Goal: Task Accomplishment & Management: Manage account settings

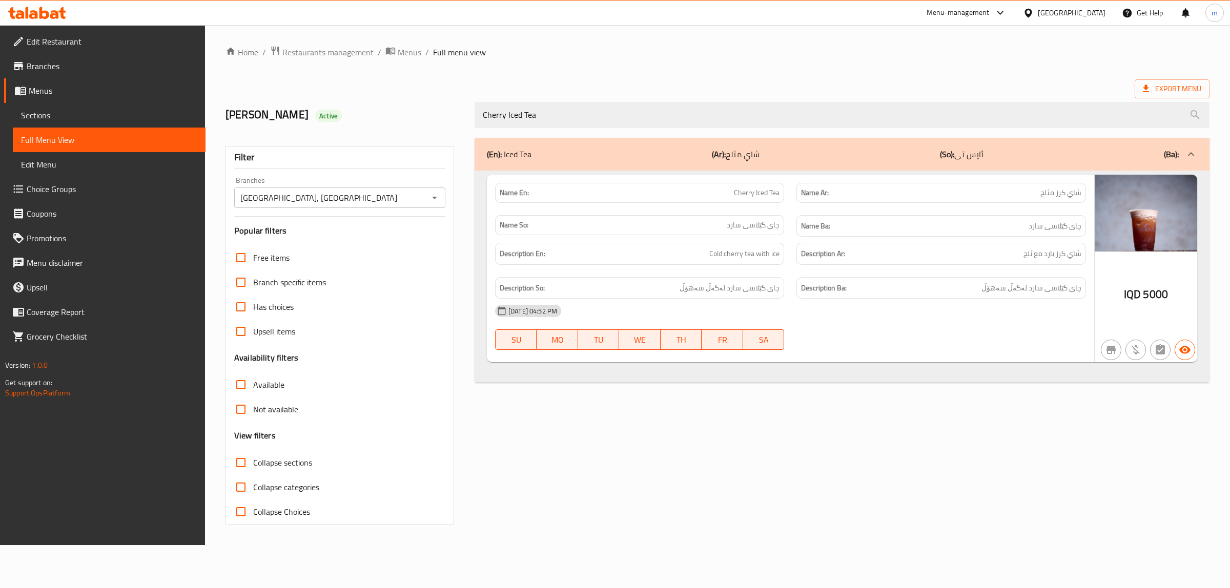
click at [72, 114] on span "Sections" at bounding box center [109, 115] width 176 height 12
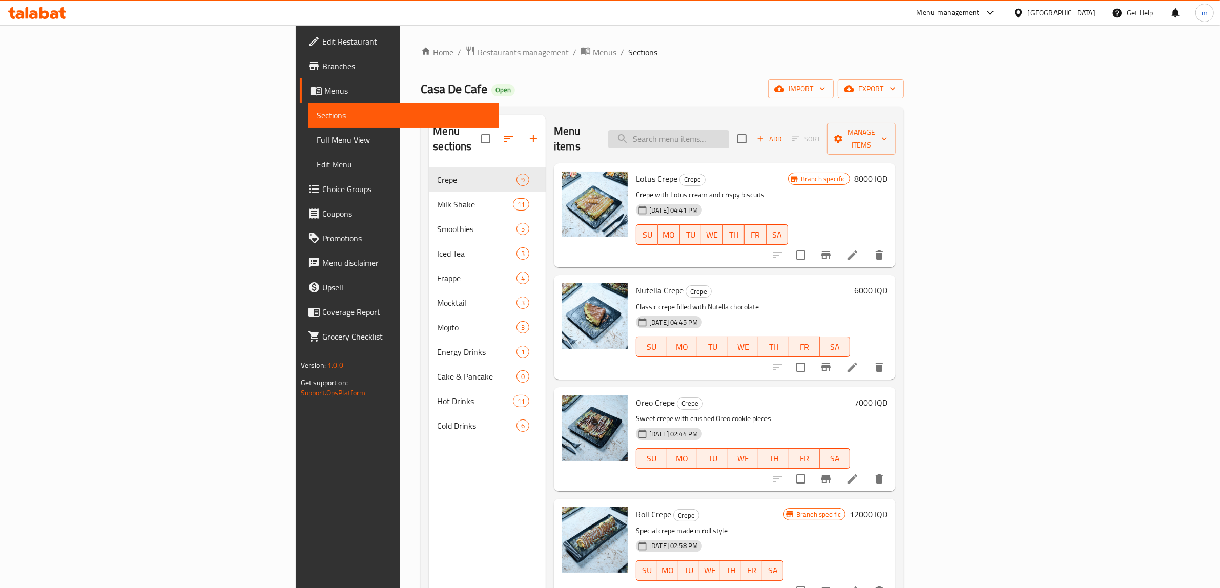
click at [729, 130] on input "search" at bounding box center [668, 139] width 121 height 18
paste input "Paradise Mocktail"
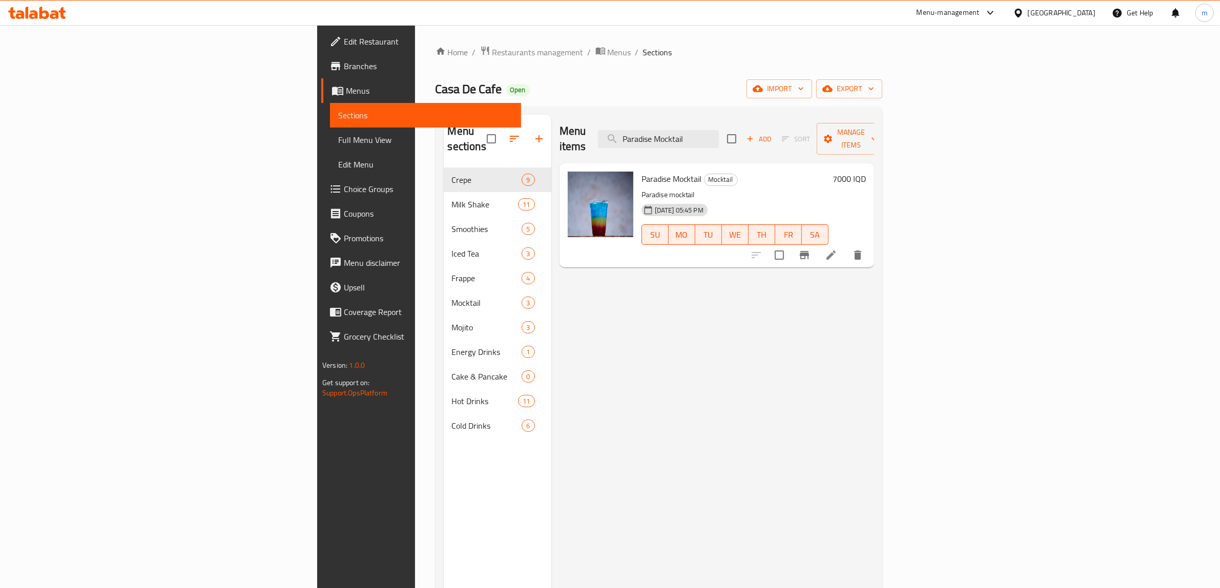
type input "Paradise Mocktail"
click at [846, 246] on li at bounding box center [831, 255] width 29 height 18
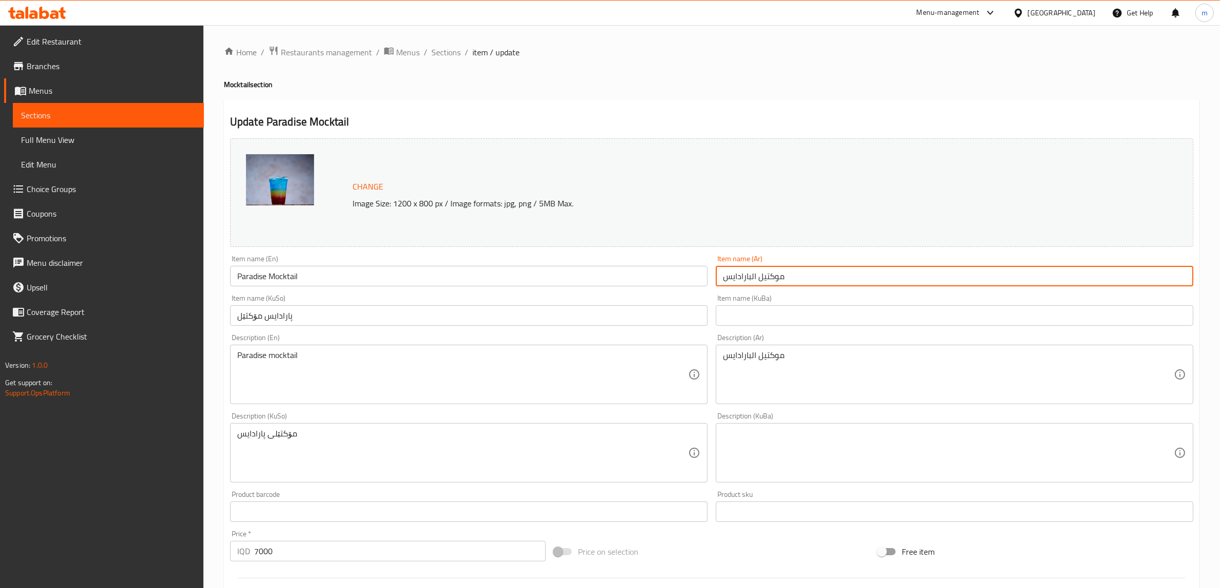
click at [752, 275] on input "موكتيل البارادايس" at bounding box center [955, 276] width 478 height 21
type input "موكتيل بارادايس"
click at [272, 320] on input "پارادایس مۆکتێل" at bounding box center [469, 315] width 478 height 21
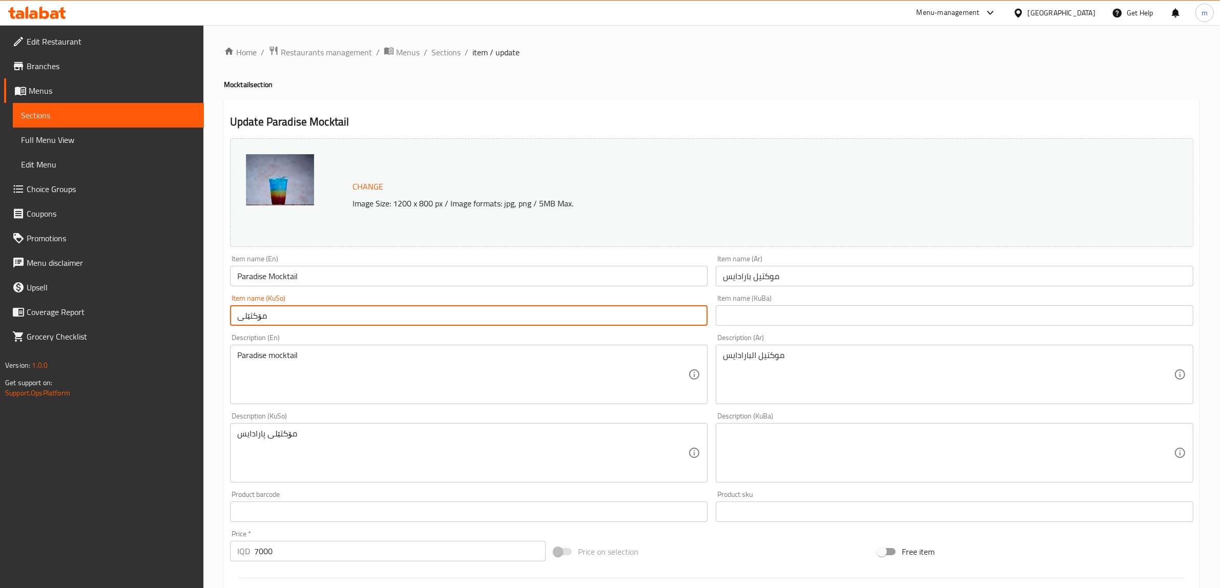
paste input "پارادایس"
type input "مۆکتێلی پارادایس"
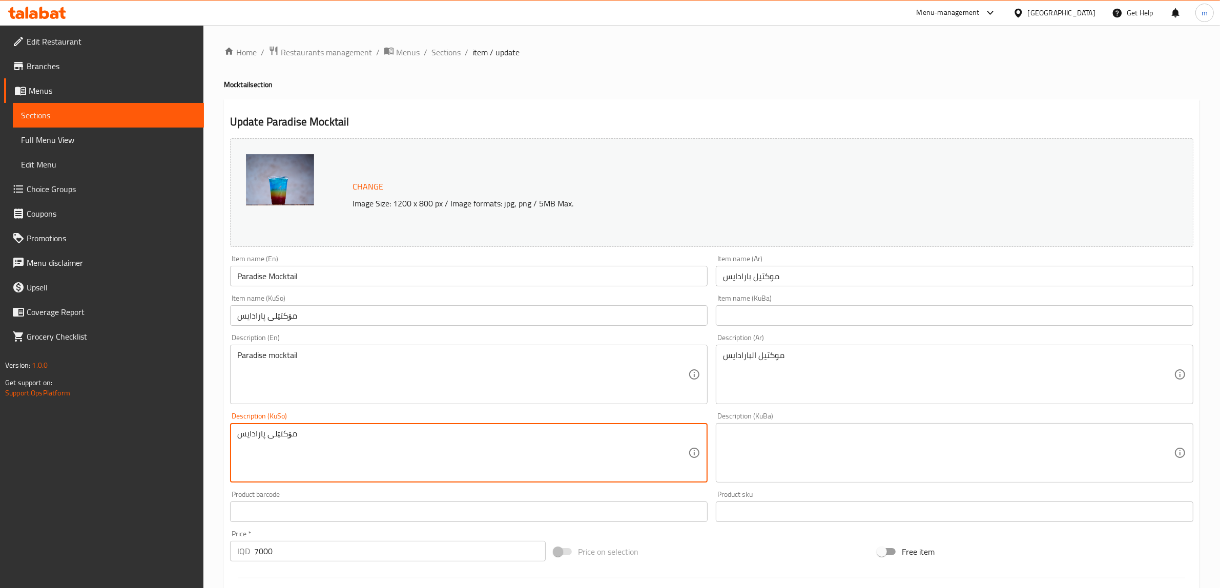
click at [282, 436] on textarea "مۆکتێلی پارادایس" at bounding box center [462, 453] width 451 height 49
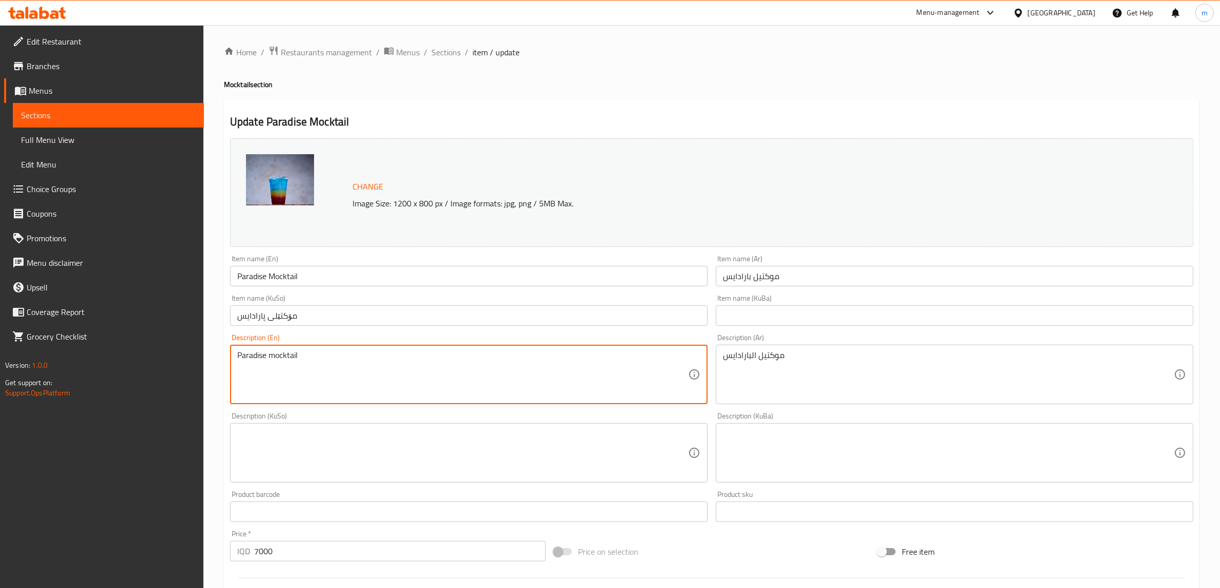
click at [265, 359] on textarea "Paradise mocktail" at bounding box center [462, 375] width 451 height 49
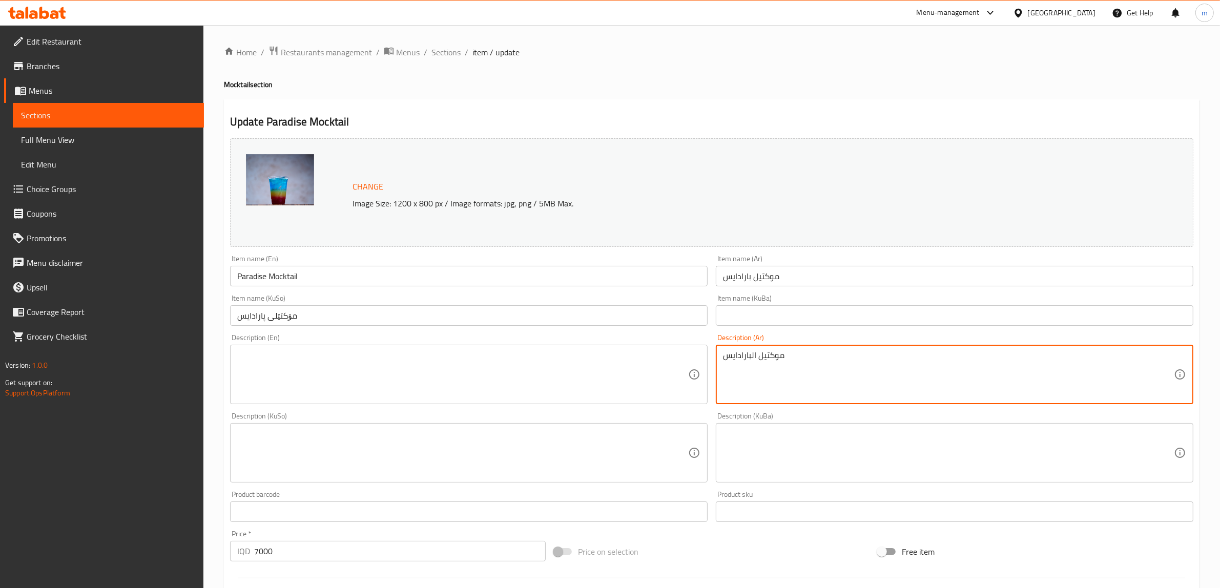
click at [797, 358] on textarea "موكتيل البارادايس" at bounding box center [948, 375] width 451 height 49
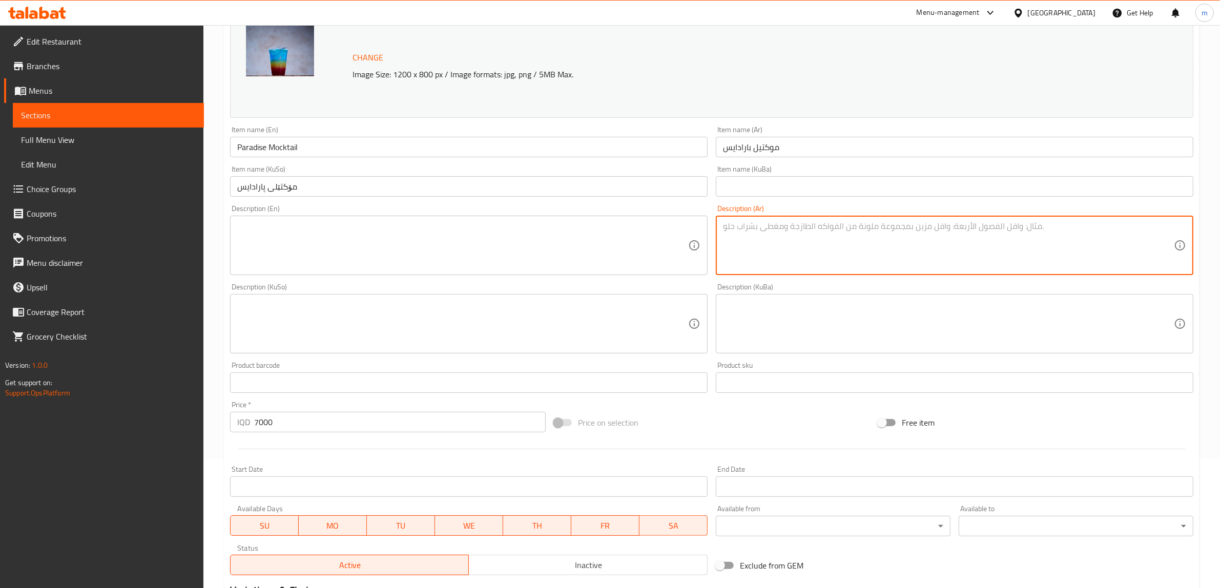
scroll to position [267, 0]
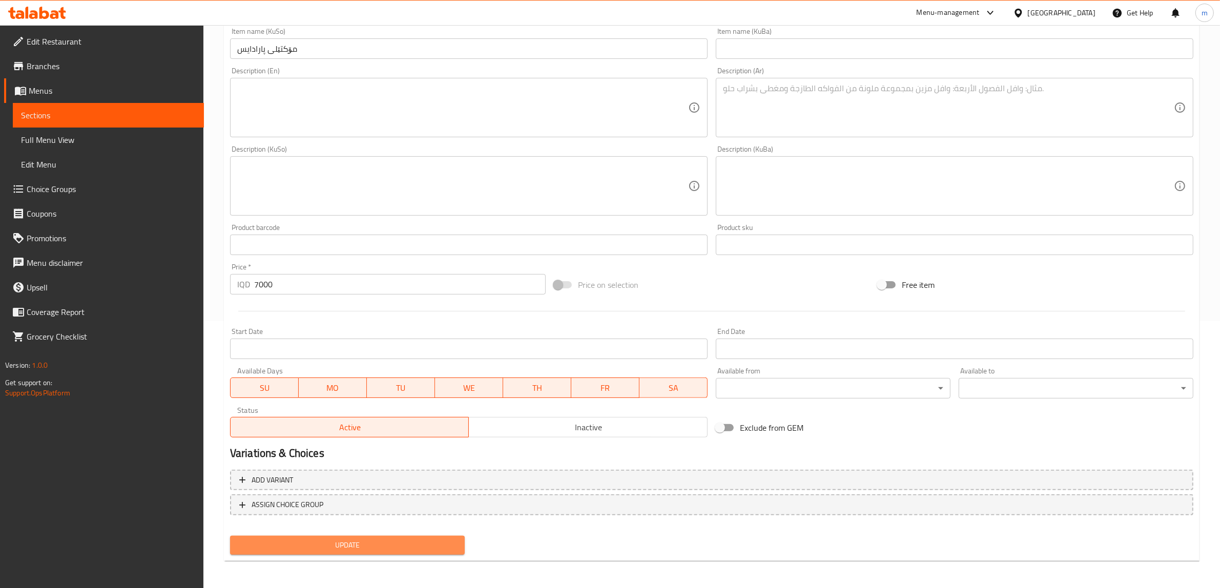
click at [282, 541] on span "Update" at bounding box center [347, 545] width 218 height 13
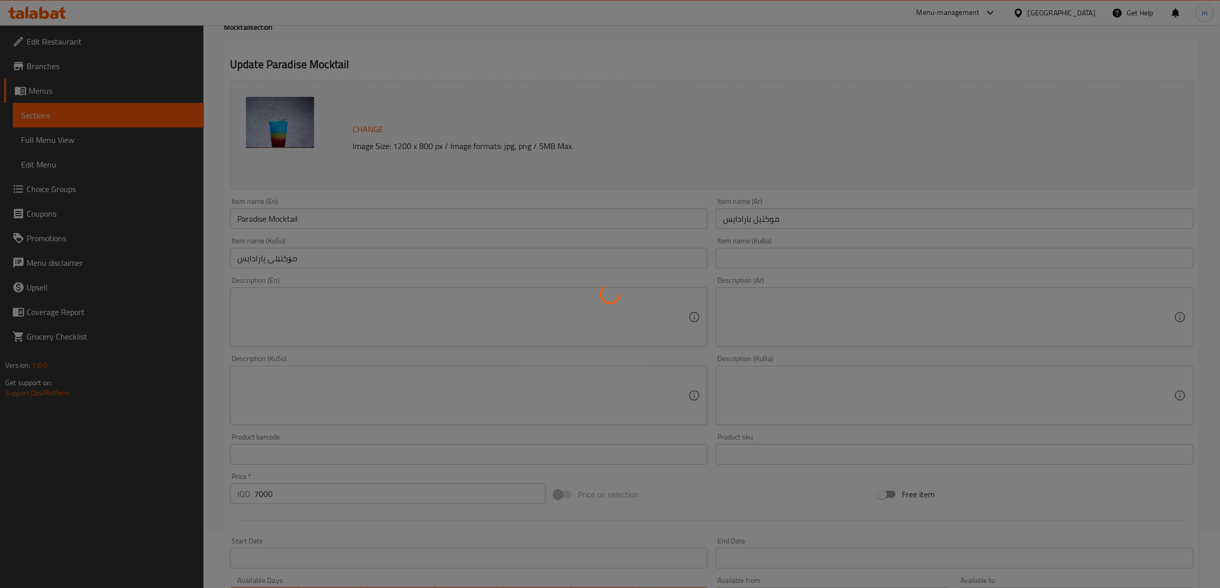
scroll to position [54, 0]
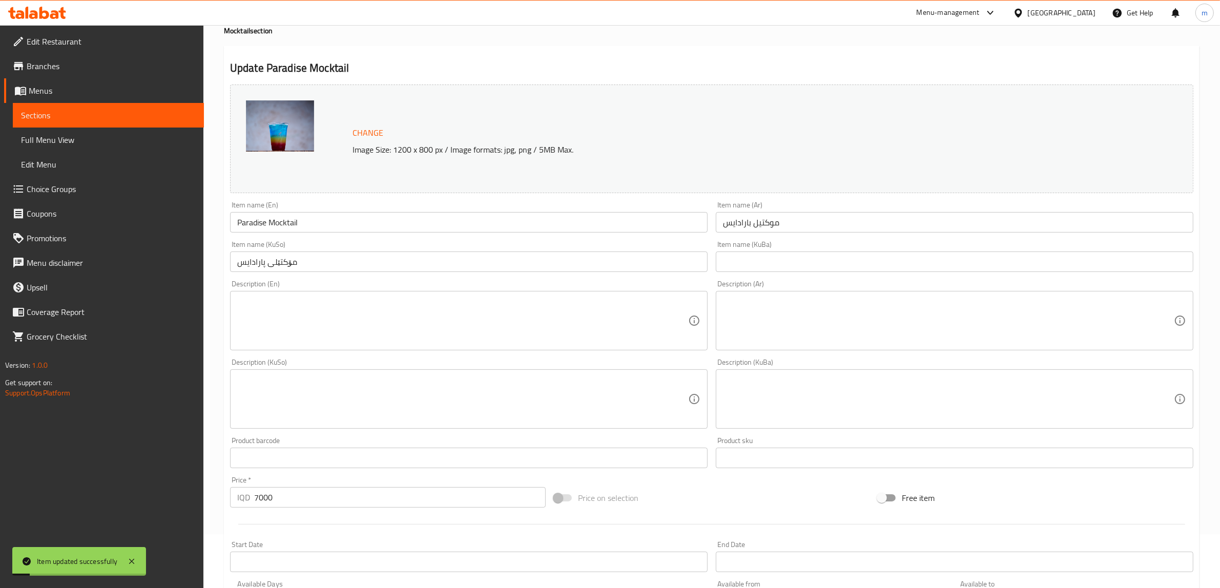
click at [95, 136] on span "Full Menu View" at bounding box center [108, 140] width 175 height 12
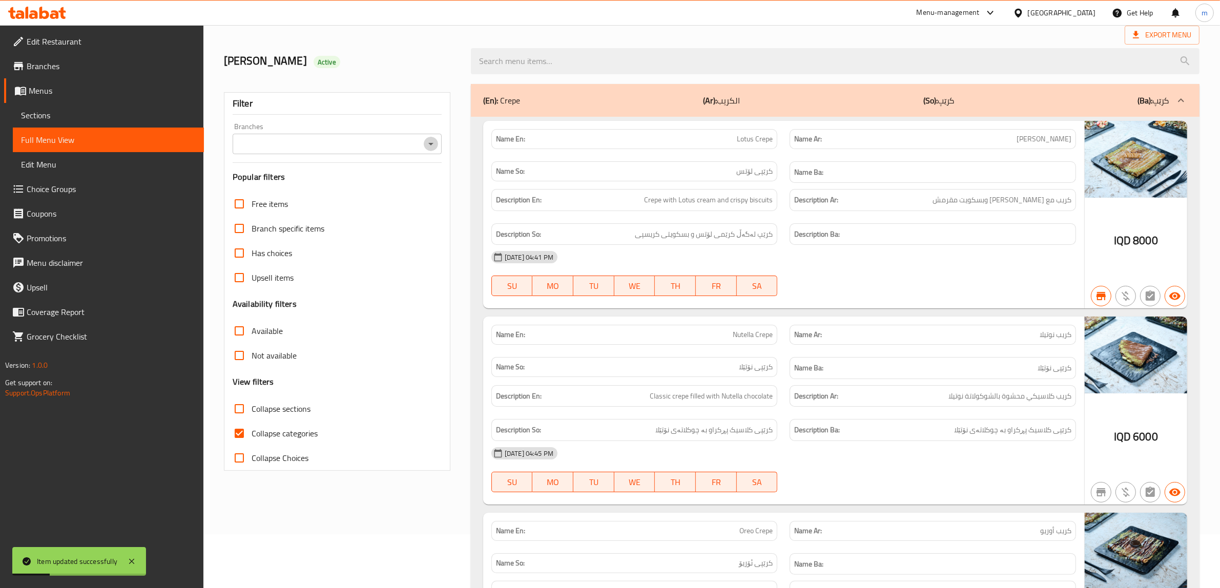
click at [431, 145] on icon "Open" at bounding box center [430, 144] width 5 height 3
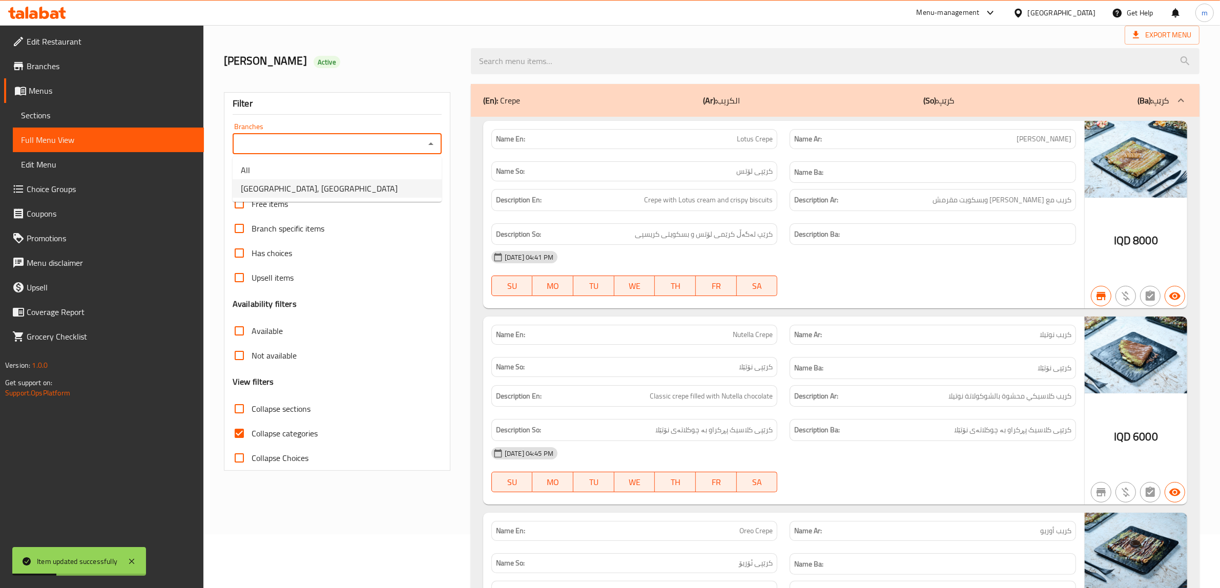
click at [312, 190] on span "Casa De Cafe, Vital City" at bounding box center [319, 188] width 157 height 12
type input "Casa De Cafe, Vital City"
click at [235, 438] on input "Collapse categories" at bounding box center [239, 433] width 25 height 25
checkbox input "false"
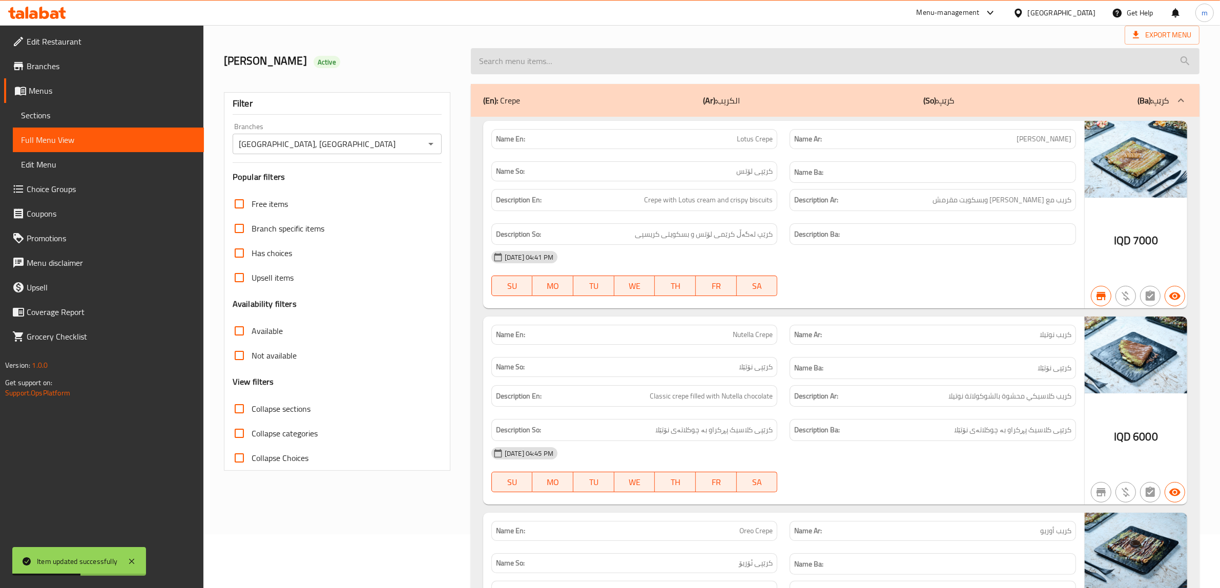
click at [541, 62] on input "search" at bounding box center [835, 61] width 729 height 26
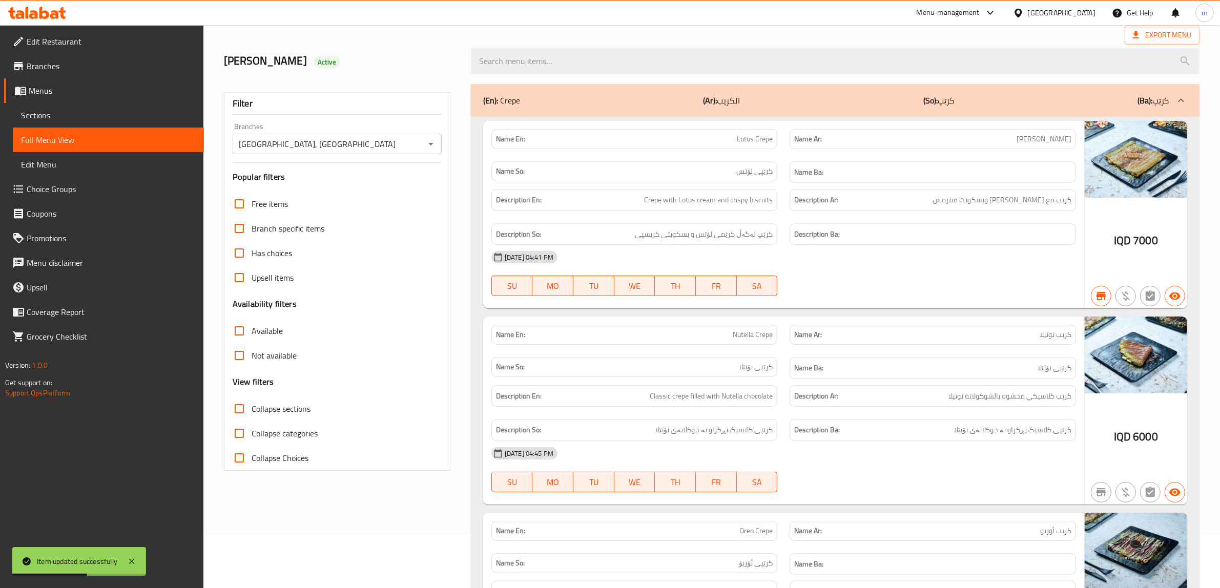
paste input "پارادایس"
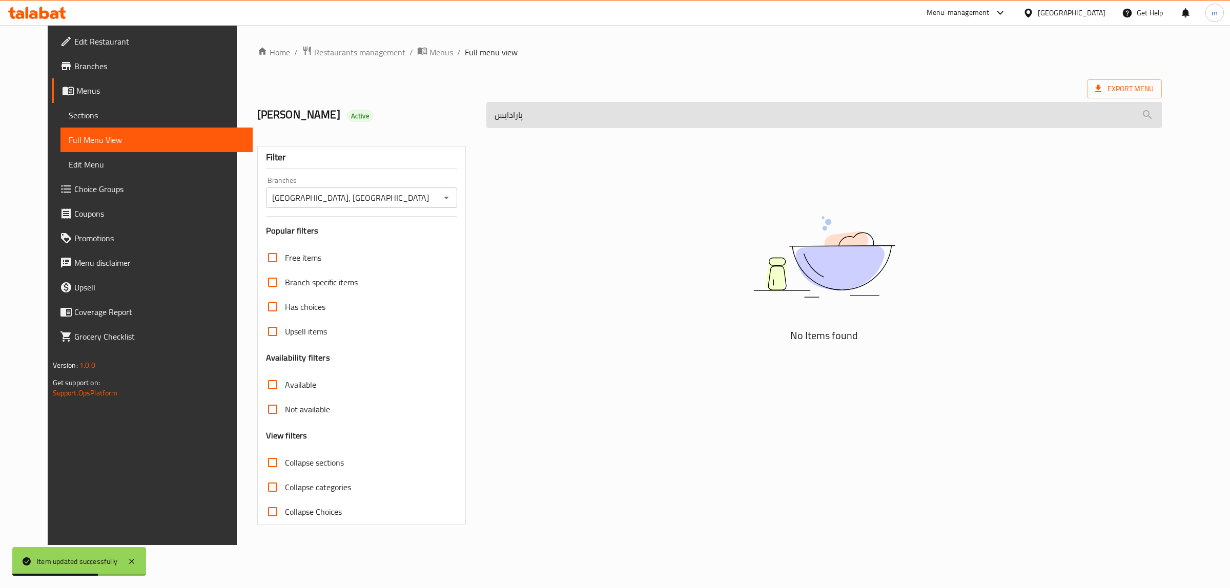
click at [509, 109] on input "پارادایس" at bounding box center [823, 115] width 675 height 26
paste input "Paradise Mocktail"
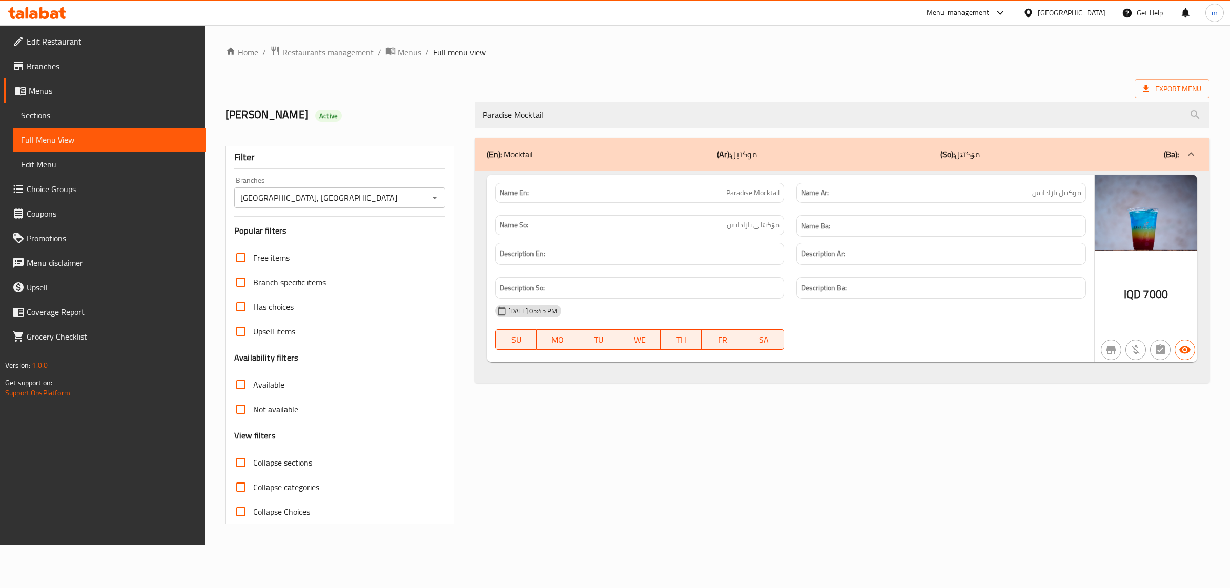
type input "Paradise Mocktail"
click at [86, 115] on span "Sections" at bounding box center [109, 115] width 176 height 12
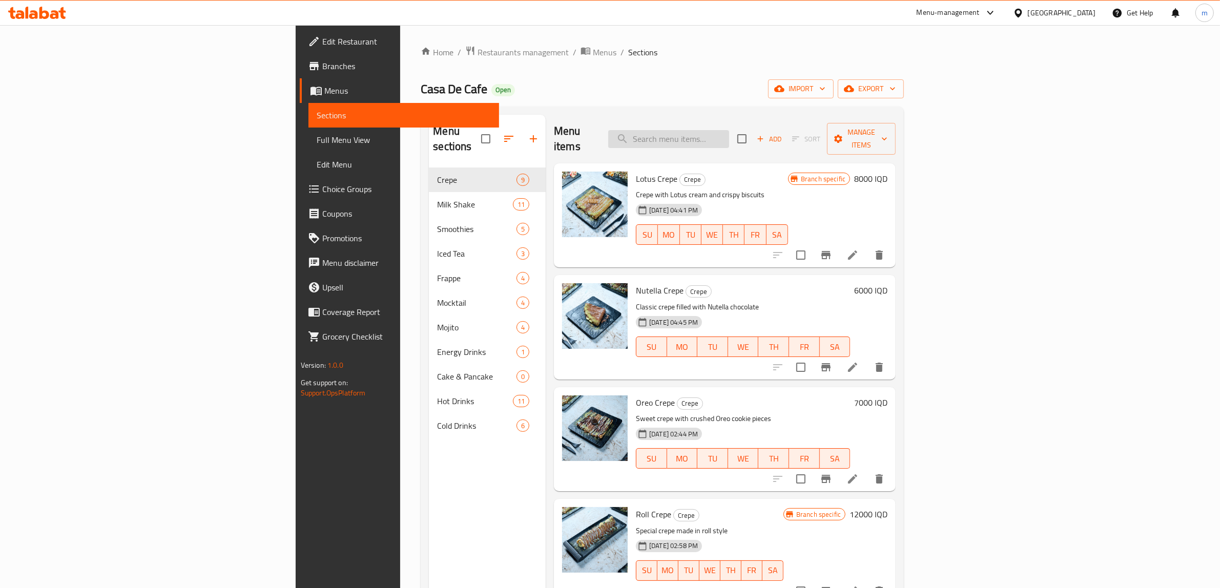
click at [729, 130] on input "search" at bounding box center [668, 139] width 121 height 18
paste input "Casa De Cafe Mocktail"
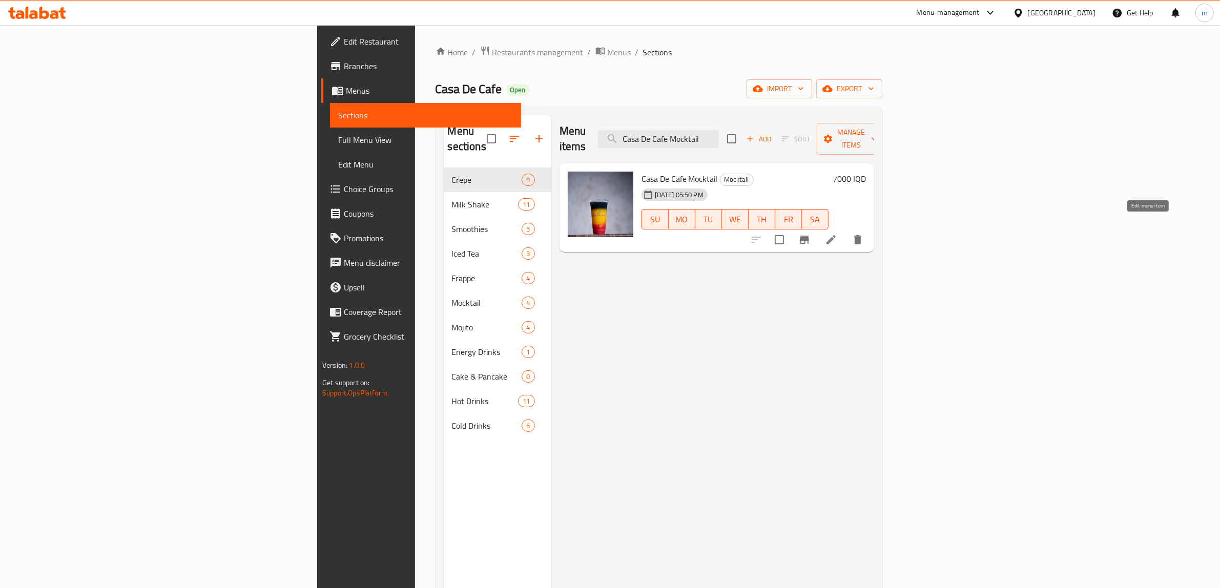
type input "Casa De Cafe Mocktail"
click at [837, 234] on icon at bounding box center [831, 240] width 12 height 12
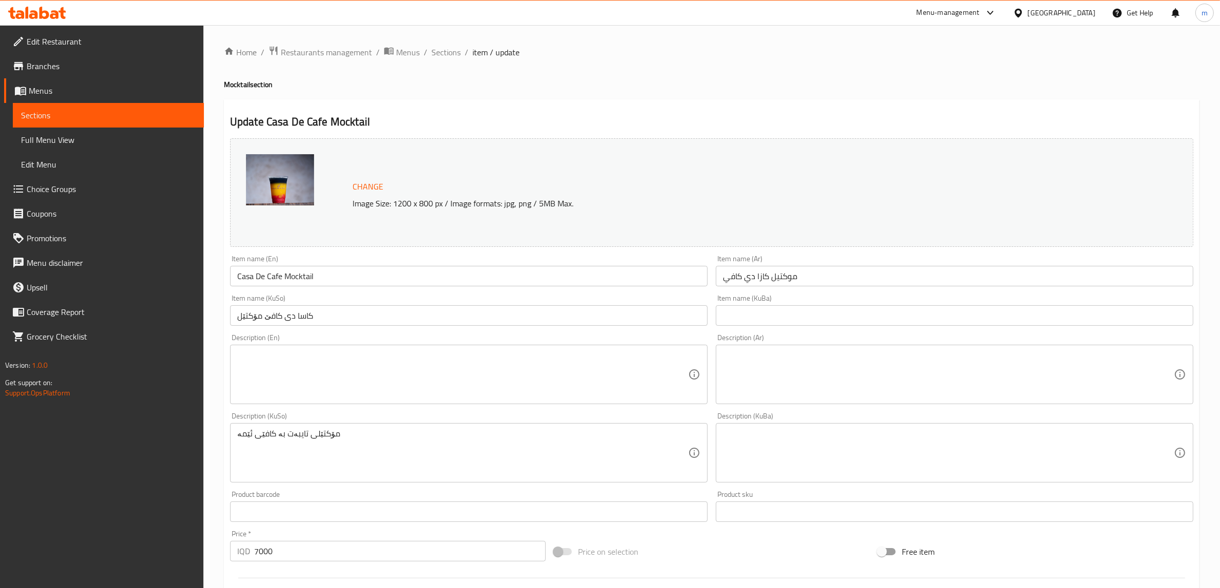
click at [323, 445] on textarea "مۆکتێلی تایبەت بە کافێی ئێمە" at bounding box center [462, 453] width 451 height 49
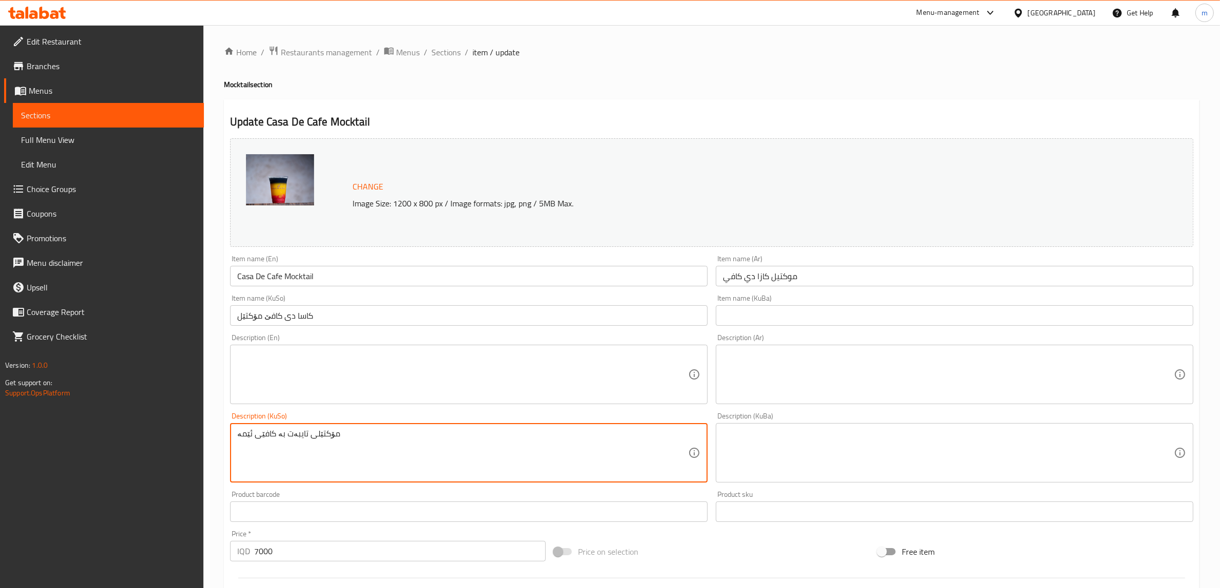
click at [323, 445] on textarea "مۆکتێلی تایبەت بە کافێی ئێمە" at bounding box center [462, 453] width 451 height 49
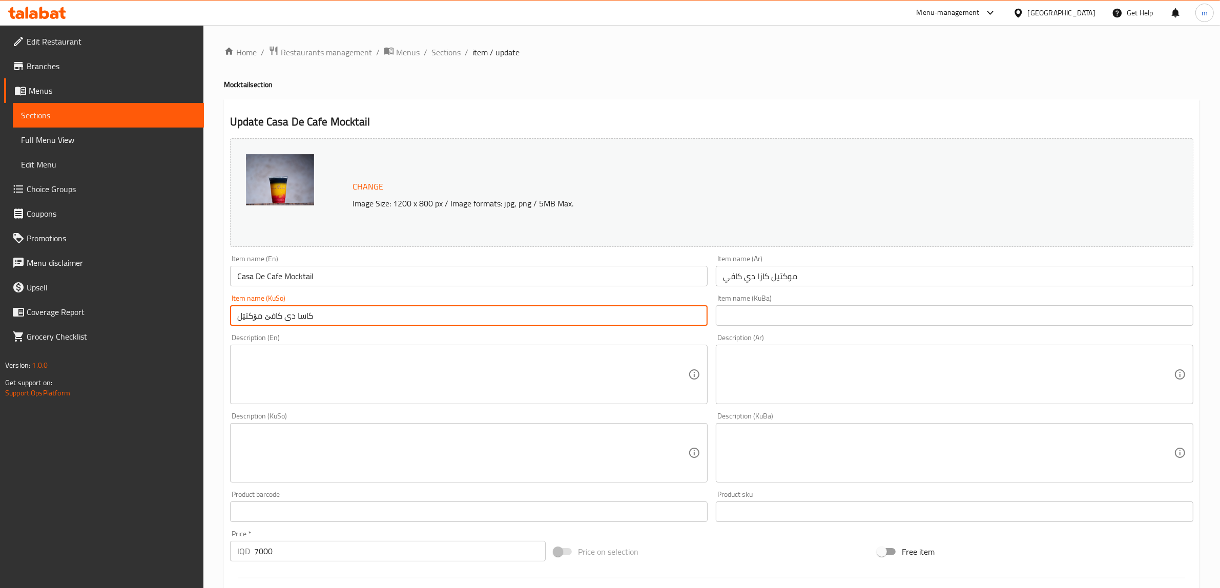
click at [250, 319] on input "کاسا دی کافێ مۆکتێل" at bounding box center [469, 315] width 478 height 21
click at [249, 319] on input "کاسا دی کافێ مۆکتێل" at bounding box center [469, 315] width 478 height 21
click at [247, 320] on input "کاسا دی کافێ مۆکتێل" at bounding box center [469, 315] width 478 height 21
paste input "مۆکتێل"
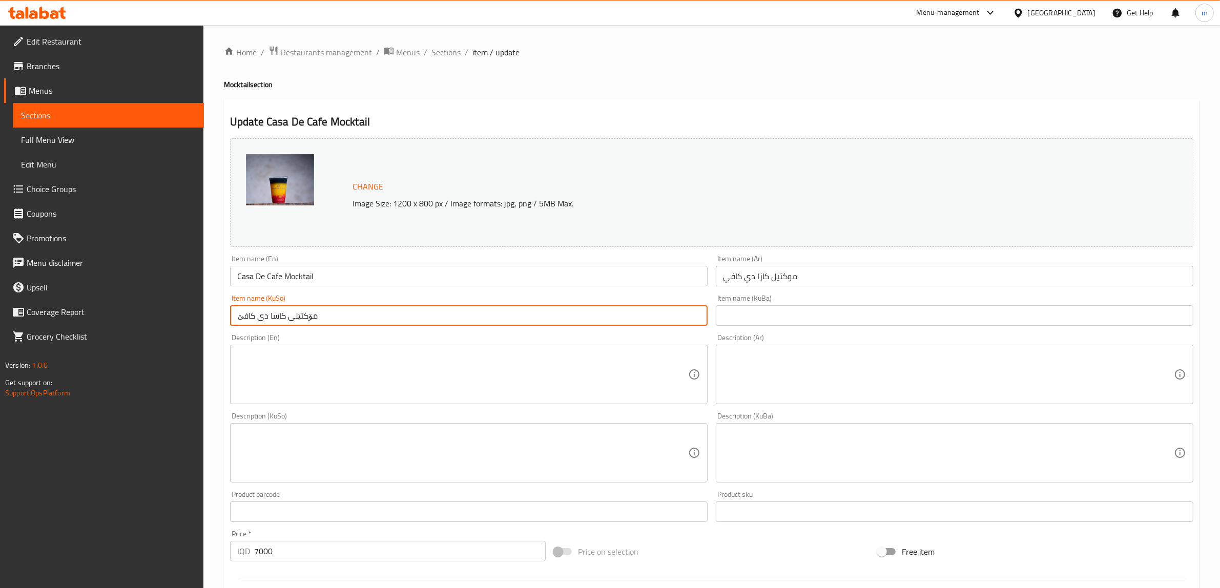
type input "مۆکتێلی کاسا دی کافێ"
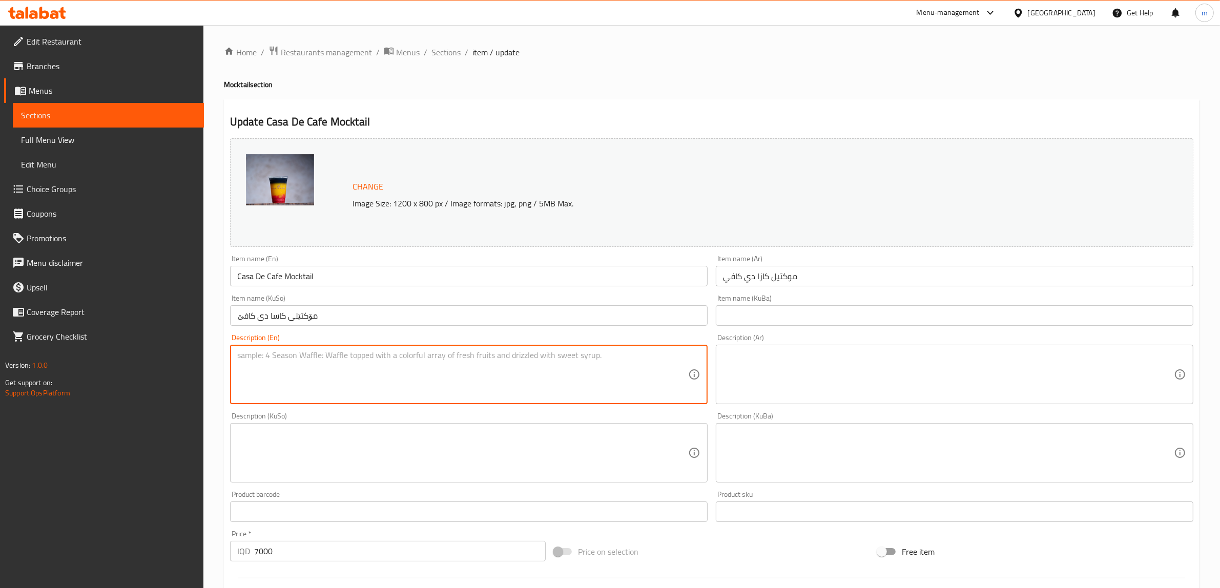
click at [288, 364] on textarea at bounding box center [462, 375] width 451 height 49
click at [280, 277] on input "Casa De Cafe Mocktail" at bounding box center [469, 276] width 478 height 21
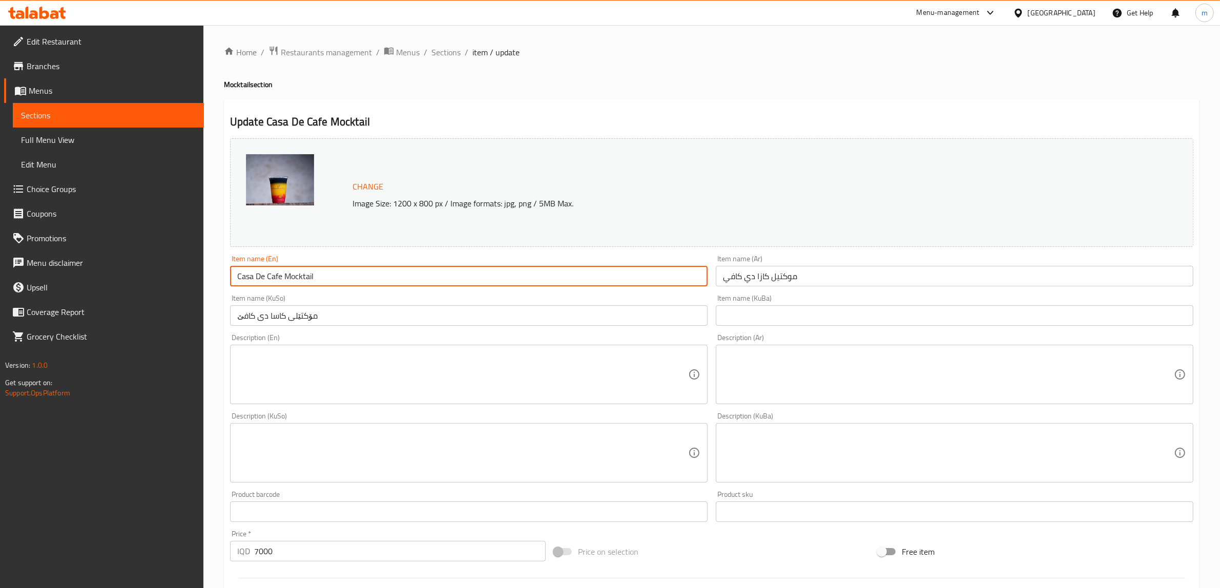
click at [280, 277] on input "Casa De Cafe Mocktail" at bounding box center [469, 276] width 478 height 21
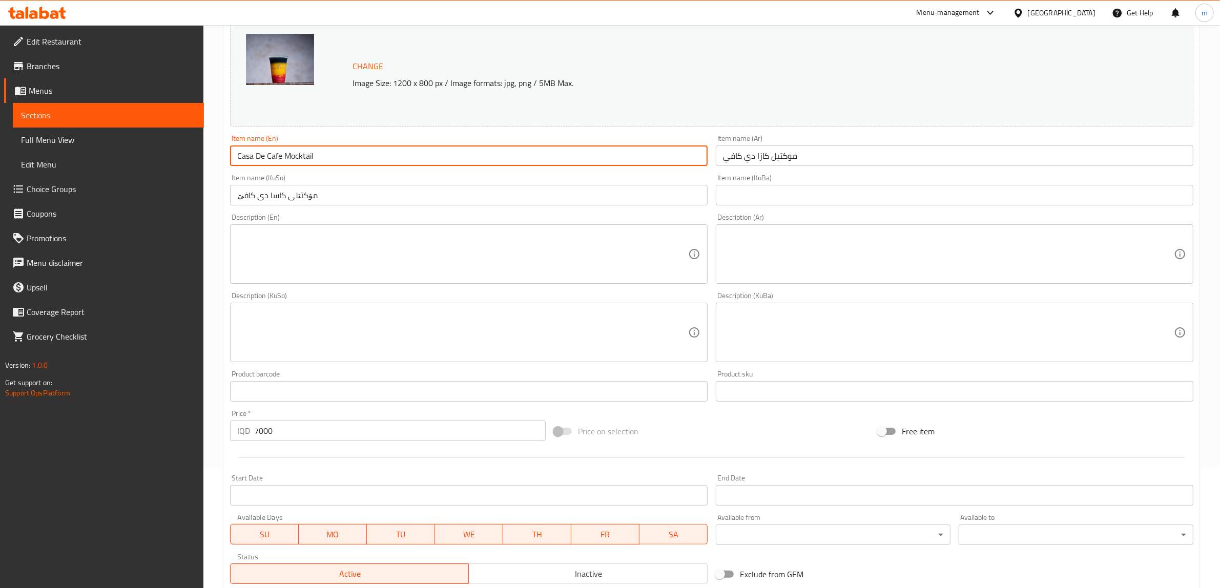
scroll to position [267, 0]
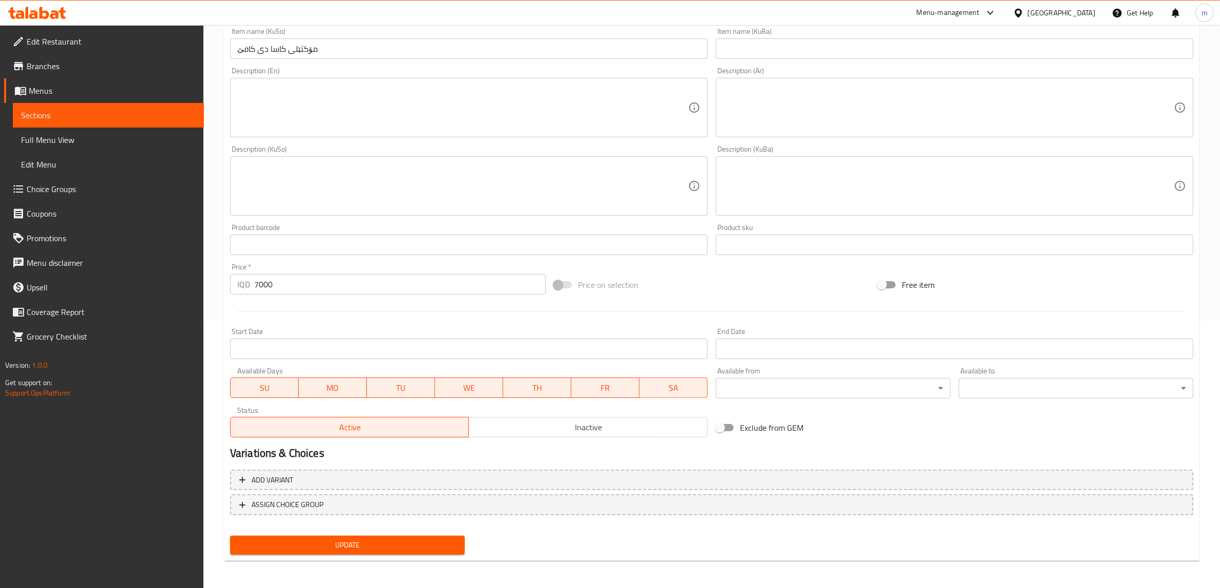
click at [306, 546] on span "Update" at bounding box center [347, 545] width 218 height 13
click at [83, 137] on span "Full Menu View" at bounding box center [108, 140] width 175 height 12
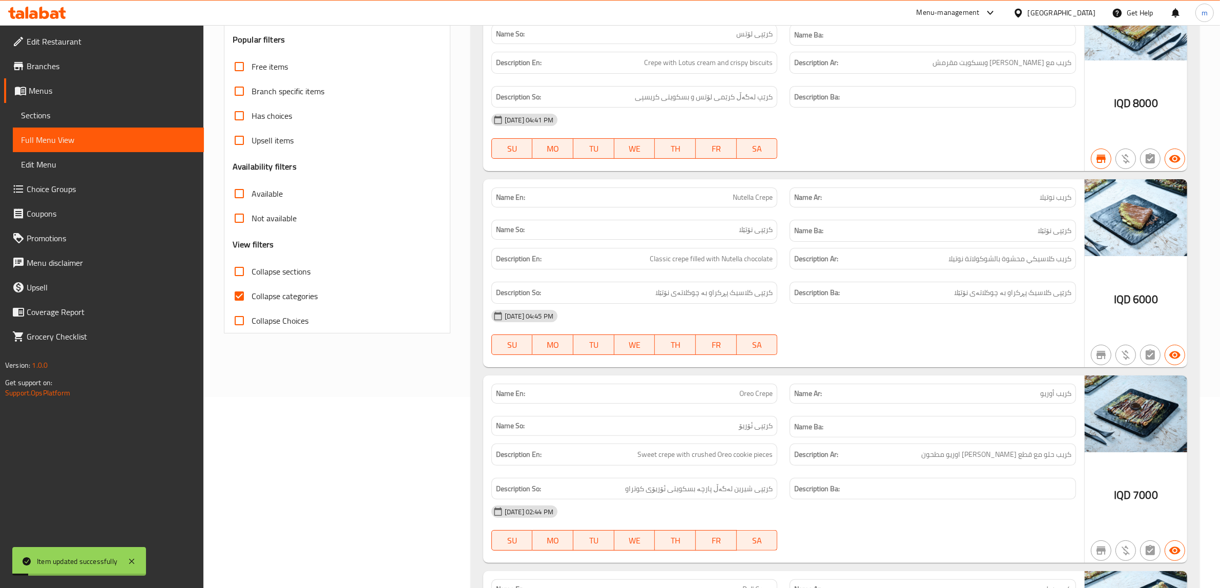
scroll to position [160, 0]
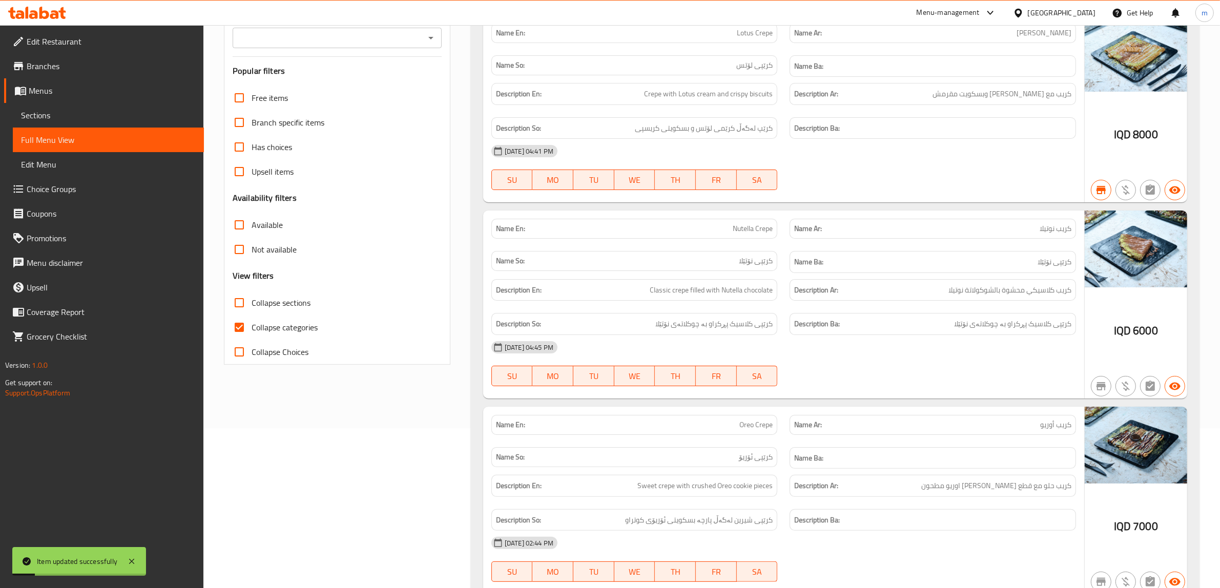
click at [242, 328] on input "Collapse categories" at bounding box center [239, 327] width 25 height 25
checkbox input "false"
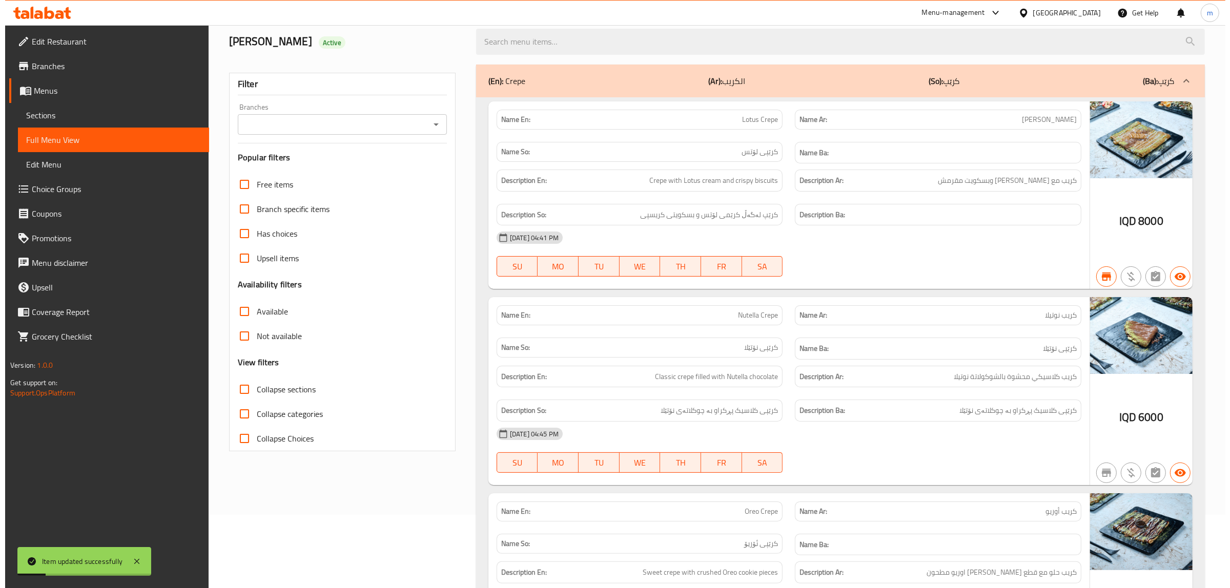
scroll to position [0, 0]
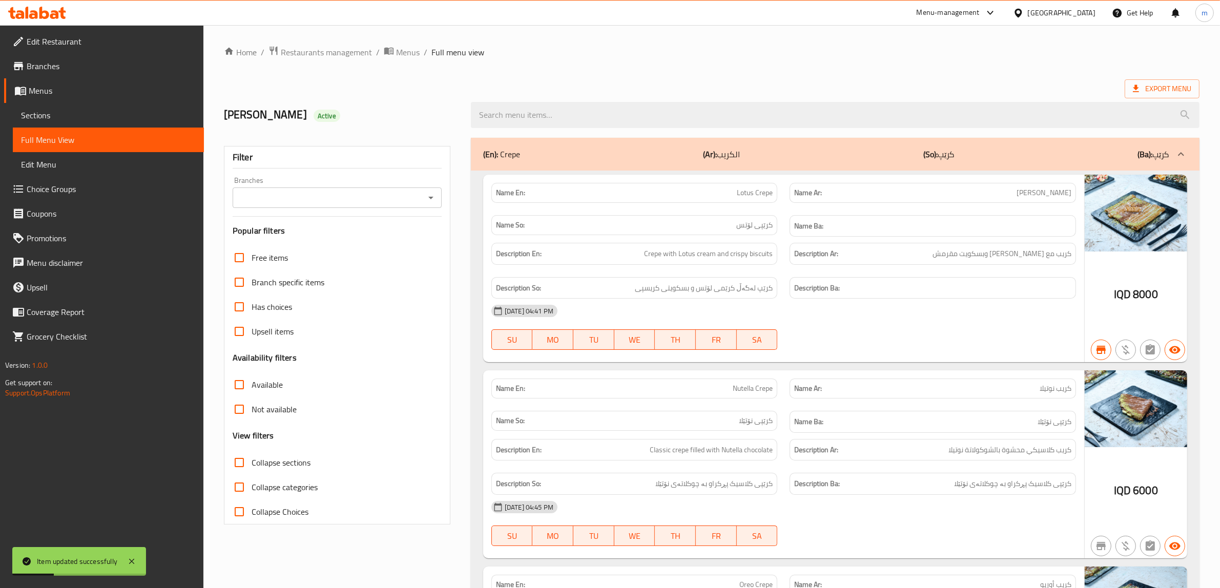
click at [431, 200] on icon "Open" at bounding box center [431, 198] width 12 height 12
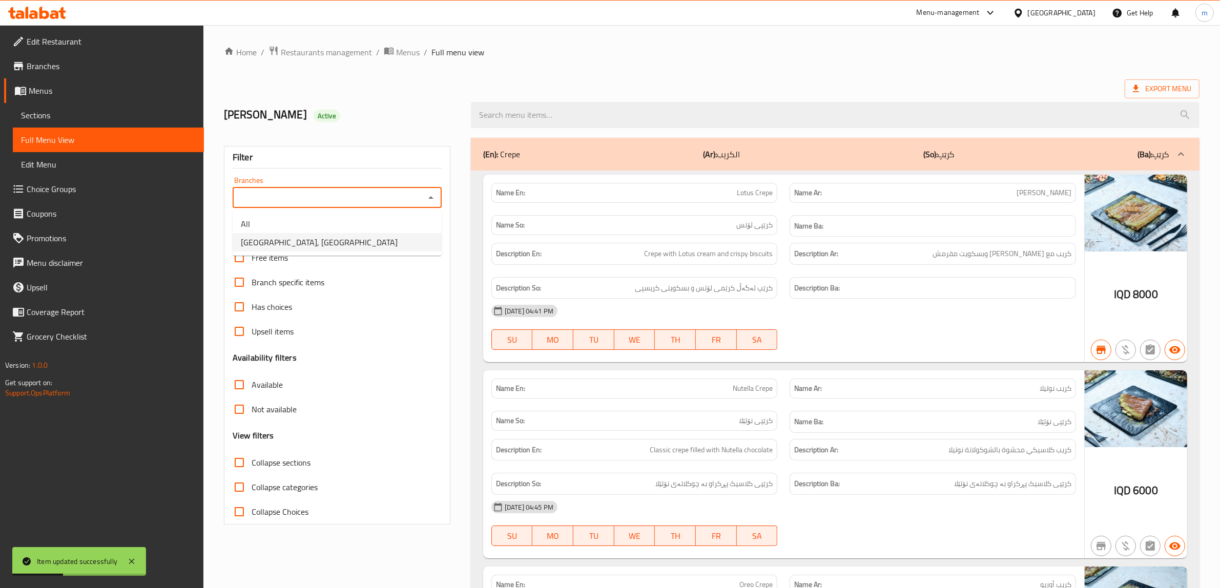
click at [334, 244] on li "[GEOGRAPHIC_DATA], [GEOGRAPHIC_DATA]" at bounding box center [337, 242] width 209 height 18
type input "[GEOGRAPHIC_DATA], [GEOGRAPHIC_DATA]"
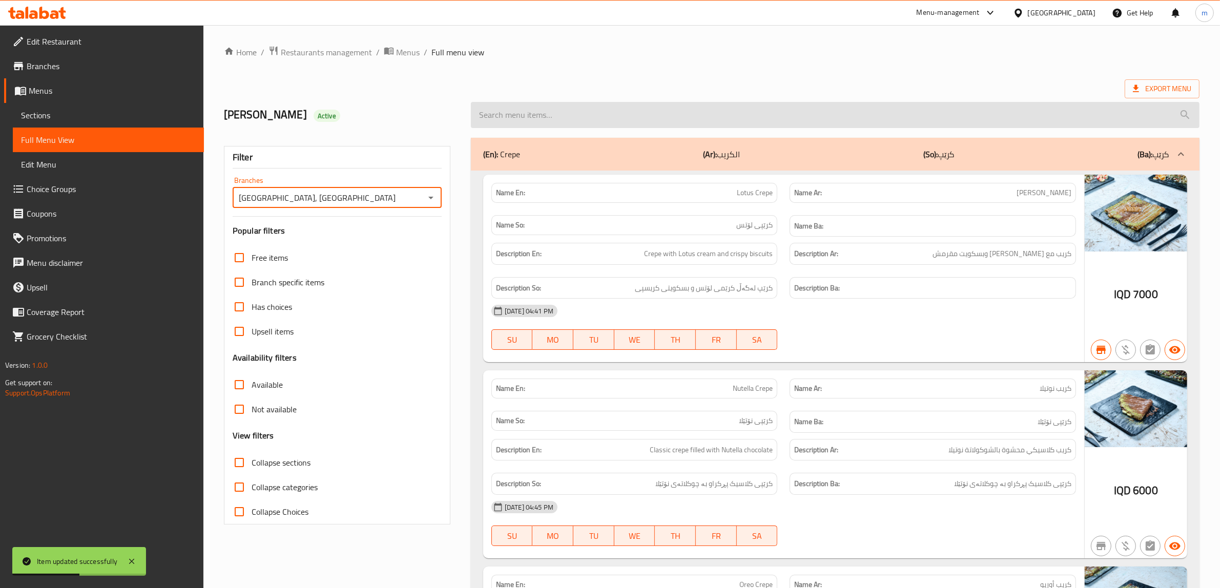
click at [549, 116] on input "search" at bounding box center [835, 115] width 729 height 26
paste input "Casa De Cafe Mocktail"
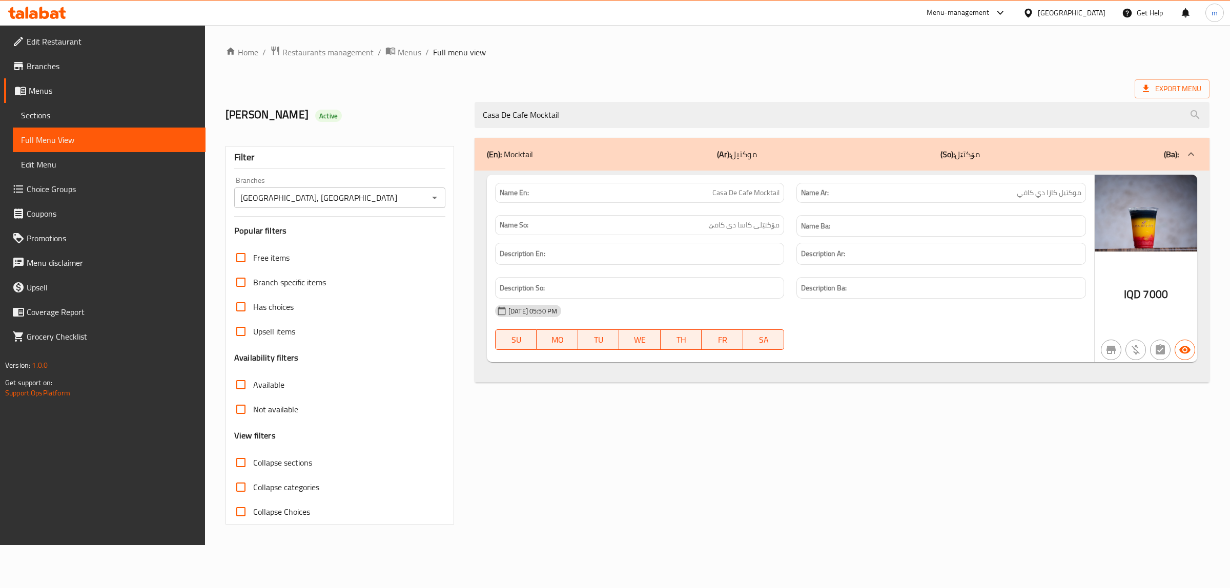
type input "Casa De Cafe Mocktail"
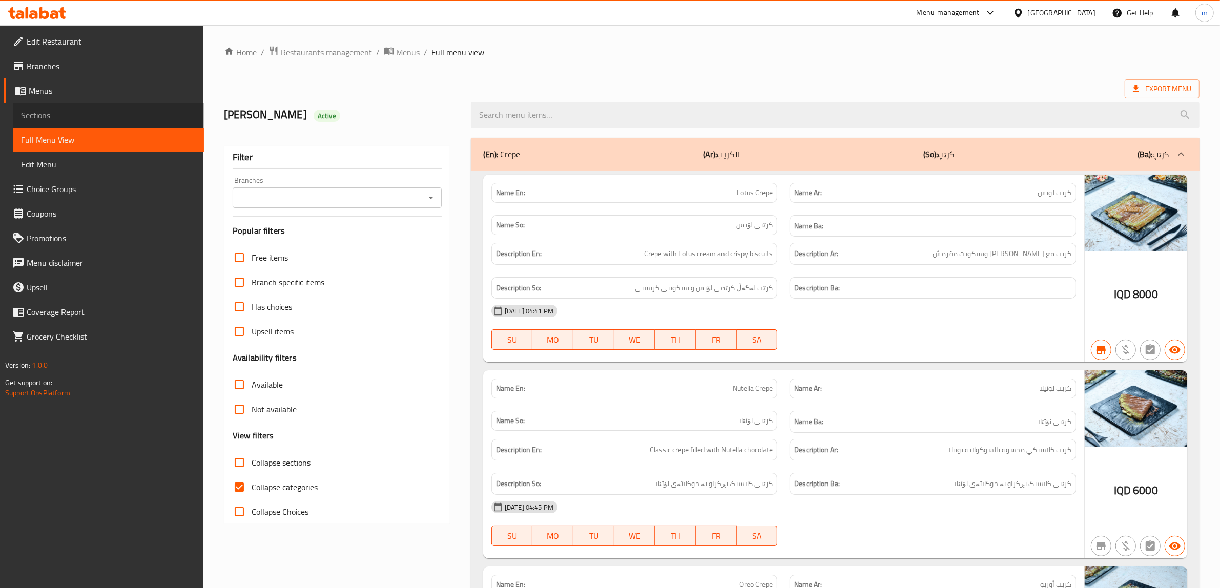
click at [80, 113] on span "Sections" at bounding box center [108, 115] width 175 height 12
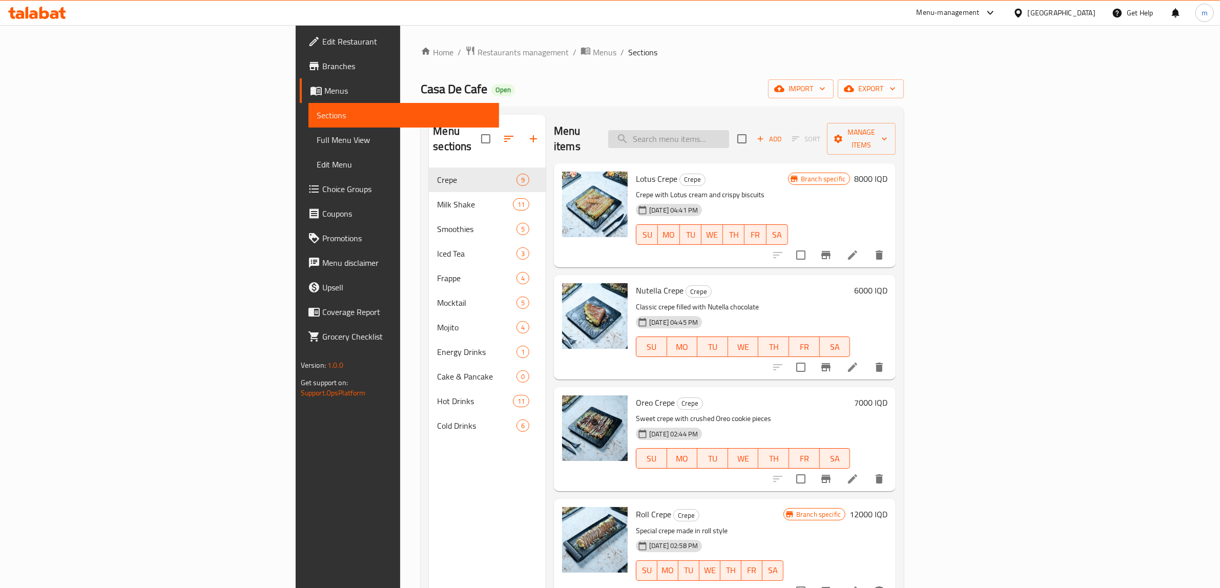
click at [729, 130] on input "search" at bounding box center [668, 139] width 121 height 18
paste input "Pina Colada"
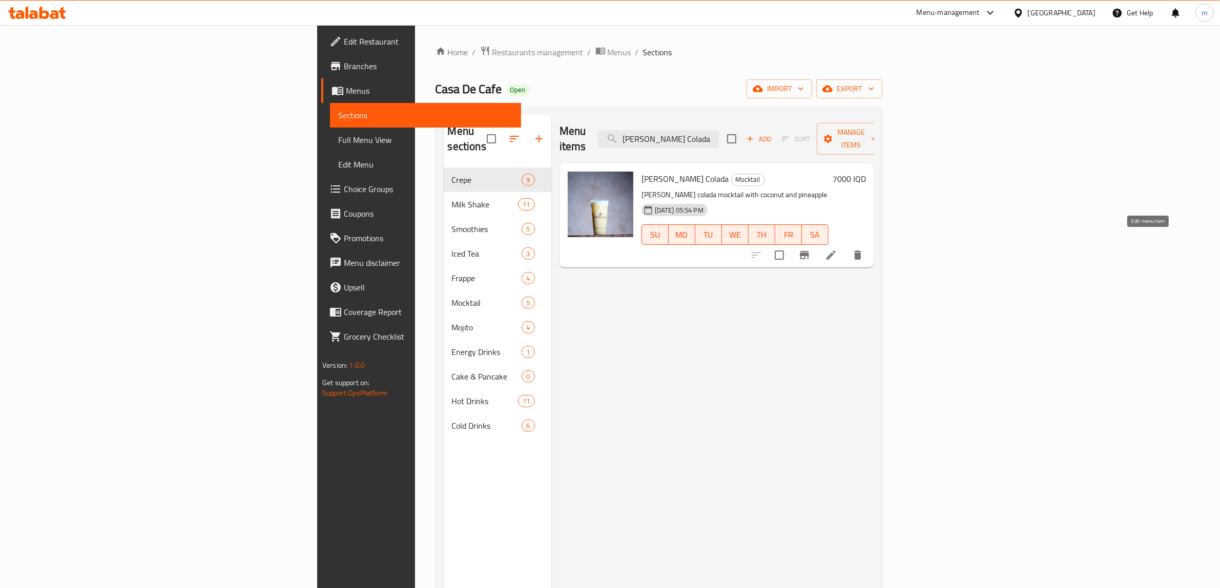
type input "Pina Colada"
click at [837, 249] on icon at bounding box center [831, 255] width 12 height 12
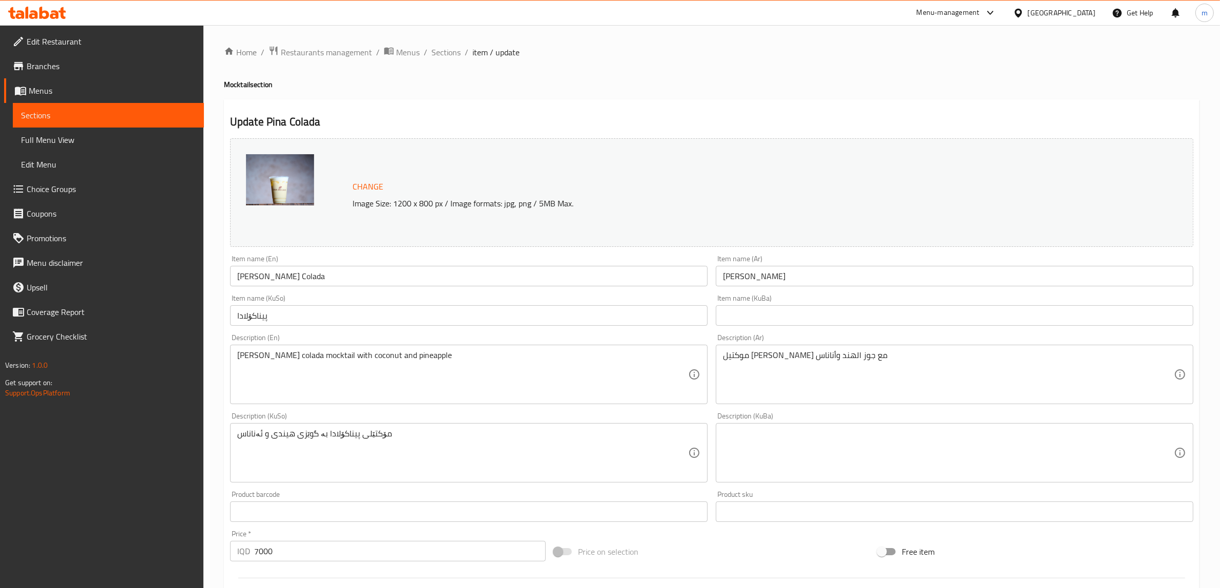
click at [255, 318] on input "پیناکۆلادا" at bounding box center [469, 315] width 478 height 21
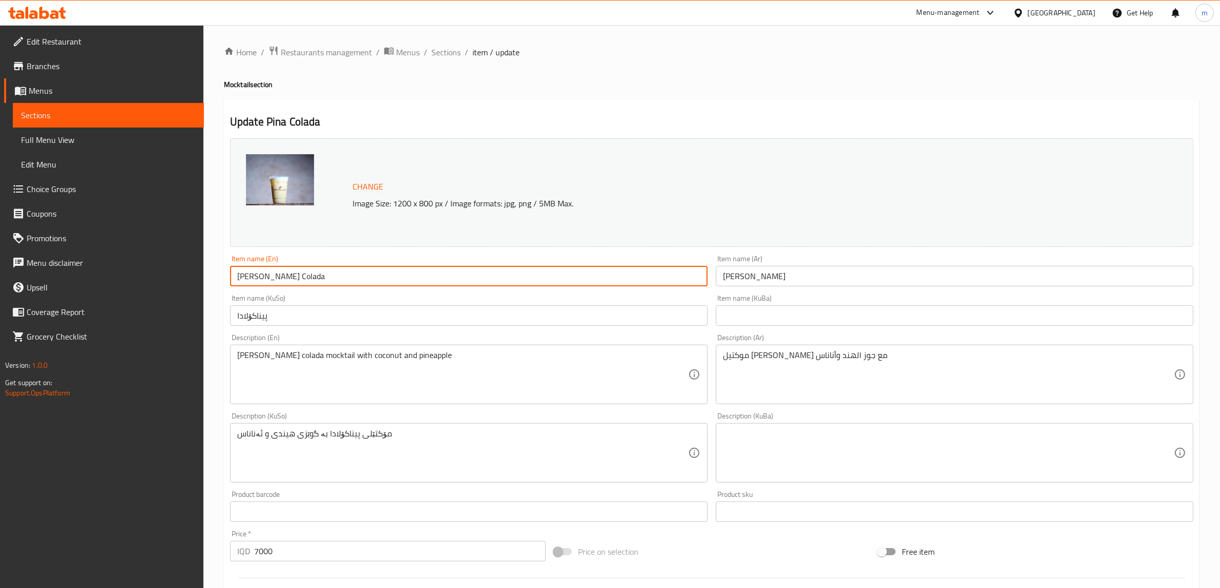
click at [257, 280] on input "Pina Colada" at bounding box center [469, 276] width 478 height 21
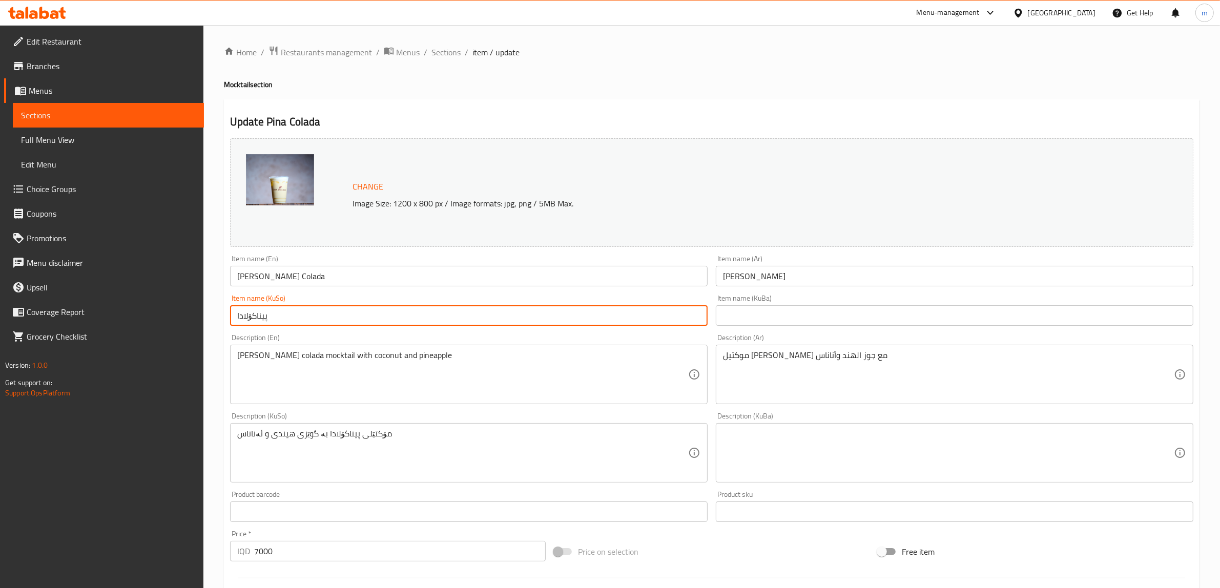
click at [280, 319] on input "پیناکۆلادا" at bounding box center [469, 315] width 478 height 21
paste input "ينا كو"
type input "پينا كولادا"
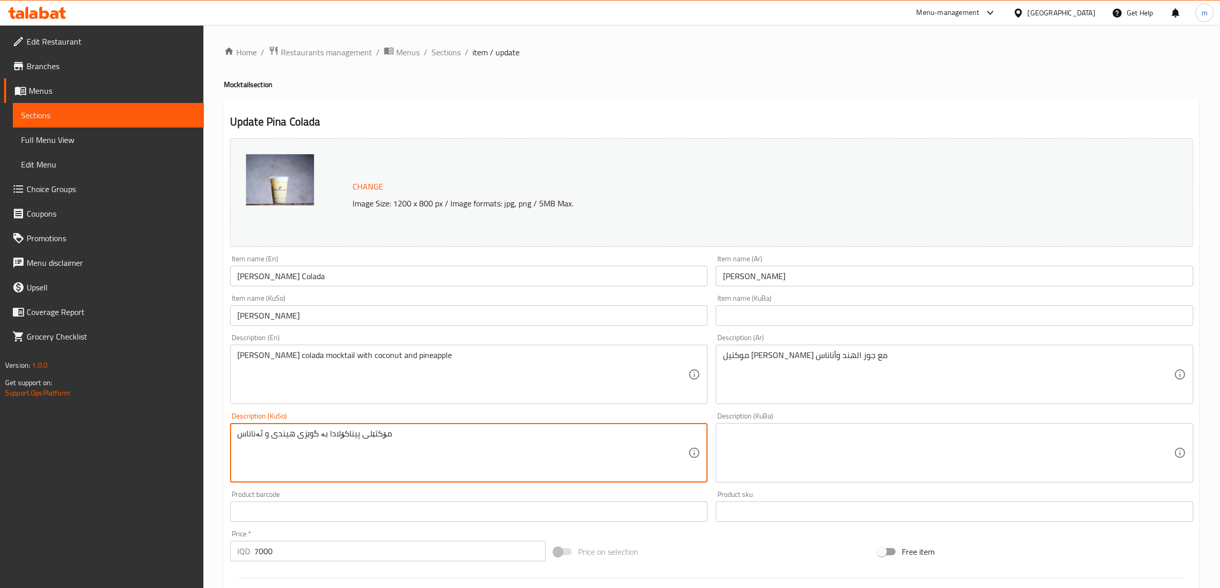
click at [344, 433] on textarea "مۆکتێلی پیناکۆلادا بە گوێزی هیندی و ئەناناس" at bounding box center [462, 453] width 451 height 49
paste textarea "ينا كولادا"
click at [318, 434] on textarea "مۆکتێلی پينا كولادا بە گوێزی هیندی و ئەناناس" at bounding box center [462, 453] width 451 height 49
click at [252, 435] on textarea "مۆکتێلی پينا كولادا لەگەڵ گوێزی هیندی و ئەناناس" at bounding box center [462, 453] width 451 height 49
click at [285, 436] on textarea "مۆکتێلی پينا كولادا لەگەڵ گوێزی هیندی و ئەنەناس" at bounding box center [462, 453] width 451 height 49
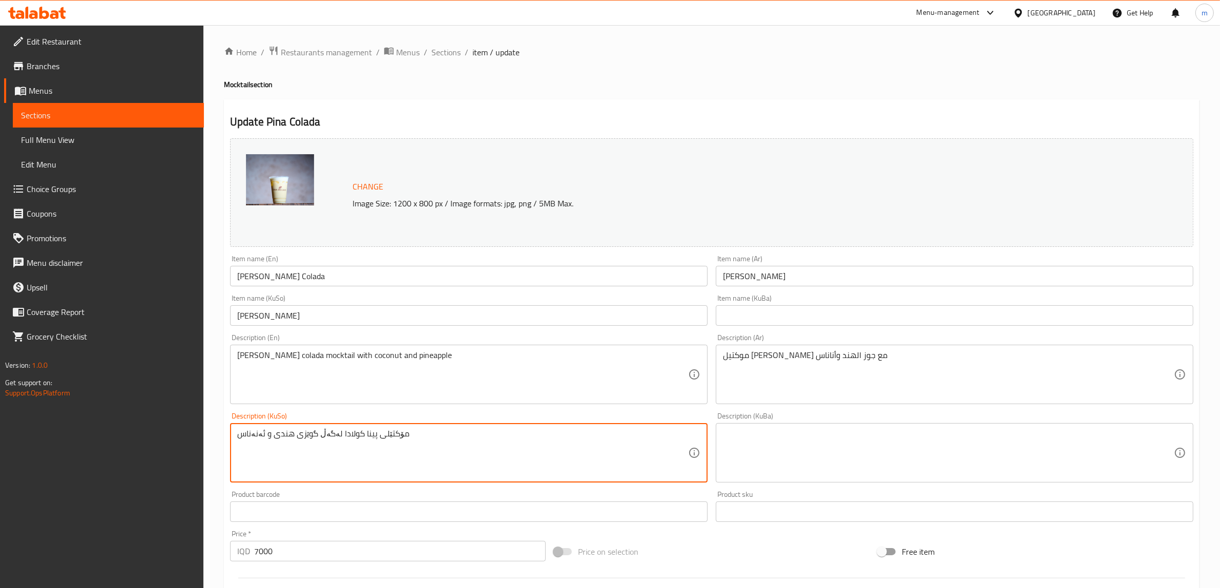
type textarea "مۆکتێلی پينا كولادا لەگەڵ گوێزی هندی و ئەنەناس"
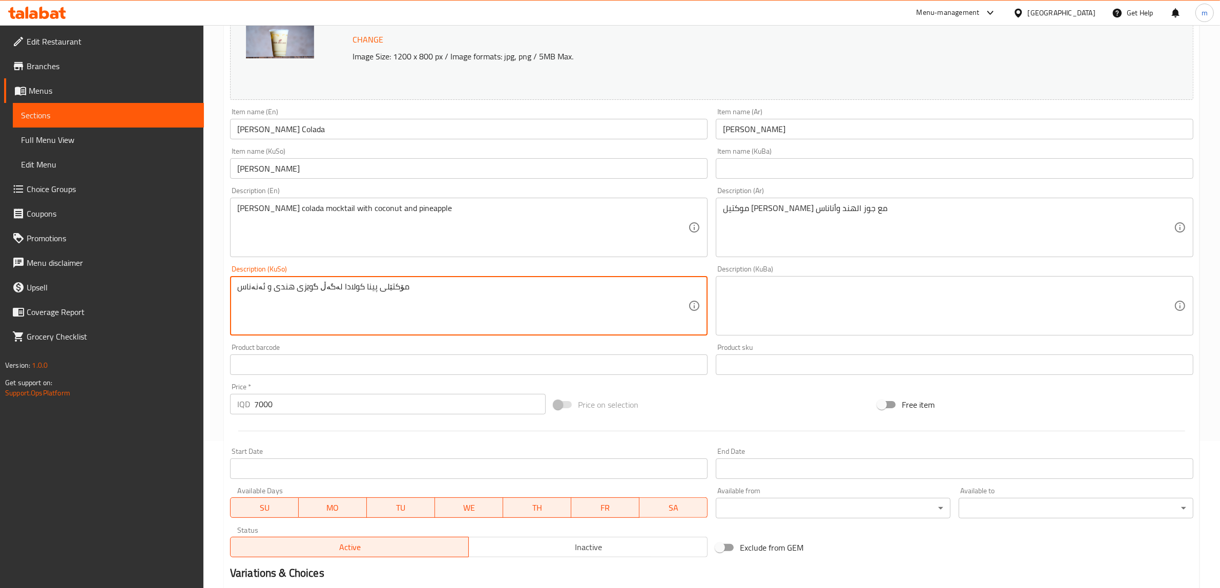
scroll to position [267, 0]
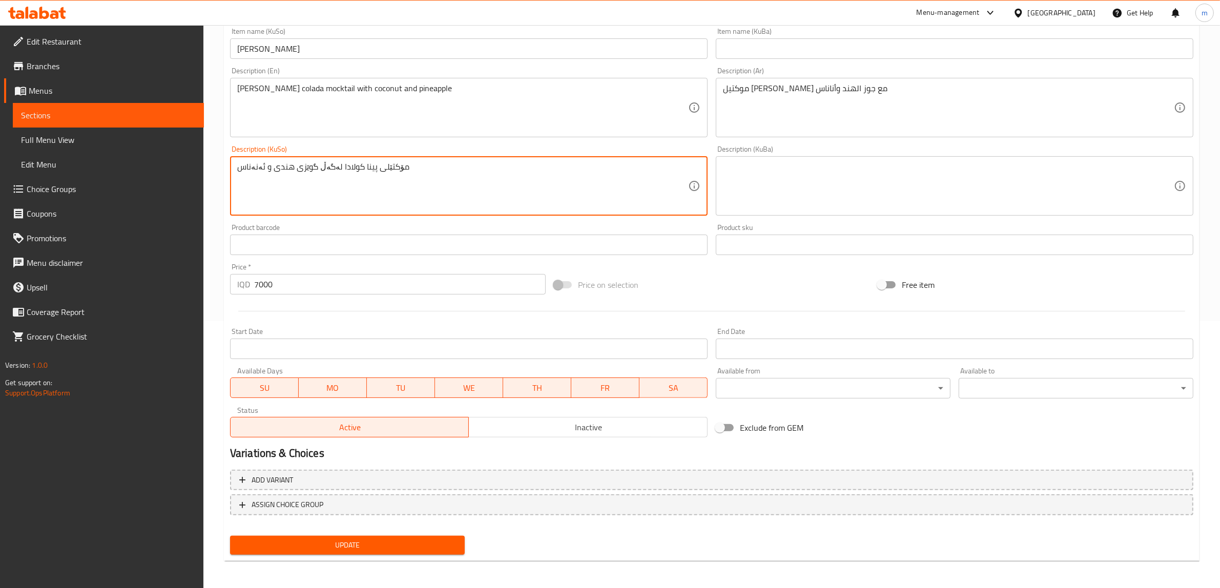
click at [314, 541] on span "Update" at bounding box center [347, 545] width 218 height 13
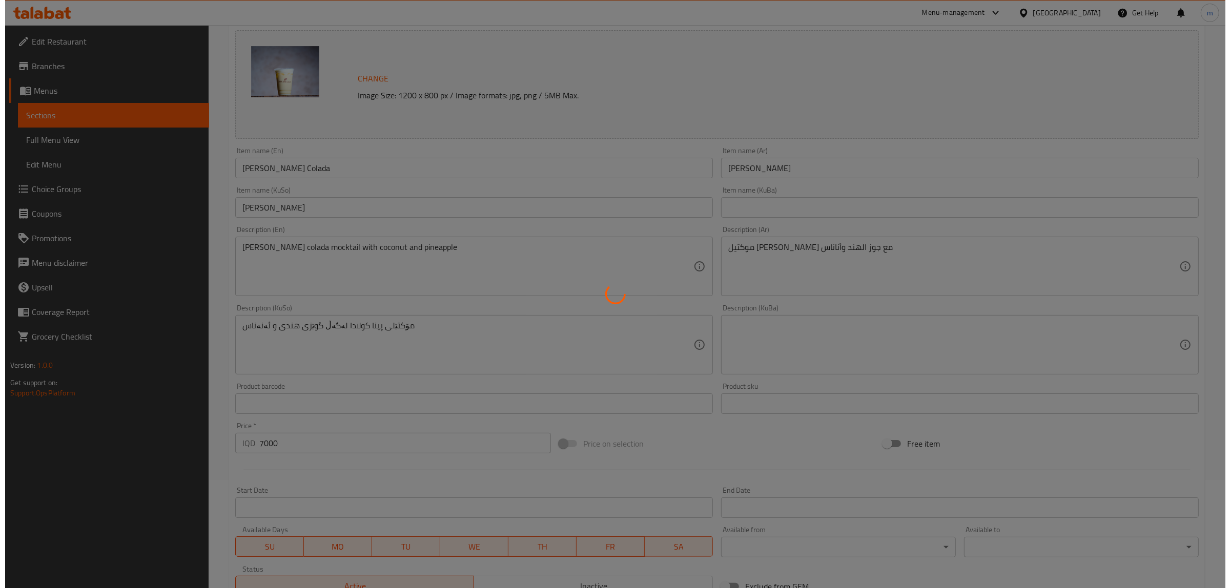
scroll to position [0, 0]
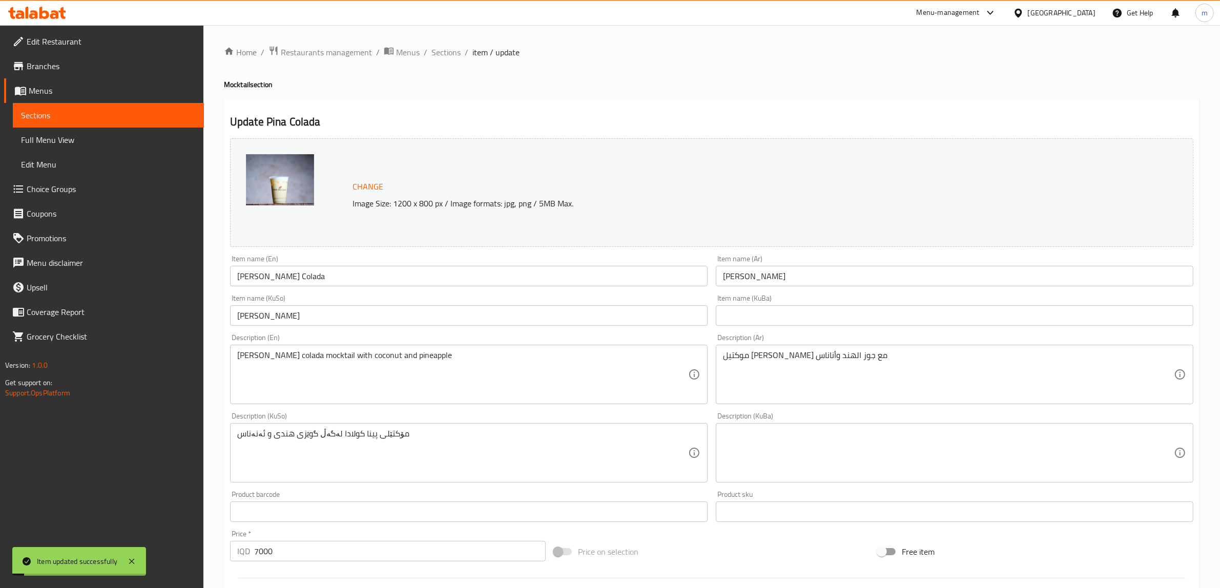
click at [262, 275] on input "Pina Colada" at bounding box center [469, 276] width 478 height 21
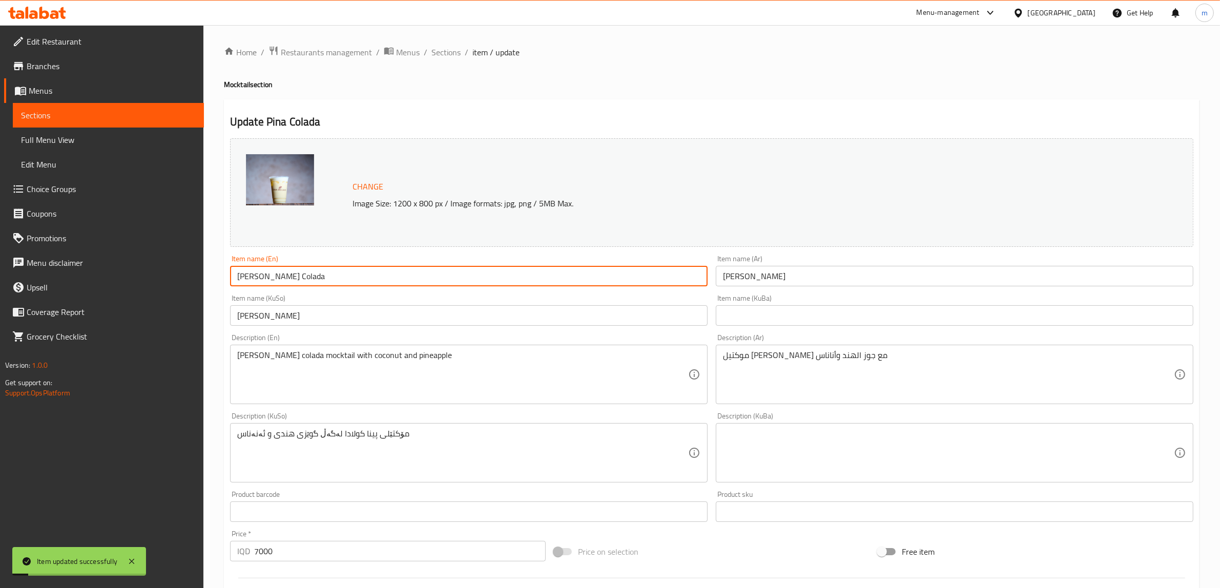
click at [262, 275] on input "Pina Colada" at bounding box center [469, 276] width 478 height 21
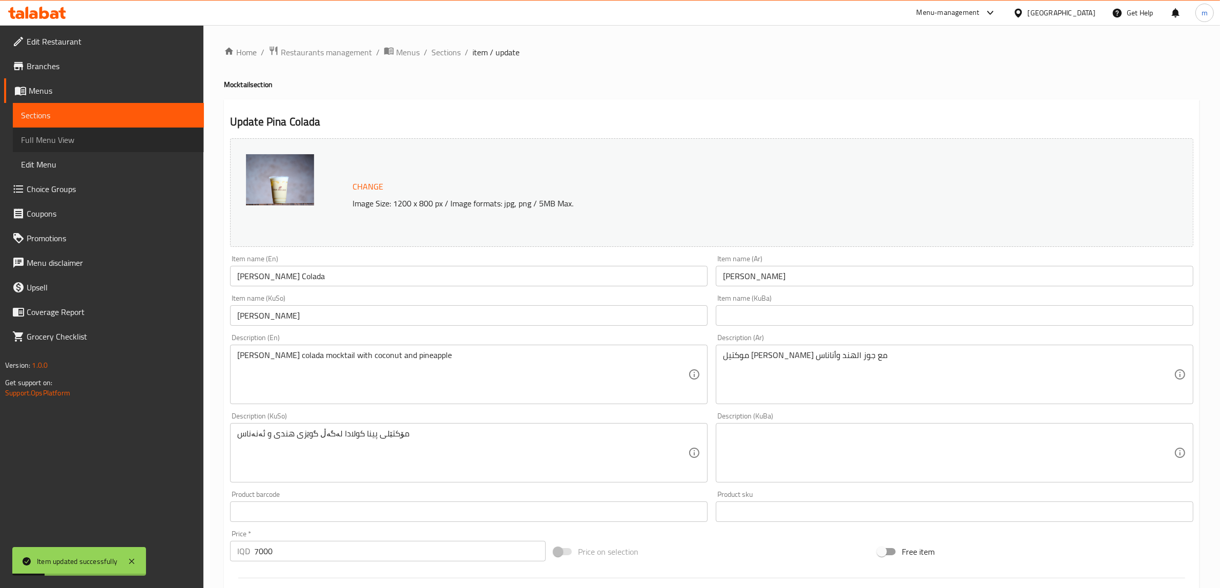
click at [93, 137] on span "Full Menu View" at bounding box center [108, 140] width 175 height 12
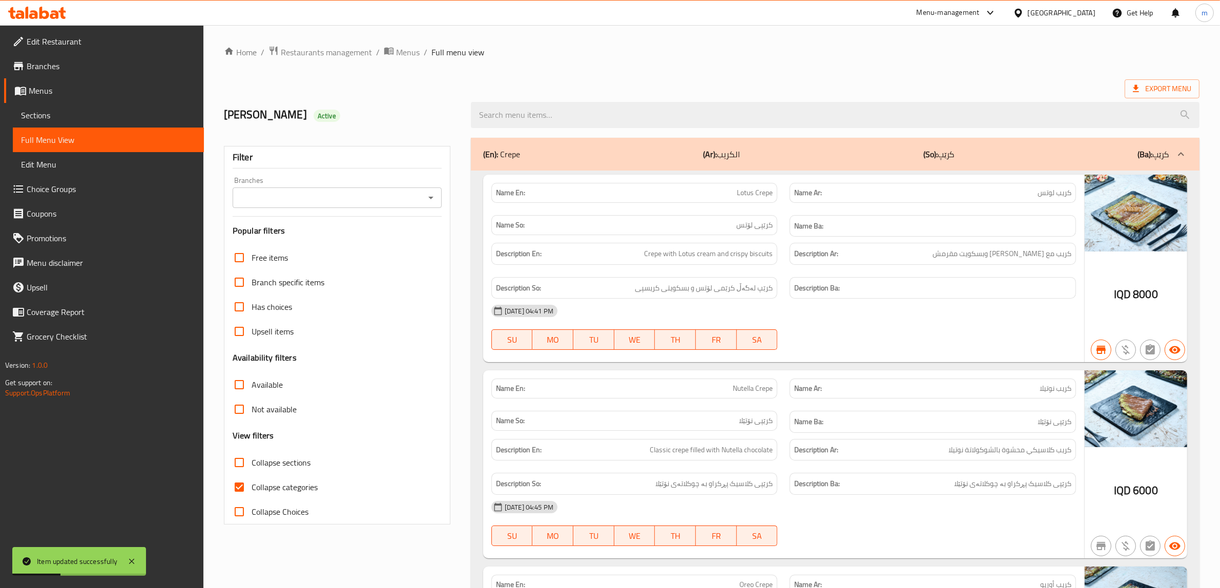
click at [431, 201] on icon "Open" at bounding box center [431, 198] width 12 height 12
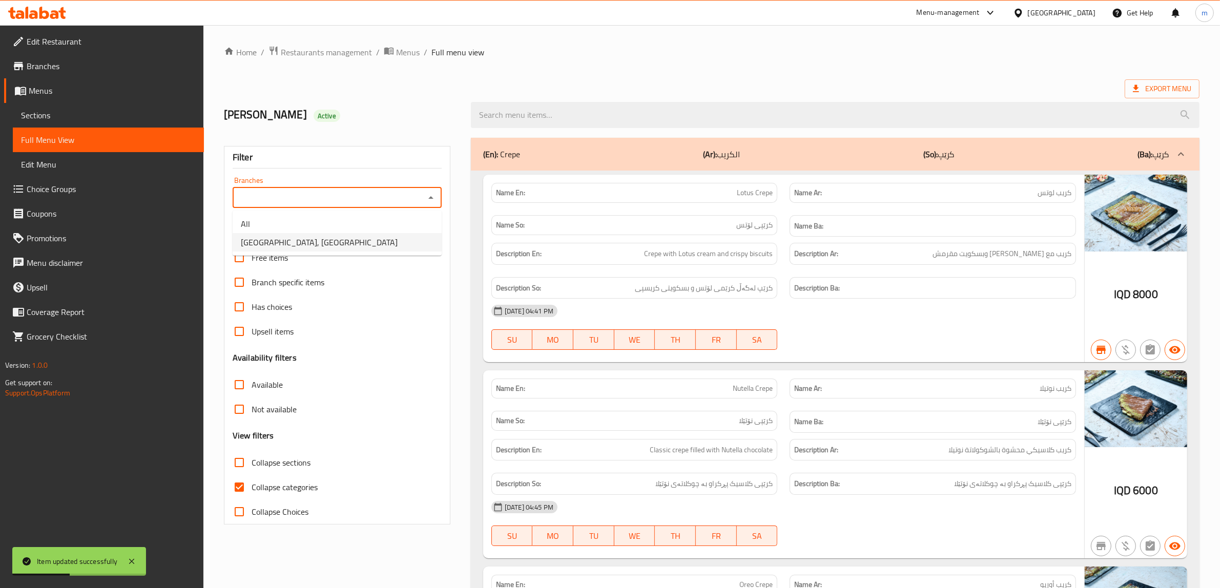
click at [345, 242] on li "Casa De Cafe, Vital City" at bounding box center [337, 242] width 209 height 18
type input "Casa De Cafe, Vital City"
click at [236, 488] on input "Collapse categories" at bounding box center [239, 487] width 25 height 25
checkbox input "false"
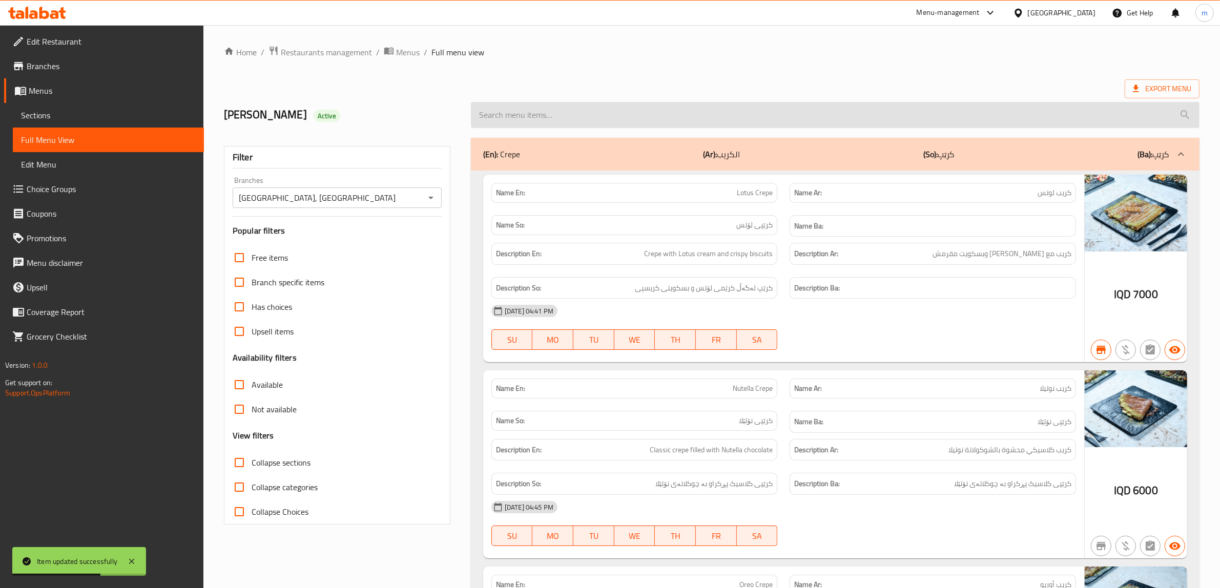
click at [509, 106] on input "search" at bounding box center [835, 115] width 729 height 26
paste input "Pina Colada"
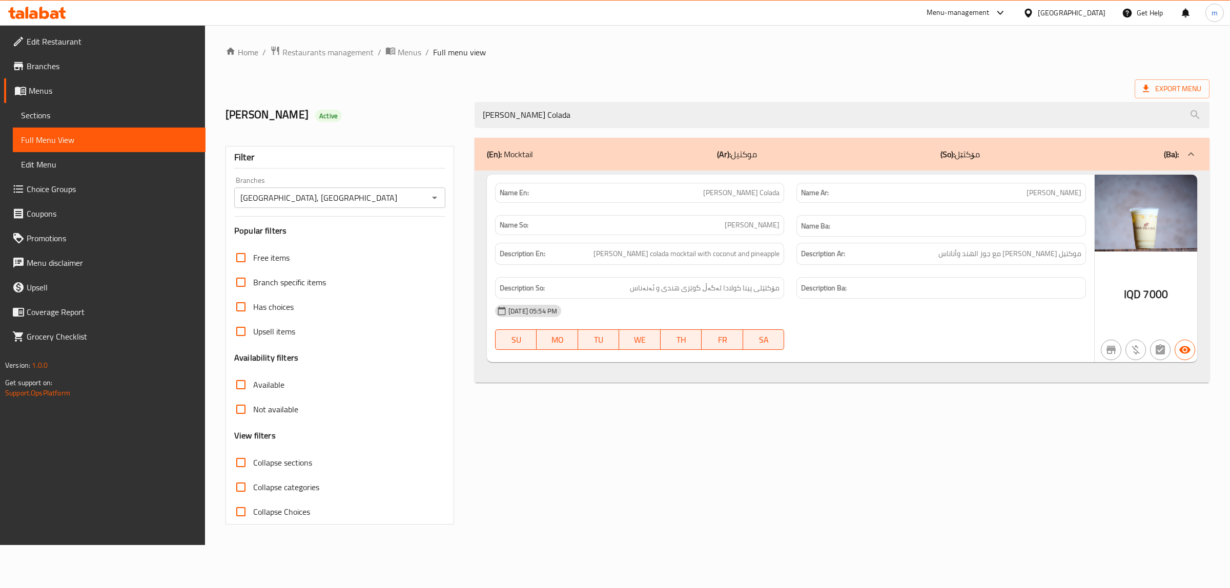
type input "Pina Colada"
click at [64, 112] on span "Sections" at bounding box center [109, 115] width 176 height 12
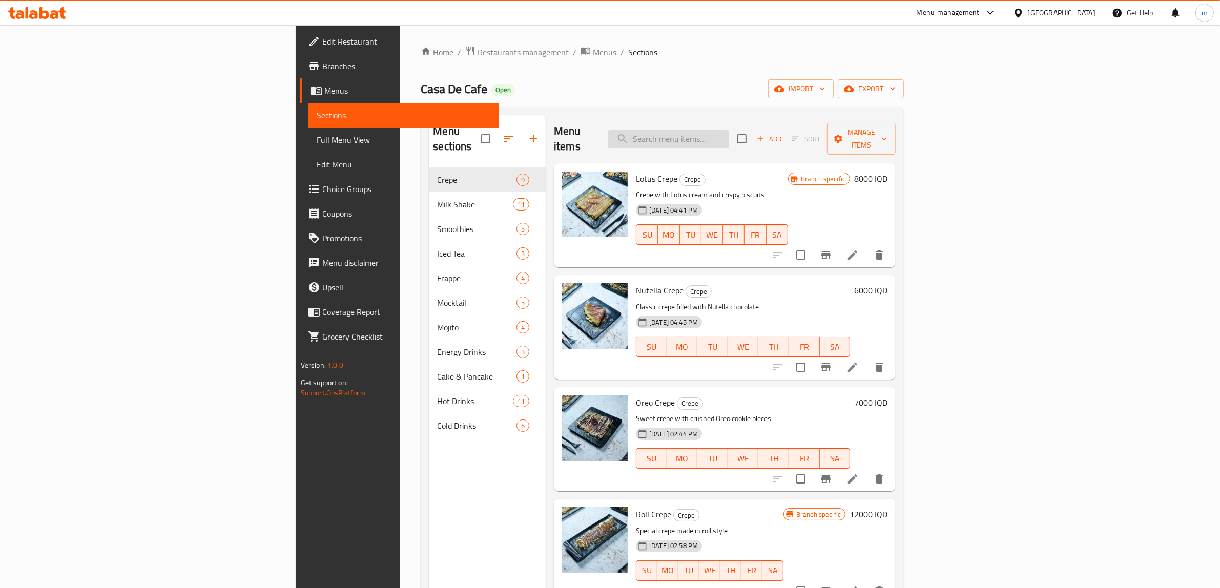
click at [729, 134] on input "search" at bounding box center [668, 139] width 121 height 18
paste input "Lava With Ice Cream"
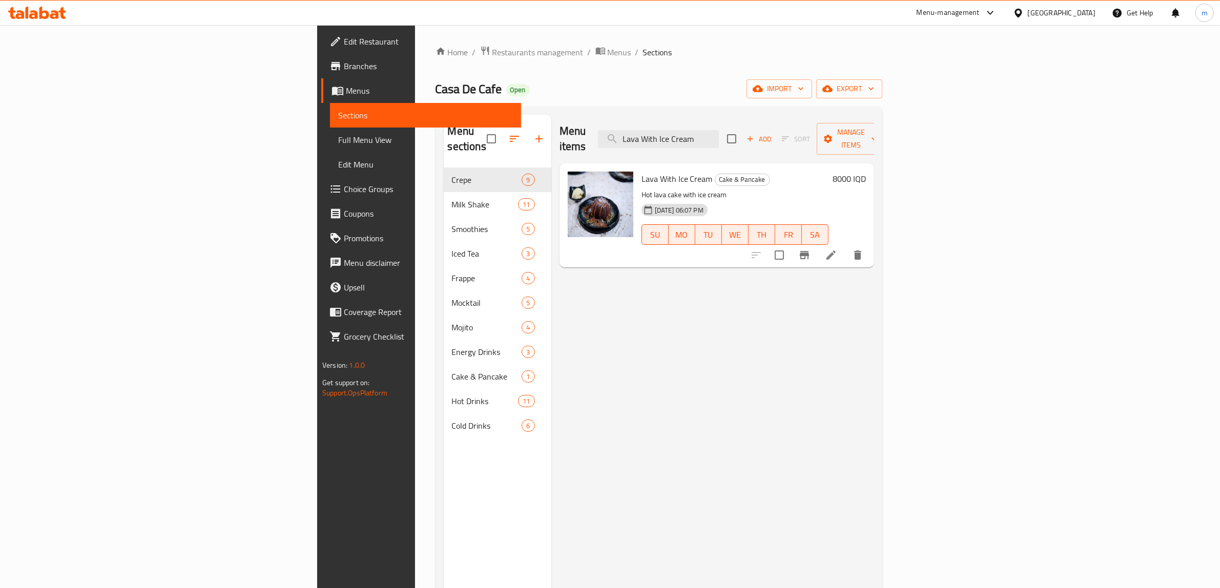
type input "Lava With Ice Cream"
click at [846, 246] on li at bounding box center [831, 255] width 29 height 18
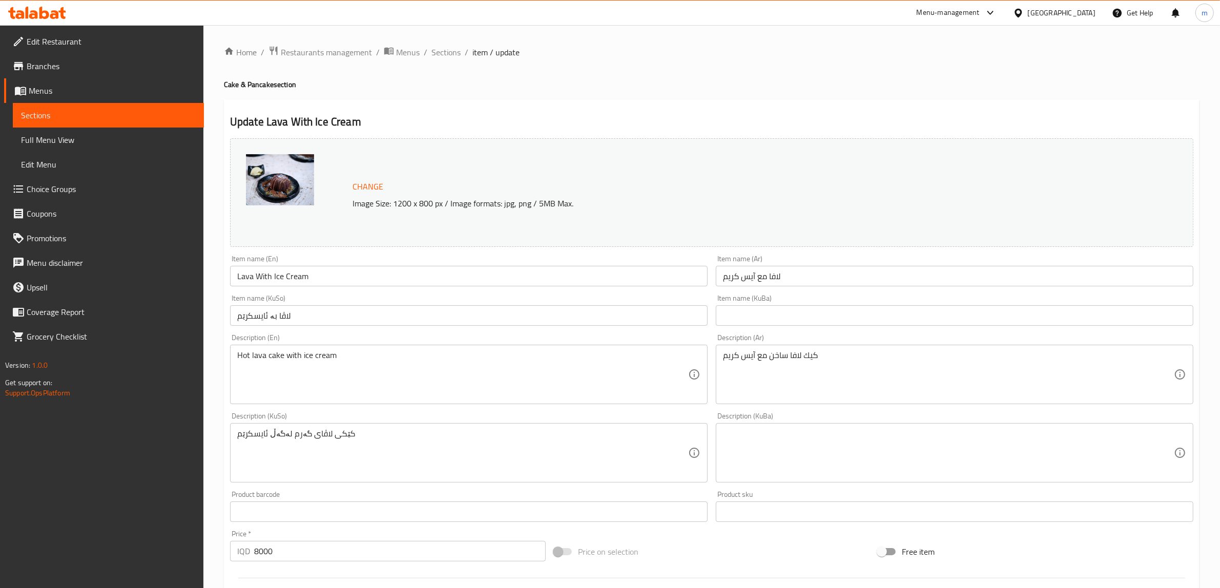
click at [295, 281] on input "Lava With Ice Cream" at bounding box center [469, 276] width 478 height 21
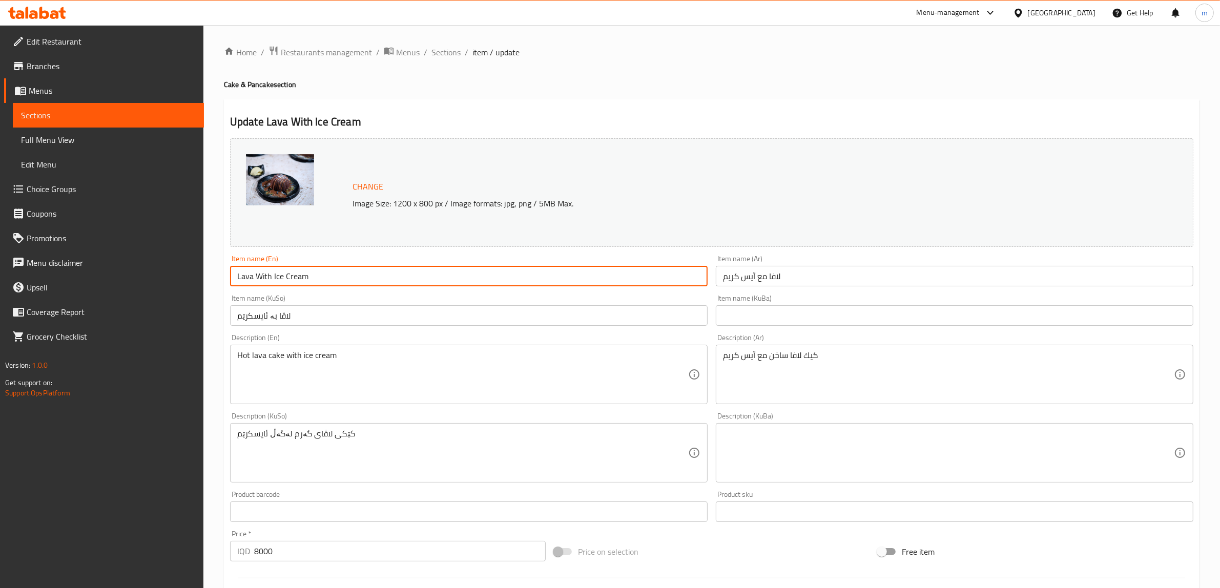
click at [295, 281] on input "Lava With Ice Cream" at bounding box center [469, 276] width 478 height 21
click at [278, 275] on input "Lava With Ice Cream" at bounding box center [469, 276] width 478 height 21
drag, startPoint x: 278, startPoint y: 275, endPoint x: 296, endPoint y: 275, distance: 17.9
click at [296, 275] on input "Lava With Ice Cream" at bounding box center [469, 276] width 478 height 21
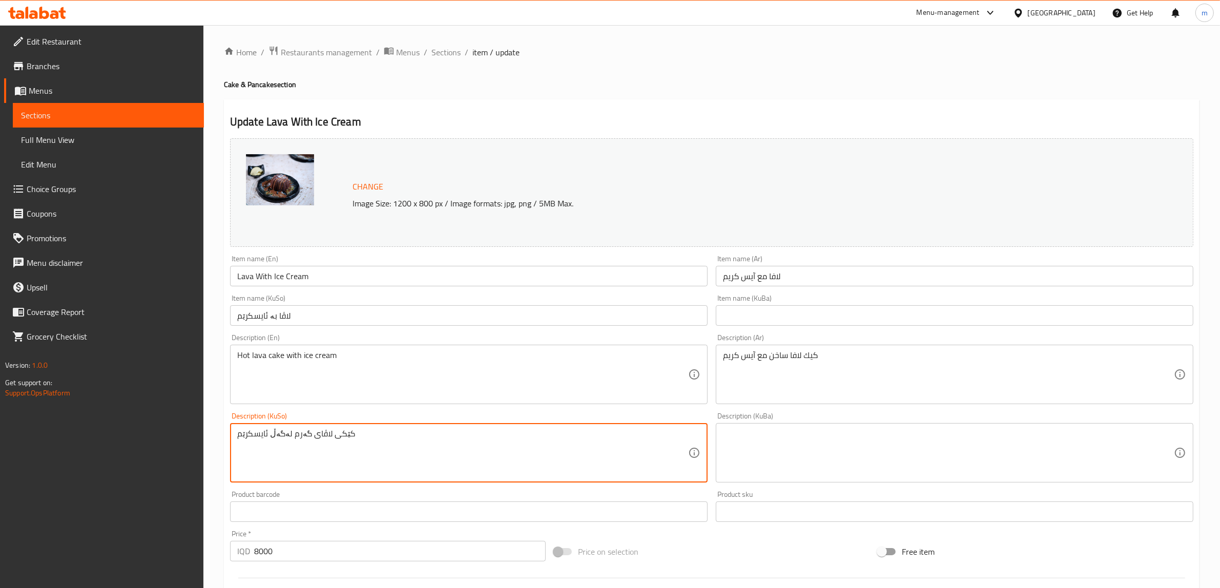
click at [262, 433] on textarea "کێکی لاڤای گەرم لەگەڵ ئایسکرێم" at bounding box center [462, 453] width 451 height 49
paste textarea
type textarea "کێکی لاڤای گەرم لەگەڵ ئایس کرێم"
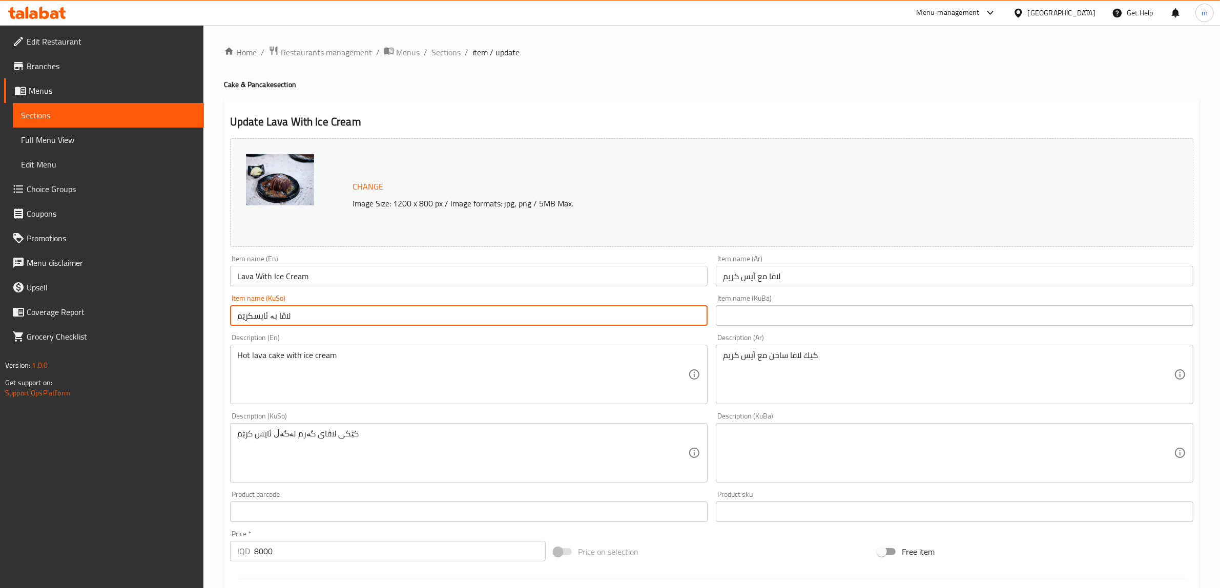
click at [255, 314] on input "لاڤا بە ئایسکرێم" at bounding box center [469, 315] width 478 height 21
paste input "text"
type input "لاڤا بە ئایس کرێم"
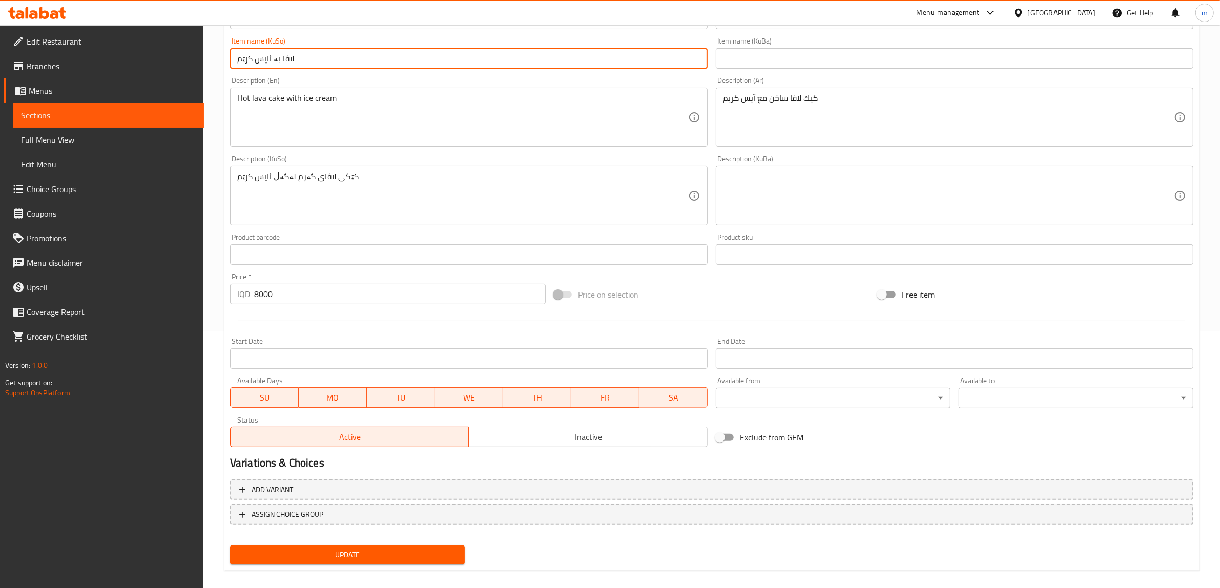
scroll to position [267, 0]
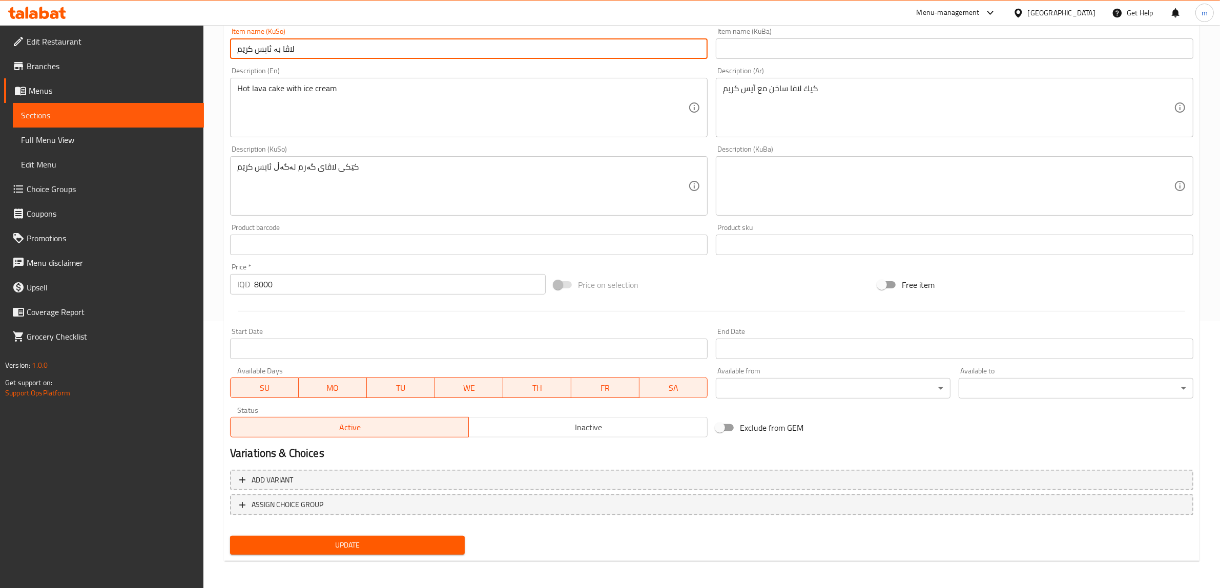
click at [317, 539] on span "Update" at bounding box center [347, 545] width 218 height 13
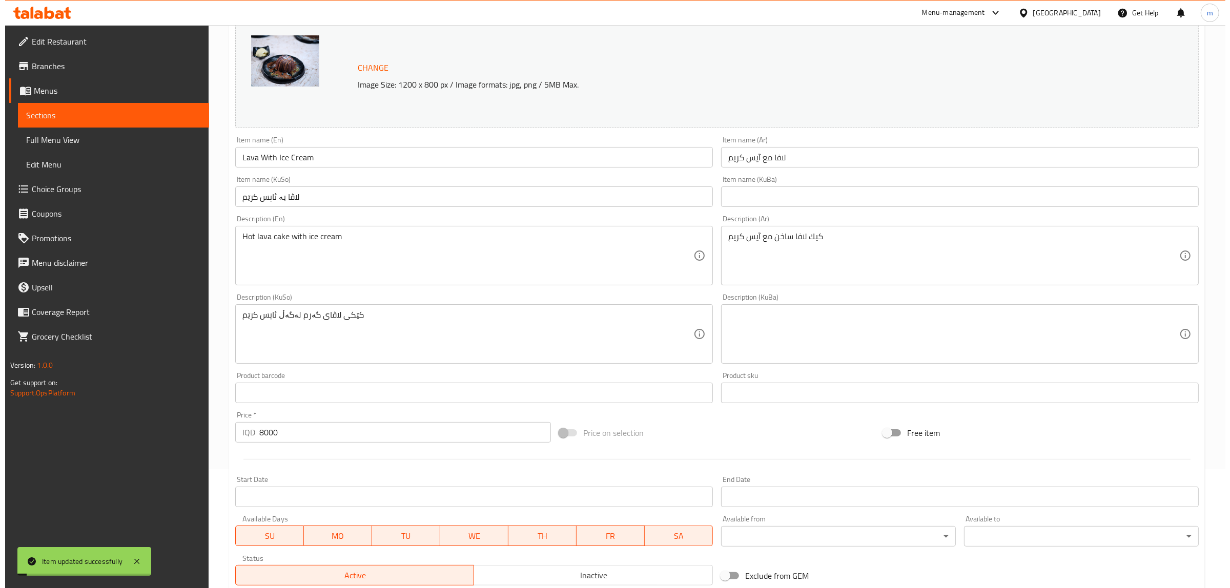
scroll to position [0, 0]
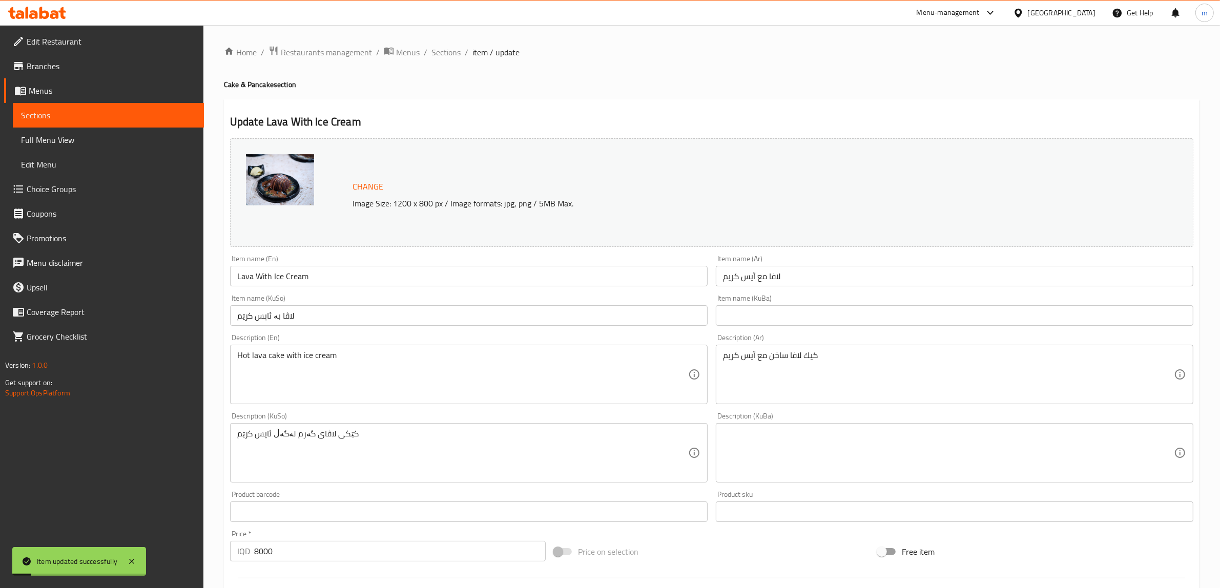
click at [83, 138] on span "Full Menu View" at bounding box center [108, 140] width 175 height 12
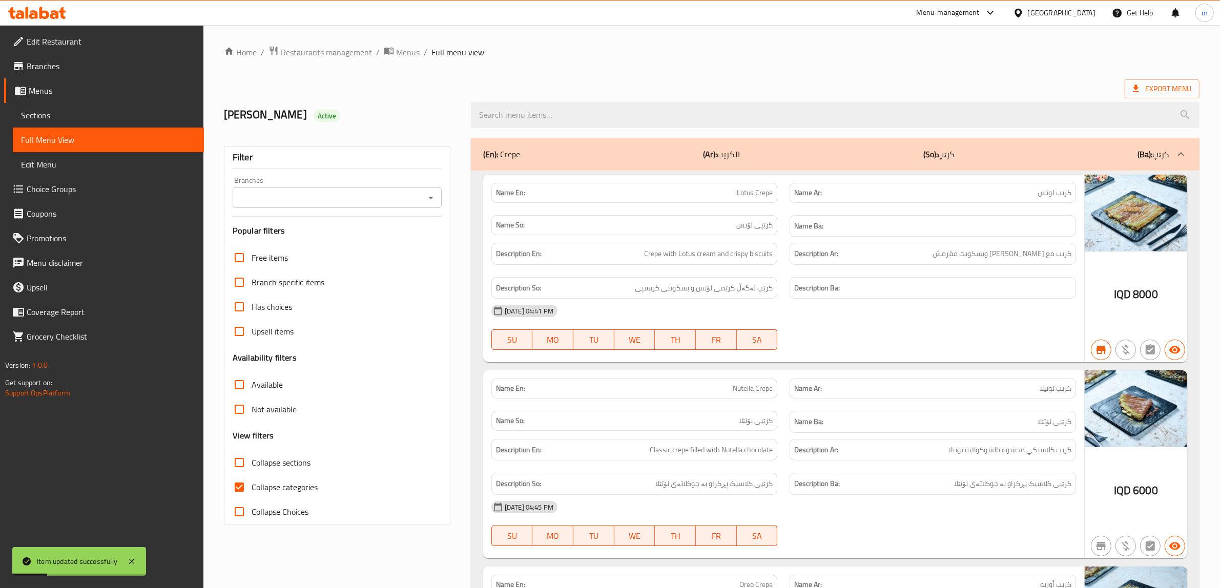
click at [432, 196] on icon "Open" at bounding box center [431, 198] width 12 height 12
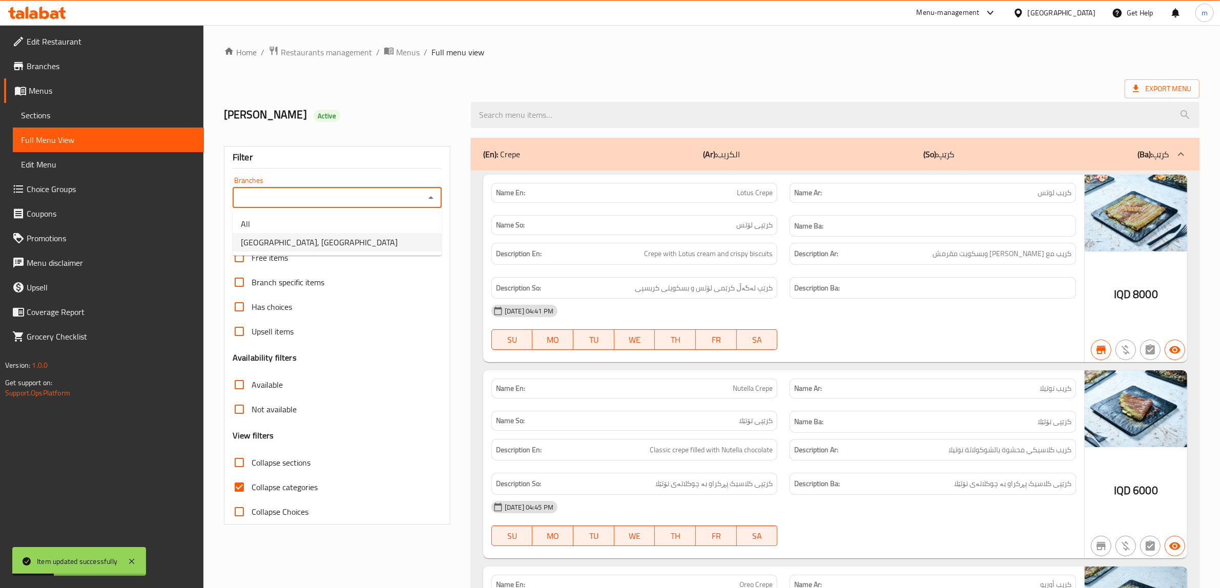
click at [338, 252] on ul "All Casa De Cafe, Vital City" at bounding box center [337, 233] width 209 height 45
click at [339, 249] on li "[GEOGRAPHIC_DATA], [GEOGRAPHIC_DATA]" at bounding box center [337, 242] width 209 height 18
type input "[GEOGRAPHIC_DATA], [GEOGRAPHIC_DATA]"
click at [237, 495] on input "Collapse categories" at bounding box center [239, 487] width 25 height 25
checkbox input "false"
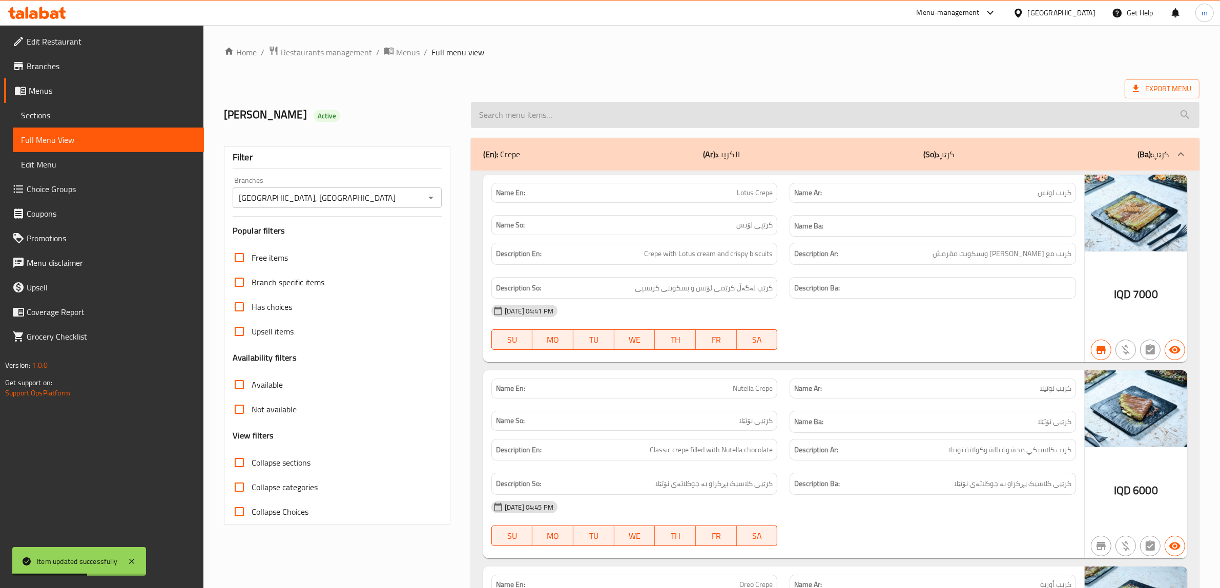
click at [652, 113] on input "search" at bounding box center [835, 115] width 729 height 26
paste input "Ice Cream"
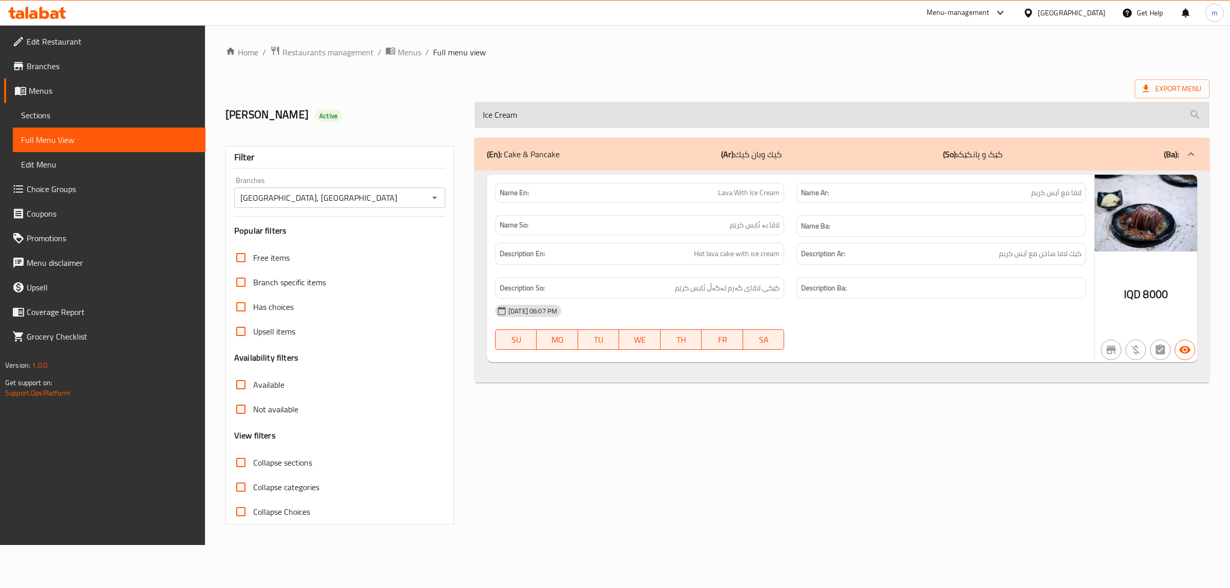
click at [526, 110] on input "Ice Cream" at bounding box center [842, 115] width 735 height 26
paste input "Lava With"
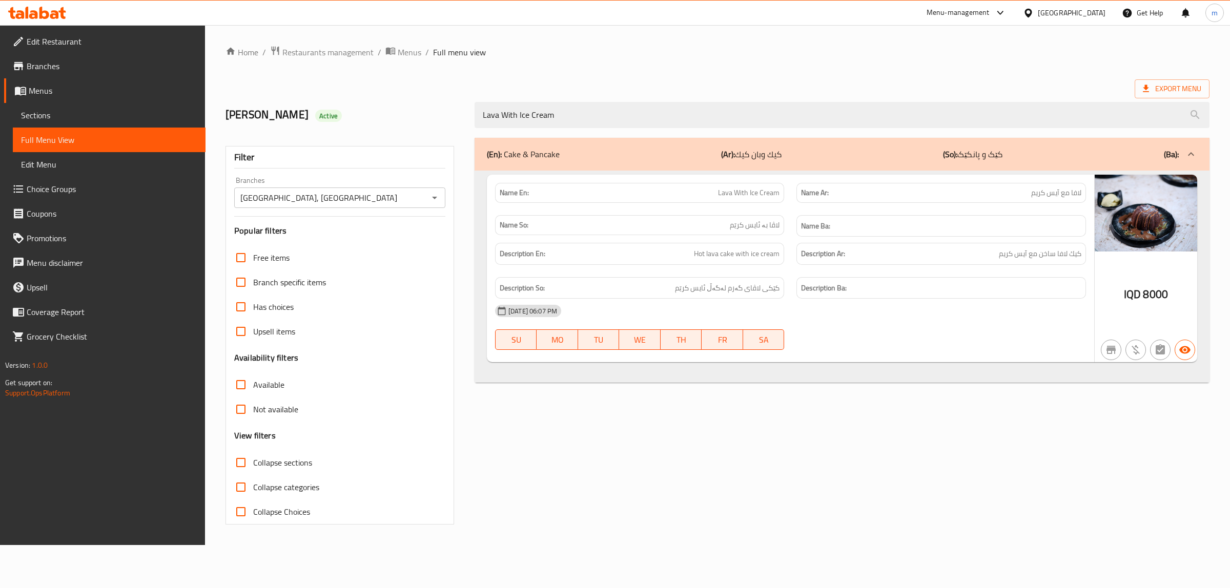
type input "Lava With Ice Cream"
click at [59, 106] on link "Sections" at bounding box center [109, 115] width 193 height 25
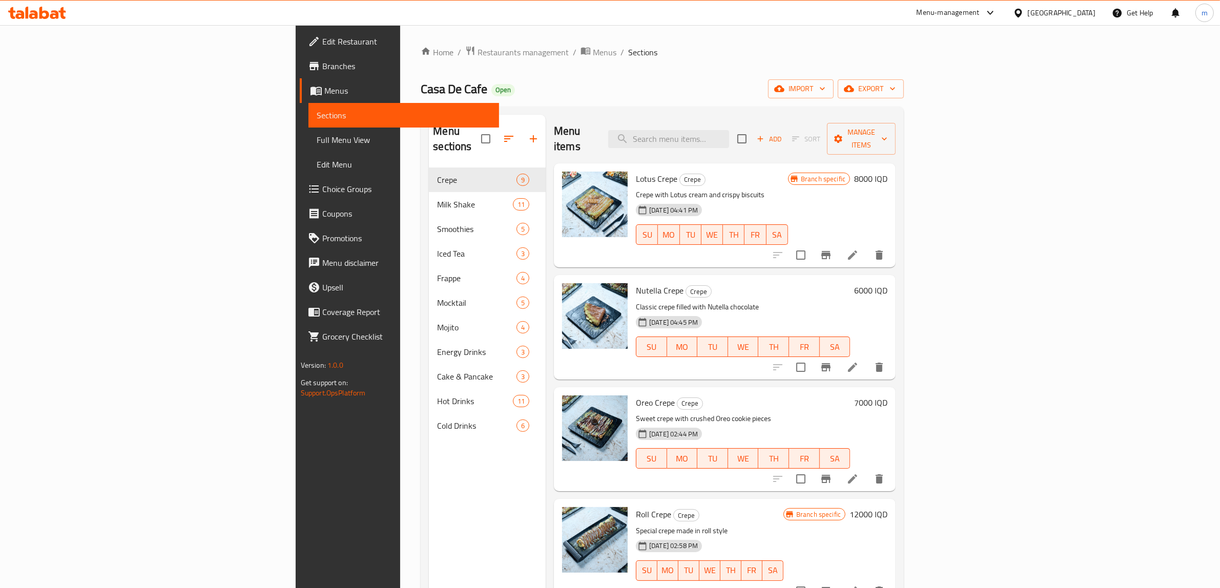
click at [762, 117] on div "Menu items Add Sort Manage items" at bounding box center [725, 139] width 342 height 49
click at [729, 130] on input "search" at bounding box center [668, 139] width 121 height 18
paste input "Metes Cake"
type input "Metes Cake"
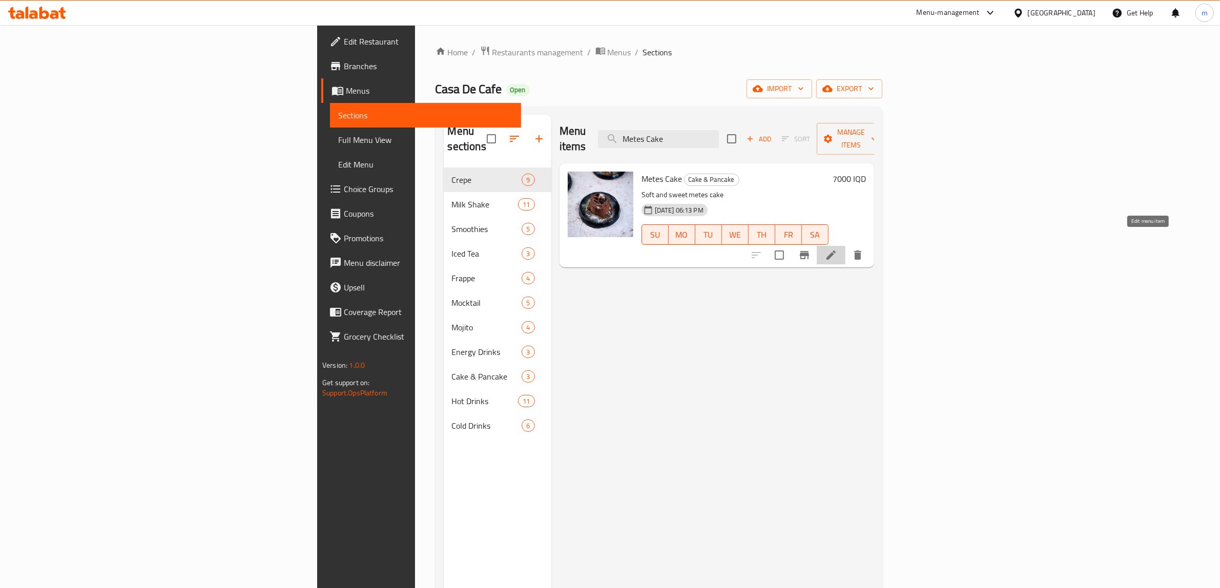
click at [837, 249] on icon at bounding box center [831, 255] width 12 height 12
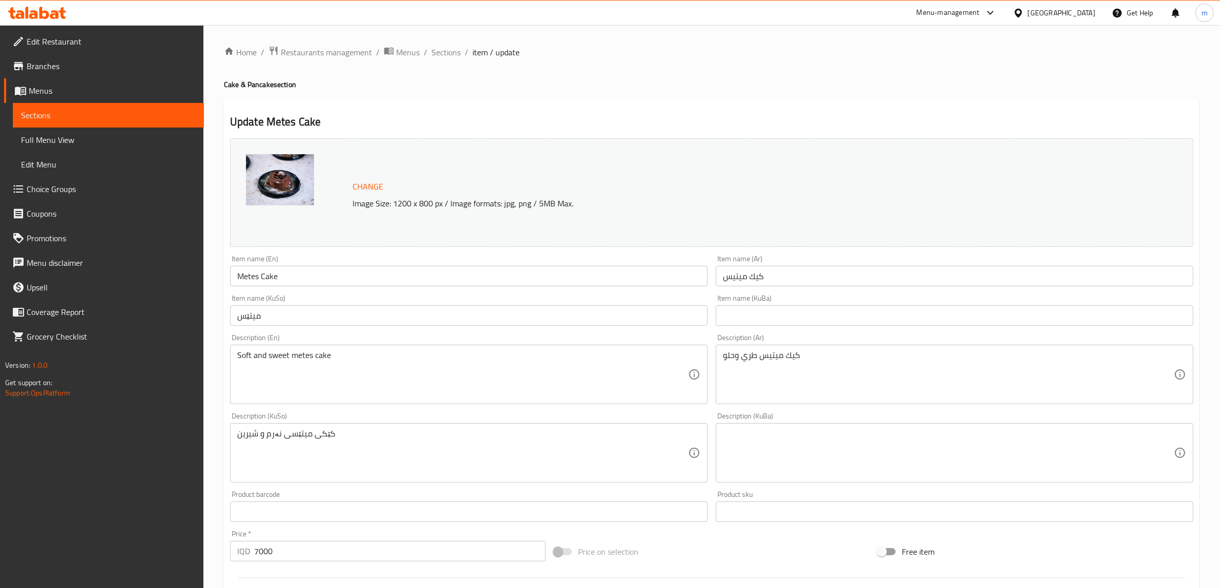
click at [270, 320] on input "میتێس" at bounding box center [469, 315] width 478 height 21
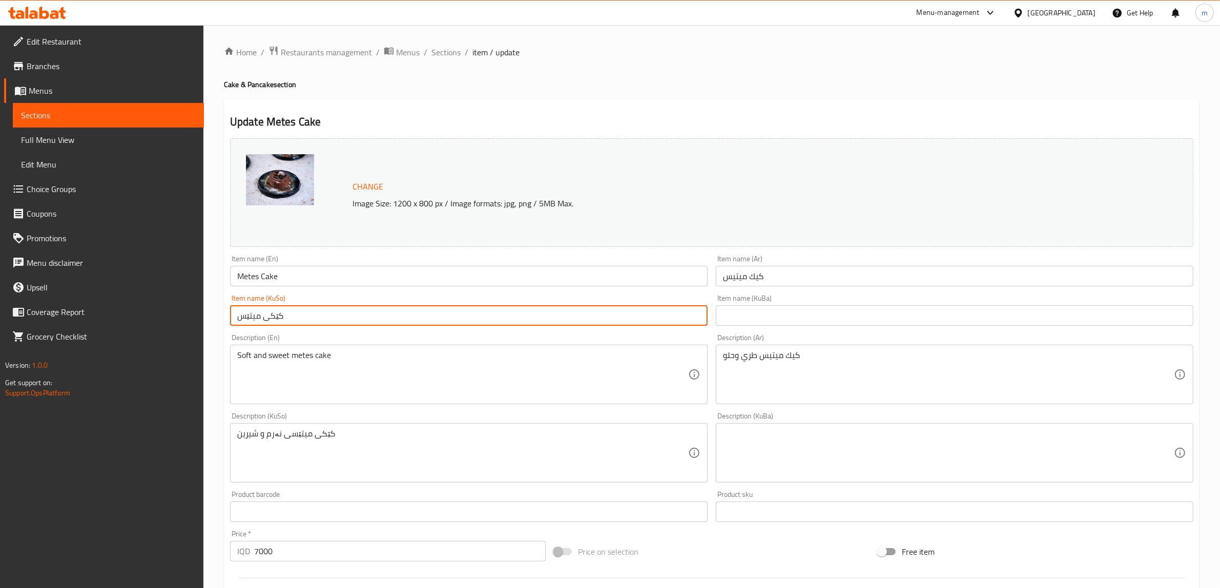
type input "کێکی میتێس"
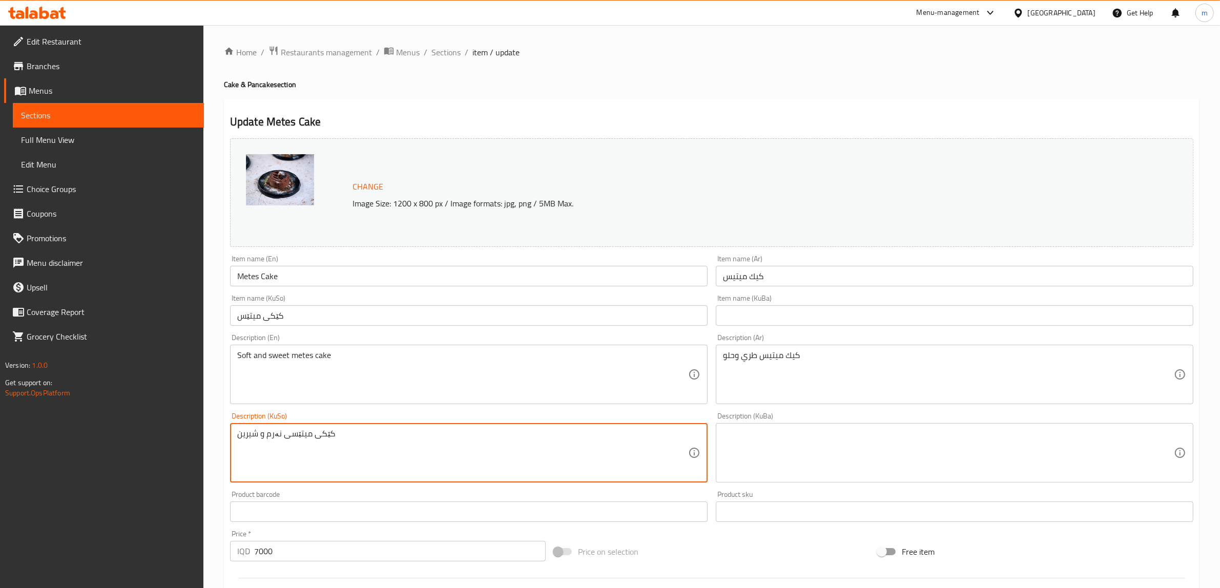
click at [325, 434] on textarea "کێکی میتێسی نەرم و شیرین" at bounding box center [462, 453] width 451 height 49
click at [433, 452] on textarea "کێکی میتێسی نەرم و شیرین" at bounding box center [462, 453] width 451 height 49
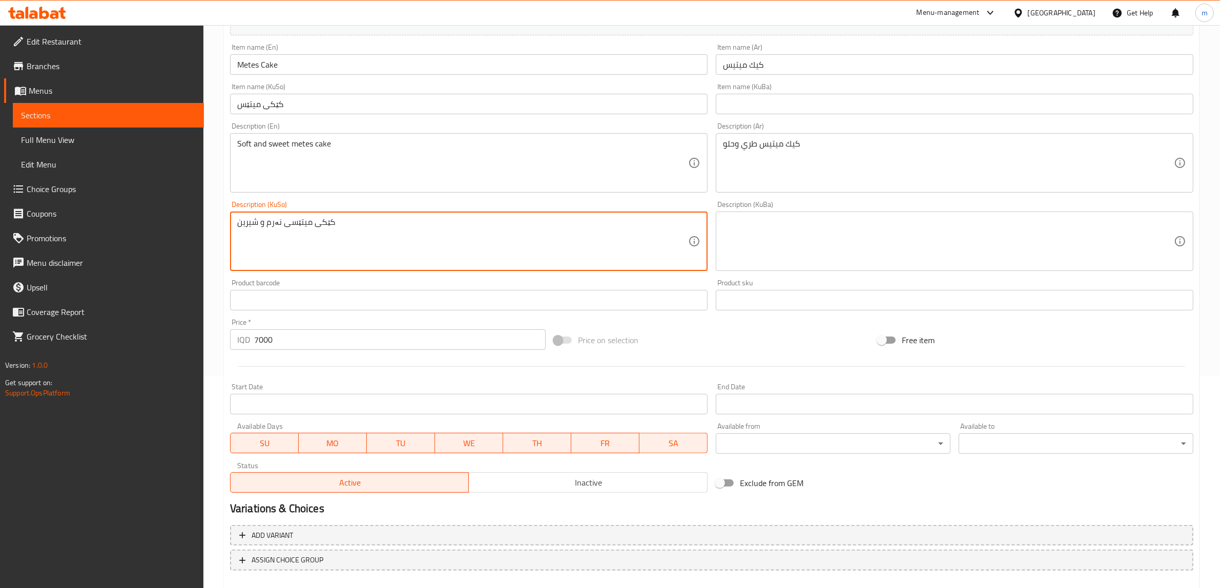
scroll to position [267, 0]
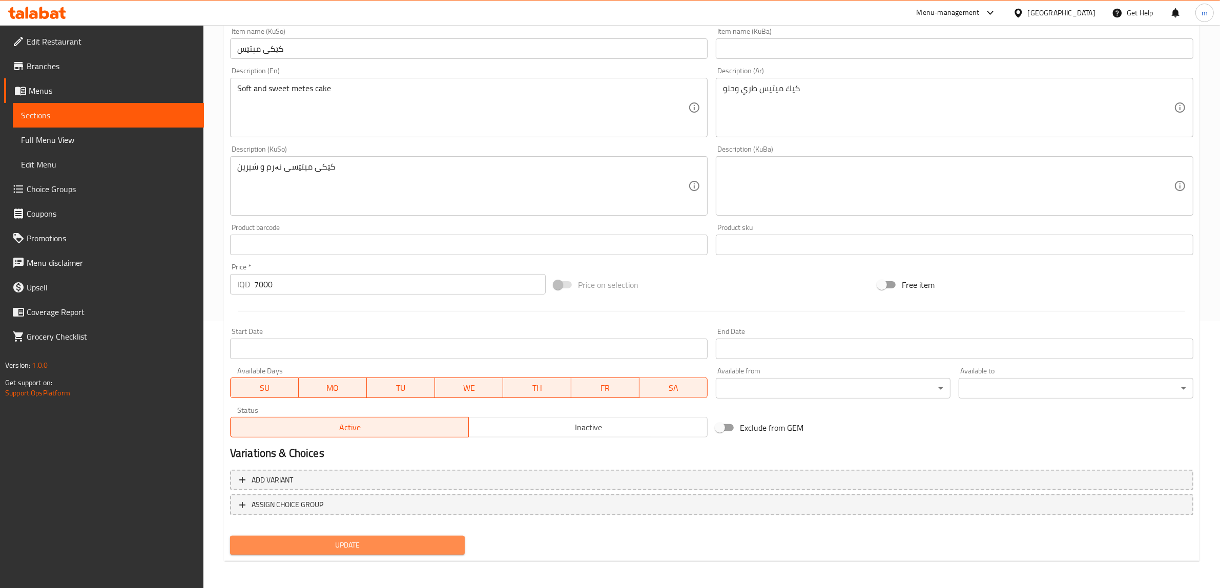
click at [338, 536] on button "Update" at bounding box center [347, 545] width 235 height 19
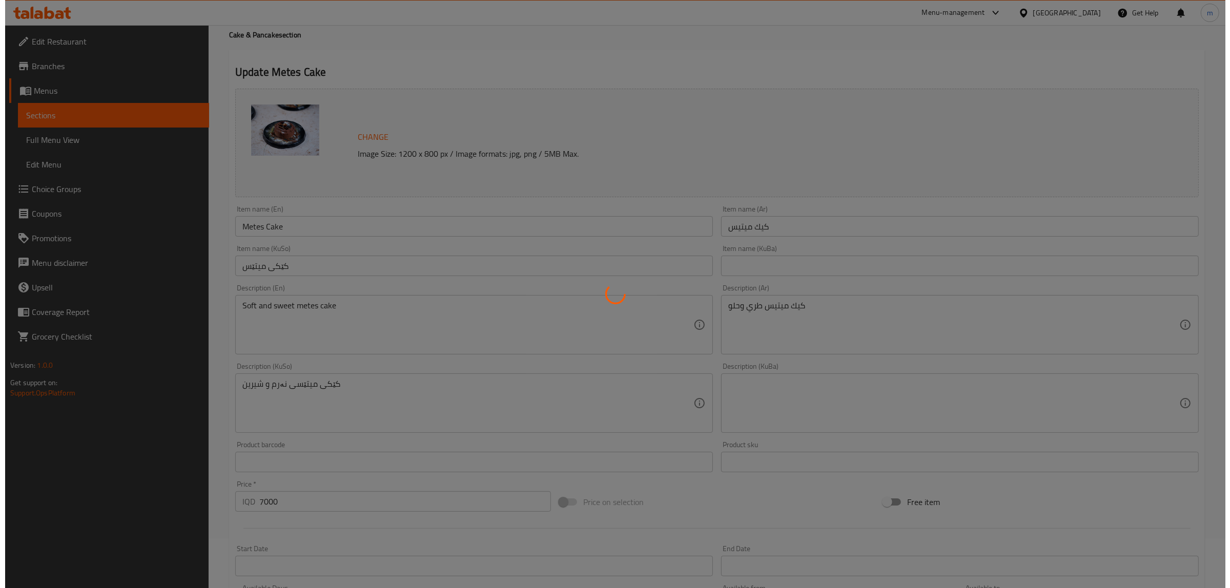
scroll to position [0, 0]
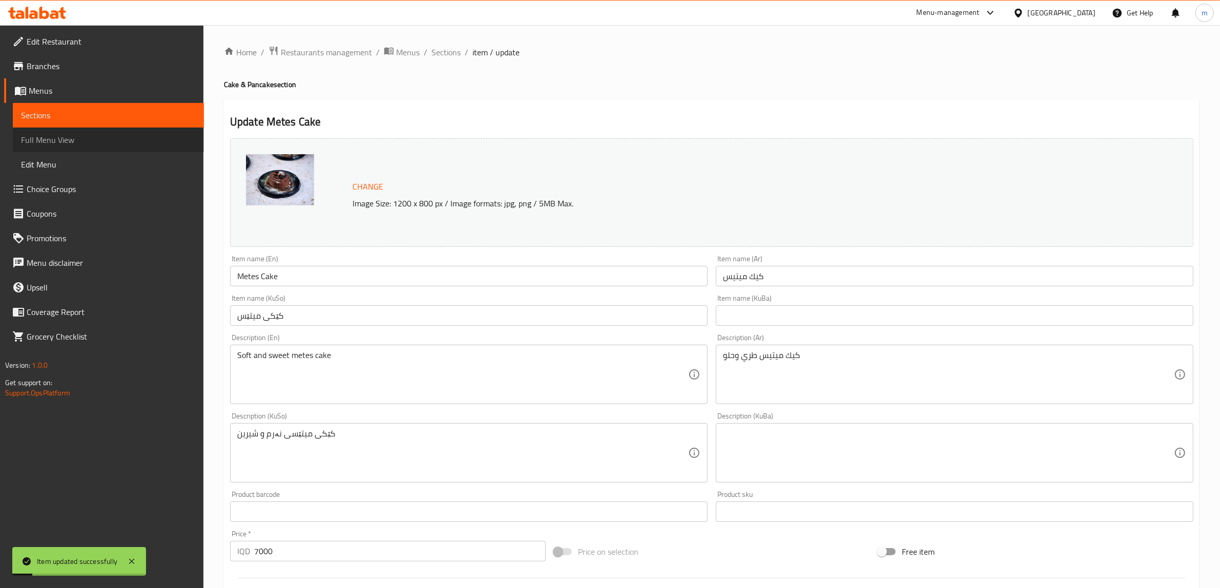
click at [118, 131] on link "Full Menu View" at bounding box center [108, 140] width 191 height 25
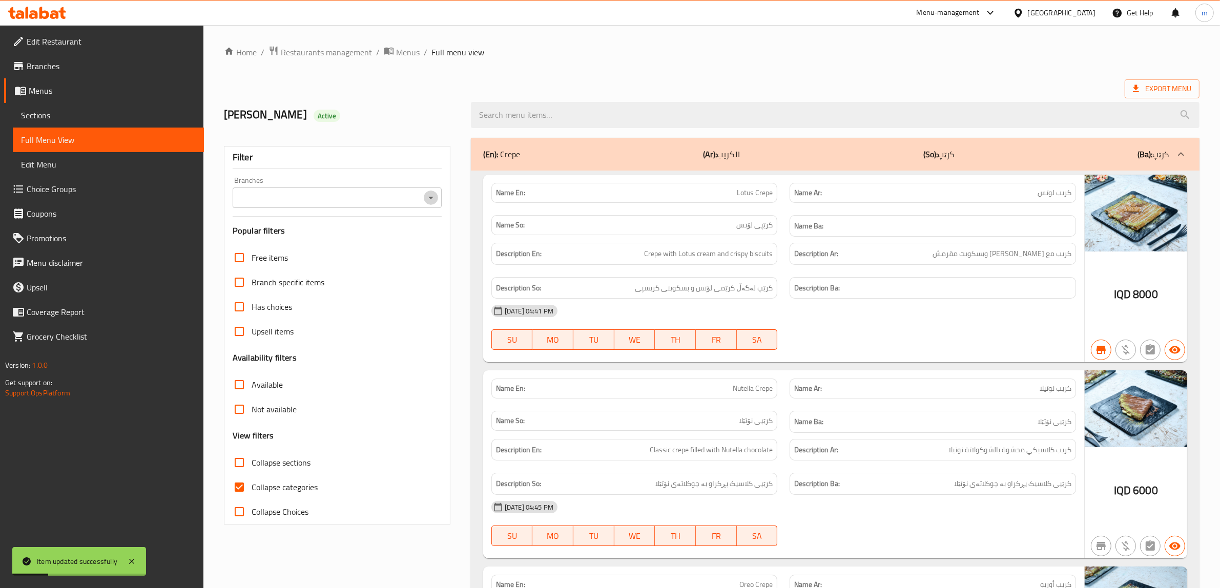
click at [432, 198] on icon "Open" at bounding box center [430, 198] width 5 height 3
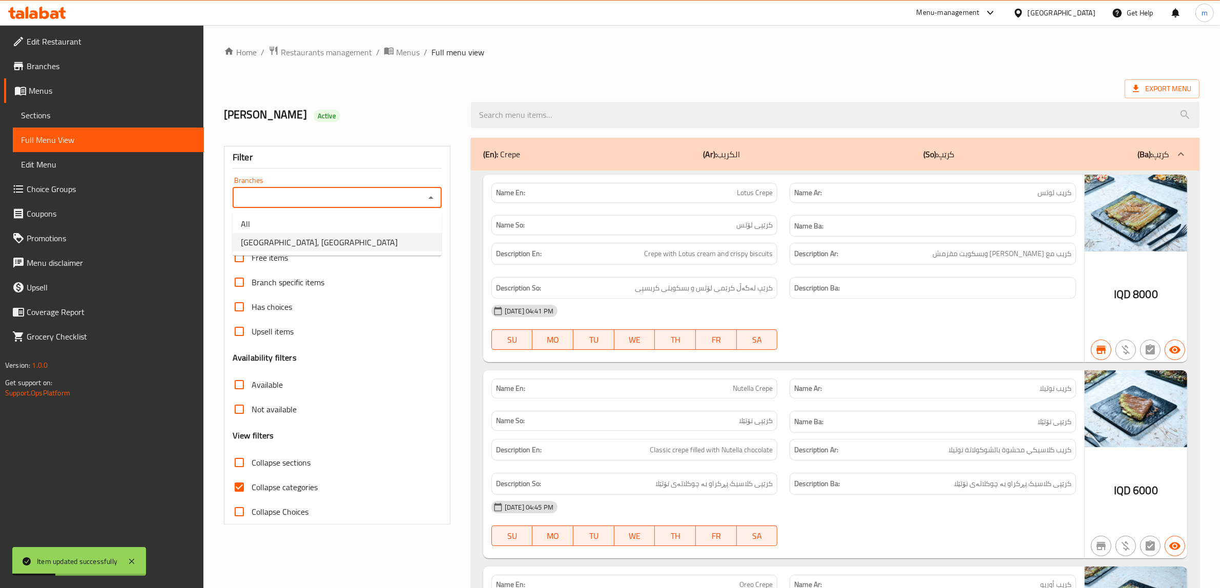
click at [319, 236] on span "[GEOGRAPHIC_DATA], [GEOGRAPHIC_DATA]" at bounding box center [319, 242] width 157 height 12
type input "[GEOGRAPHIC_DATA], [GEOGRAPHIC_DATA]"
click at [241, 485] on input "Collapse categories" at bounding box center [239, 487] width 25 height 25
checkbox input "false"
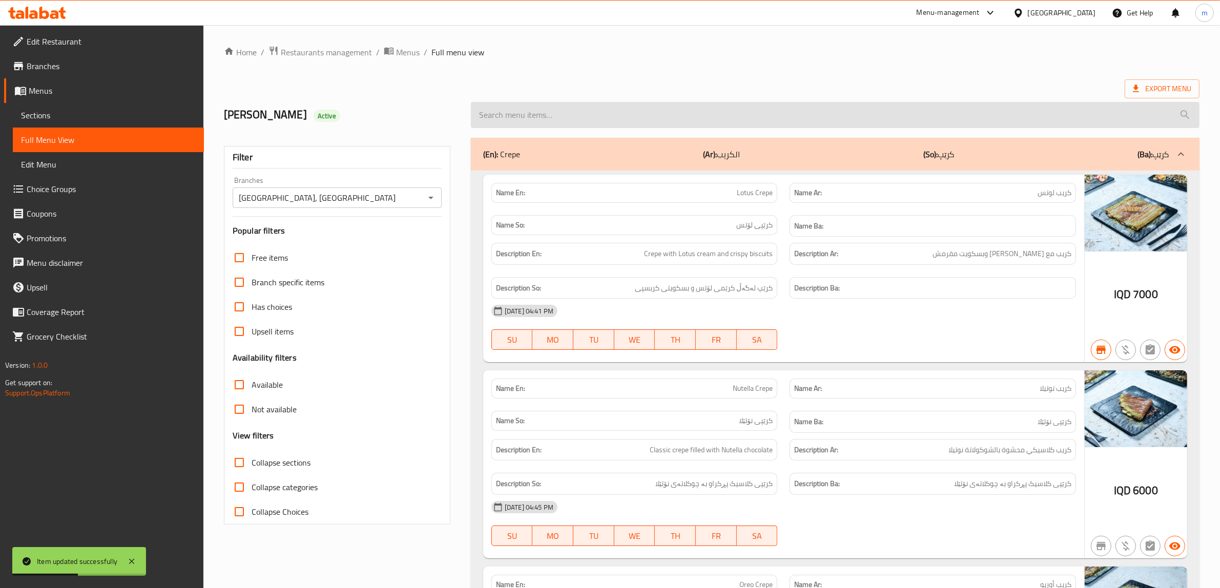
click at [584, 115] on input "search" at bounding box center [835, 115] width 729 height 26
paste input "Metes Cake"
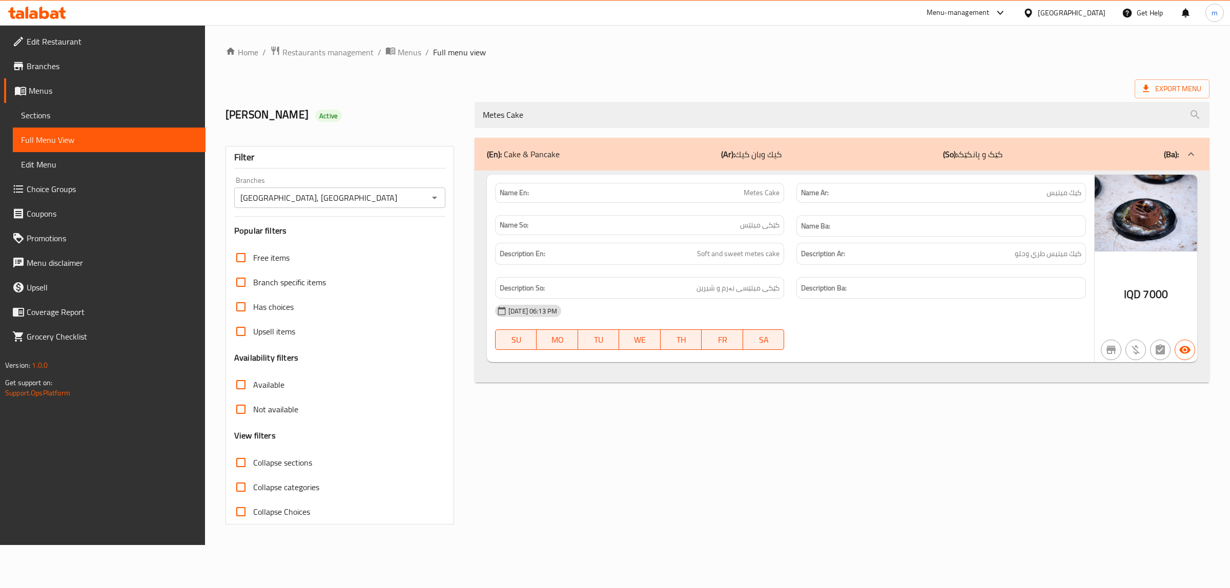
type input "Metes Cake"
click at [305, 51] on span "Restaurants management" at bounding box center [327, 52] width 91 height 12
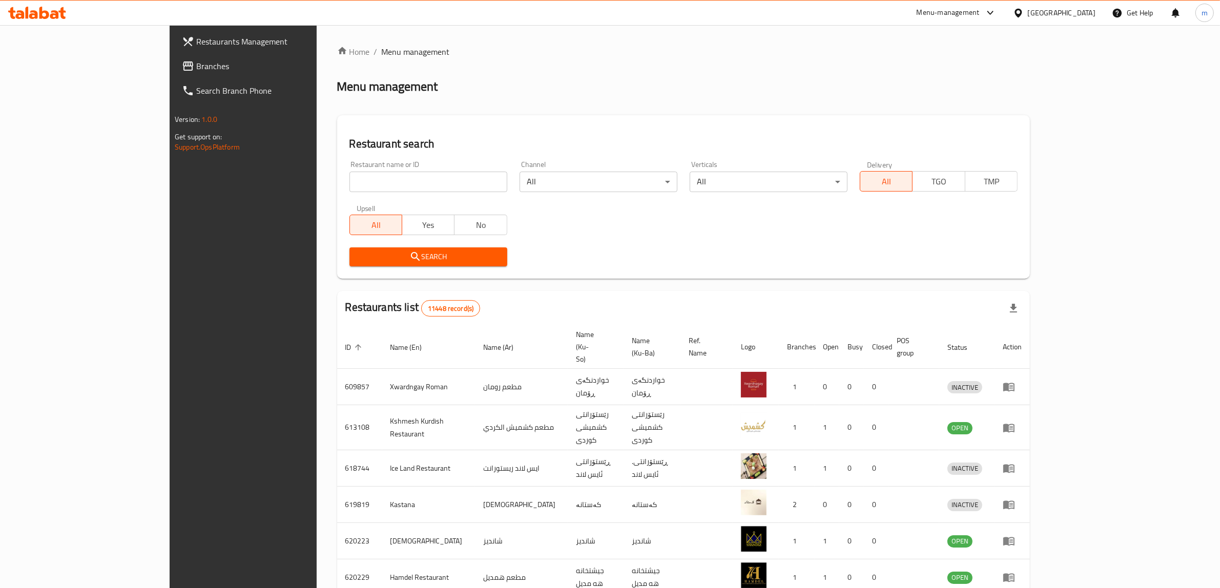
click at [174, 77] on link "Branches" at bounding box center [274, 66] width 200 height 25
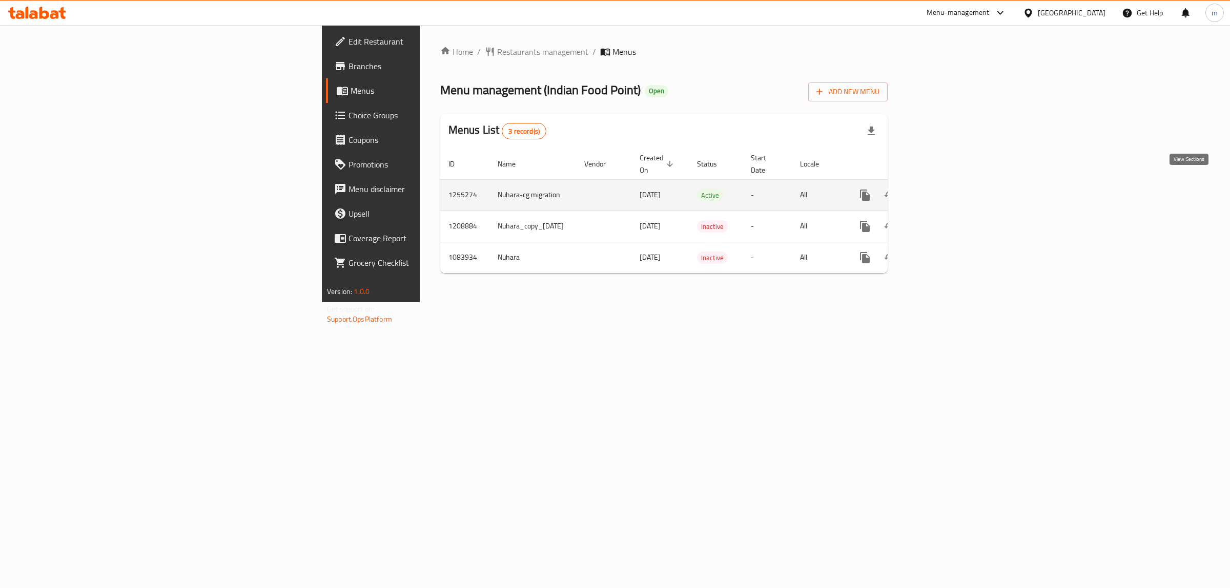
click at [945, 189] on icon "enhanced table" at bounding box center [939, 195] width 12 height 12
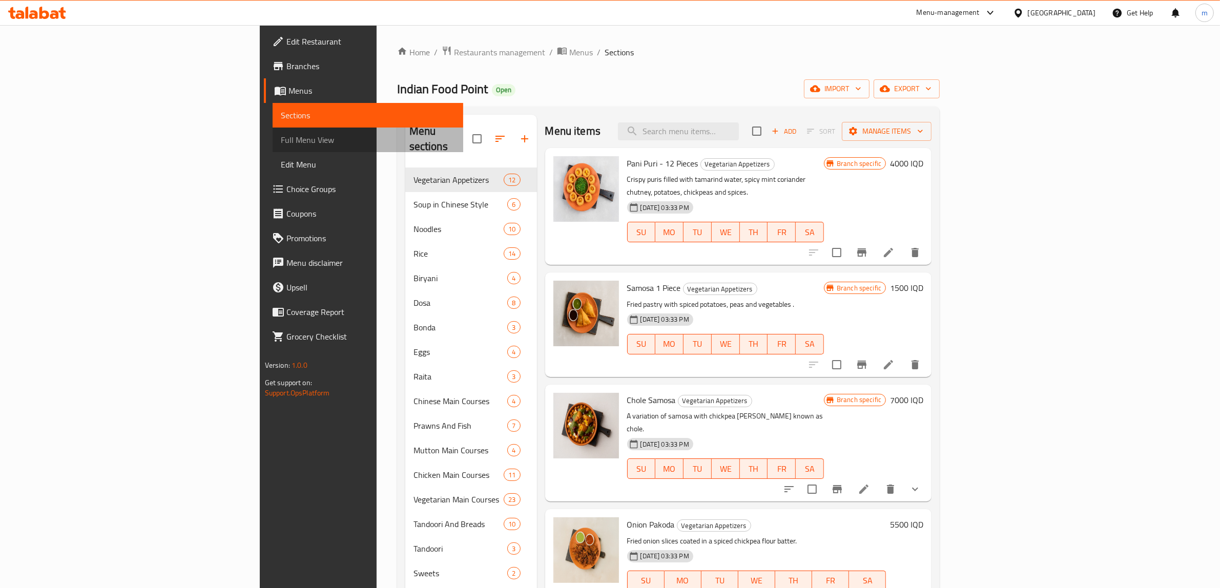
click at [281, 141] on span "Full Menu View" at bounding box center [368, 140] width 175 height 12
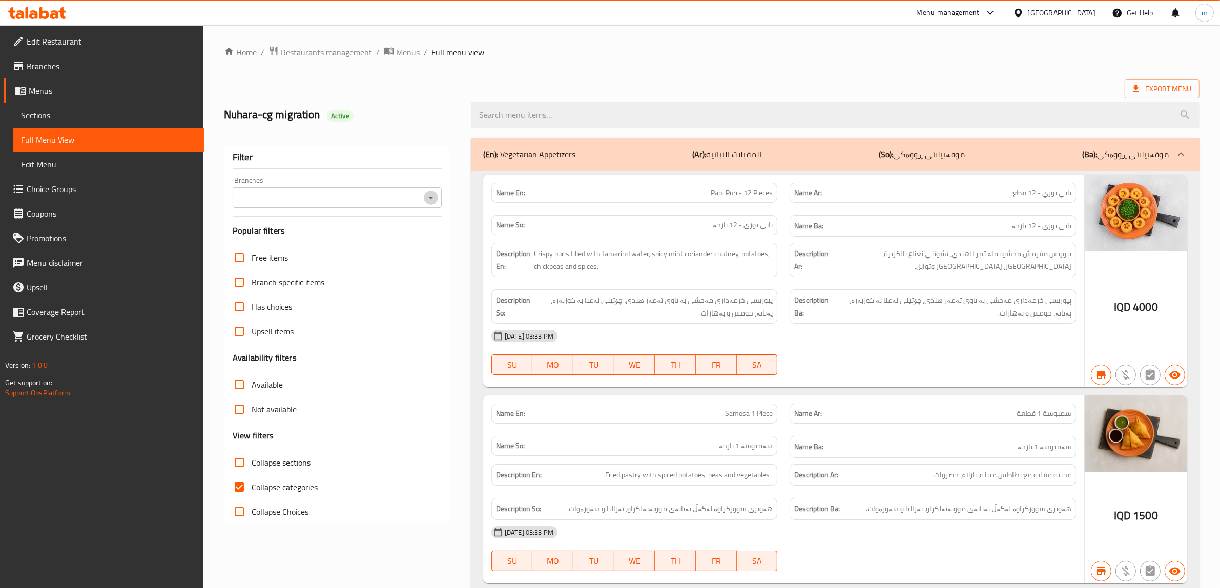
click at [424, 201] on button "Open" at bounding box center [431, 198] width 14 height 14
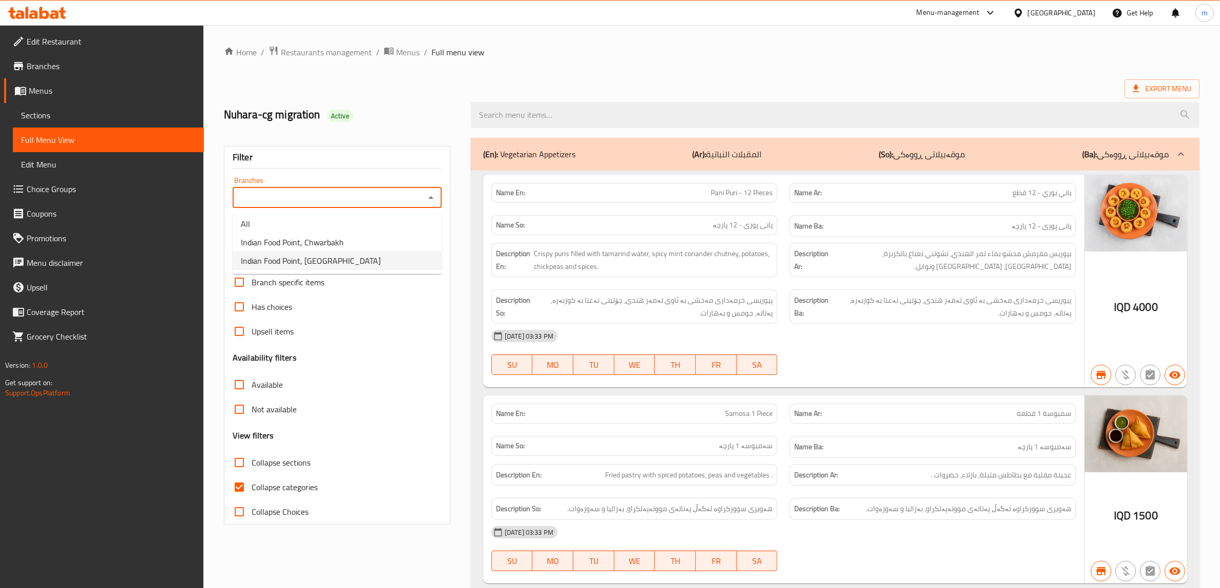
click at [339, 258] on li "Indian Food Point, Ankawa" at bounding box center [337, 261] width 209 height 18
type input "Indian Food Point, Ankawa"
click at [239, 484] on input "Collapse categories" at bounding box center [239, 487] width 25 height 25
checkbox input "false"
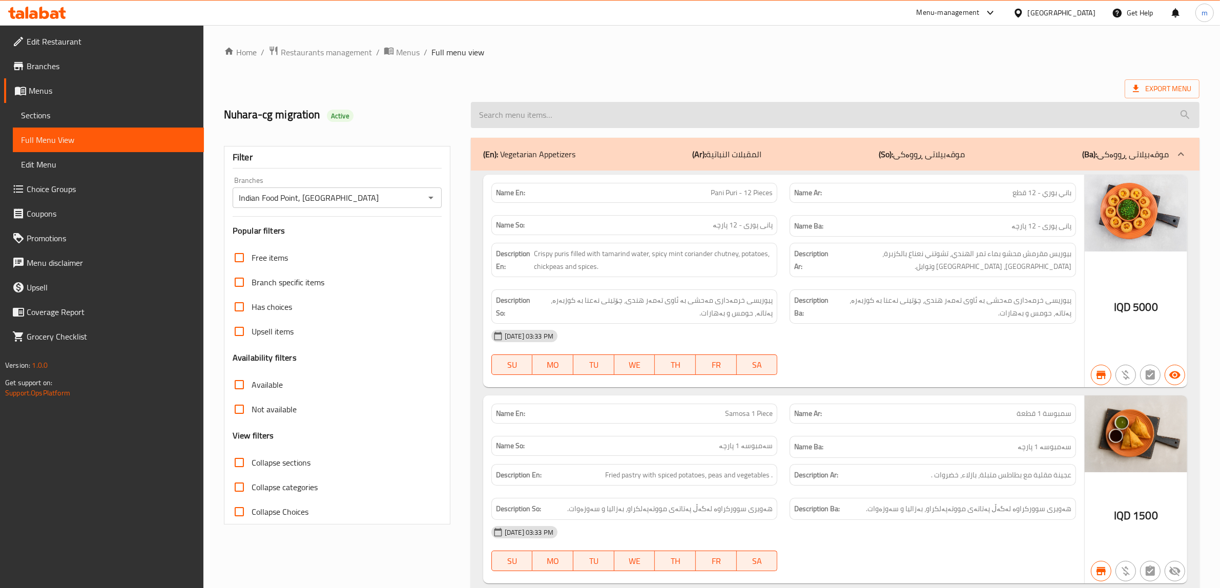
click at [598, 113] on input "search" at bounding box center [835, 115] width 729 height 26
paste input "742122"
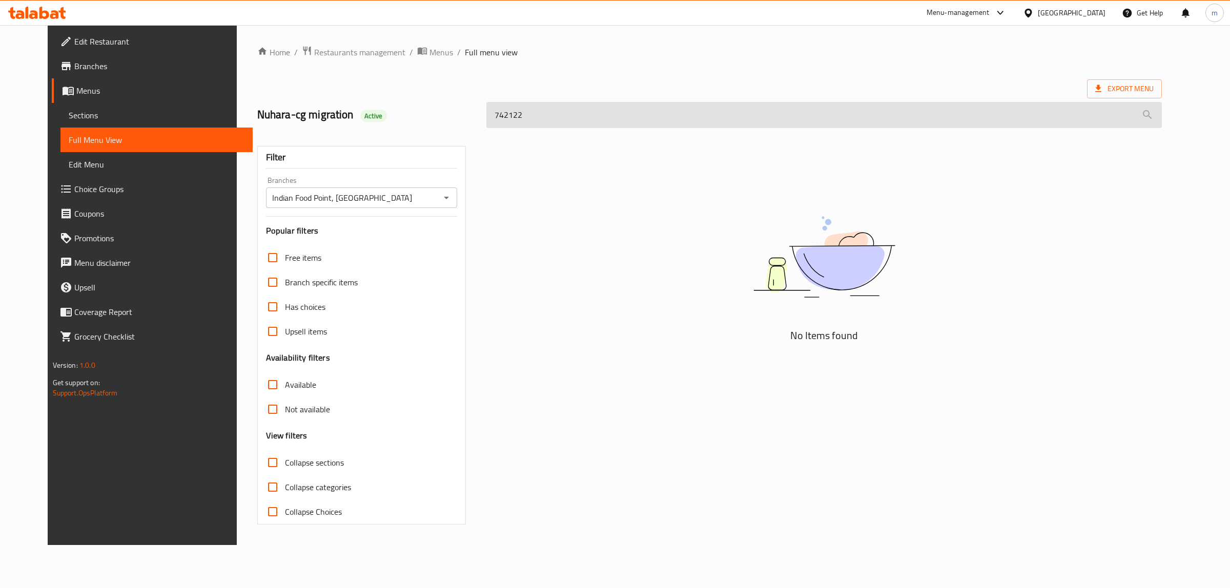
click at [598, 113] on input "742122" at bounding box center [823, 115] width 675 height 26
paste input "Paneer Pakoda"
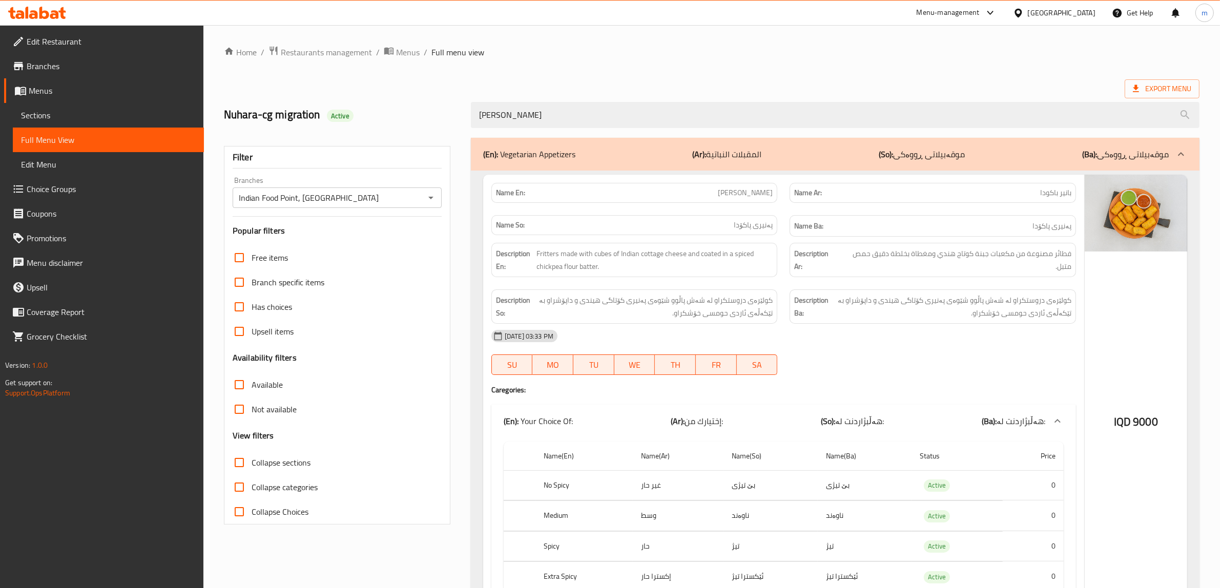
type input "Paneer Pakoda"
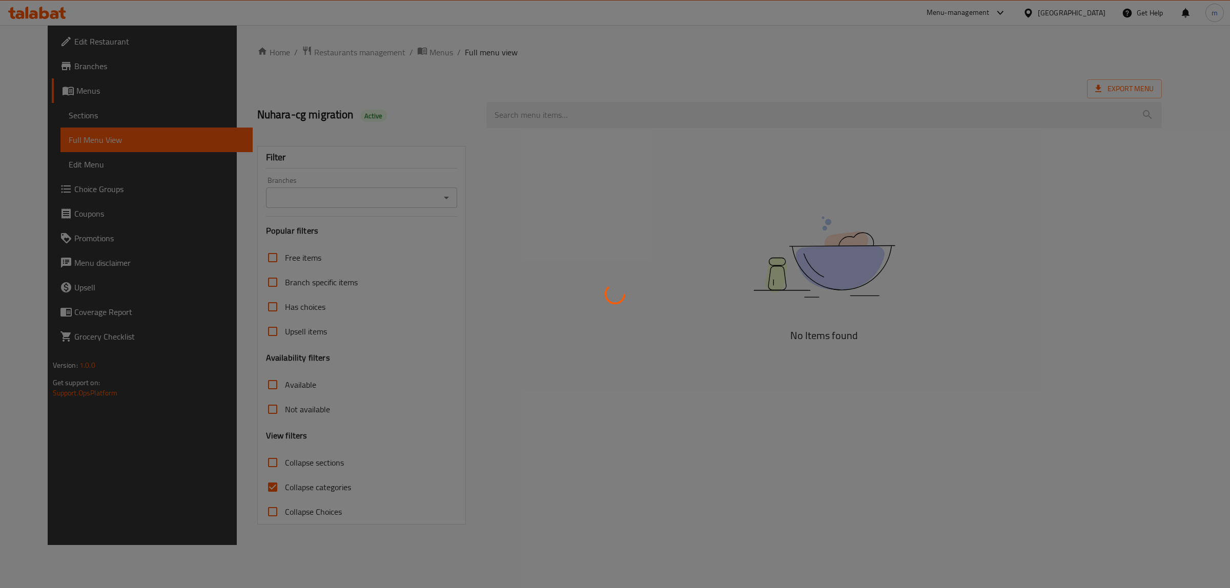
click at [564, 113] on div at bounding box center [615, 294] width 1230 height 588
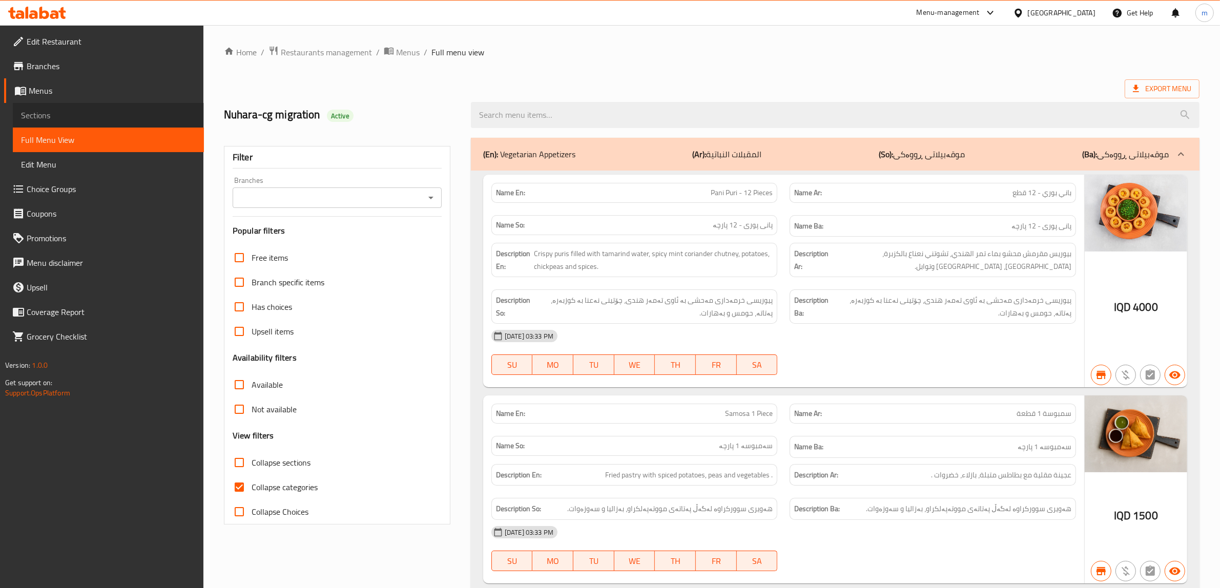
click at [94, 109] on span "Sections" at bounding box center [108, 115] width 175 height 12
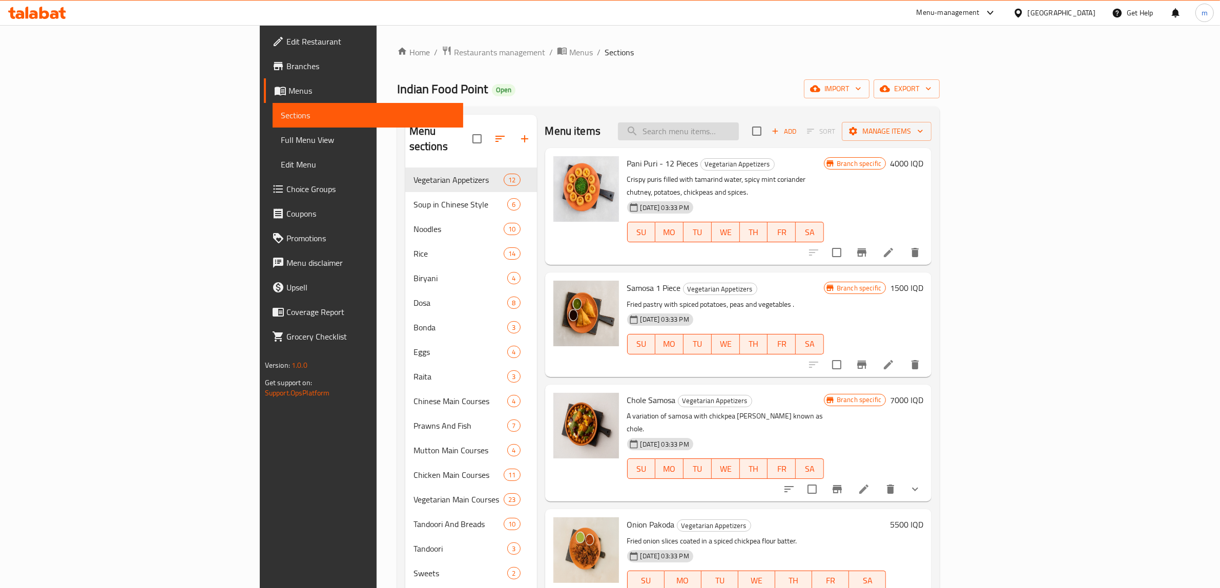
click at [739, 124] on input "search" at bounding box center [678, 131] width 121 height 18
paste input "Bahmes Cake"
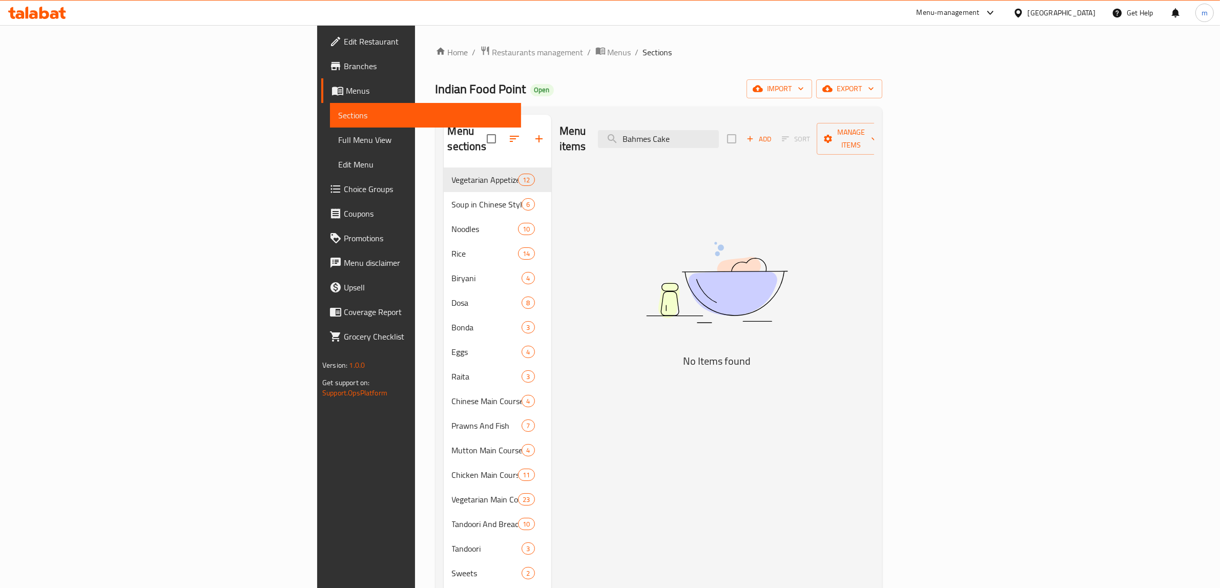
type input "Bahmes Cake"
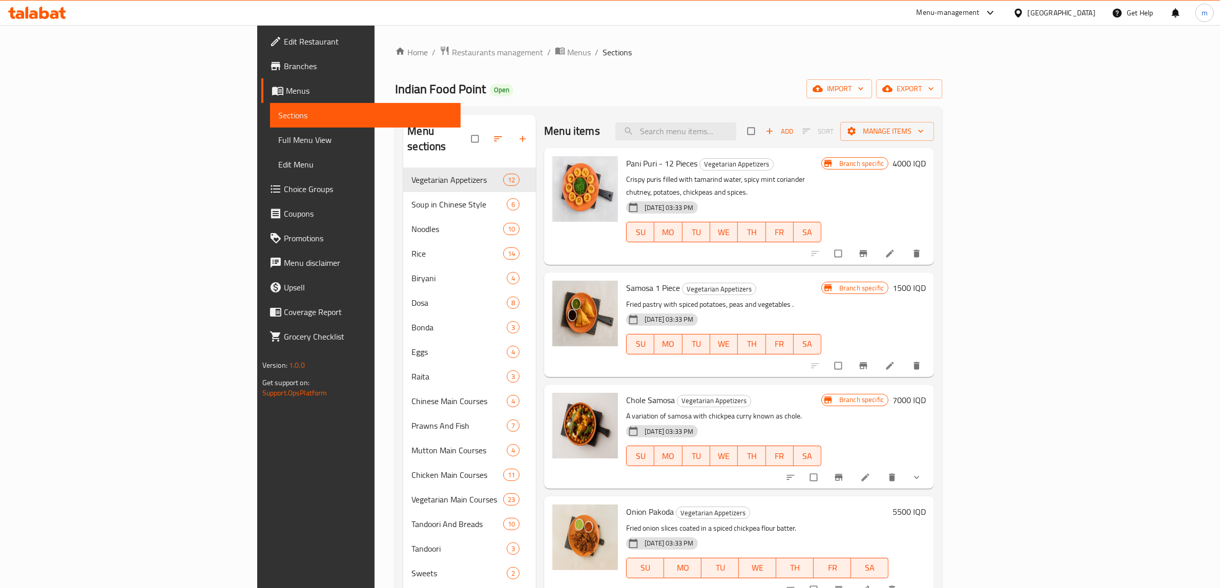
click at [770, 118] on div "Menu sections Vegetarian Appetizers 12 Soup in Chinese Style 6 Noodles 10 Rice …" at bounding box center [668, 409] width 547 height 605
click at [736, 123] on input "search" at bounding box center [676, 131] width 121 height 18
paste input "Bahmes Cake"
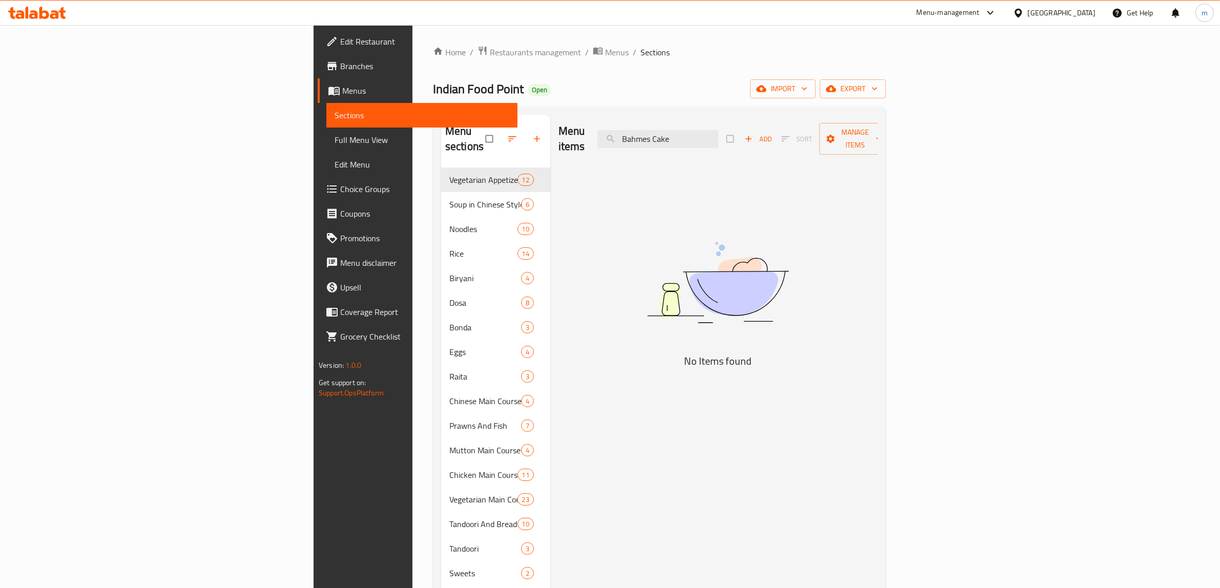
type input "Bahmes Cake"
click at [490, 53] on span "Restaurants management" at bounding box center [535, 52] width 91 height 12
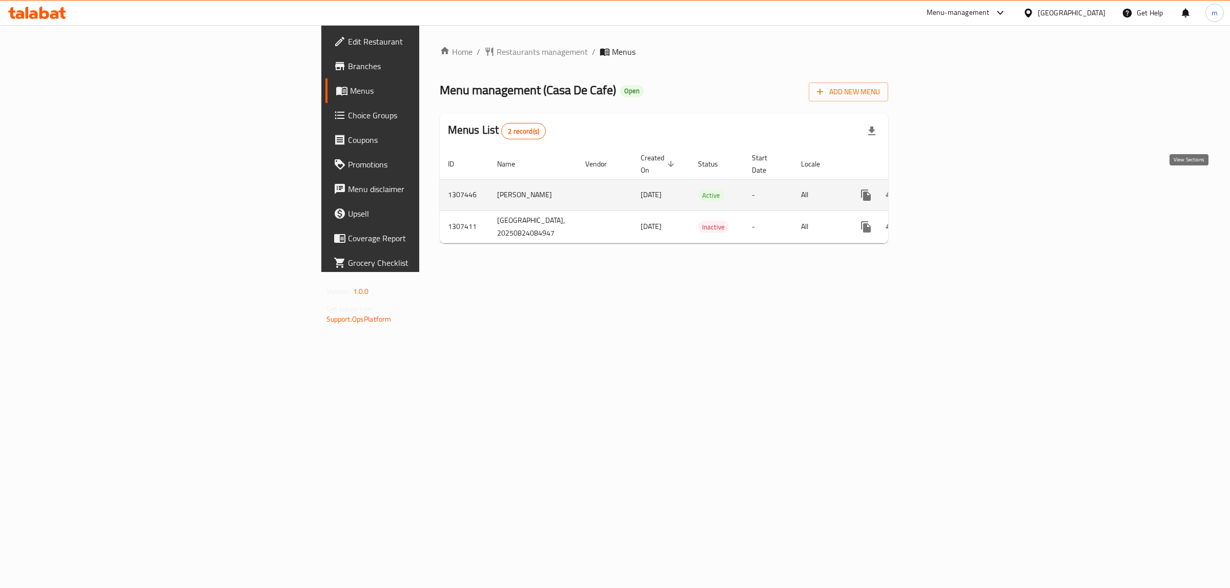
click at [946, 190] on icon "enhanced table" at bounding box center [940, 195] width 12 height 12
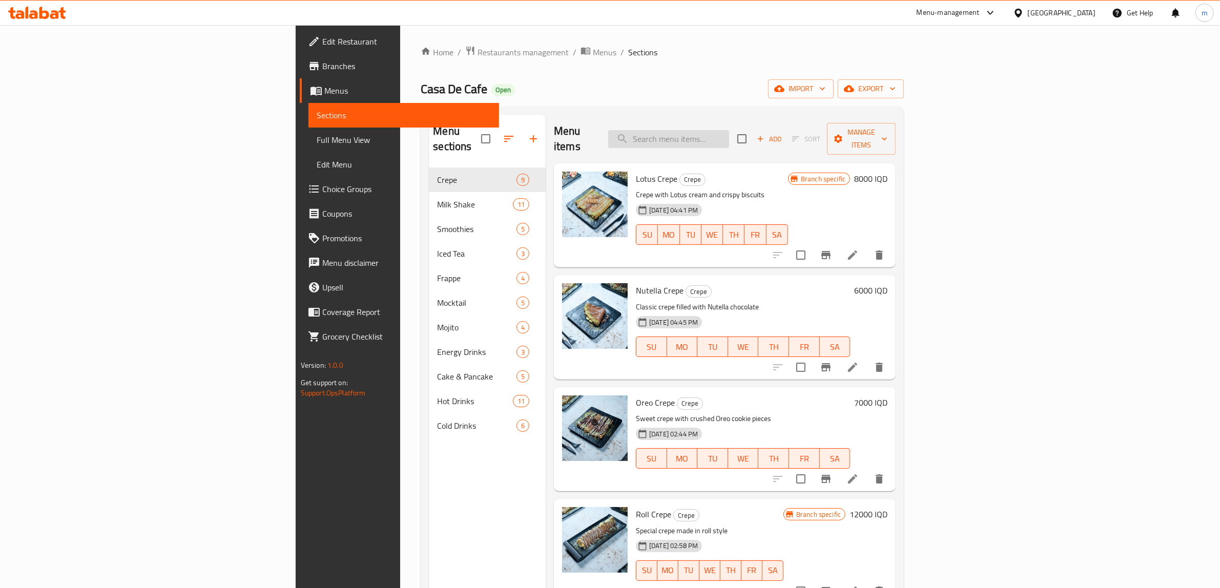
click at [729, 132] on input "search" at bounding box center [668, 139] width 121 height 18
paste input "775206"
click at [729, 131] on input "775206" at bounding box center [668, 139] width 121 height 18
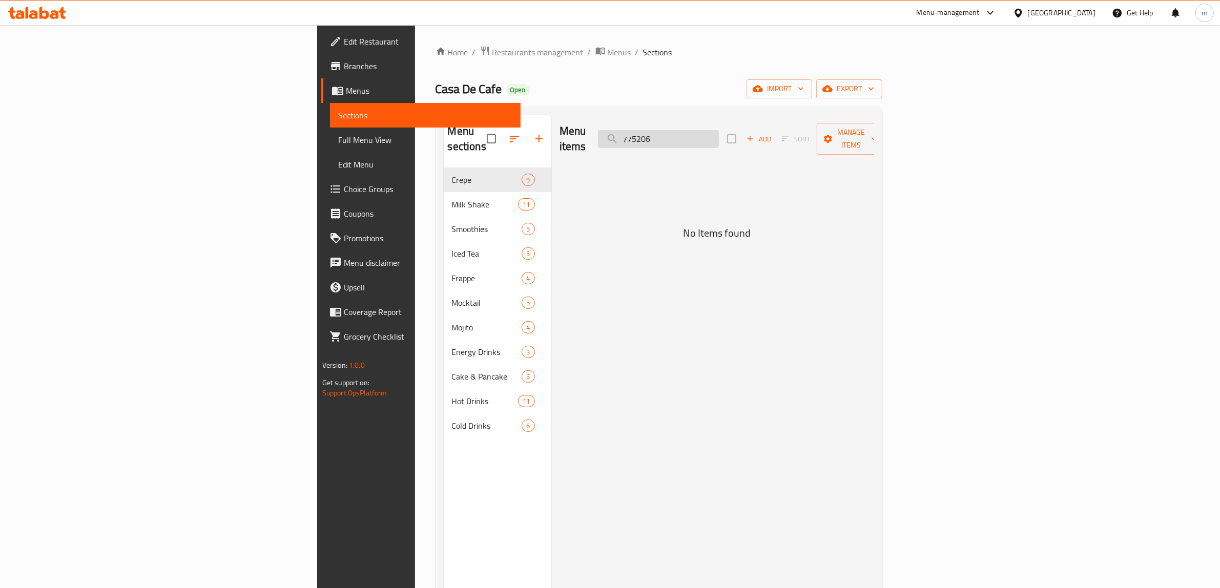
click at [719, 131] on input "775206" at bounding box center [658, 139] width 121 height 18
paste input "Bahmes Cake"
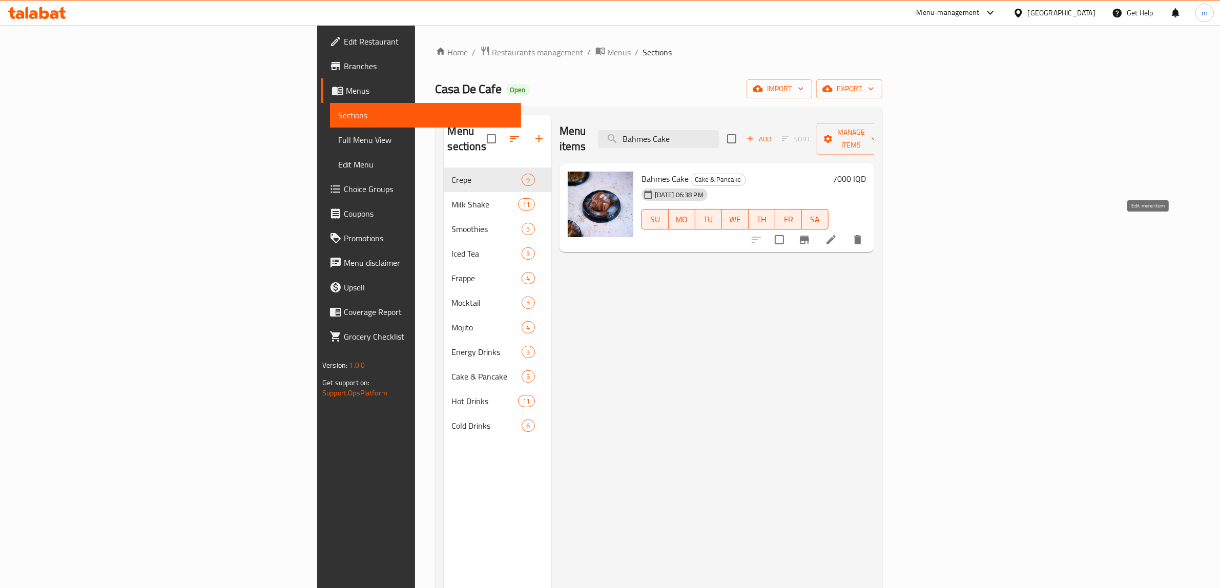
type input "Bahmes Cake"
click at [836, 235] on icon at bounding box center [831, 239] width 9 height 9
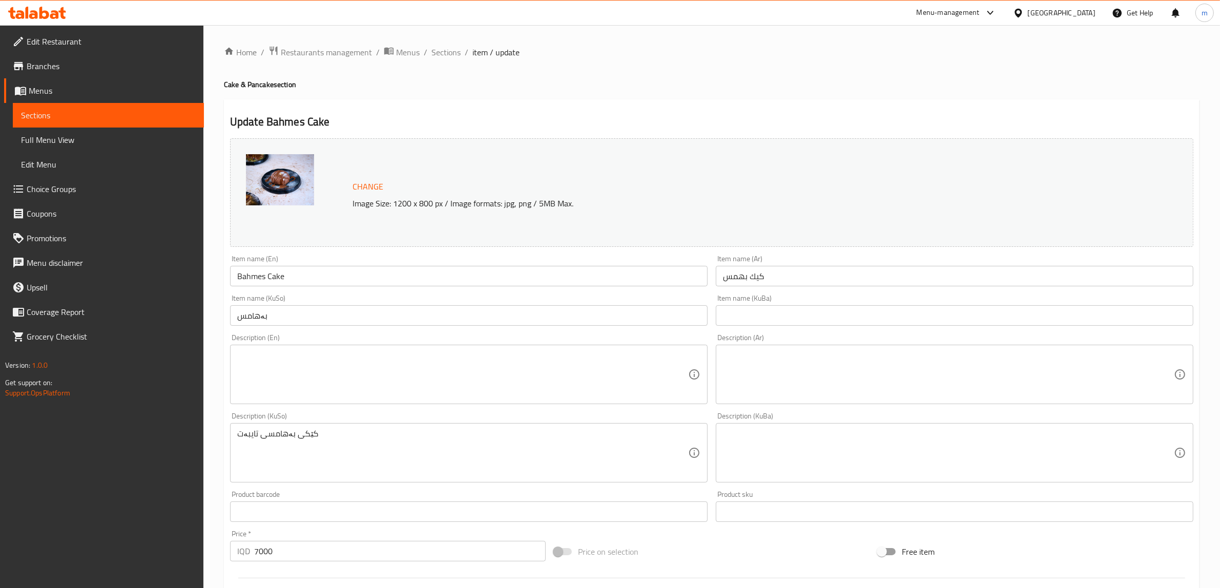
click at [260, 321] on input "بەهامس" at bounding box center [469, 315] width 478 height 21
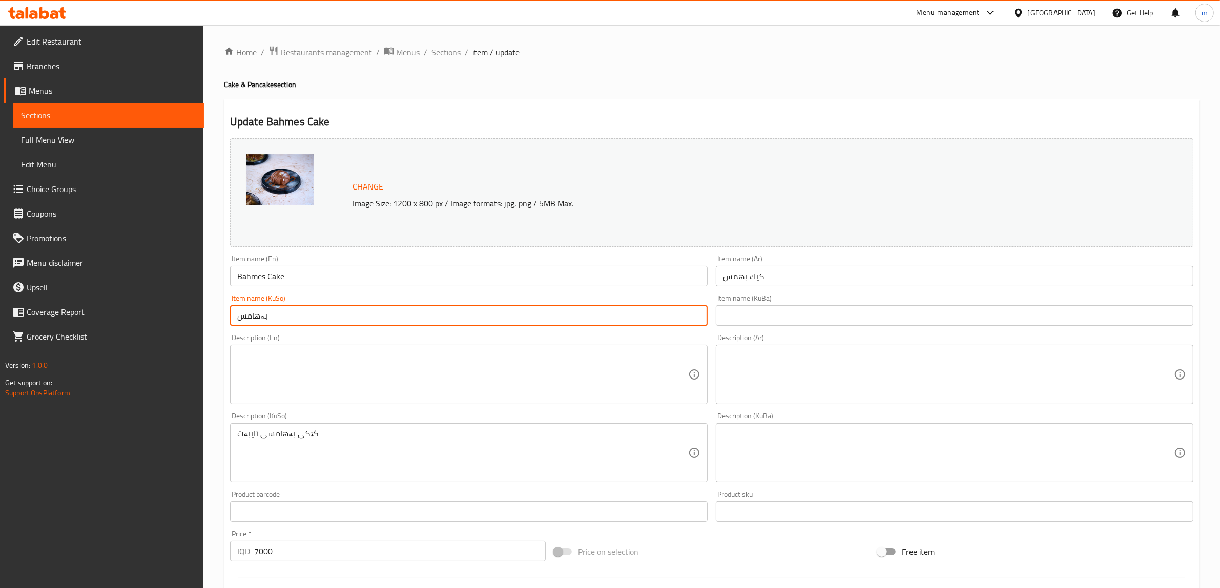
click at [260, 321] on input "بەهامس" at bounding box center [469, 315] width 478 height 21
type input "کێکی بەهمیس"
click at [745, 313] on input "text" at bounding box center [955, 315] width 478 height 21
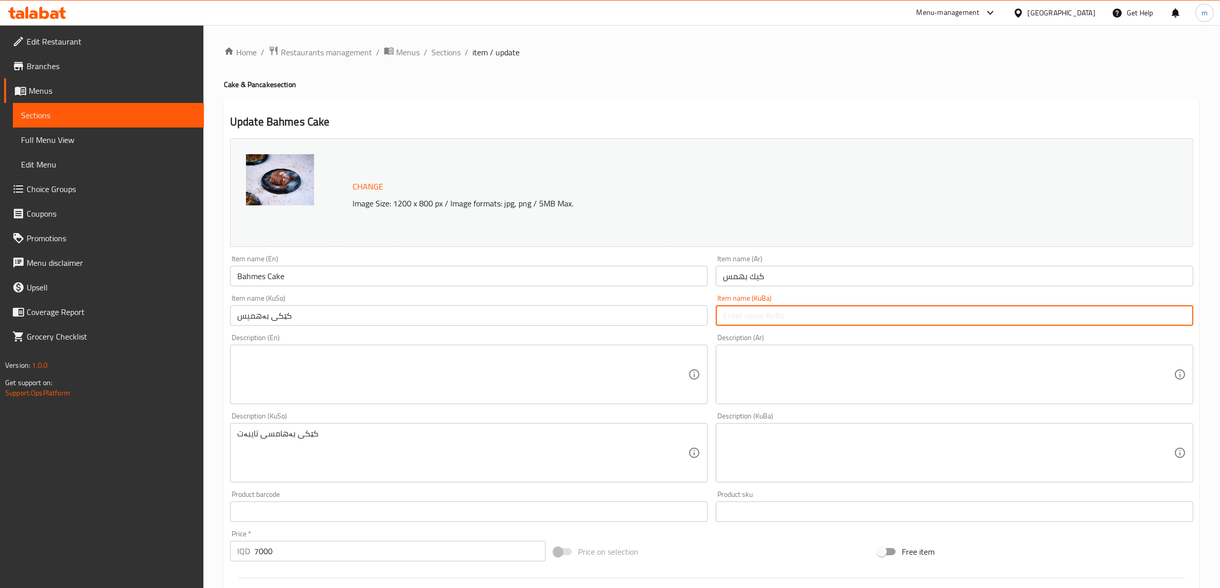
paste input "کێکی بەهمیس"
type input "کێکی بەهمیس"
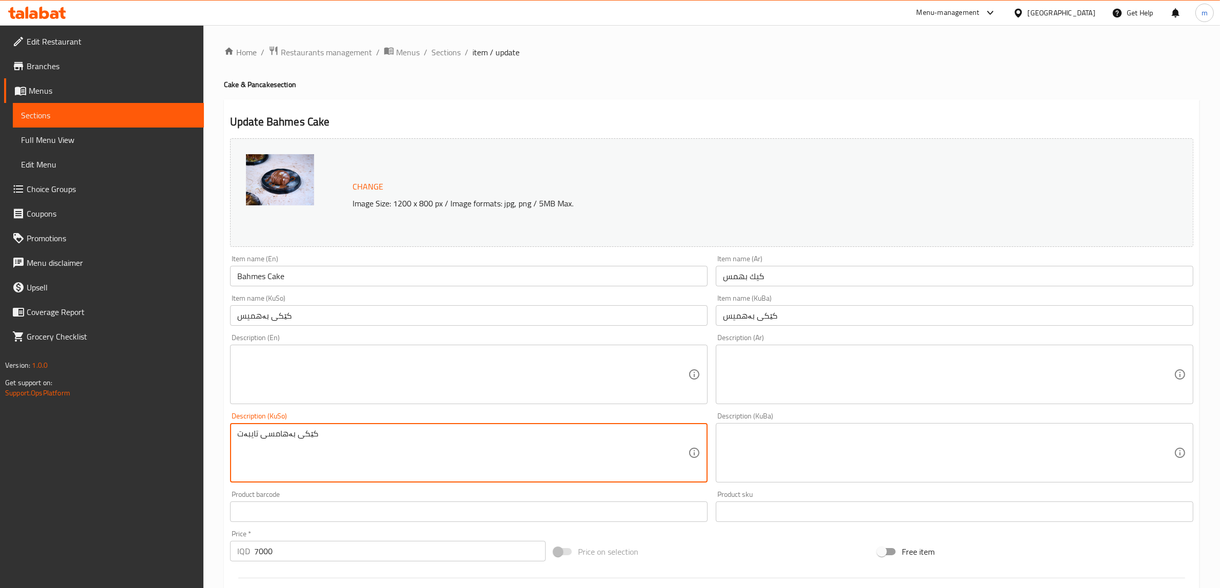
click at [274, 441] on textarea "کێکی بەهامسی تایبەت" at bounding box center [462, 453] width 451 height 49
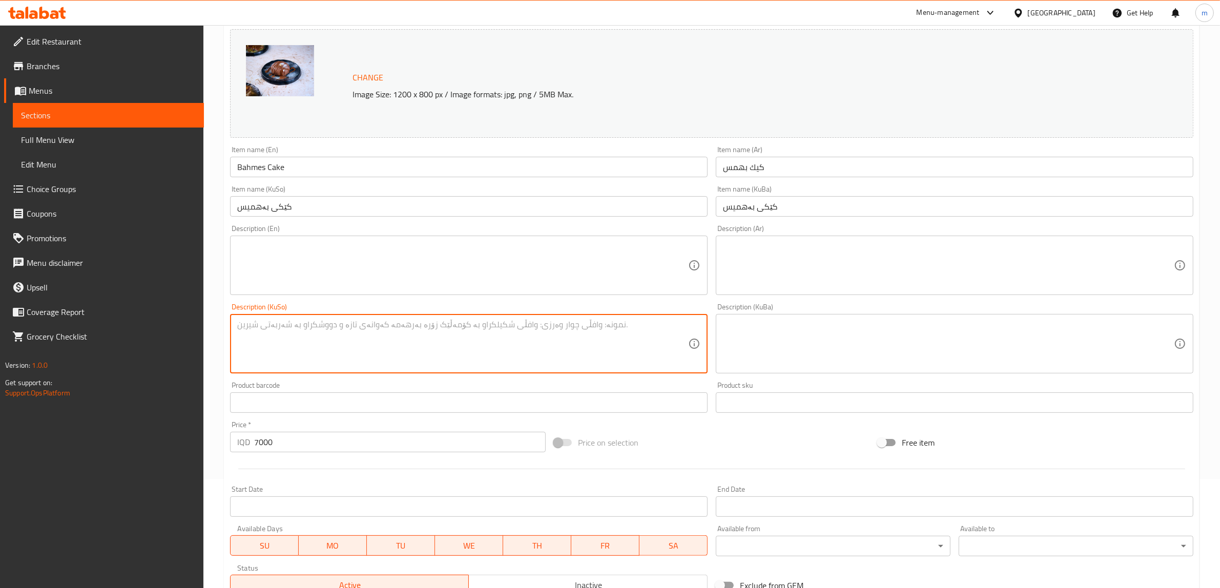
scroll to position [267, 0]
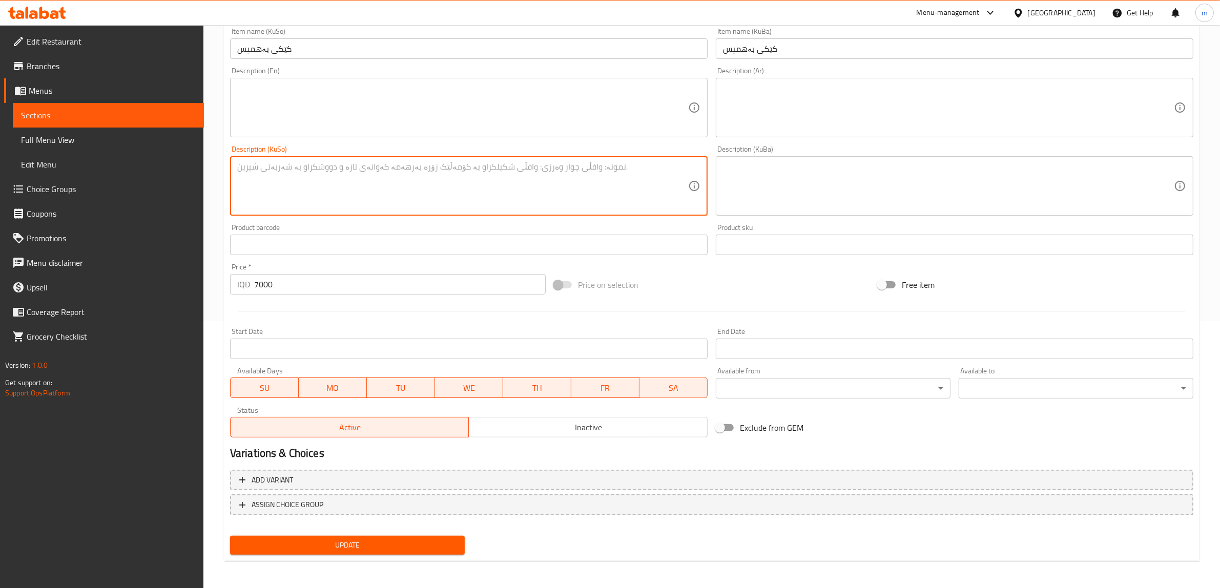
click at [319, 546] on span "Update" at bounding box center [347, 545] width 218 height 13
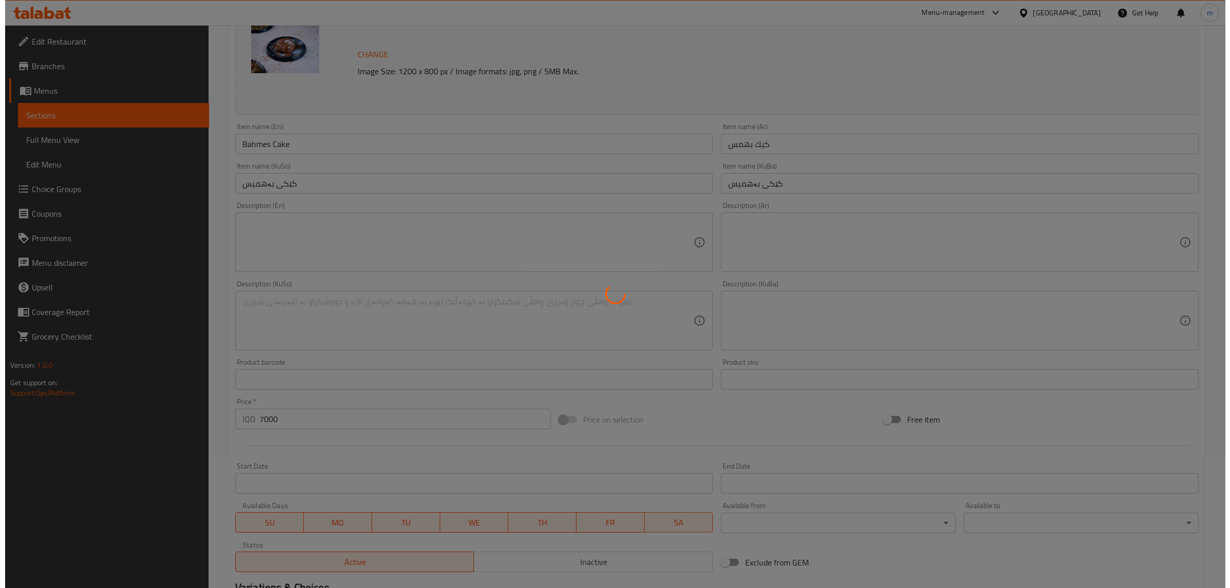
scroll to position [0, 0]
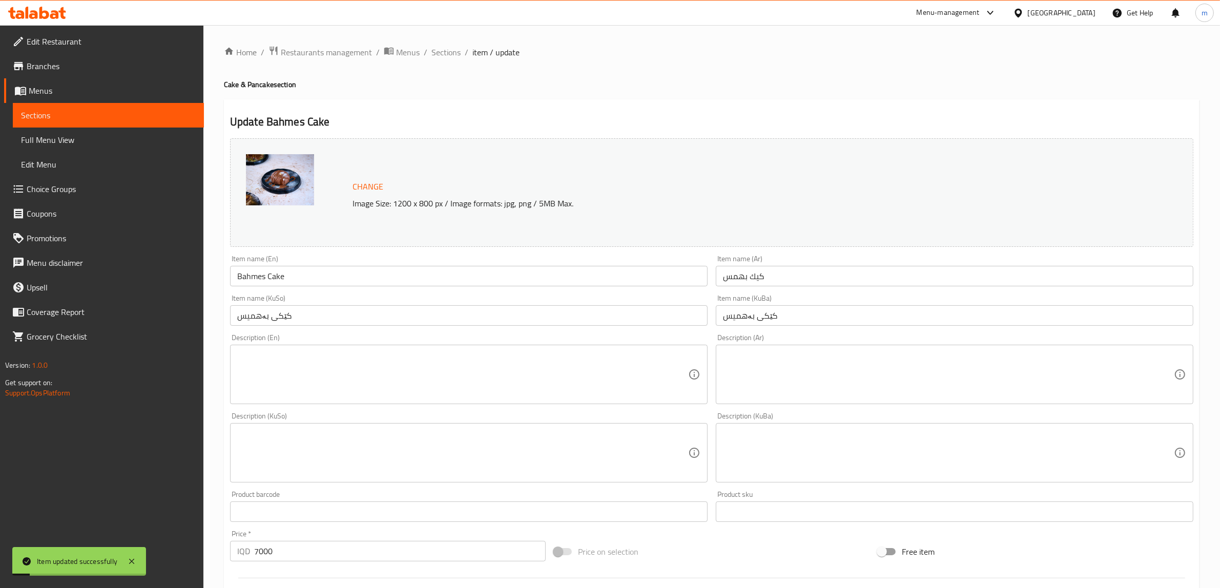
click at [108, 139] on span "Full Menu View" at bounding box center [108, 140] width 175 height 12
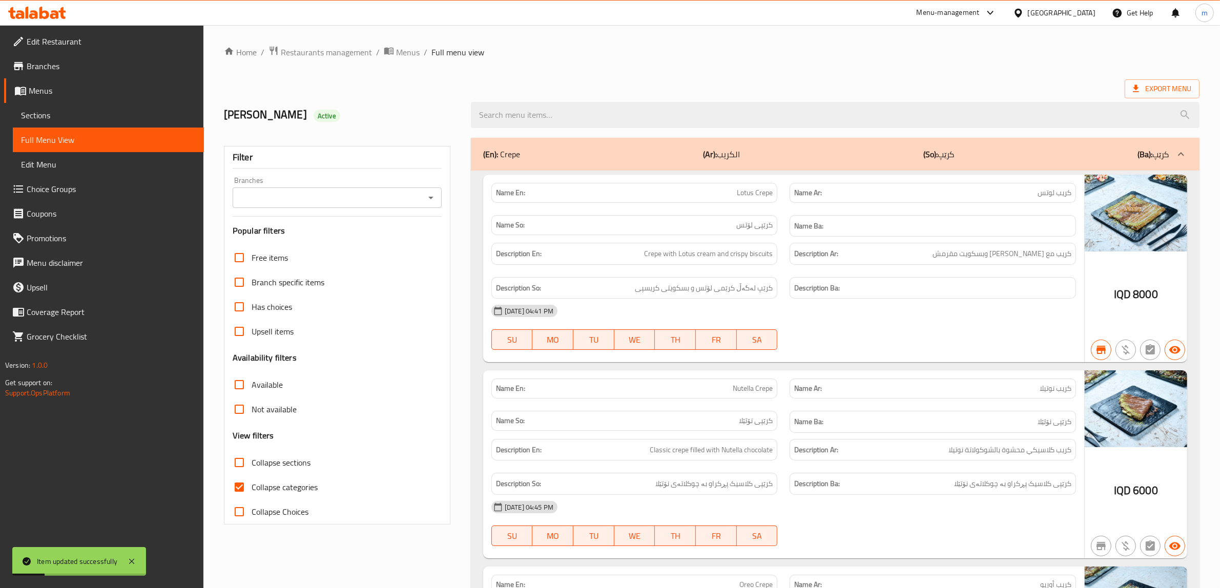
click at [432, 200] on icon "Open" at bounding box center [431, 198] width 12 height 12
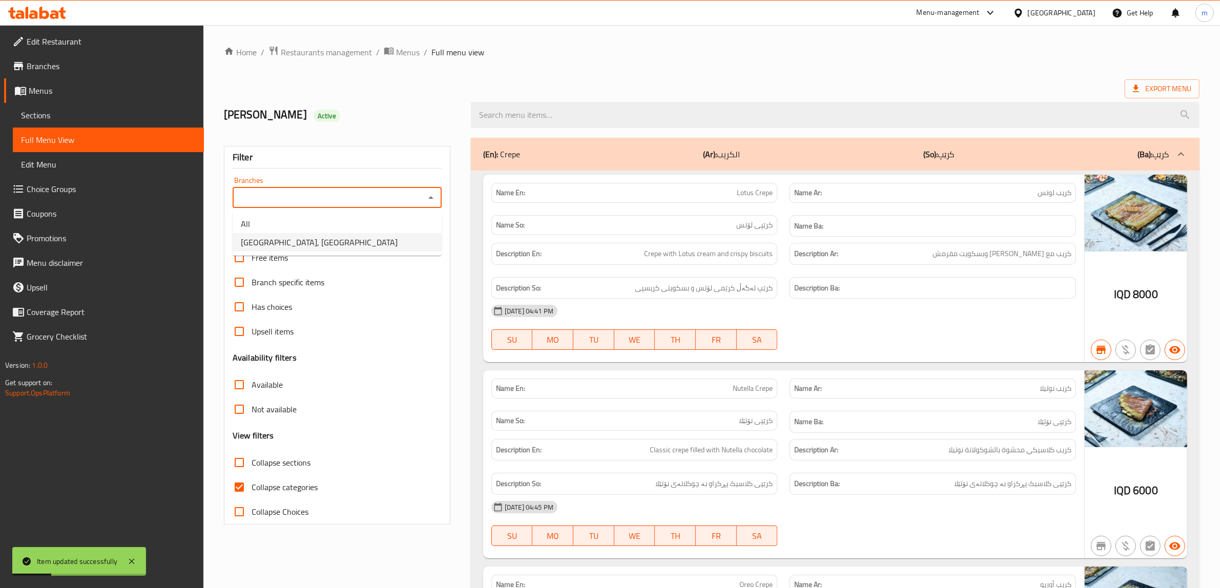
click at [299, 242] on span "[GEOGRAPHIC_DATA], [GEOGRAPHIC_DATA]" at bounding box center [319, 242] width 157 height 12
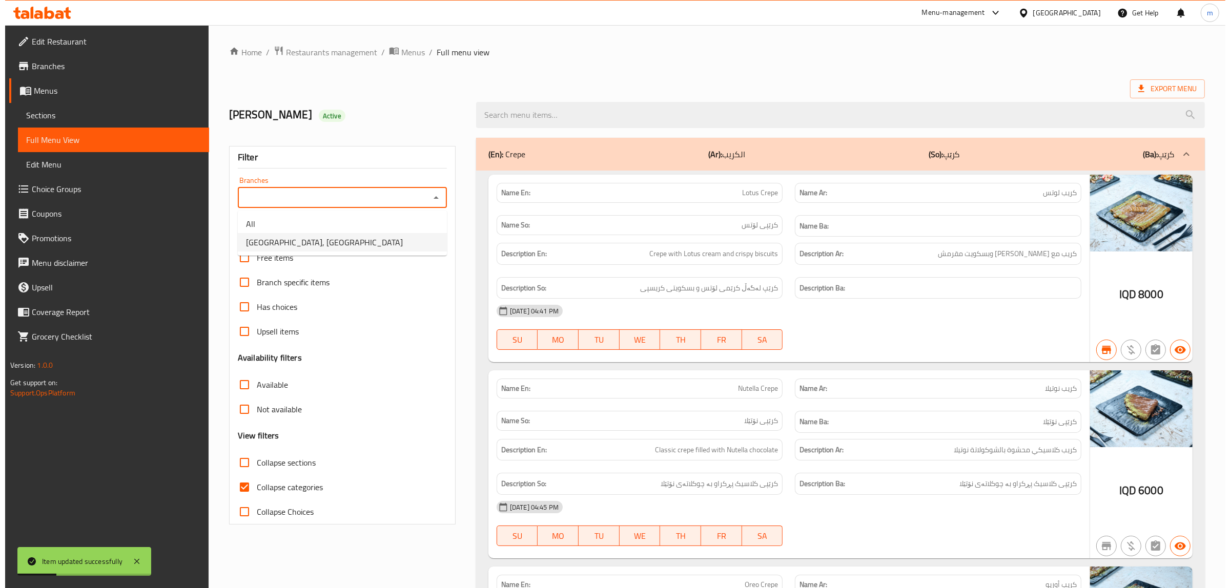
type input "[GEOGRAPHIC_DATA], [GEOGRAPHIC_DATA]"
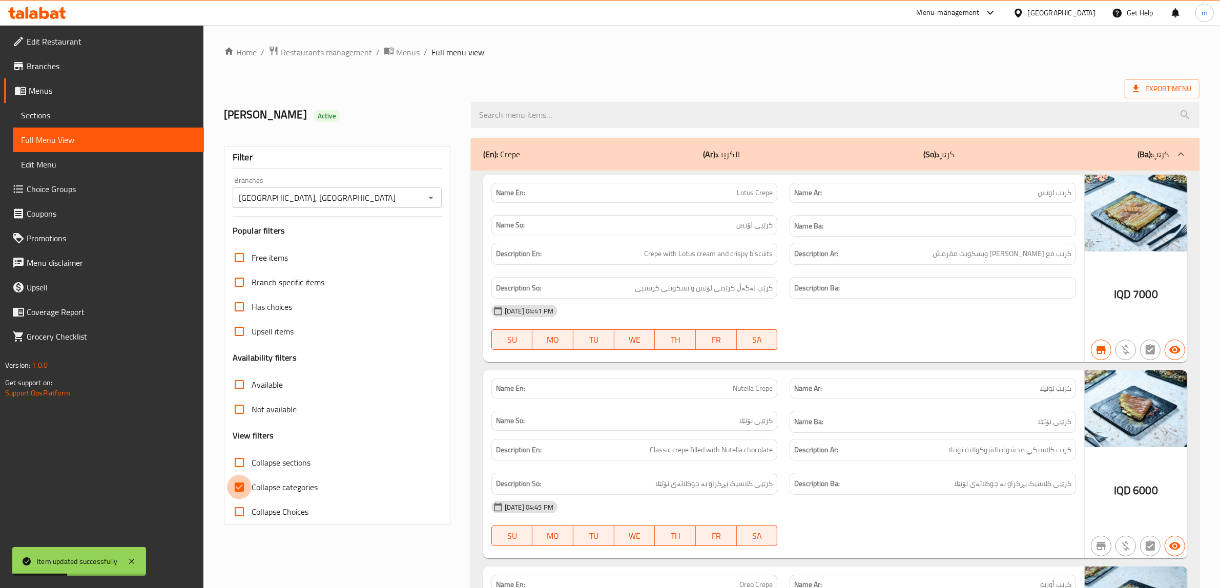
click at [239, 487] on input "Collapse categories" at bounding box center [239, 487] width 25 height 25
checkbox input "false"
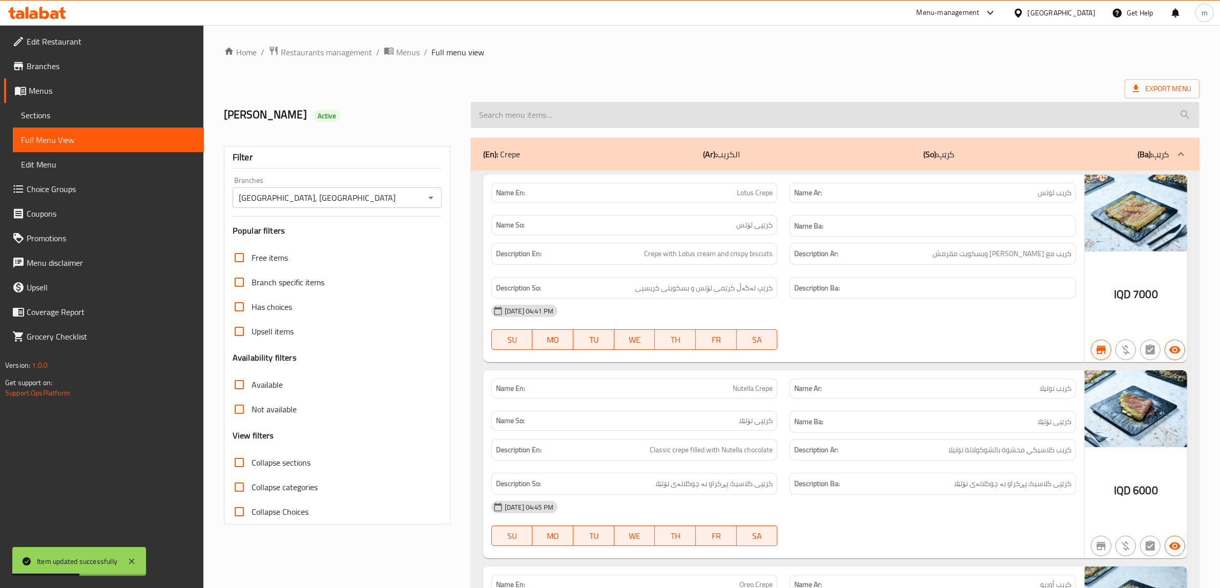
click at [580, 108] on input "search" at bounding box center [835, 115] width 729 height 26
paste input "Bahmes Cake"
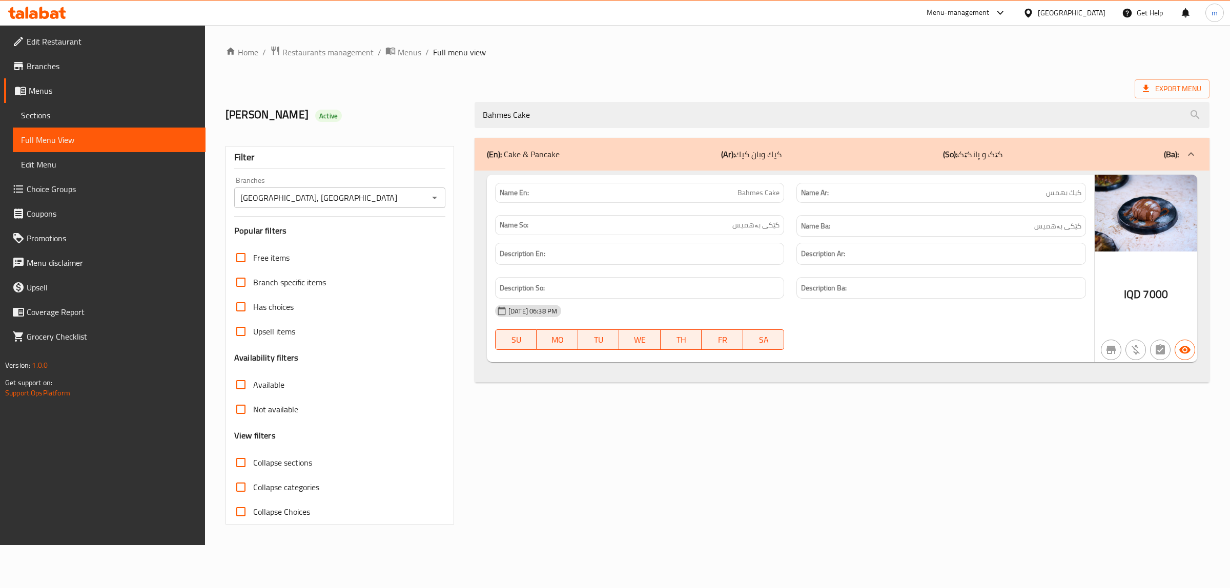
type input "Bahmes Cake"
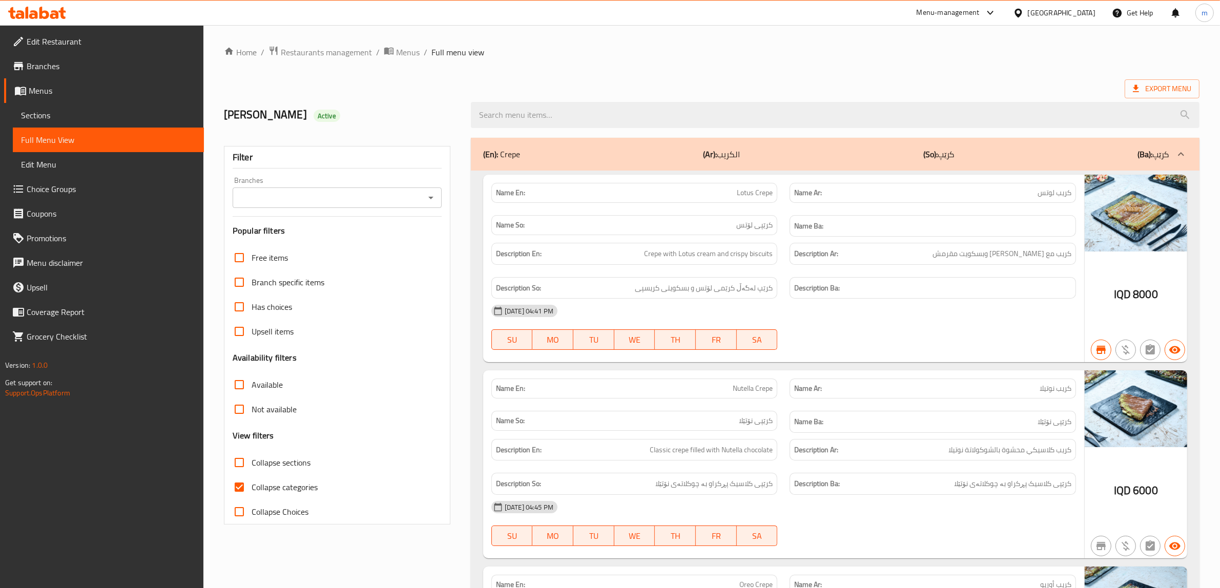
click at [245, 487] on input "Collapse categories" at bounding box center [239, 487] width 25 height 25
checkbox input "false"
click at [432, 203] on icon "Open" at bounding box center [431, 198] width 12 height 12
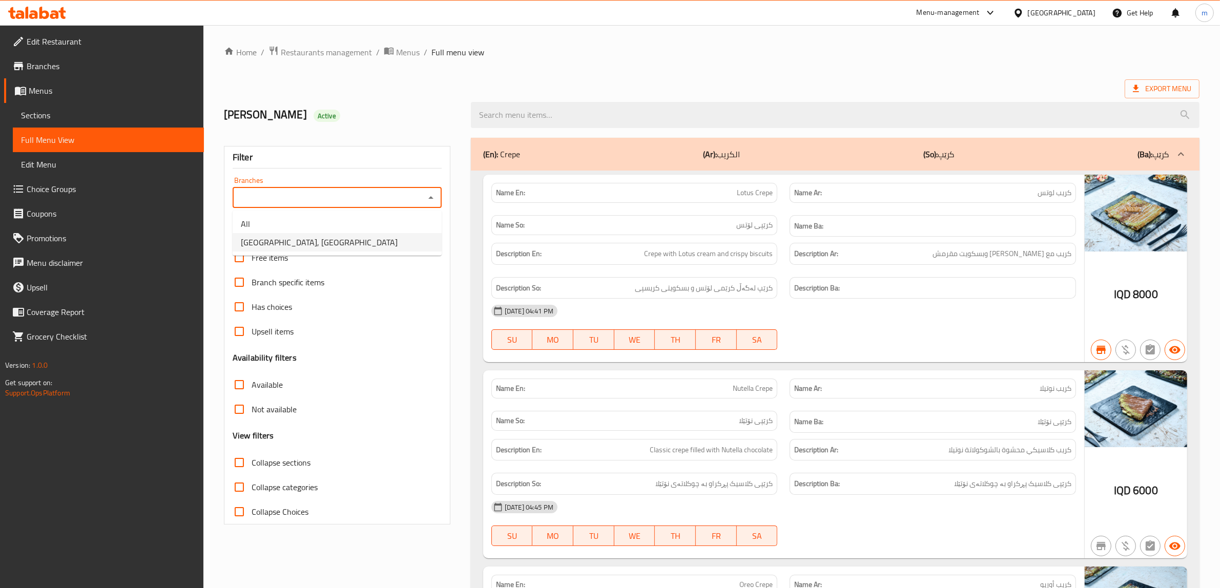
click at [342, 246] on li "[GEOGRAPHIC_DATA], [GEOGRAPHIC_DATA]" at bounding box center [337, 242] width 209 height 18
type input "[GEOGRAPHIC_DATA], [GEOGRAPHIC_DATA]"
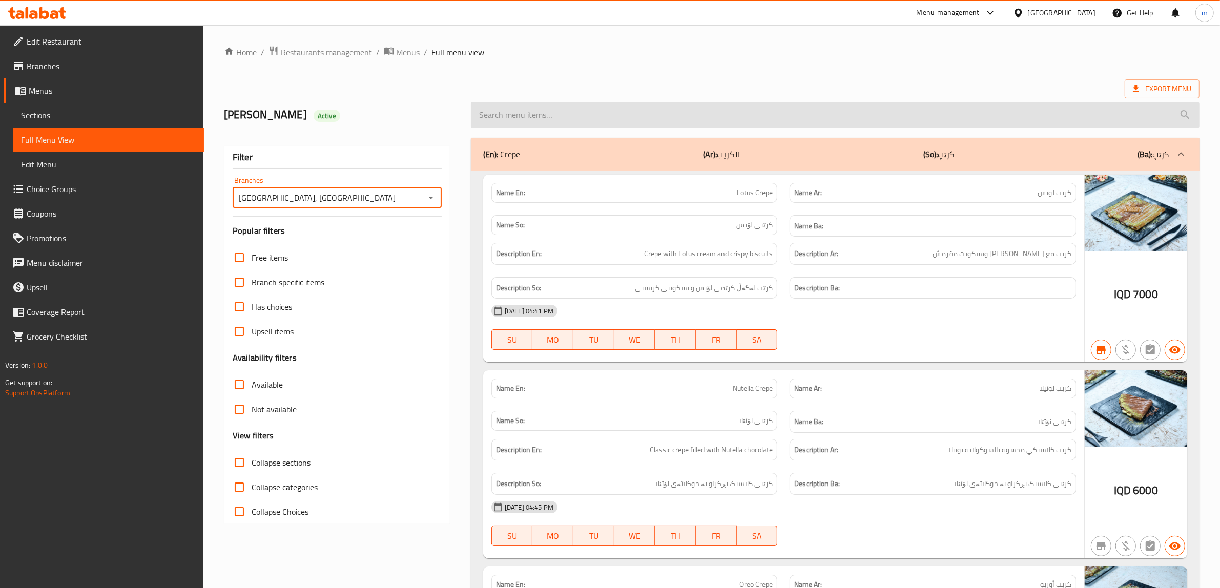
click at [573, 106] on input "search" at bounding box center [835, 115] width 729 height 26
paste input "Kakopot Cake"
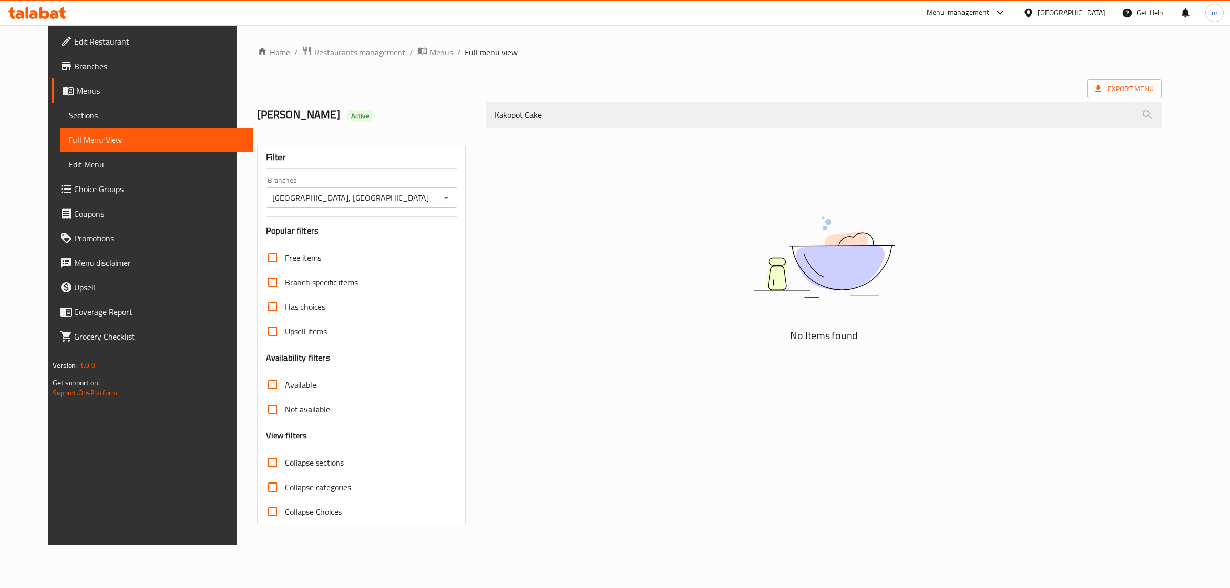
type input "Kakopot Cake"
drag, startPoint x: 103, startPoint y: 1, endPoint x: 571, endPoint y: 41, distance: 470.1
click at [571, 41] on div "Home / Restaurants management / Menus / Full menu view Export Menu [PERSON_NAME…" at bounding box center [710, 285] width 946 height 520
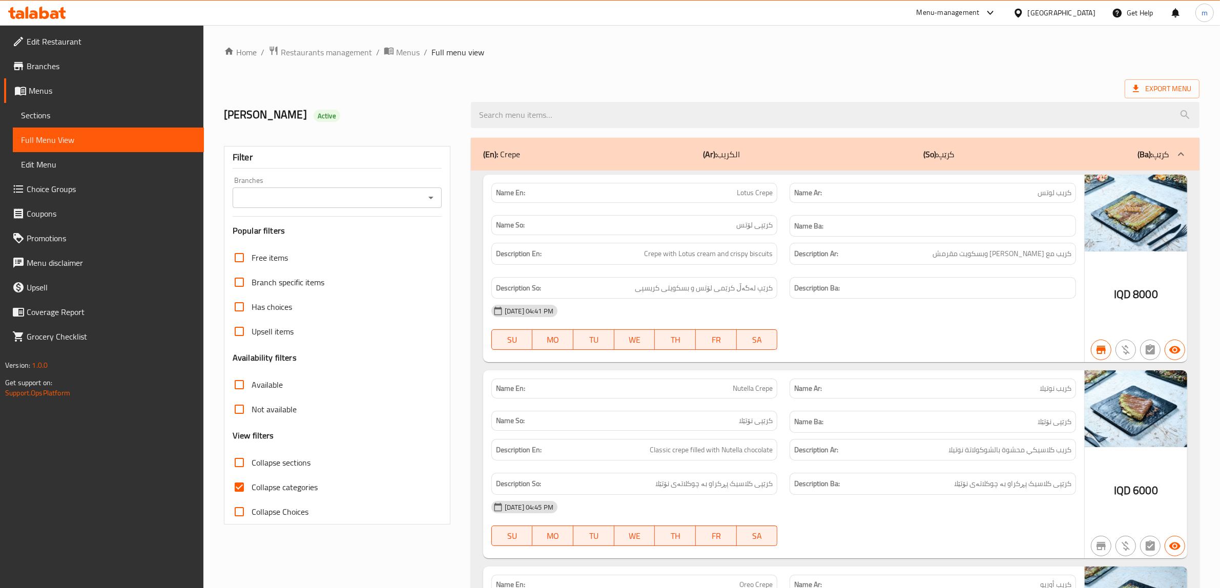
click at [431, 197] on icon "Open" at bounding box center [430, 198] width 5 height 3
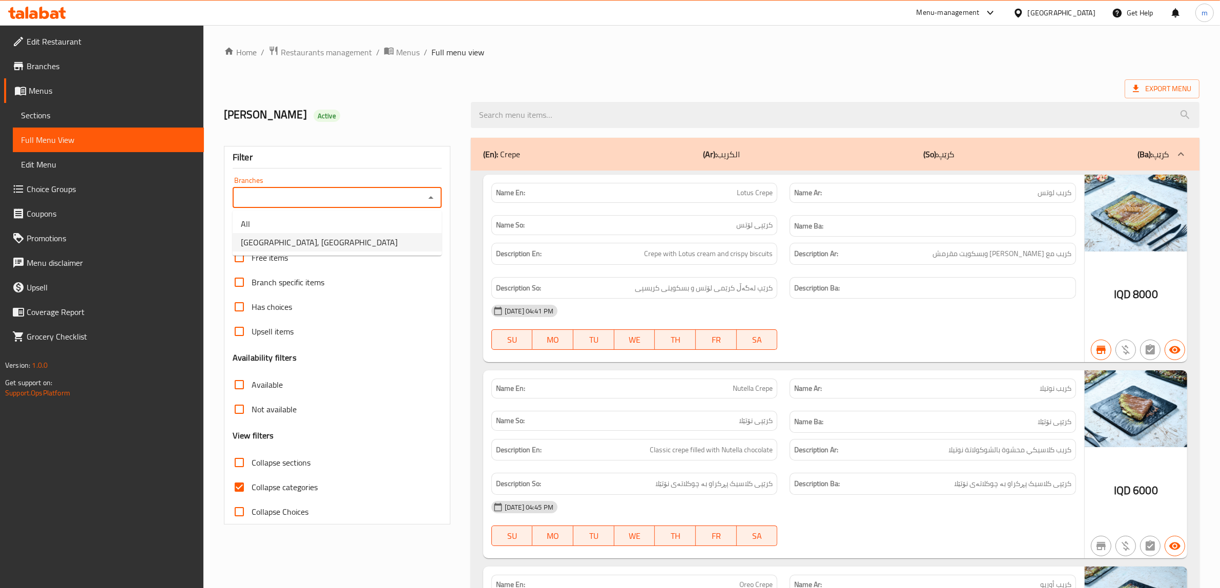
click at [350, 240] on li "Casa De Cafe, Vital City" at bounding box center [337, 242] width 209 height 18
type input "Casa De Cafe, Vital City"
click at [240, 487] on input "Collapse categories" at bounding box center [239, 487] width 25 height 25
checkbox input "false"
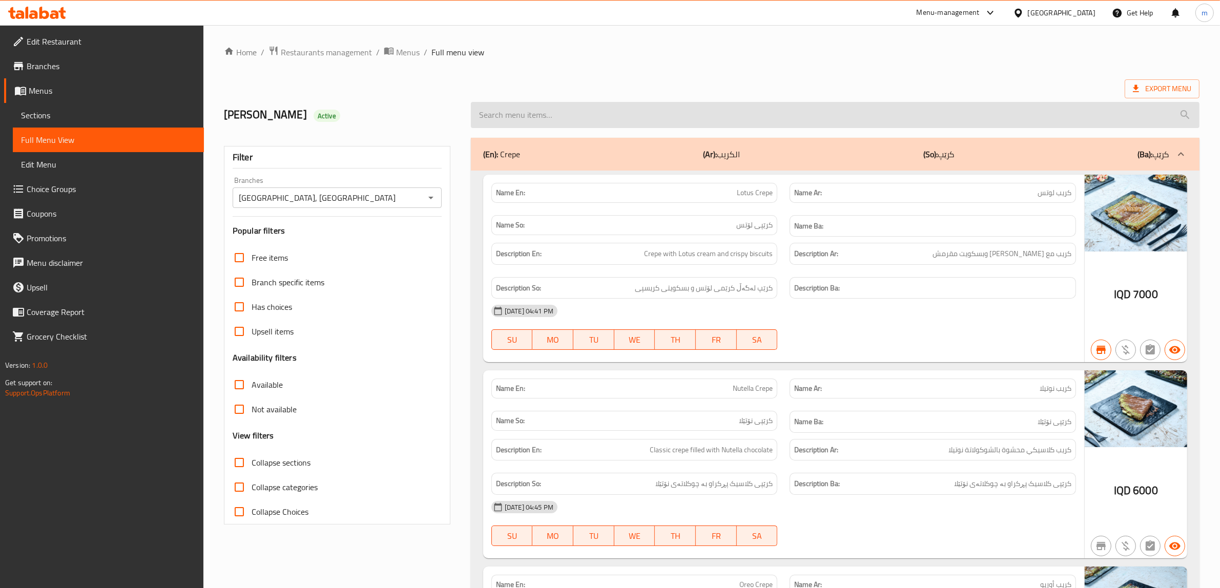
click at [514, 117] on input "search" at bounding box center [835, 115] width 729 height 26
paste input "Kakopot Cake"
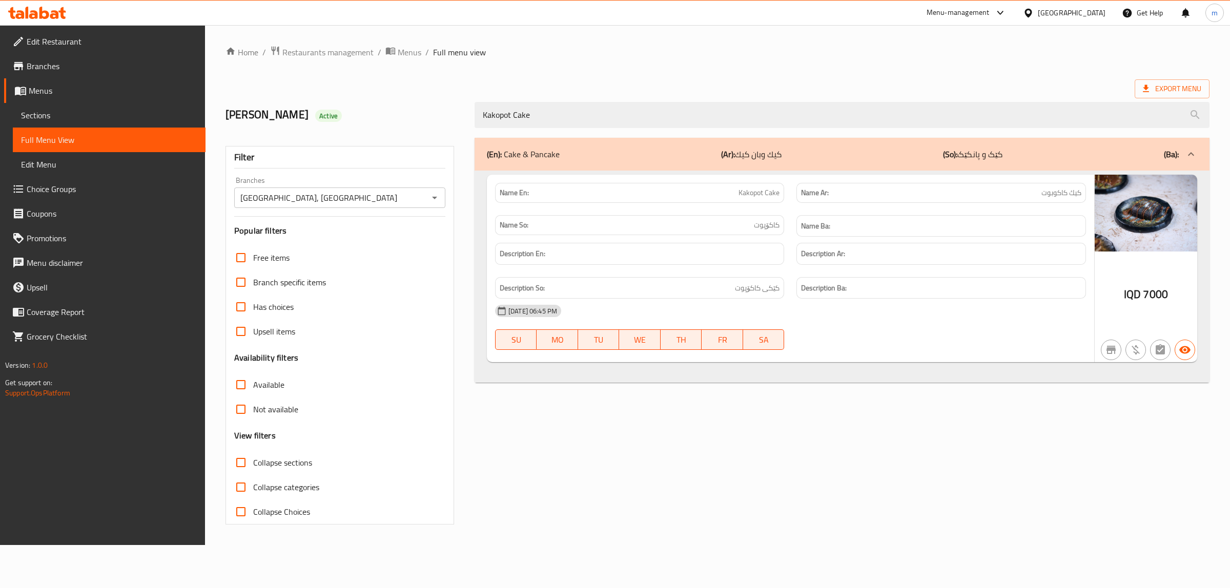
type input "Kakopot Cake"
click at [50, 114] on span "Sections" at bounding box center [109, 115] width 176 height 12
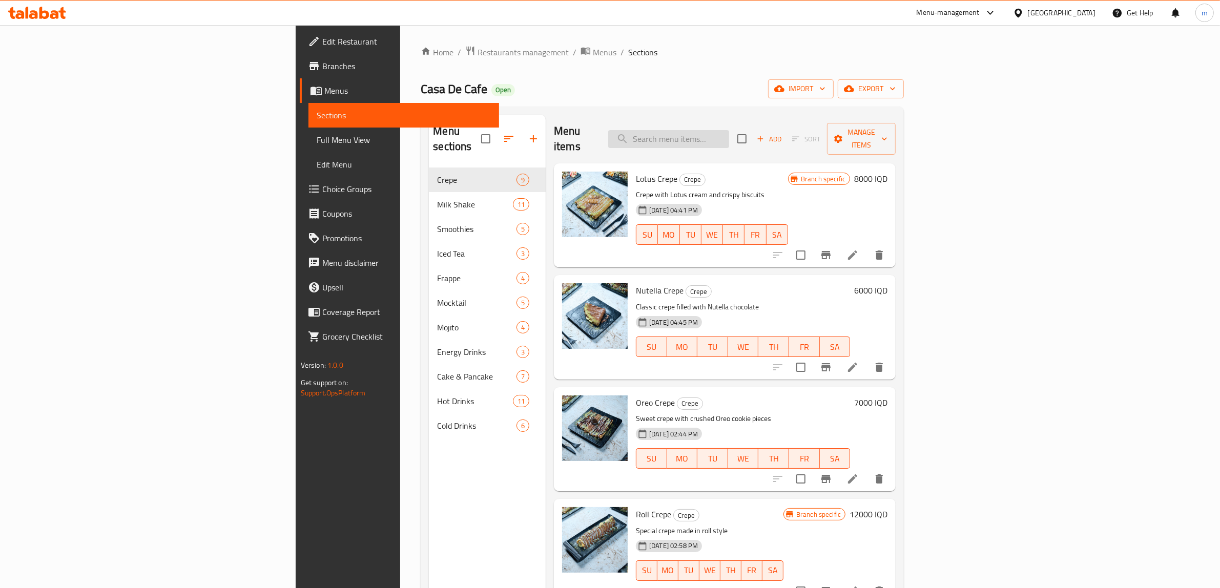
click at [729, 130] on input "search" at bounding box center [668, 139] width 121 height 18
paste input "Kakopot Cake"
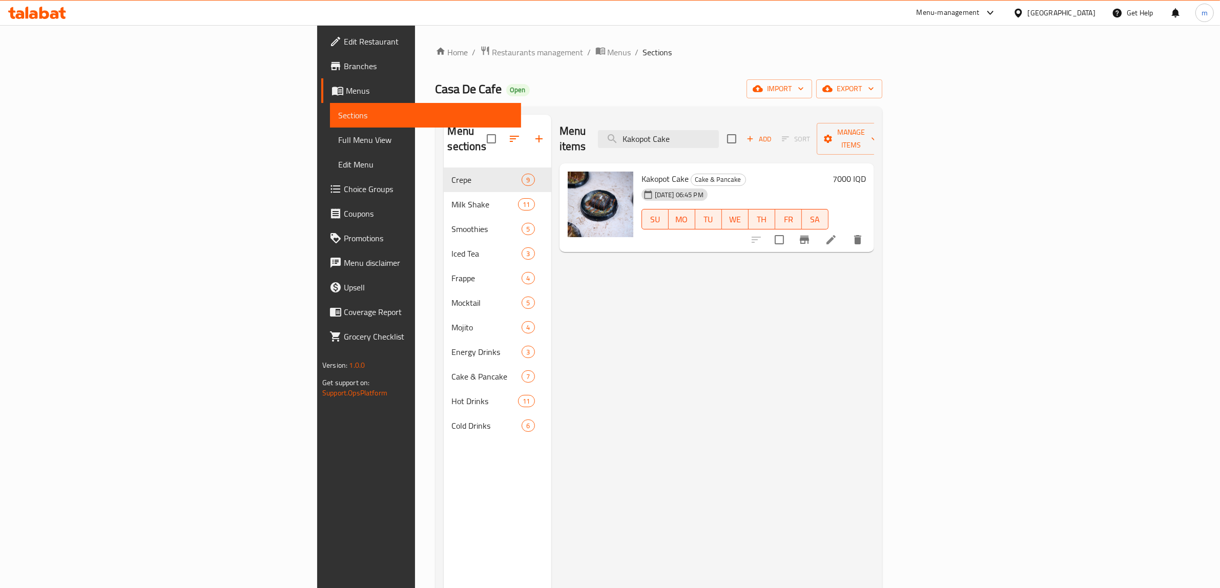
type input "Kakopot Cake"
click at [846, 231] on li at bounding box center [831, 240] width 29 height 18
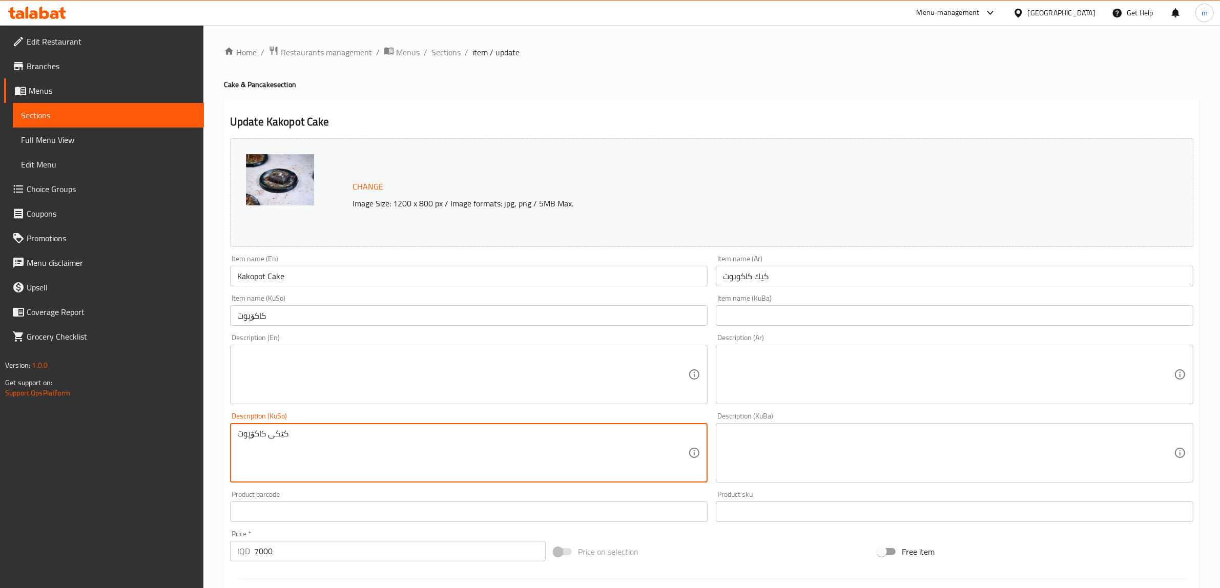
click at [264, 436] on textarea "کێکی کاکۆپوت" at bounding box center [462, 453] width 451 height 49
click at [258, 313] on input "کاکۆپوت" at bounding box center [469, 315] width 478 height 21
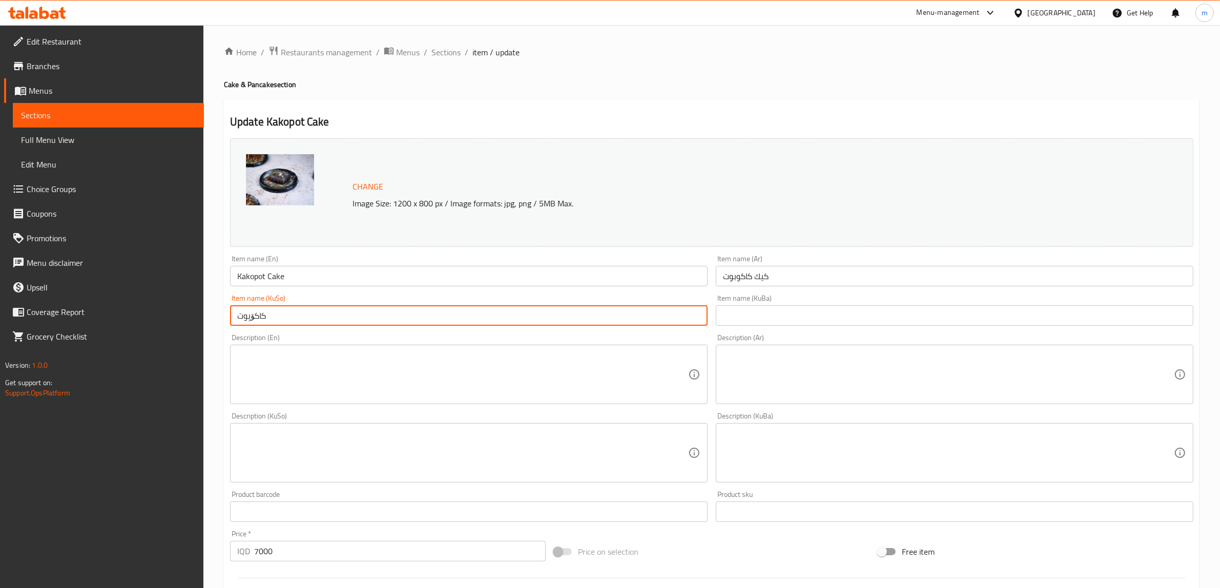
click at [258, 313] on input "کاکۆپوت" at bounding box center [469, 315] width 478 height 21
paste input "ێکی کاکۆپوت"
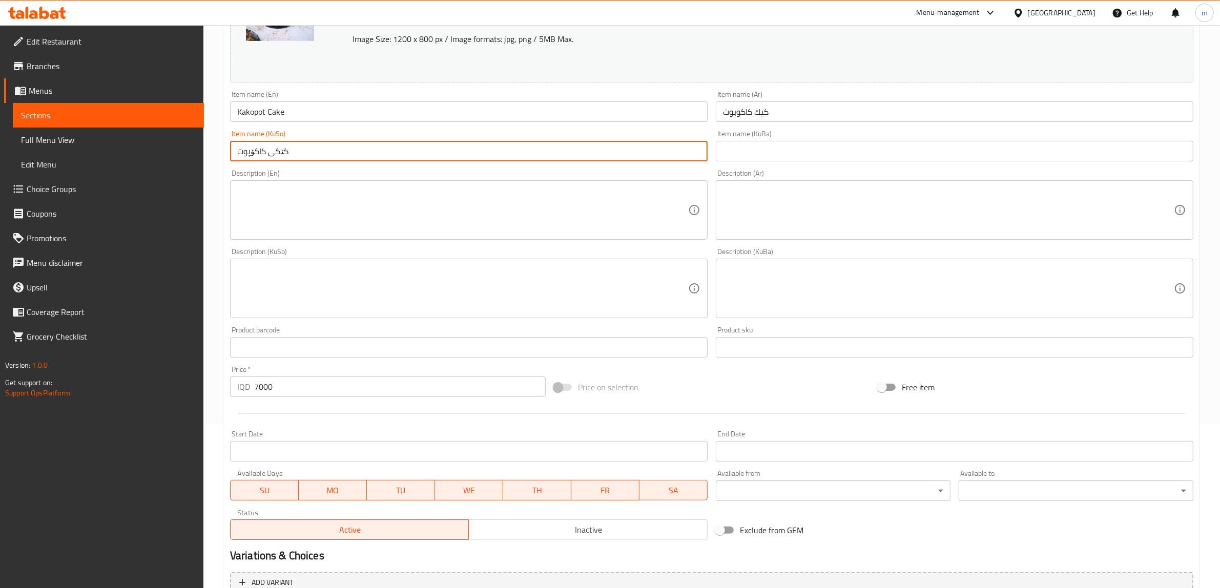
scroll to position [267, 0]
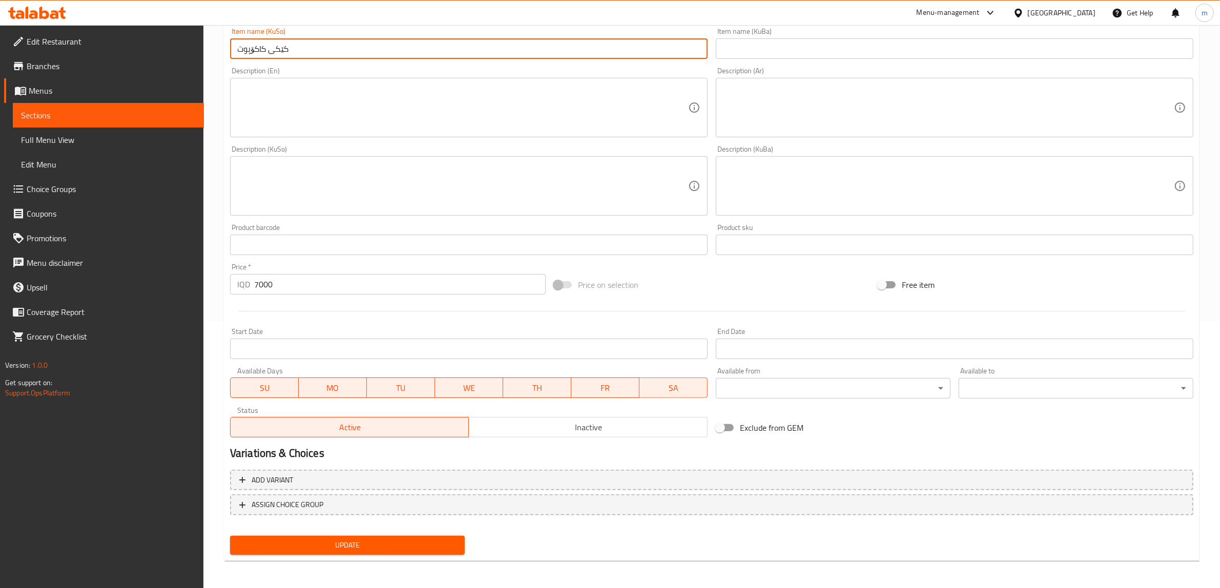
type input "کێکی کاکۆپوت"
click at [230, 536] on button "Update" at bounding box center [347, 545] width 235 height 19
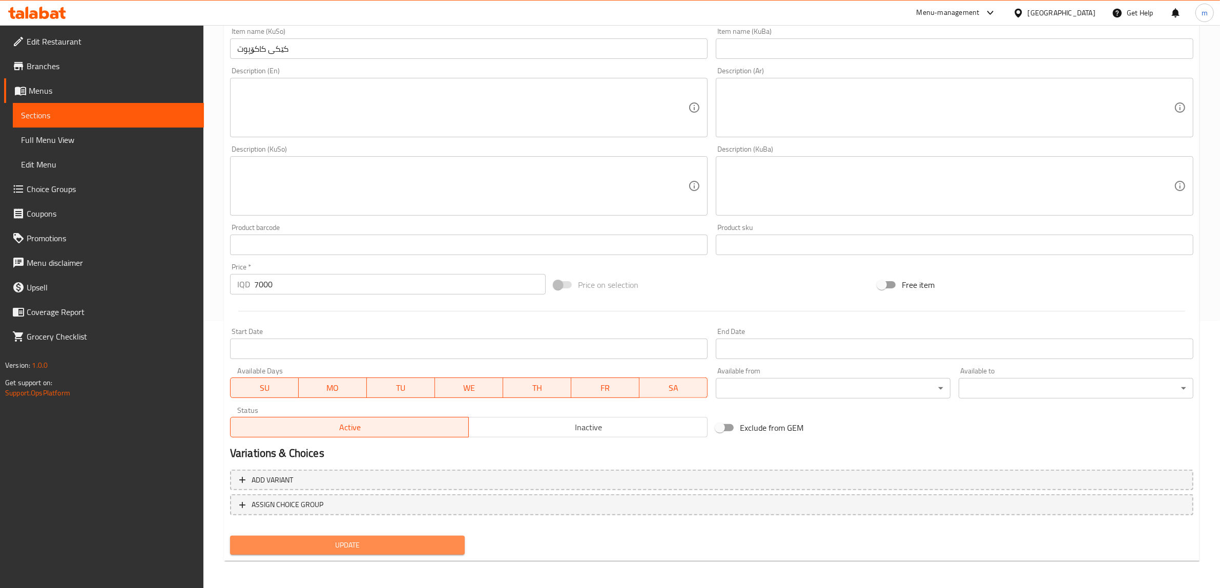
click at [337, 539] on span "Update" at bounding box center [347, 545] width 218 height 13
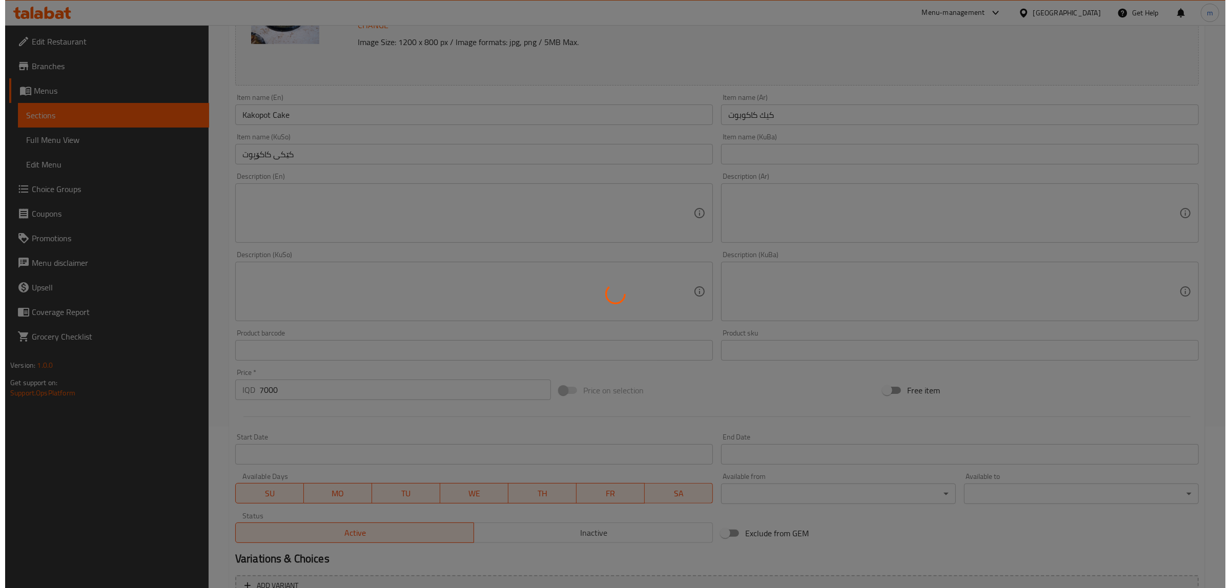
scroll to position [0, 0]
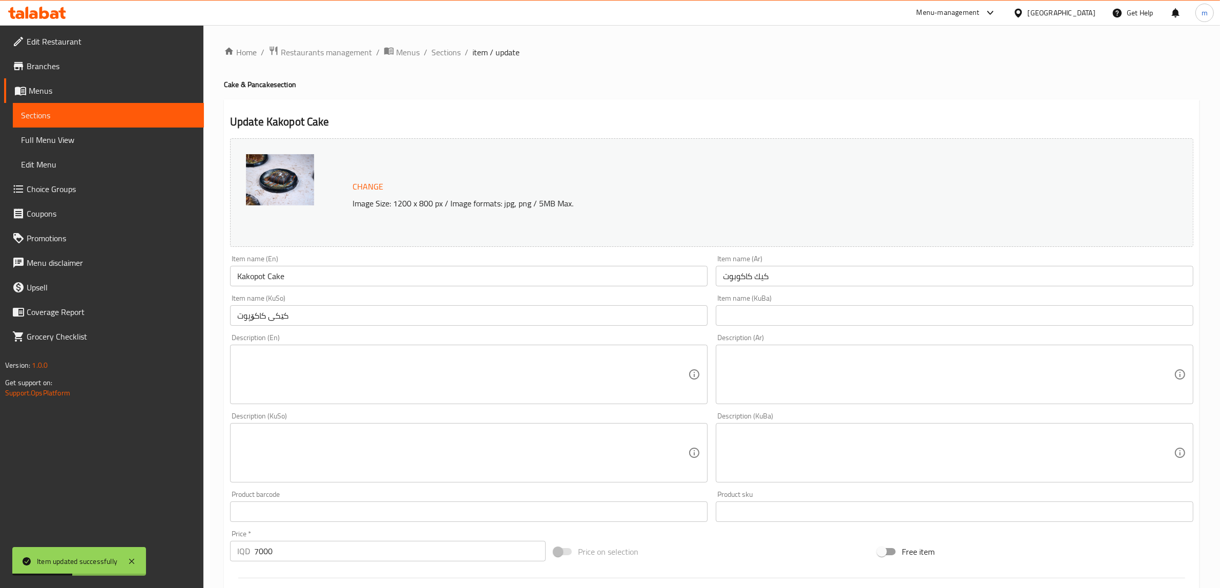
click at [37, 142] on span "Full Menu View" at bounding box center [108, 140] width 175 height 12
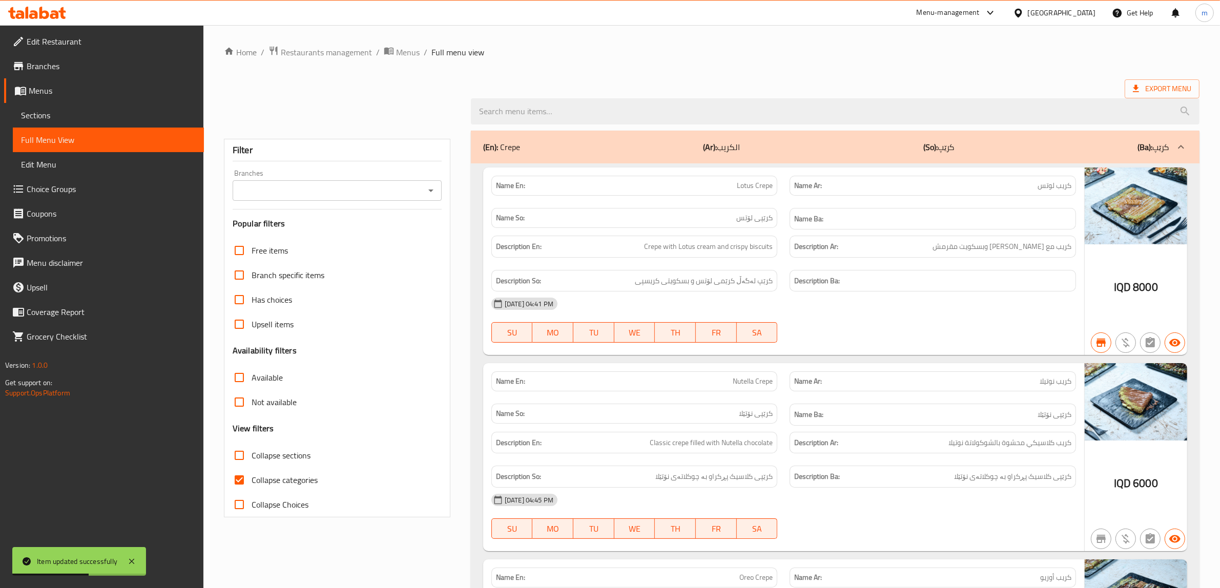
click at [432, 191] on icon "Open" at bounding box center [430, 191] width 5 height 3
click at [352, 238] on li "Casa De Cafe, Vital City" at bounding box center [337, 235] width 209 height 18
type input "Casa De Cafe, Vital City"
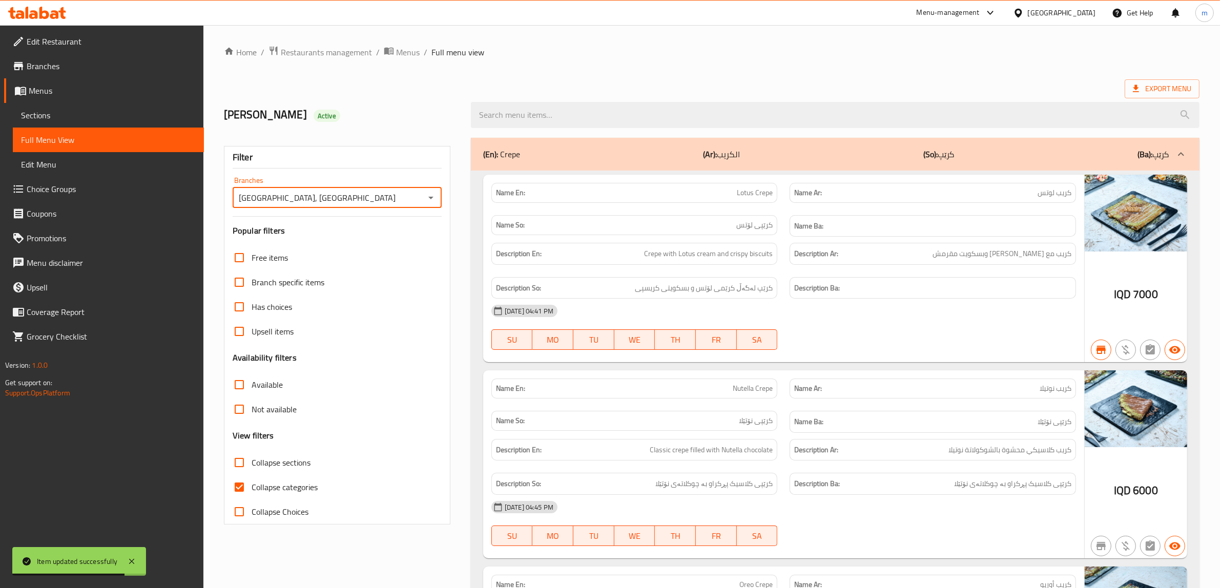
click at [234, 488] on input "Collapse categories" at bounding box center [239, 487] width 25 height 25
checkbox input "false"
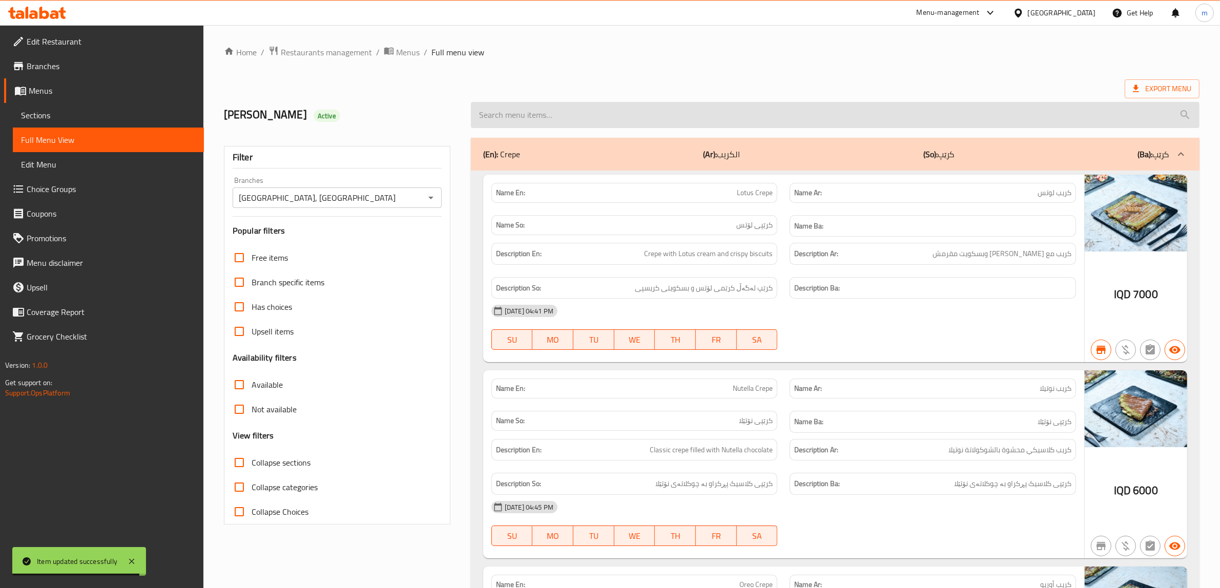
click at [528, 121] on input "search" at bounding box center [835, 115] width 729 height 26
paste input "Kakopot Cake"
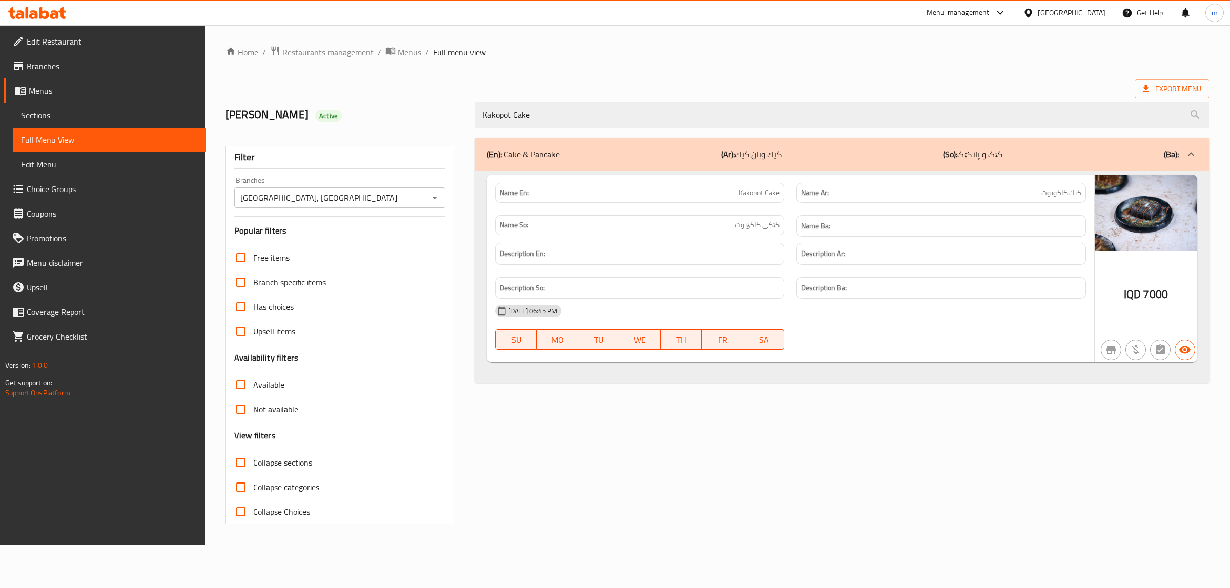
type input "Kakopot Cake"
click at [342, 42] on div "Home / Restaurants management / Menus / Full menu view Export Menu Mohammed Alz…" at bounding box center [717, 285] width 1025 height 520
click at [340, 47] on span "Restaurants management" at bounding box center [327, 52] width 91 height 12
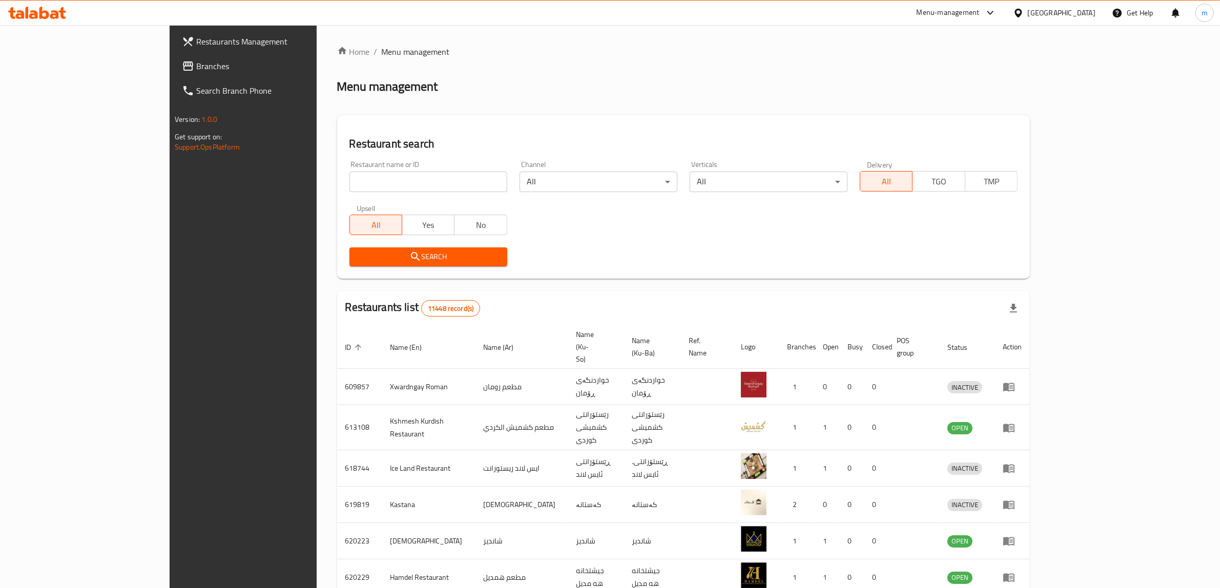
click at [196, 70] on span "Branches" at bounding box center [280, 66] width 169 height 12
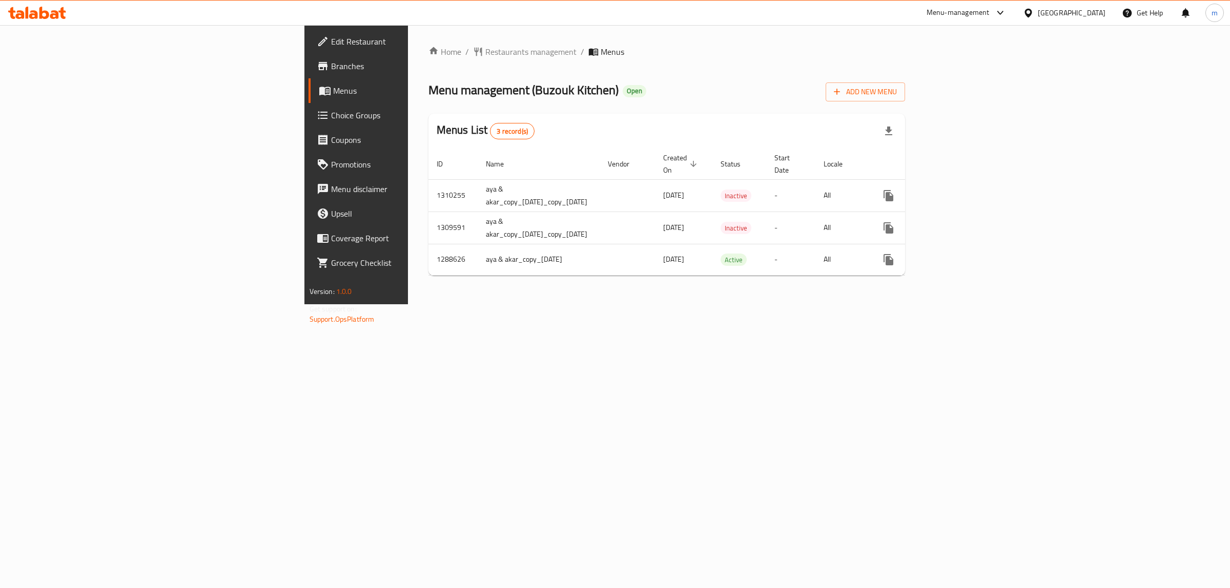
click at [331, 62] on span "Branches" at bounding box center [416, 66] width 171 height 12
click at [969, 254] on icon "enhanced table" at bounding box center [962, 260] width 12 height 12
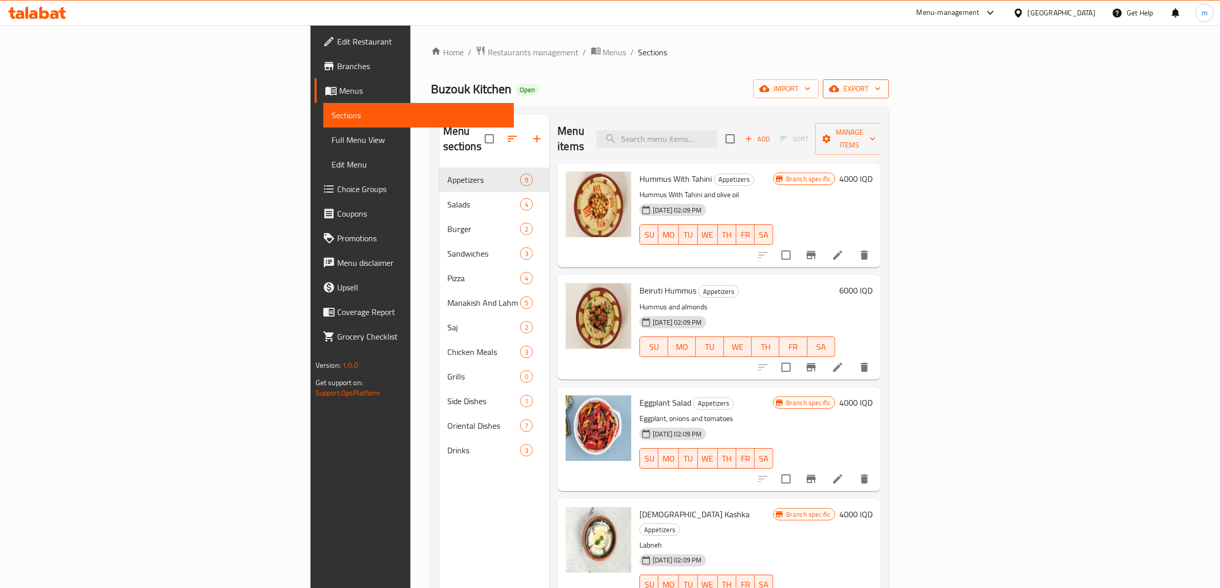
click at [880, 90] on icon "button" at bounding box center [877, 89] width 5 height 3
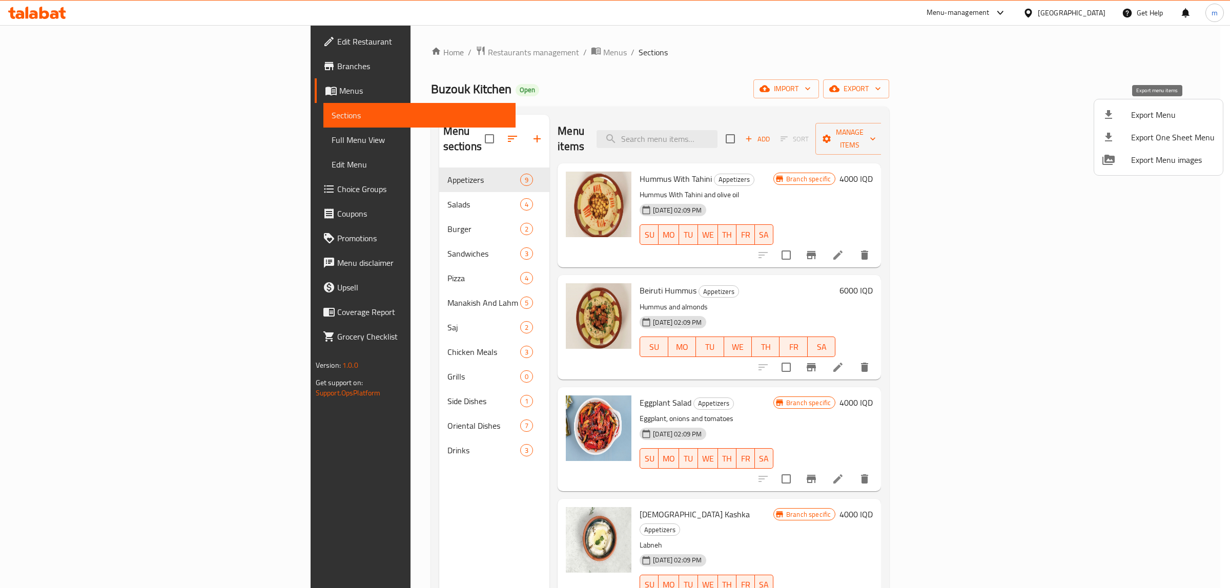
click at [1175, 118] on span "Export Menu" at bounding box center [1173, 115] width 84 height 12
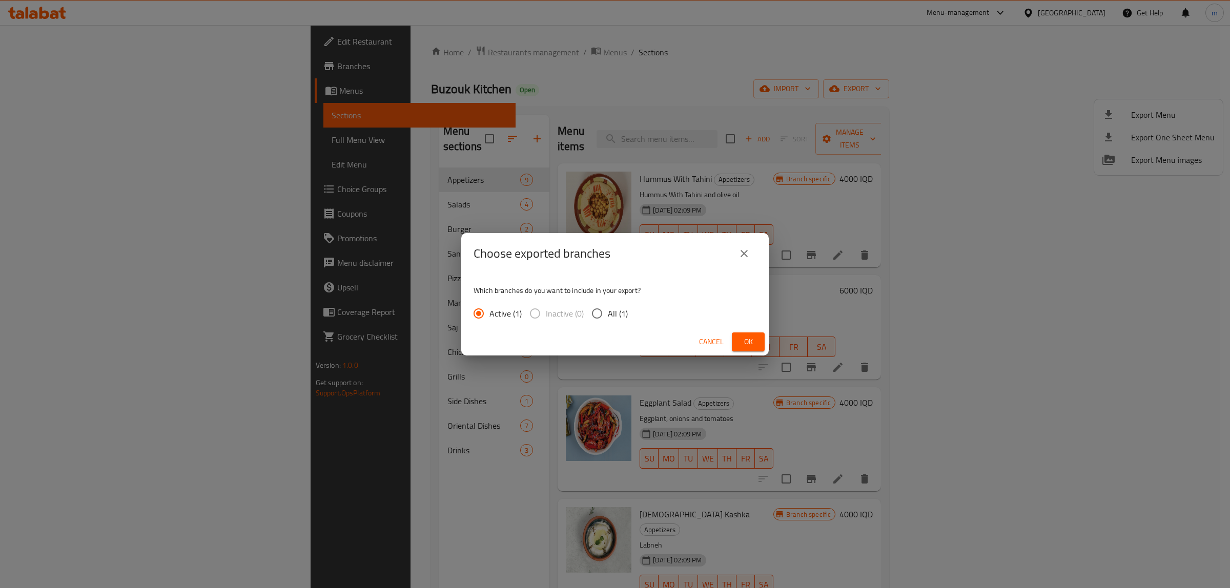
click at [751, 347] on span "Ok" at bounding box center [748, 342] width 16 height 13
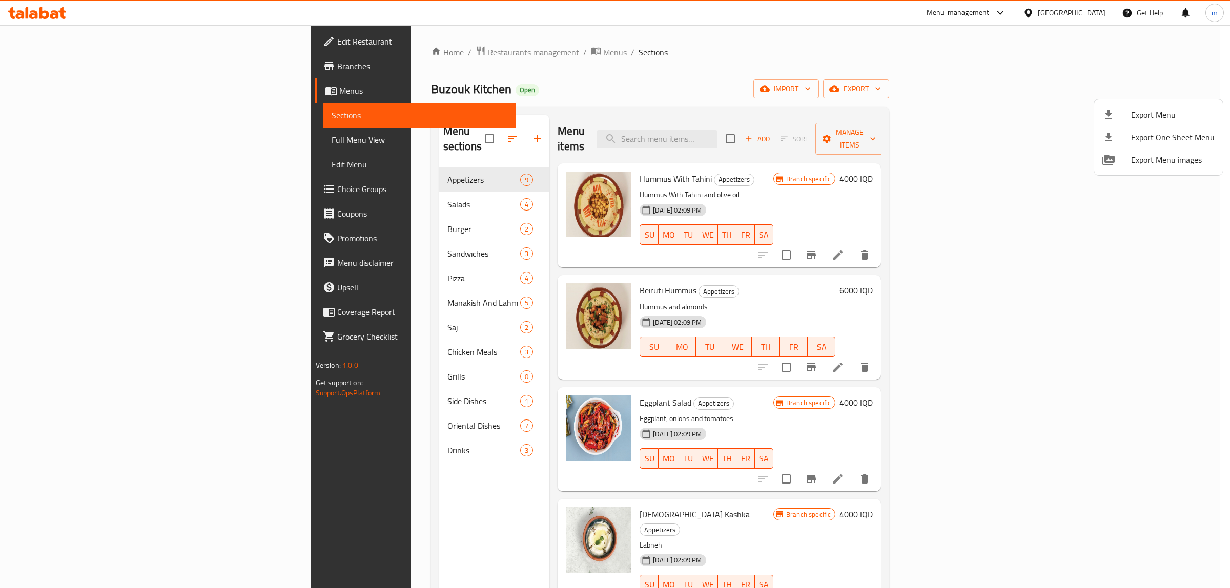
click at [618, 85] on div at bounding box center [615, 294] width 1230 height 588
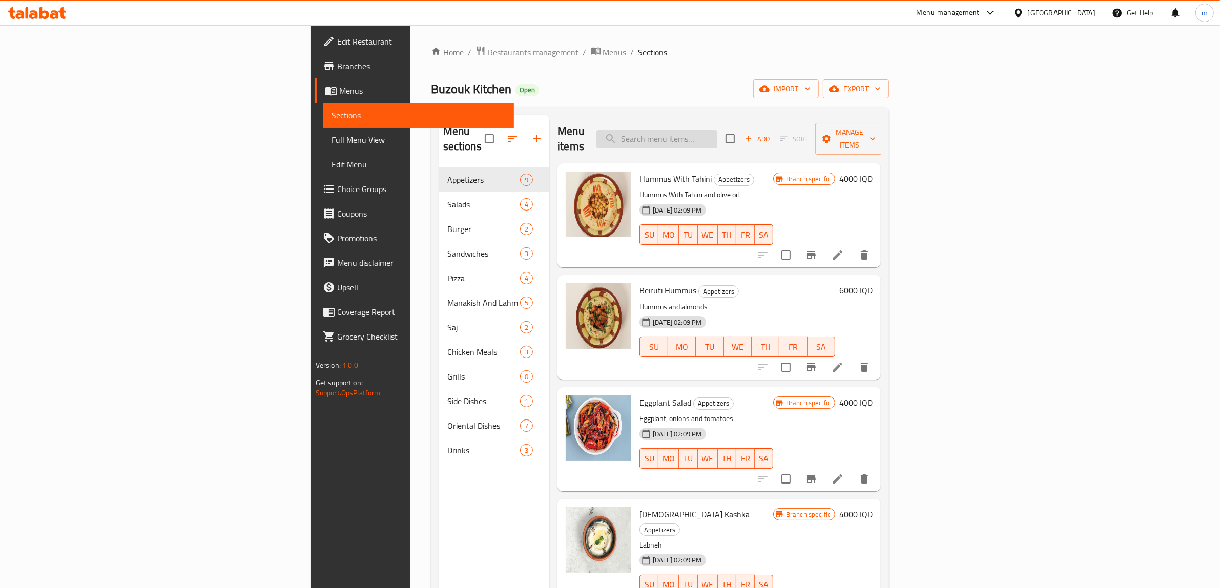
click at [718, 131] on input "search" at bounding box center [657, 139] width 121 height 18
click at [718, 130] on input "search" at bounding box center [657, 139] width 121 height 18
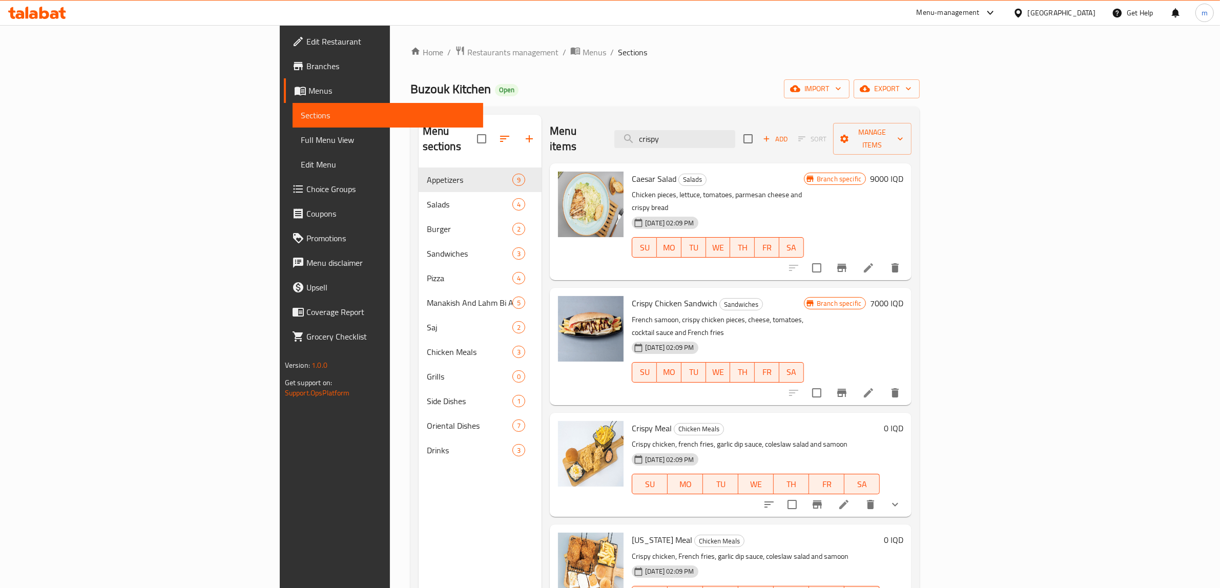
scroll to position [107, 0]
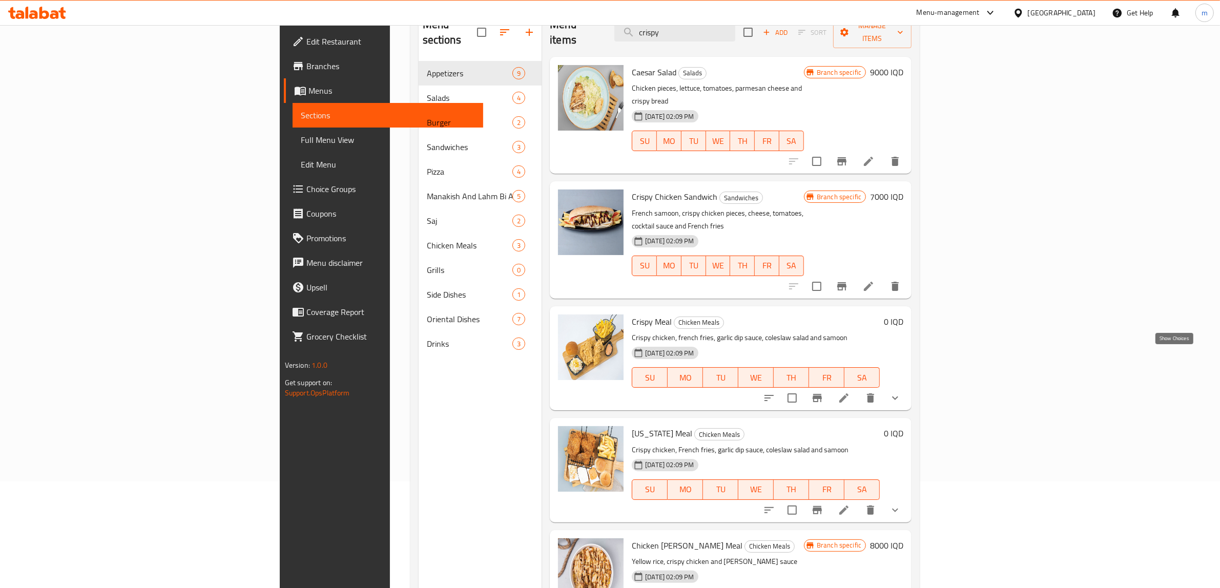
type input "crispy"
click at [902, 392] on icon "show more" at bounding box center [895, 398] width 12 height 12
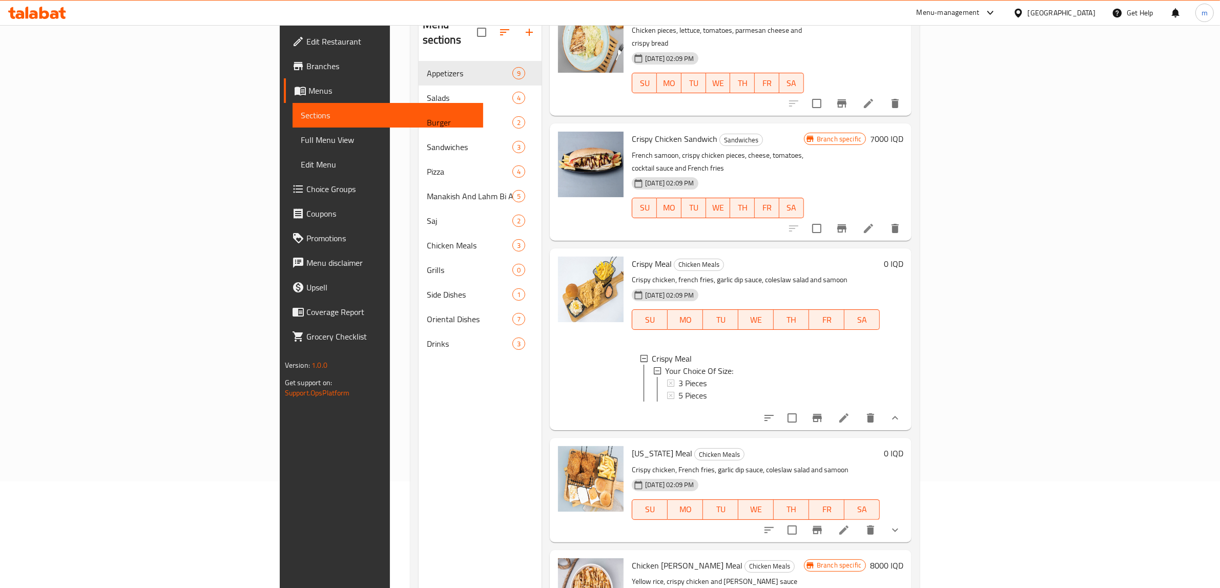
scroll to position [84, 0]
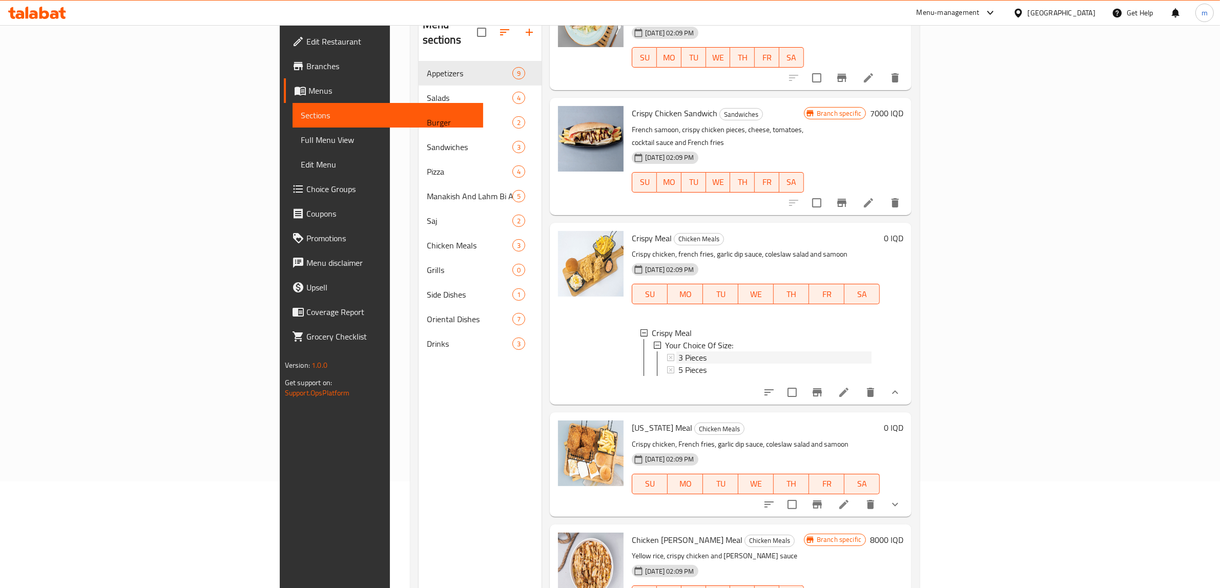
click at [679, 352] on span "3 Pieces" at bounding box center [693, 358] width 28 height 12
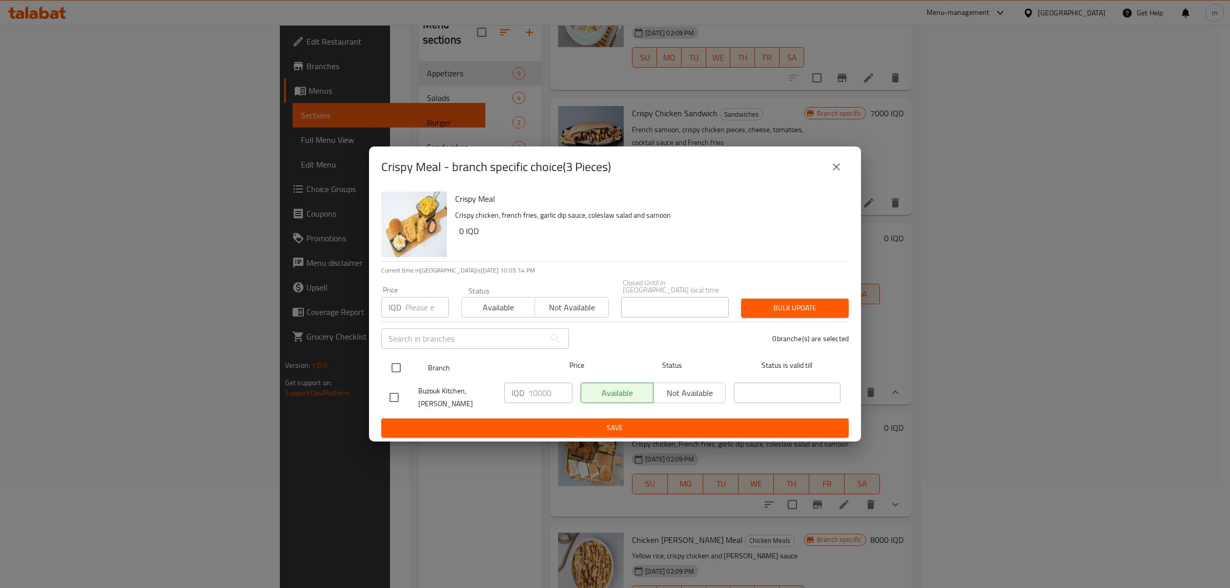
click at [398, 367] on input "checkbox" at bounding box center [396, 368] width 22 height 22
checkbox input "true"
click at [536, 395] on input "10000" at bounding box center [550, 393] width 44 height 21
paste input "8000"
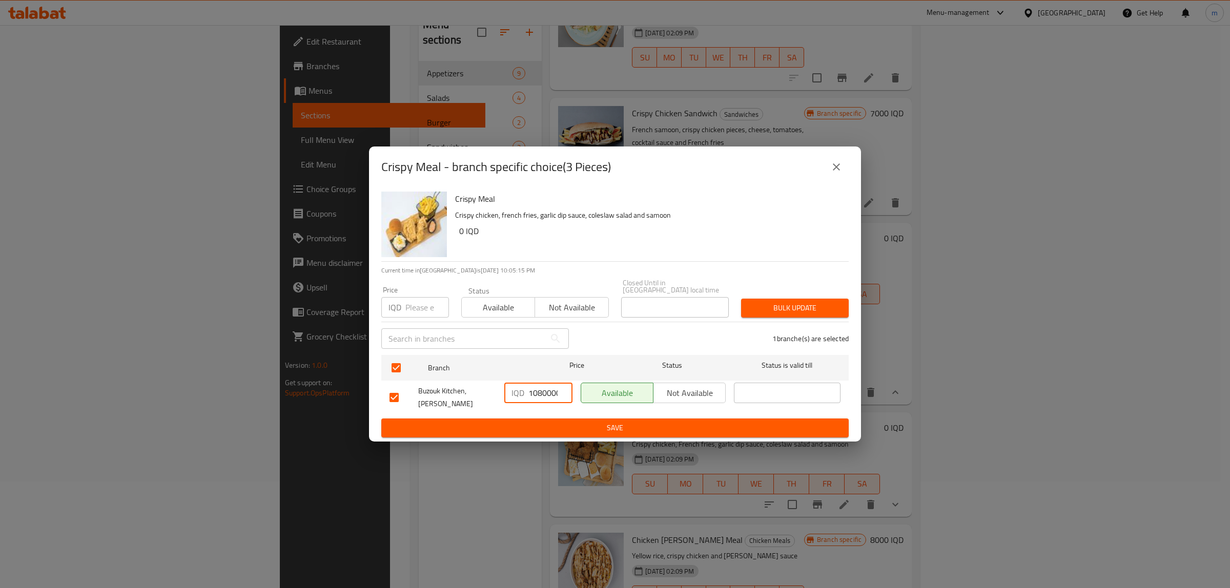
click at [536, 395] on input "108000000" at bounding box center [550, 393] width 44 height 21
paste input "8"
type input "8000"
click at [842, 173] on icon "close" at bounding box center [836, 167] width 12 height 12
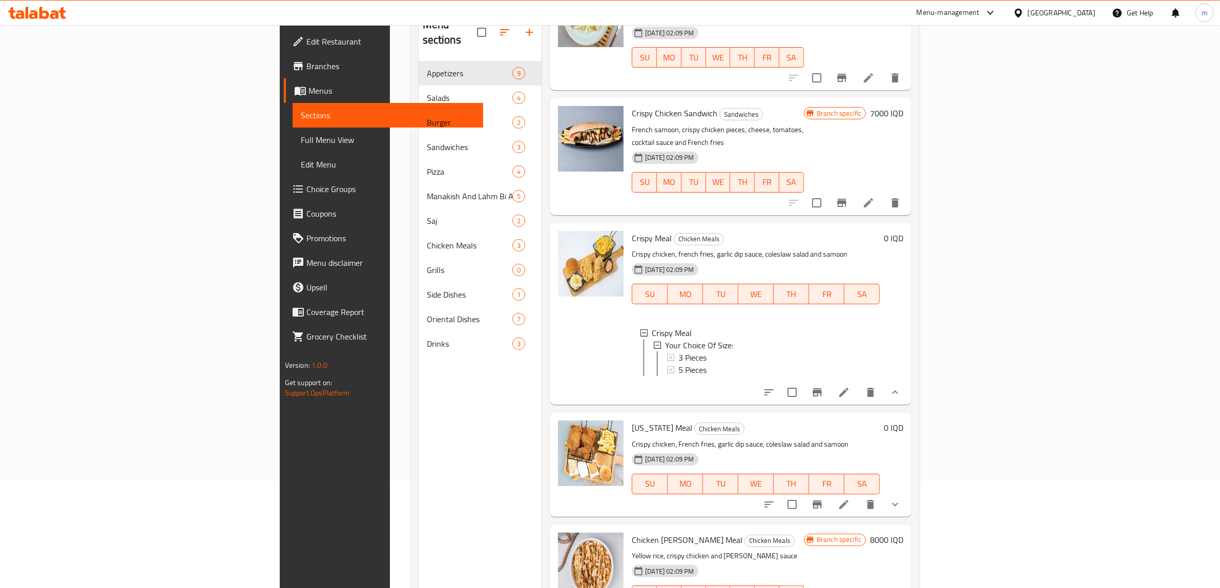
click at [679, 352] on span "3 Pieces" at bounding box center [693, 358] width 28 height 12
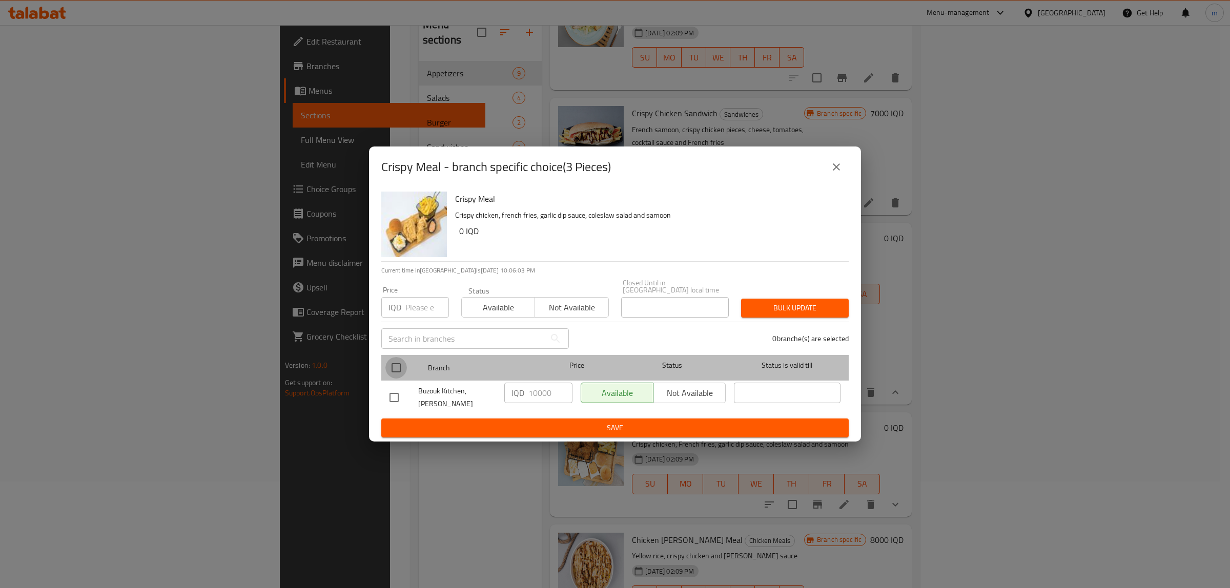
click at [398, 361] on input "checkbox" at bounding box center [396, 368] width 22 height 22
checkbox input "true"
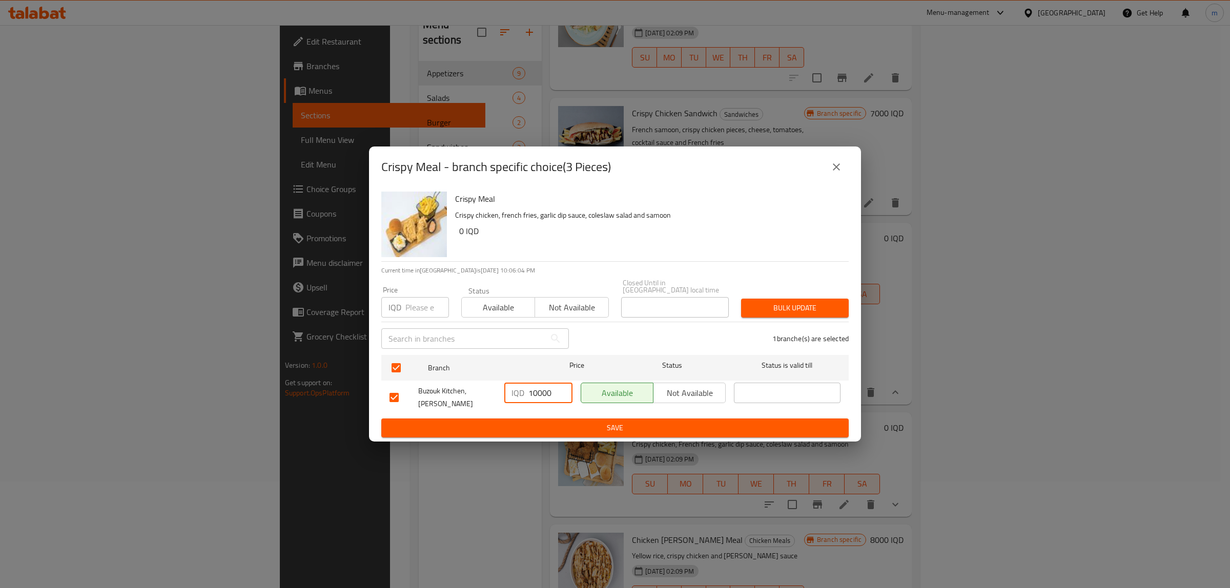
click at [532, 396] on input "10000" at bounding box center [550, 393] width 44 height 21
click at [533, 395] on input "10000" at bounding box center [550, 393] width 44 height 21
paste input "8"
type input "8000"
click at [663, 432] on div "Crispy Meal Crispy chicken, french fries, garlic dip sauce, coleslaw salad and …" at bounding box center [615, 315] width 492 height 254
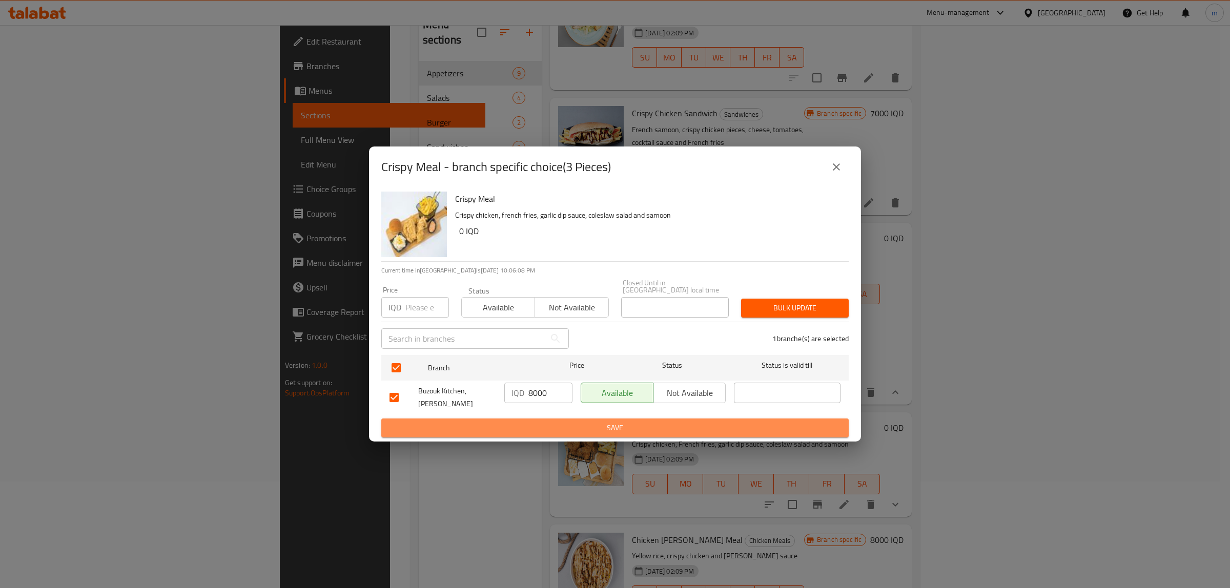
click at [659, 422] on span "Save" at bounding box center [615, 428] width 451 height 13
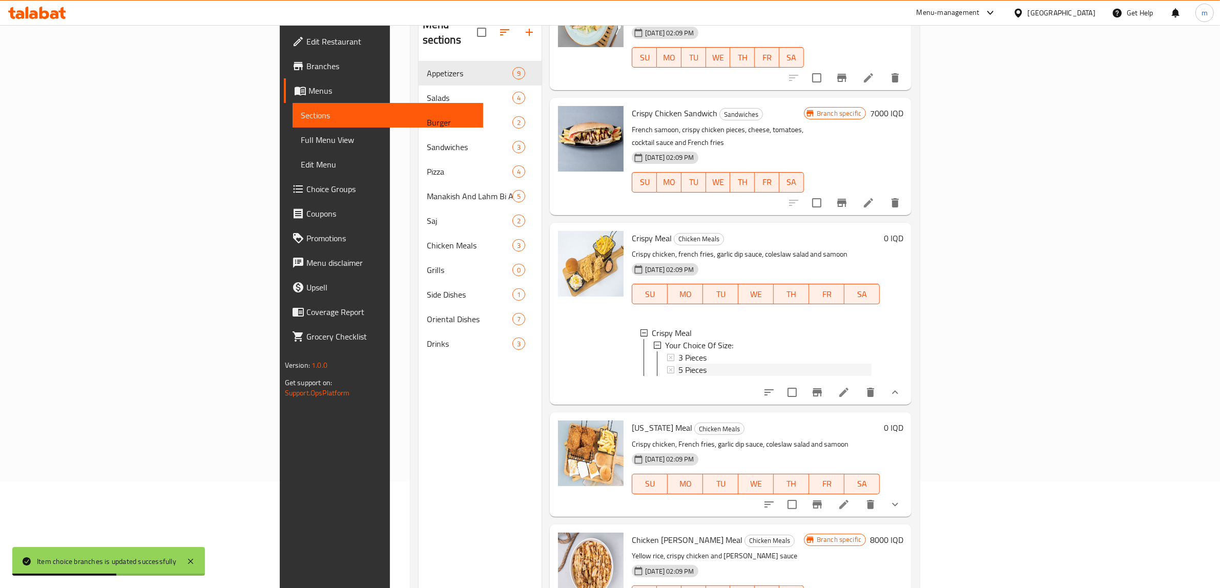
click at [679, 364] on span "5 Pieces" at bounding box center [693, 370] width 28 height 12
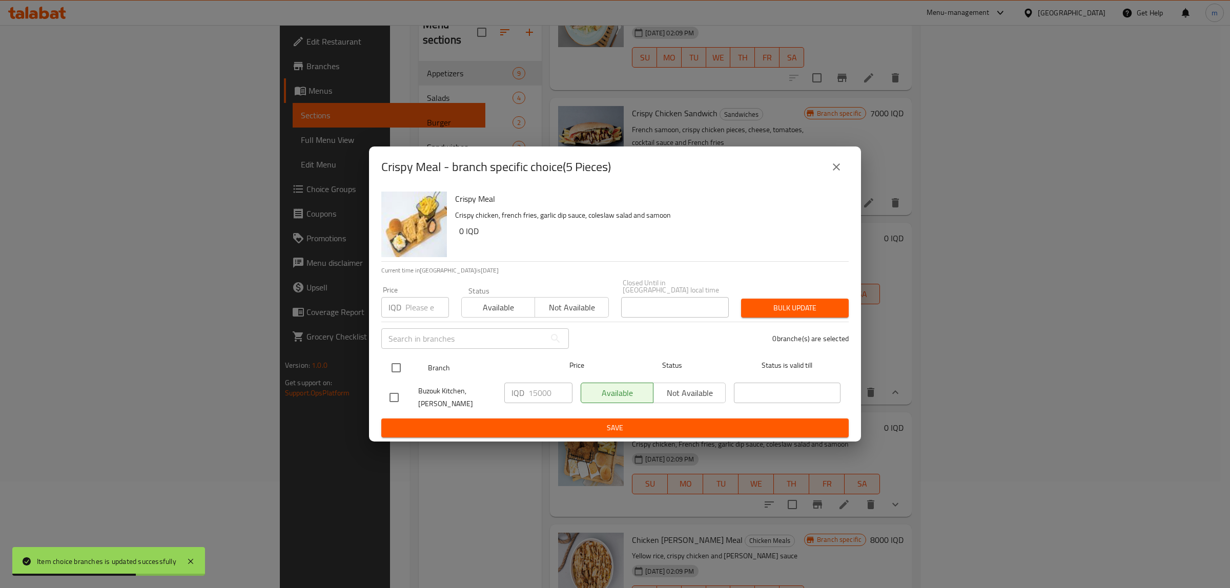
click at [397, 371] on input "checkbox" at bounding box center [396, 368] width 22 height 22
checkbox input "true"
click at [541, 395] on input "15000" at bounding box center [550, 393] width 44 height 21
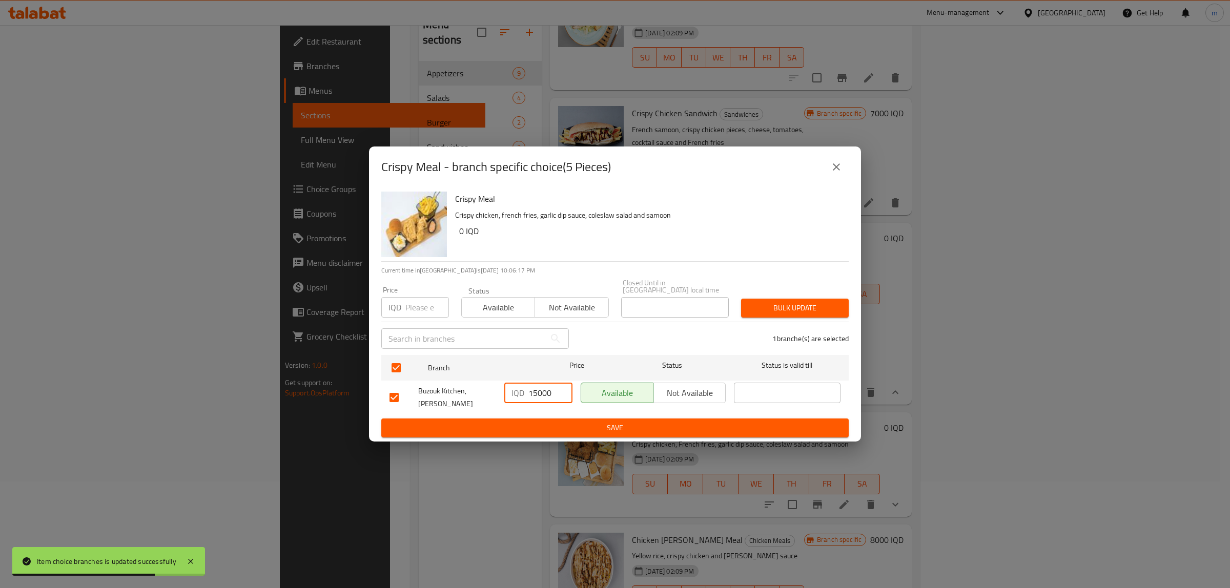
paste input "3"
type input "13000"
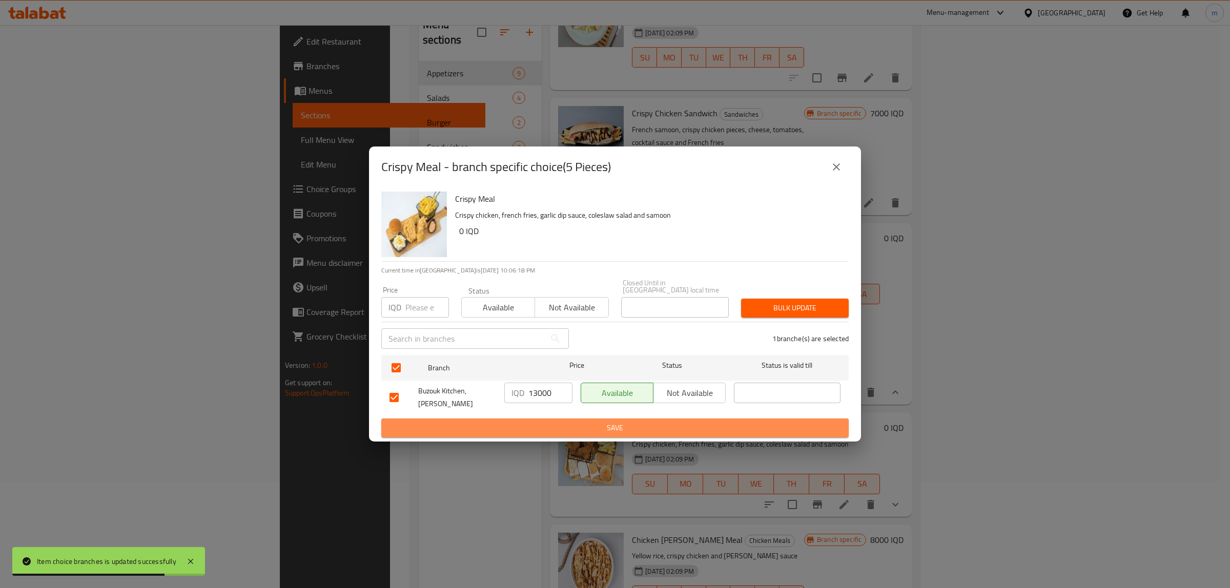
click at [540, 422] on span "Save" at bounding box center [615, 428] width 451 height 13
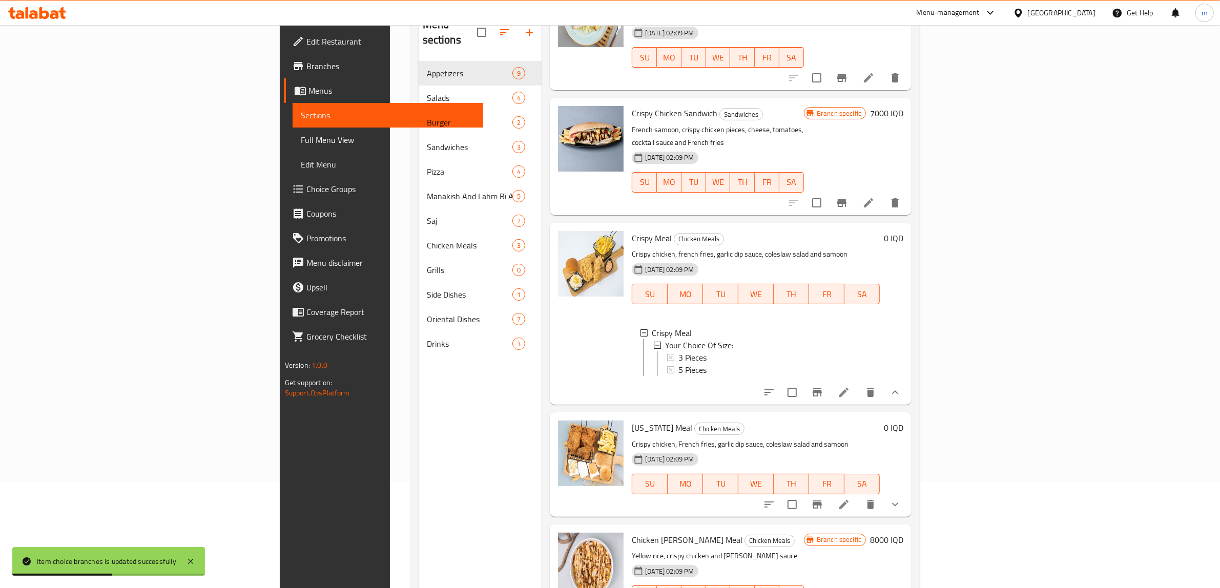
click at [902, 499] on icon "show more" at bounding box center [895, 505] width 12 height 12
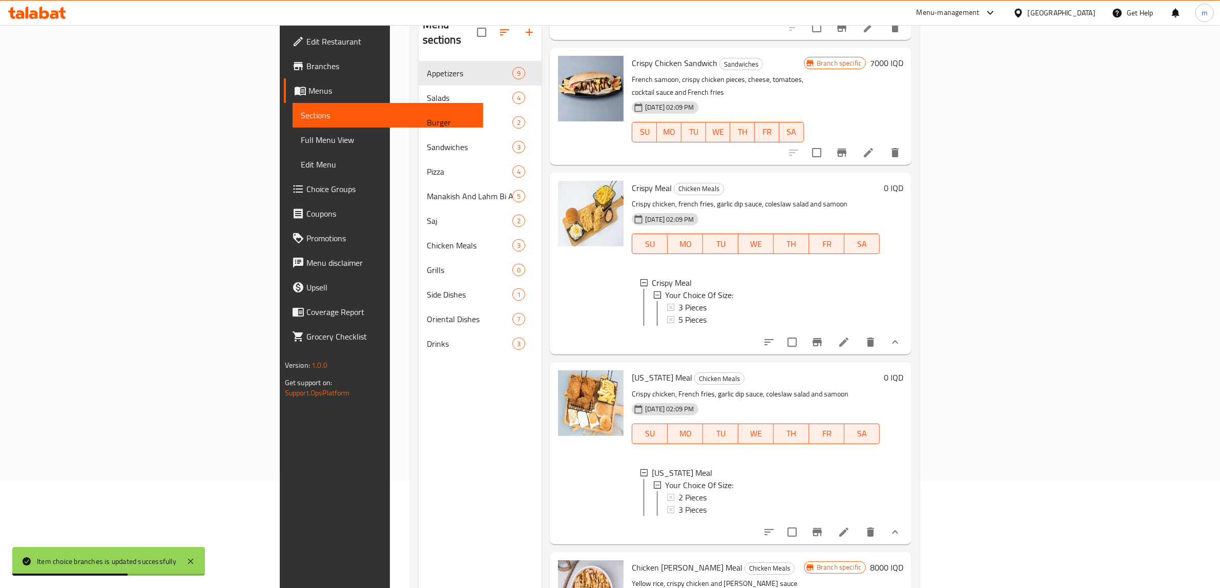
scroll to position [171, 0]
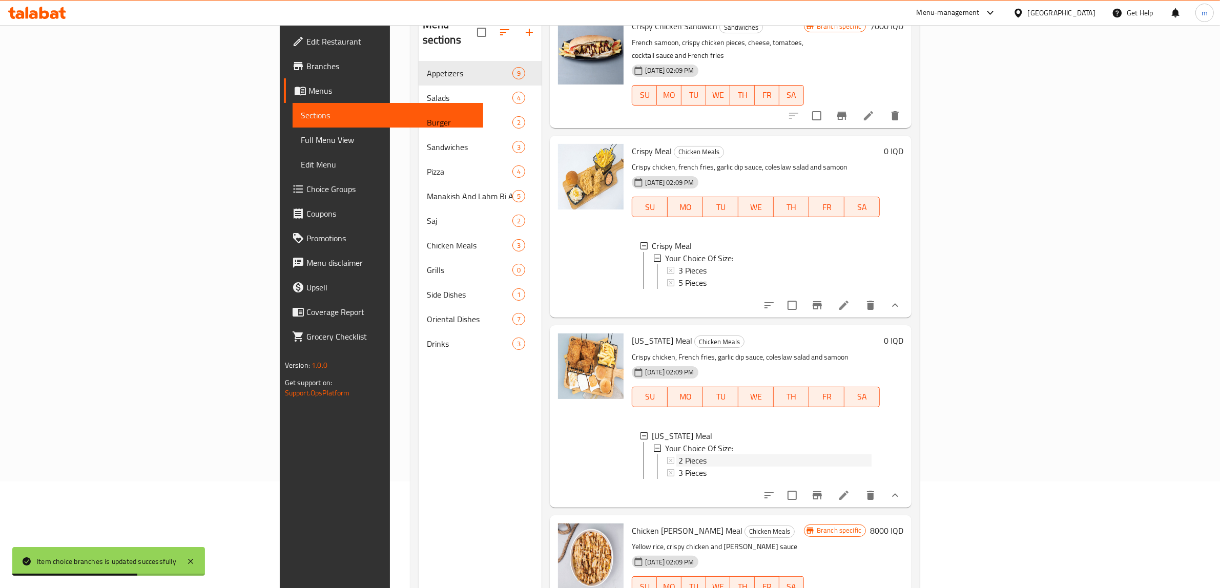
click at [679, 455] on span "2 Pieces" at bounding box center [693, 461] width 28 height 12
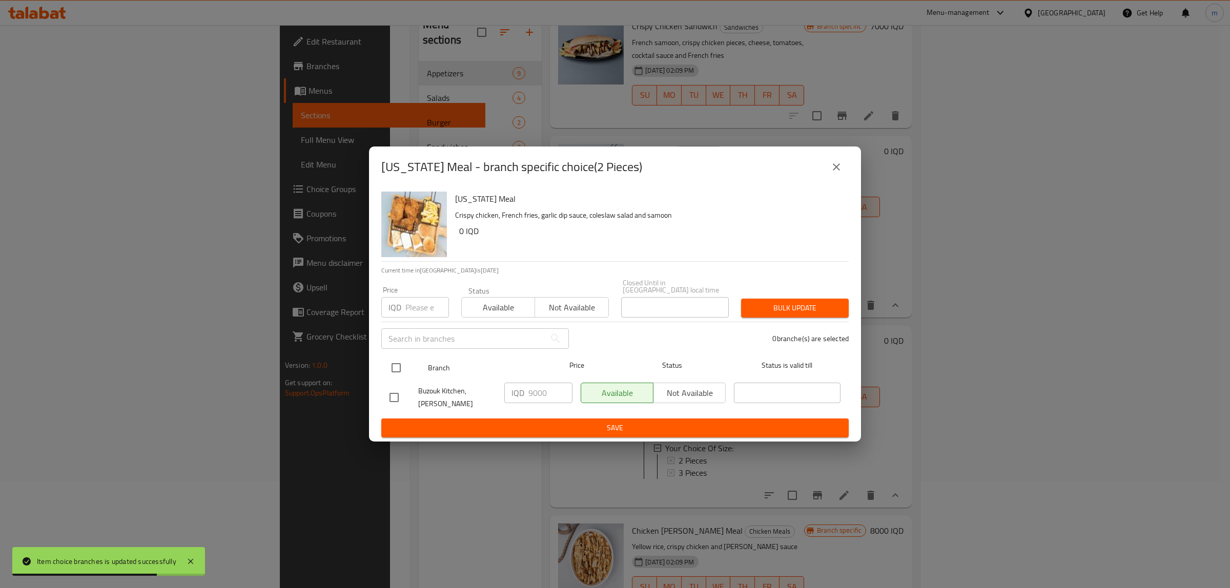
click at [396, 366] on input "checkbox" at bounding box center [396, 368] width 22 height 22
checkbox input "true"
click at [543, 390] on input "9000" at bounding box center [550, 393] width 44 height 21
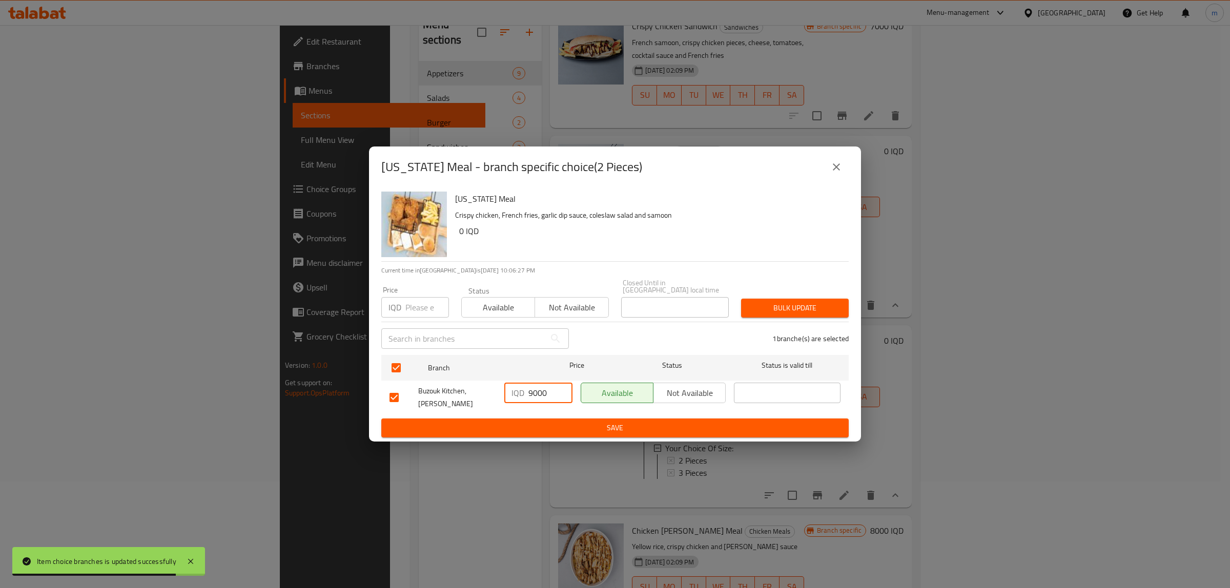
paste input "8"
type input "8000"
click at [541, 422] on span "Save" at bounding box center [615, 428] width 451 height 13
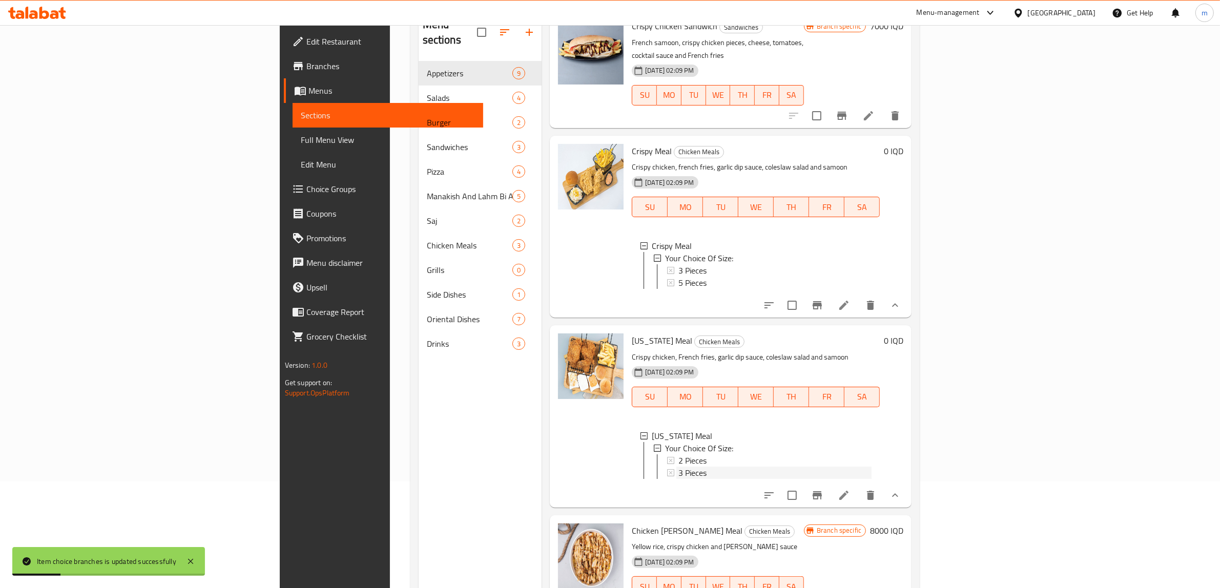
click at [679, 467] on span "3 Pieces" at bounding box center [693, 473] width 28 height 12
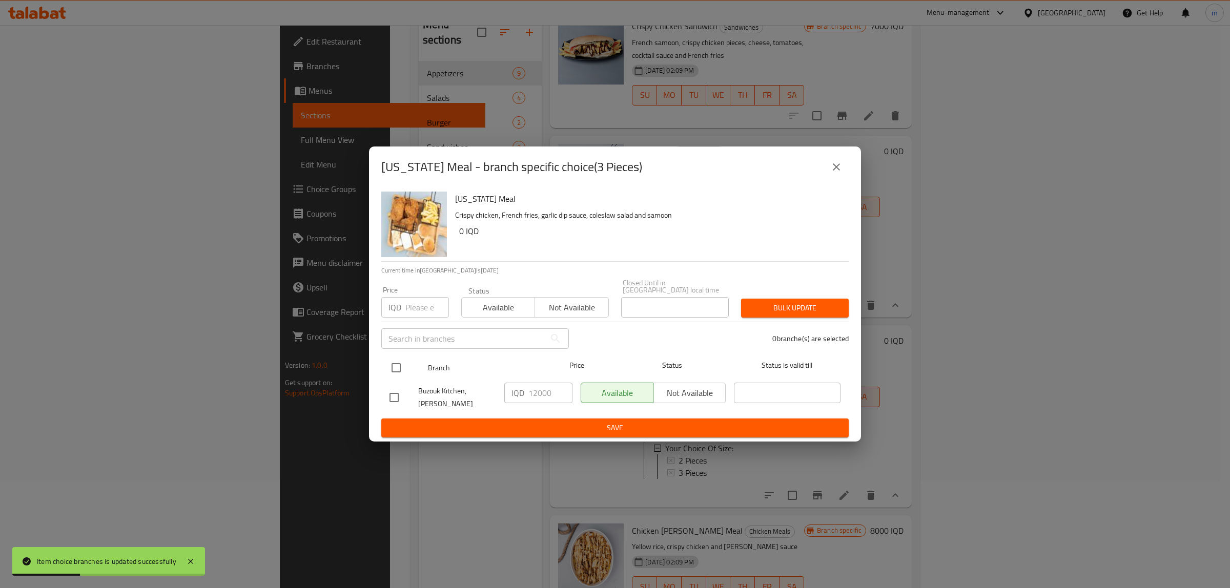
click at [397, 365] on input "checkbox" at bounding box center [396, 368] width 22 height 22
checkbox input "true"
click at [535, 390] on input "12000" at bounding box center [550, 393] width 44 height 21
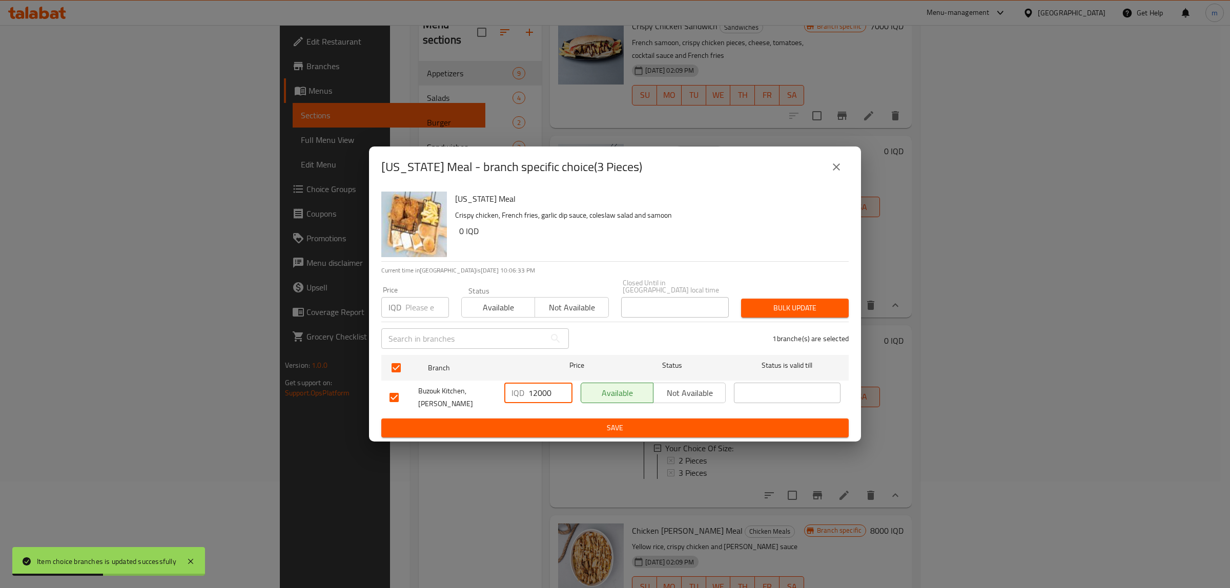
paste input "1"
type input "11000"
click at [531, 422] on span "Save" at bounding box center [615, 428] width 451 height 13
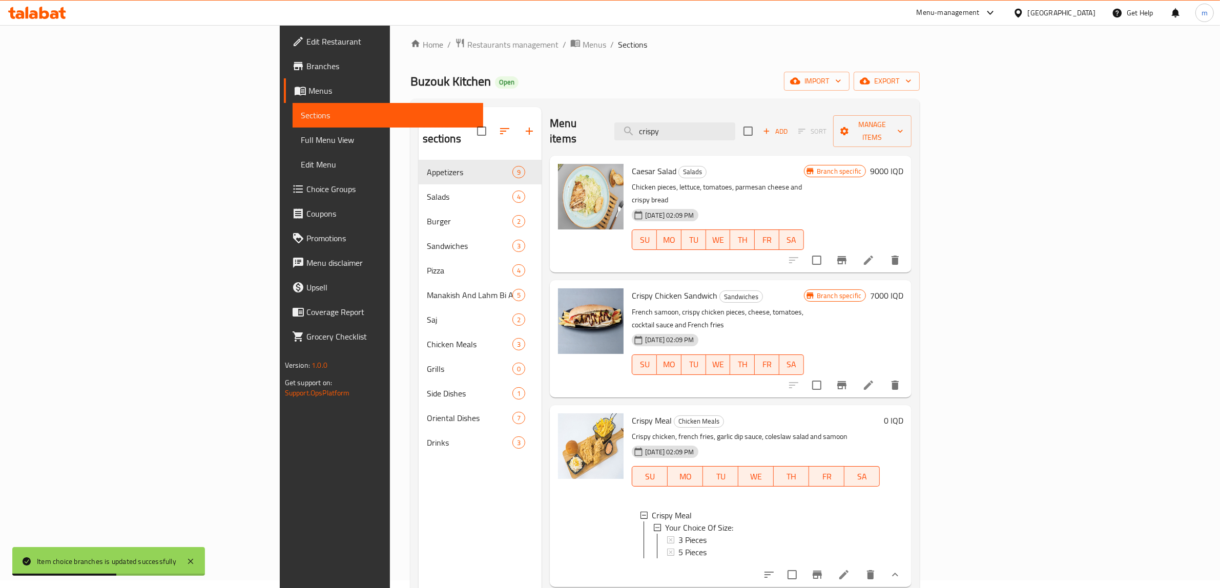
scroll to position [0, 0]
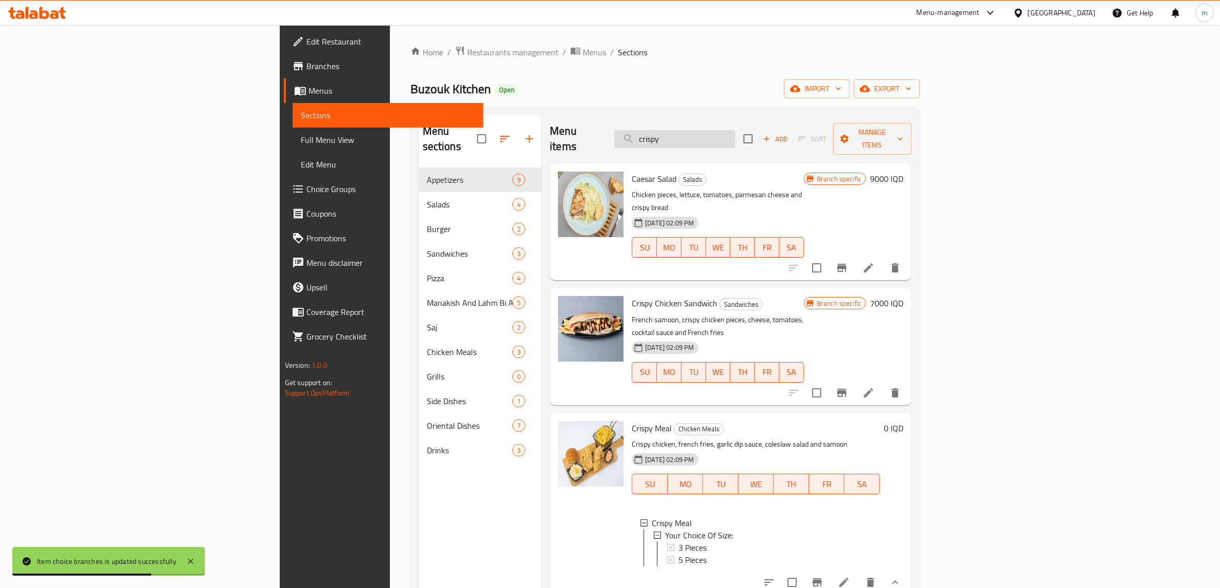
click at [735, 130] on input "crispy" at bounding box center [674, 139] width 121 height 18
type input "fillet"
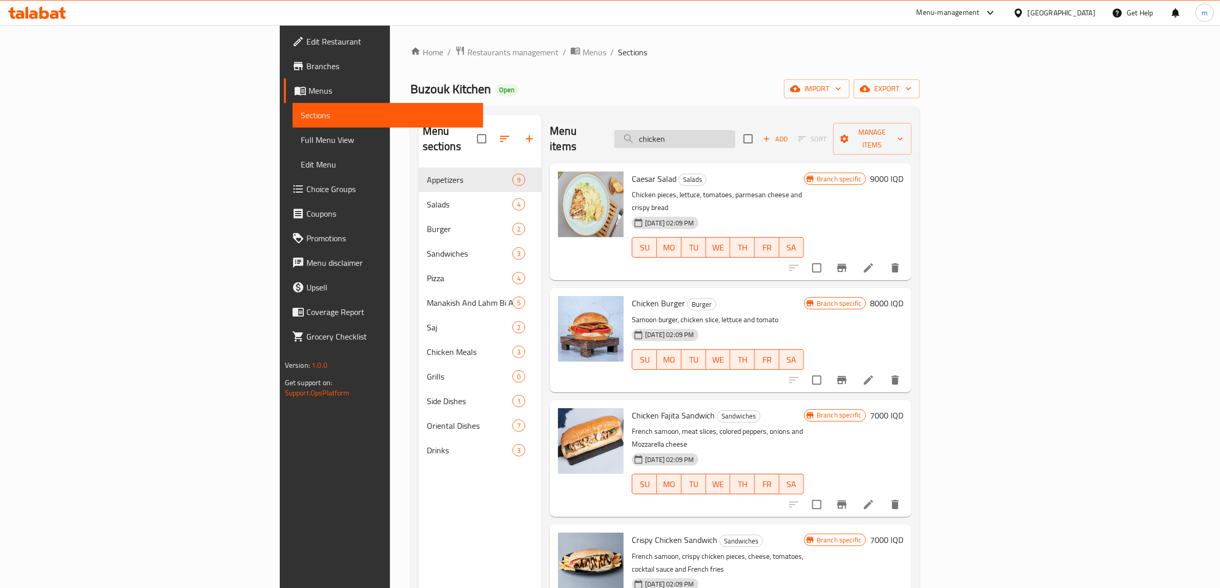
click at [735, 131] on input "chicken" at bounding box center [674, 139] width 121 height 18
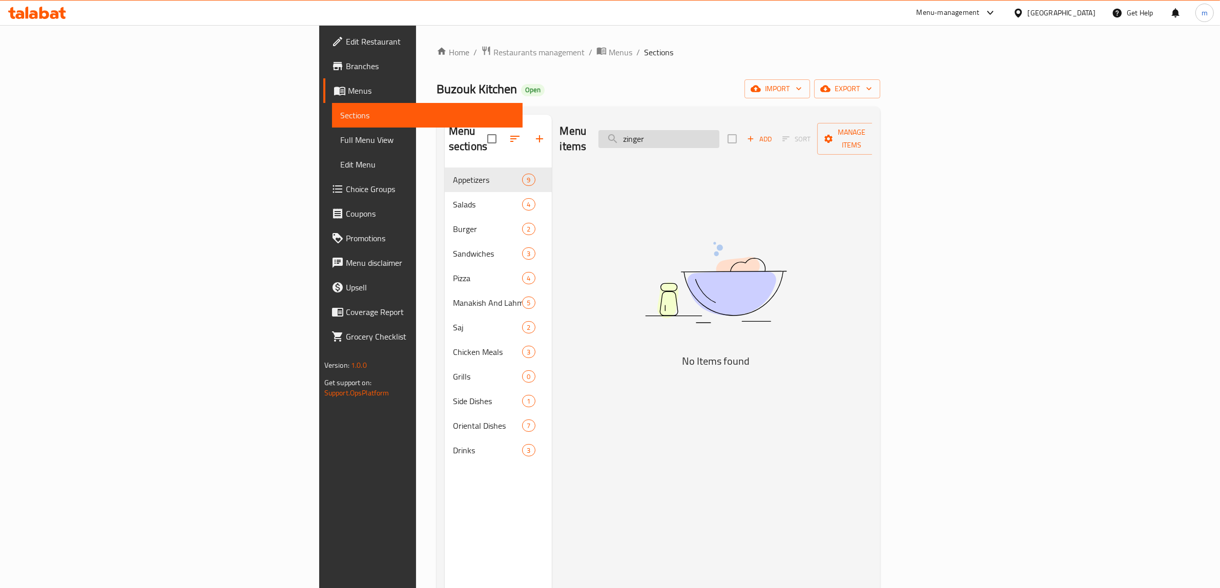
click at [720, 131] on input "zinger" at bounding box center [659, 139] width 121 height 18
paste input "الفنكر"
click at [720, 131] on input "الفنكر" at bounding box center [659, 139] width 121 height 18
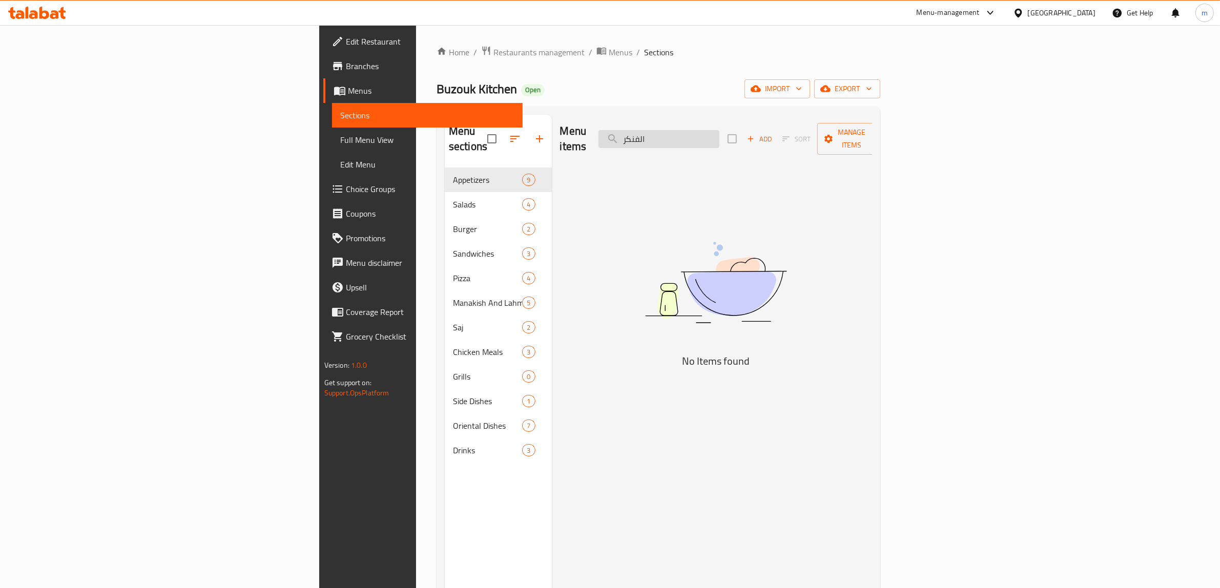
click at [720, 131] on input "الفنكر" at bounding box center [659, 139] width 121 height 18
type input "finge"
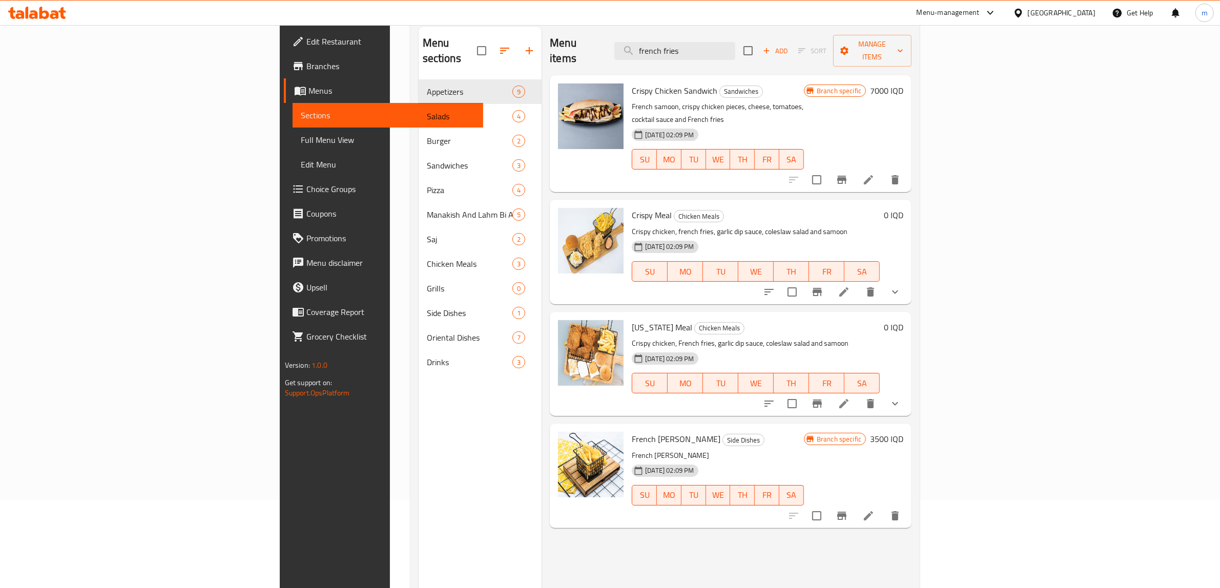
scroll to position [144, 0]
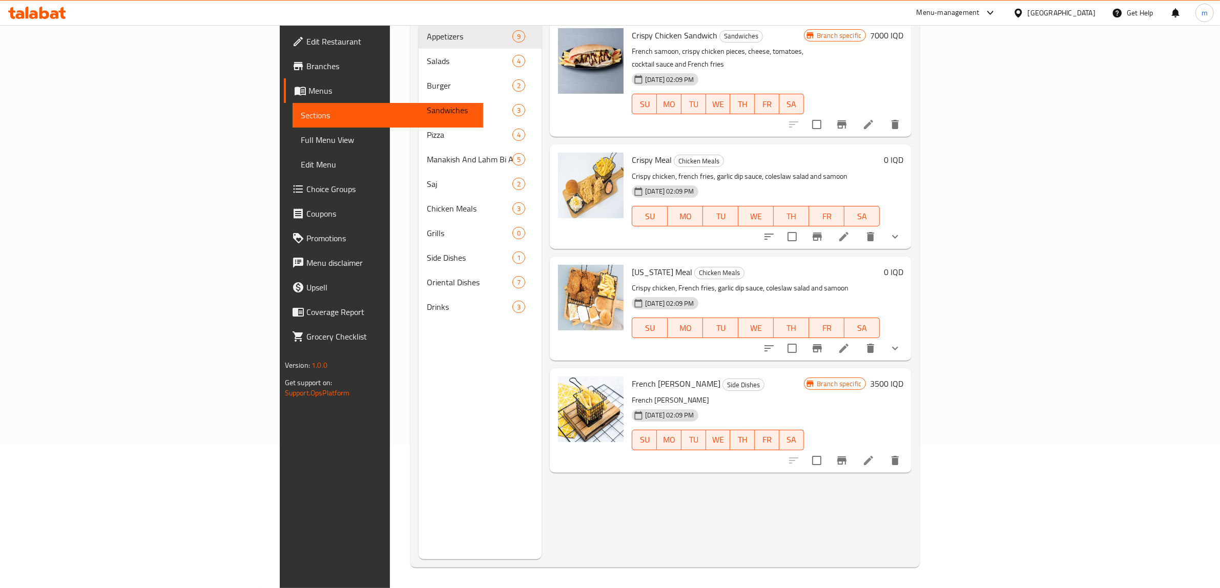
click at [847, 457] on icon "Branch-specific-item" at bounding box center [841, 461] width 9 height 8
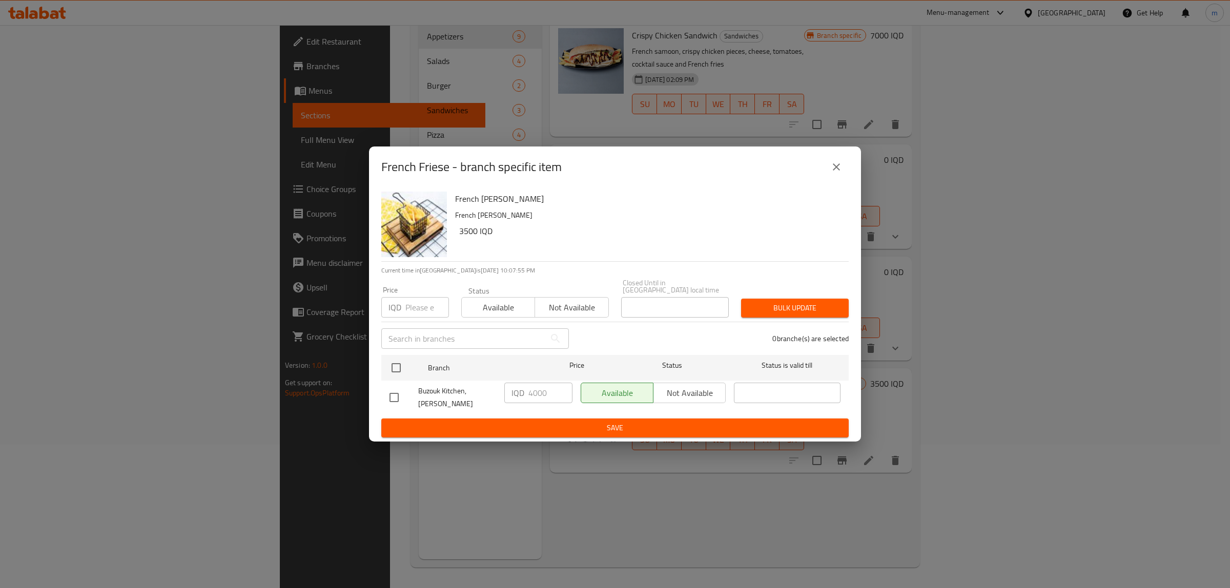
click at [841, 173] on icon "close" at bounding box center [836, 167] width 12 height 12
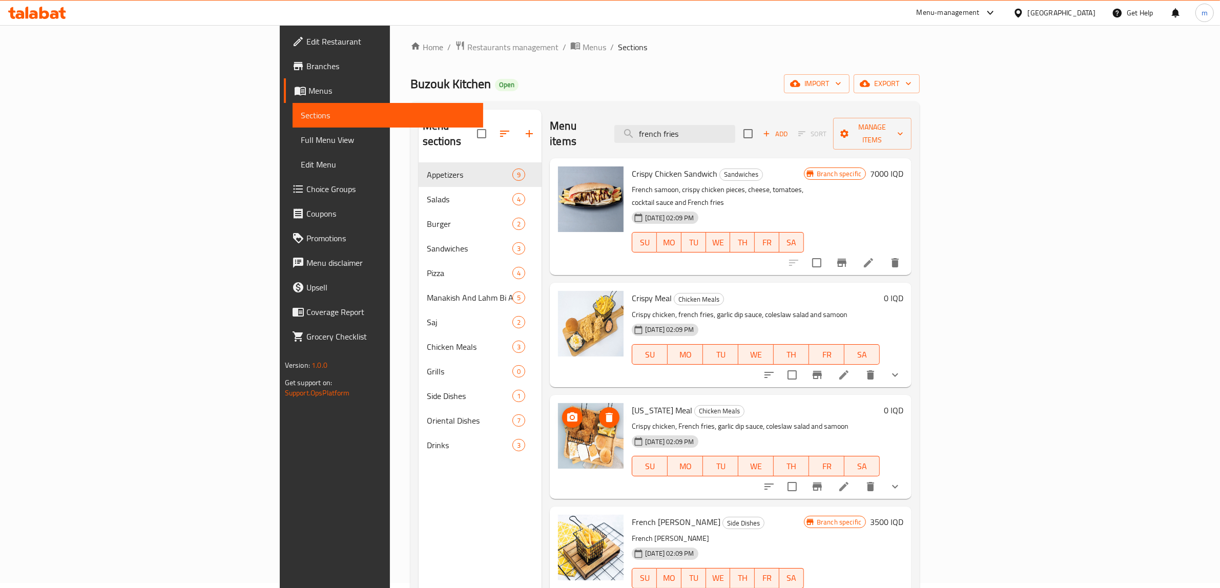
scroll to position [0, 0]
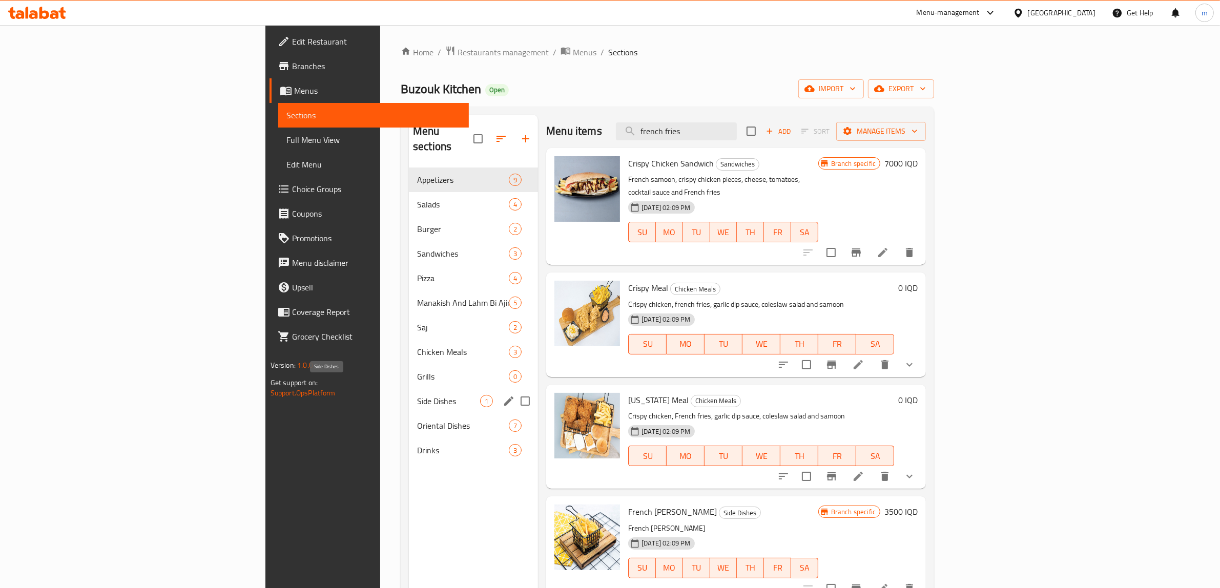
click at [417, 395] on span "Side Dishes" at bounding box center [448, 401] width 63 height 12
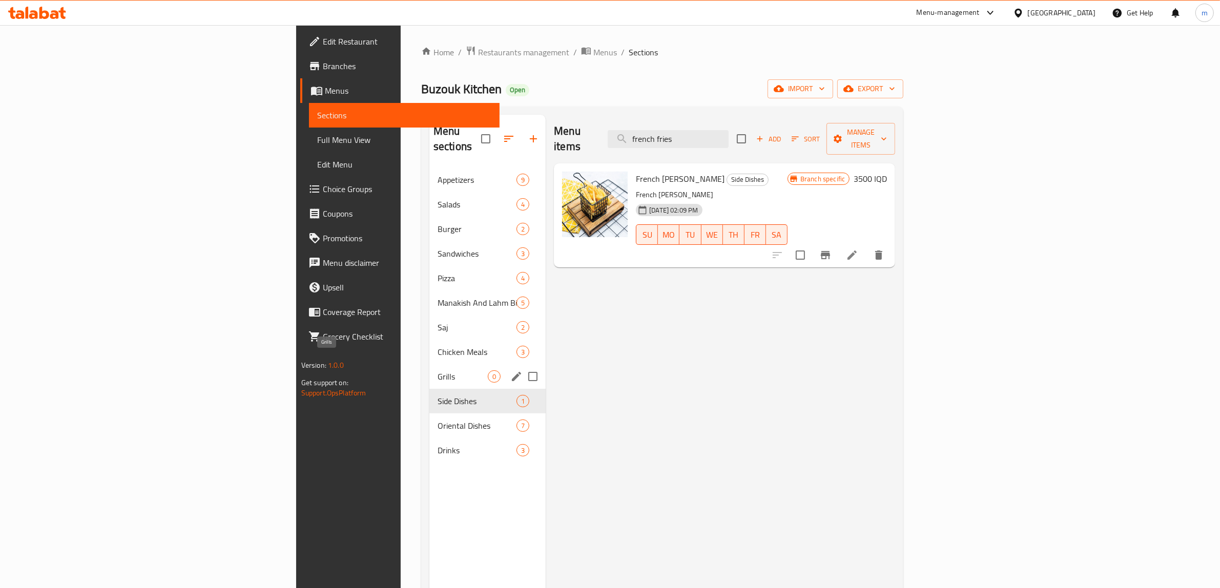
click at [438, 371] on span "Grills" at bounding box center [463, 377] width 50 height 12
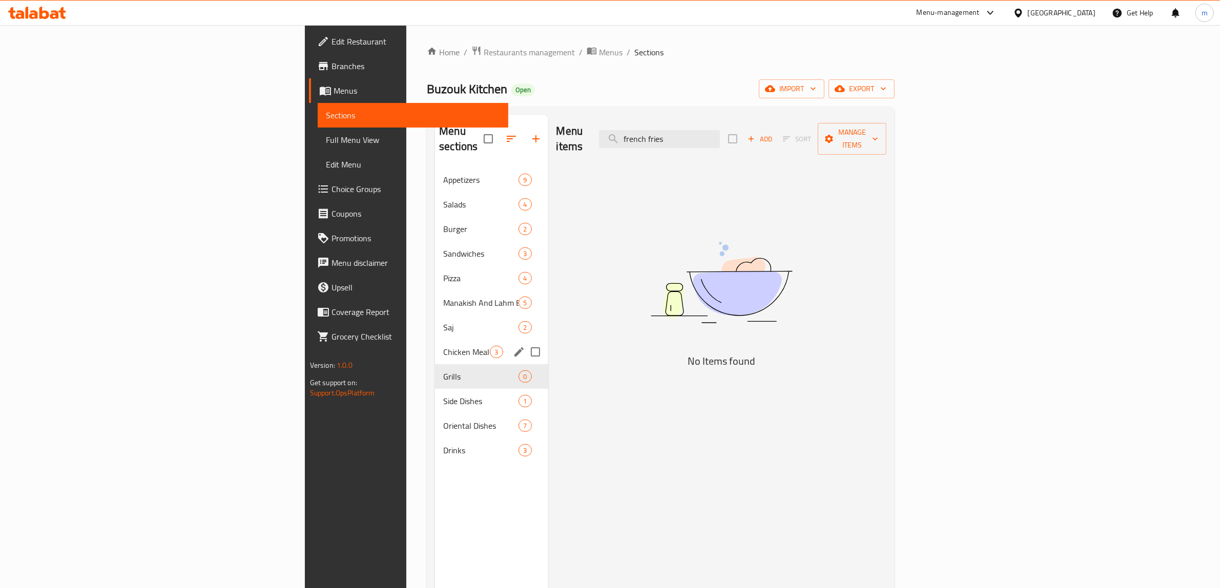
click at [443, 346] on span "Chicken Meals" at bounding box center [466, 352] width 47 height 12
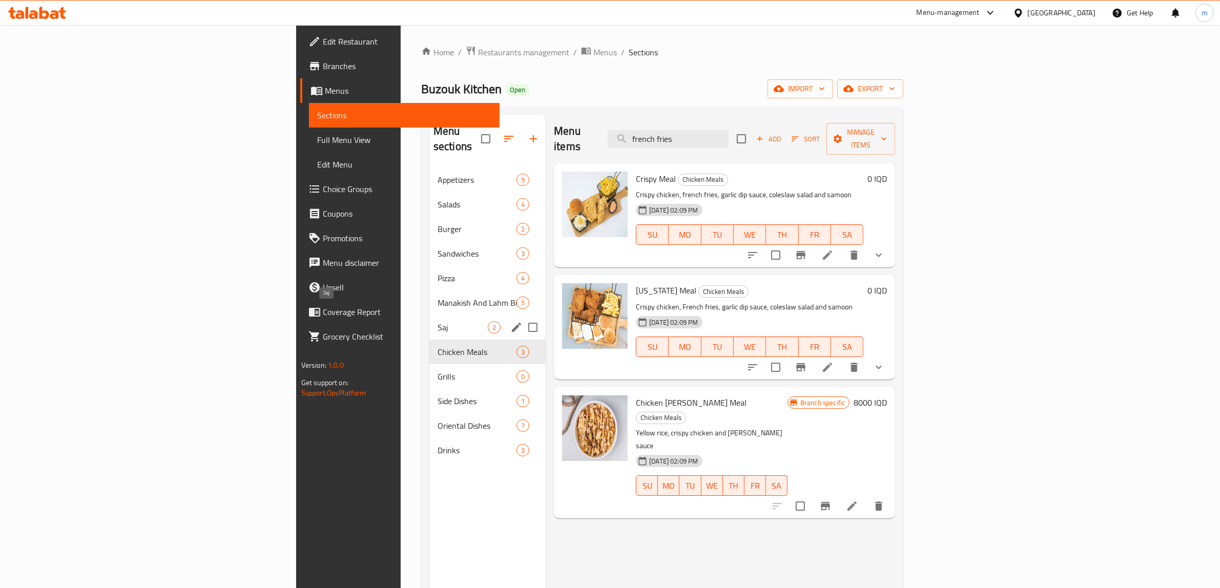
click at [438, 321] on span "Saj" at bounding box center [463, 327] width 50 height 12
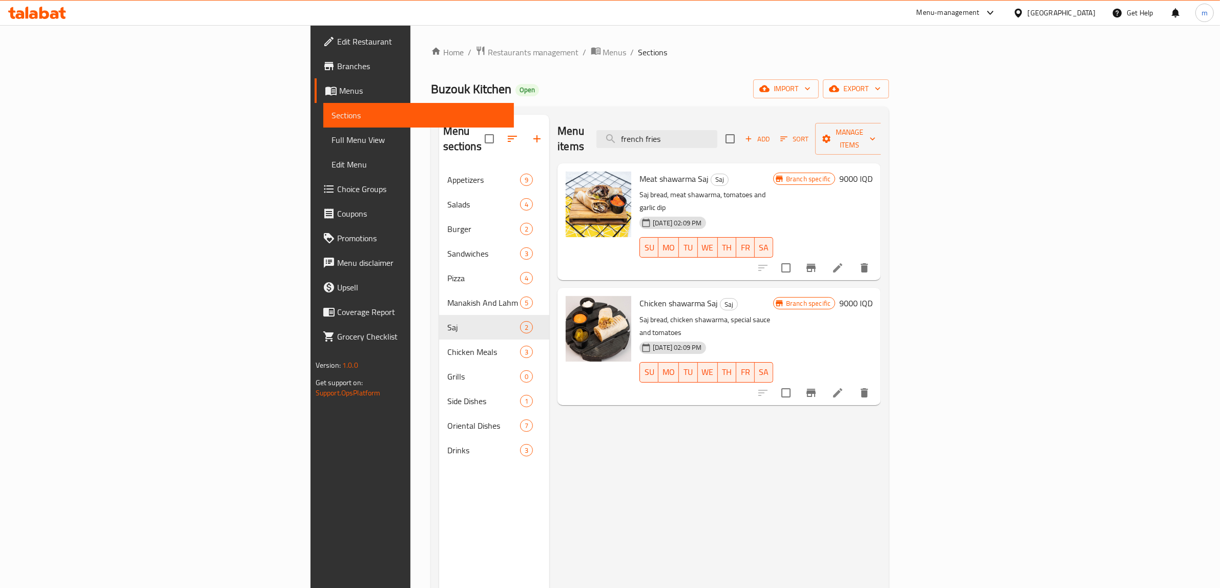
click at [762, 121] on div "Menu items french fries Add Sort Manage items" at bounding box center [719, 139] width 323 height 49
click at [718, 132] on input "french fries" at bounding box center [657, 139] width 121 height 18
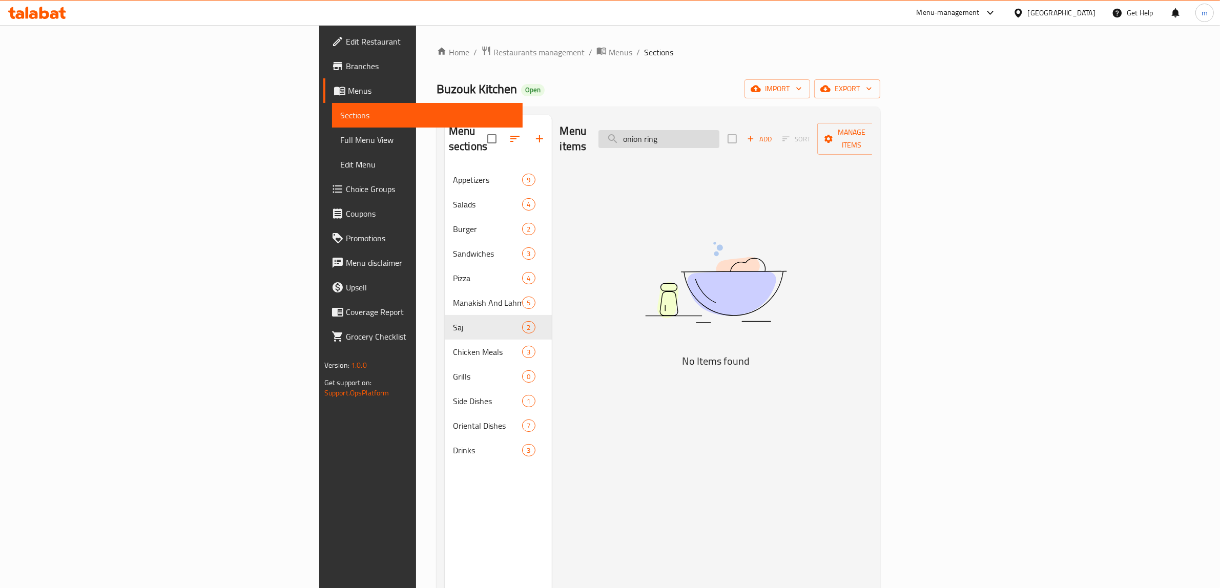
type input "onion"
type input "ب"
type input "زنجر"
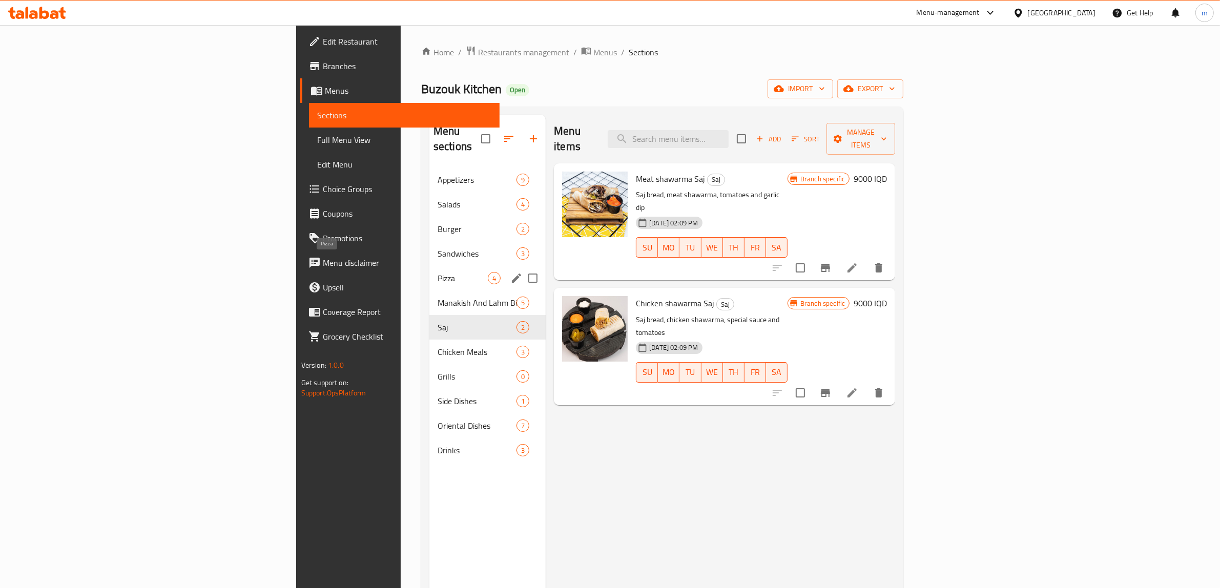
click at [438, 272] on span "Pizza" at bounding box center [463, 278] width 50 height 12
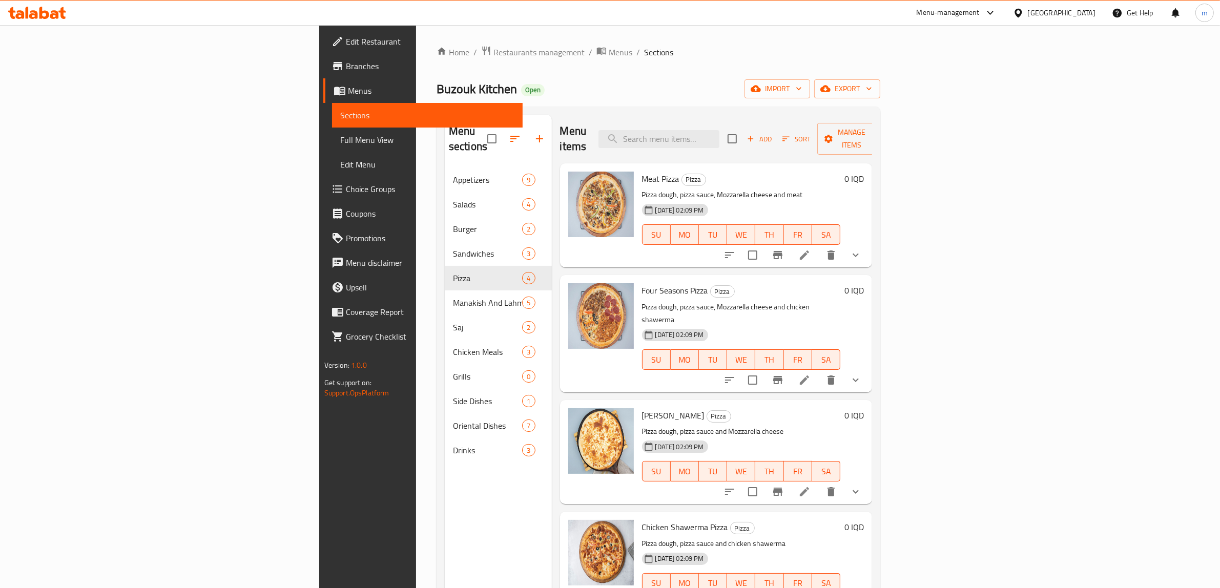
click at [802, 121] on div "Menu items Add Sort Manage items" at bounding box center [716, 139] width 313 height 49
click at [720, 130] on input "search" at bounding box center [659, 139] width 121 height 18
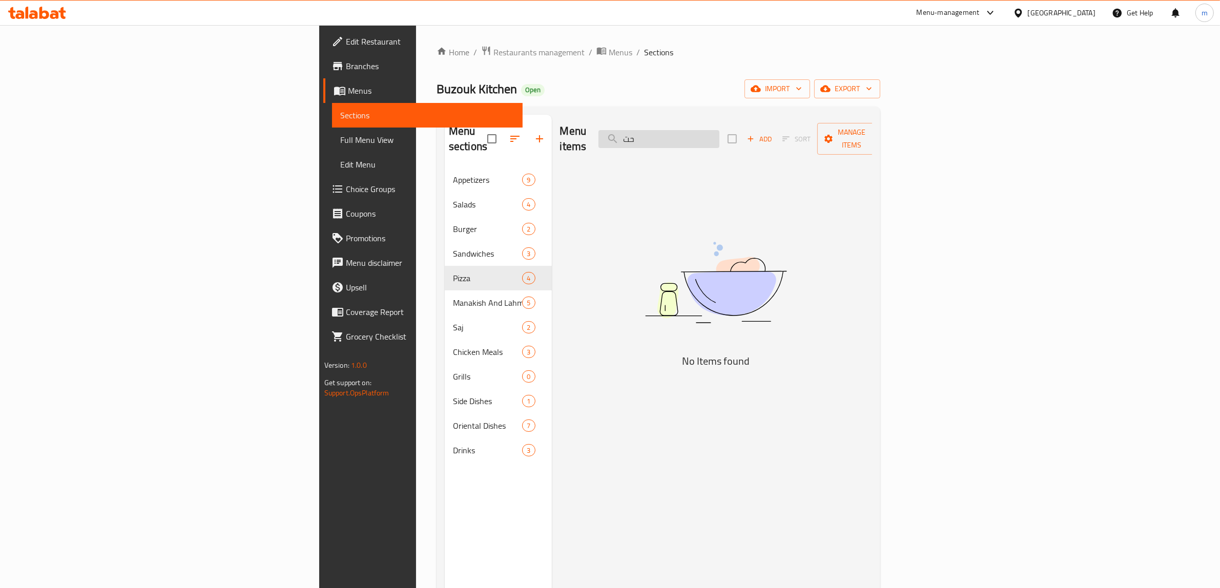
type input "ح"
click at [720, 138] on input "ital" at bounding box center [659, 139] width 121 height 18
paste input "بيتزا خضار ايطالي وسط"
drag, startPoint x: 778, startPoint y: 130, endPoint x: 836, endPoint y: 132, distance: 58.5
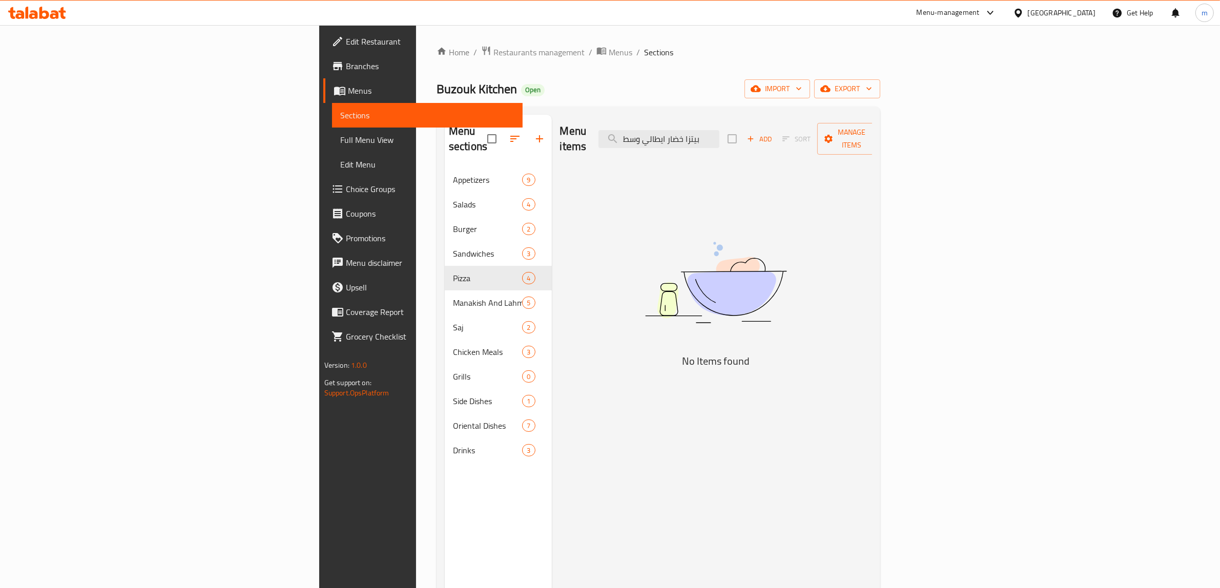
click at [844, 134] on div "Menu items بيتزا خضار ايطالي وسط Add Sort Manage items" at bounding box center [716, 139] width 313 height 49
type input "طال"
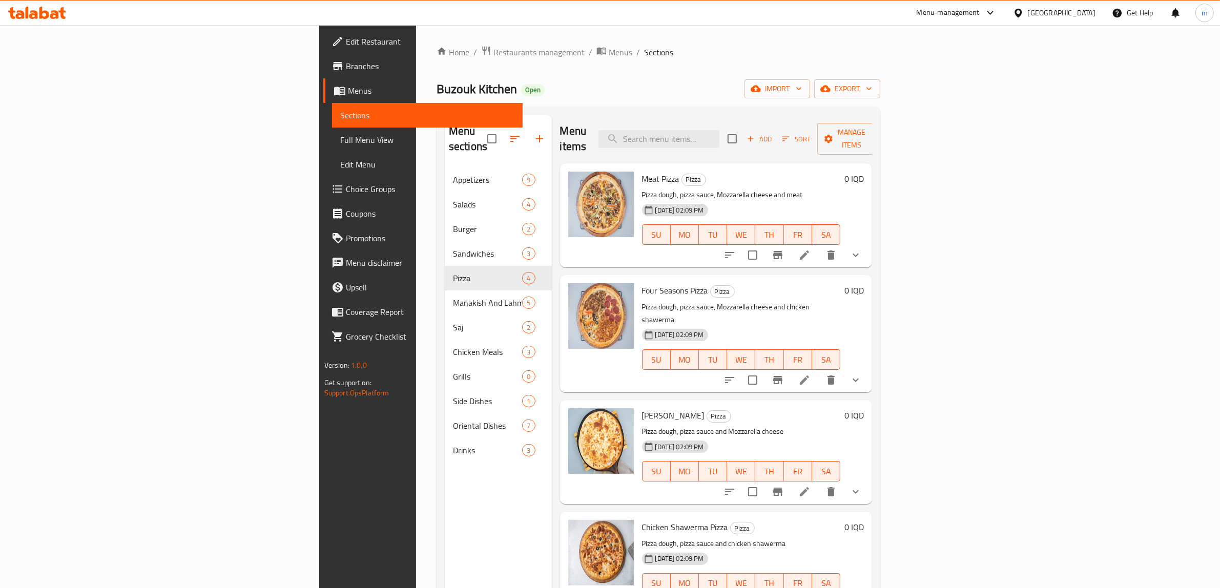
type input "T"
click at [720, 131] on input "search" at bounding box center [659, 139] width 121 height 18
type input "f"
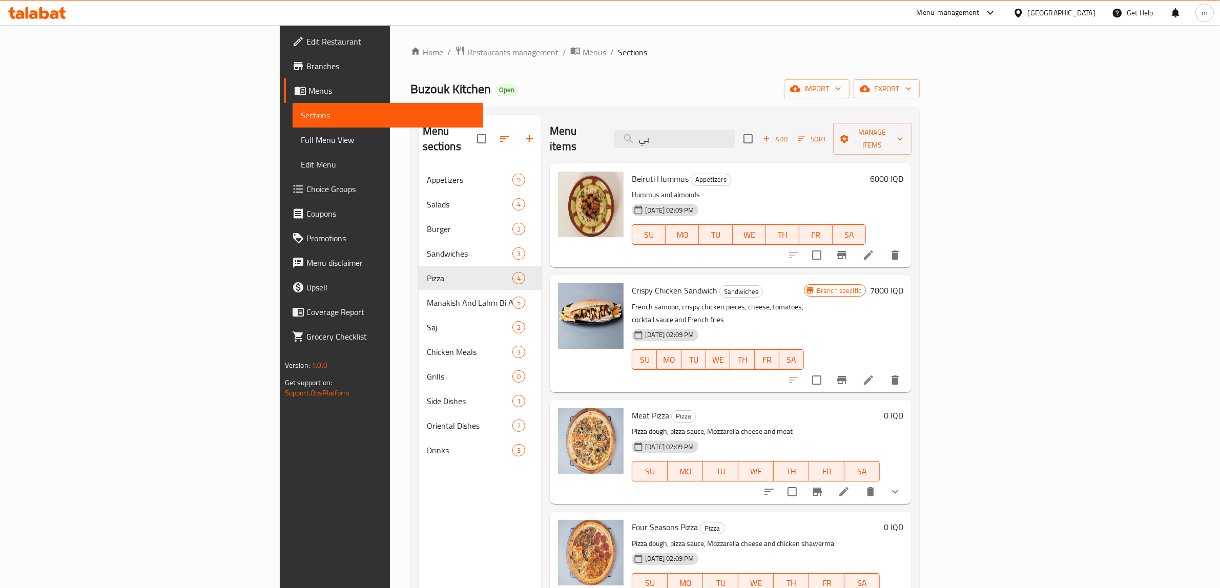
type input "ب"
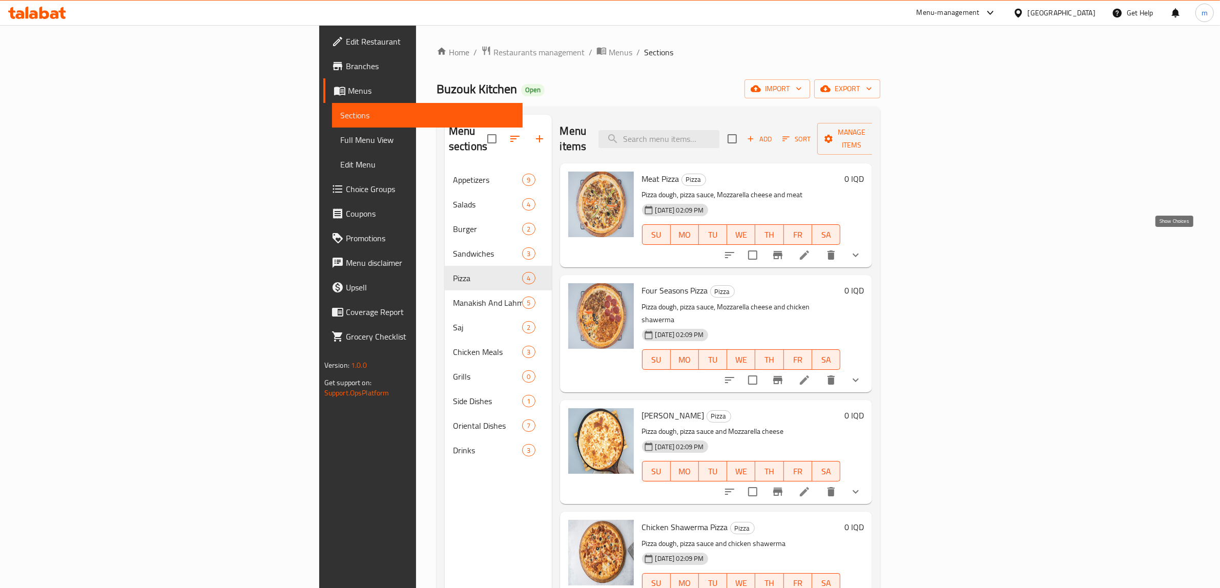
click at [862, 249] on icon "show more" at bounding box center [856, 255] width 12 height 12
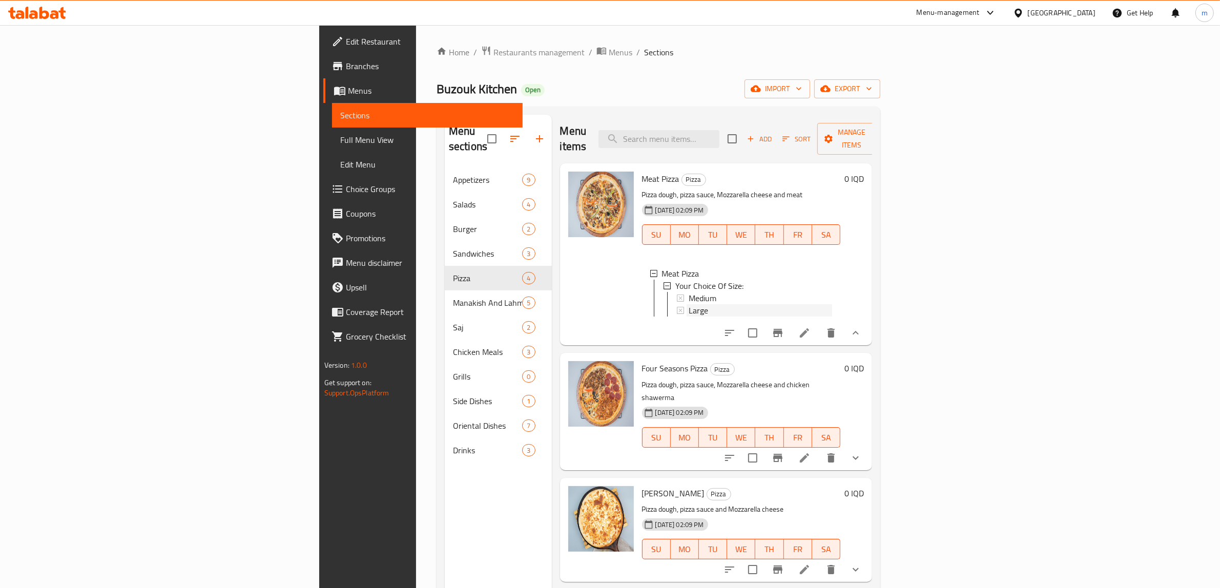
click at [689, 304] on div "Large" at bounding box center [761, 310] width 144 height 12
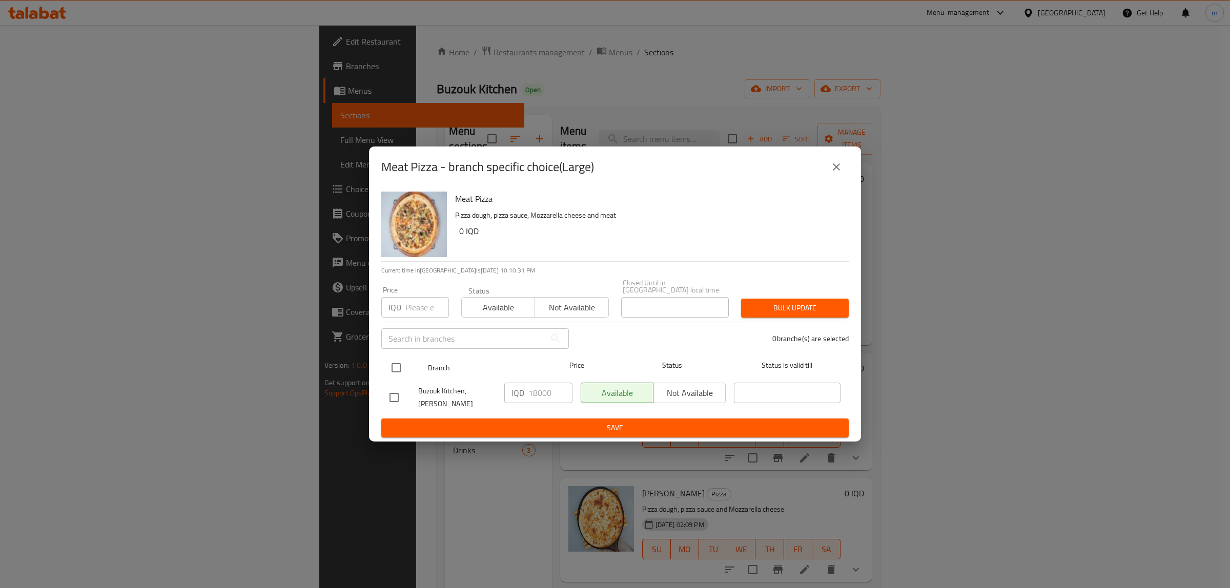
click at [388, 366] on input "checkbox" at bounding box center [396, 368] width 22 height 22
checkbox input "true"
click at [538, 393] on input "18000" at bounding box center [550, 393] width 44 height 21
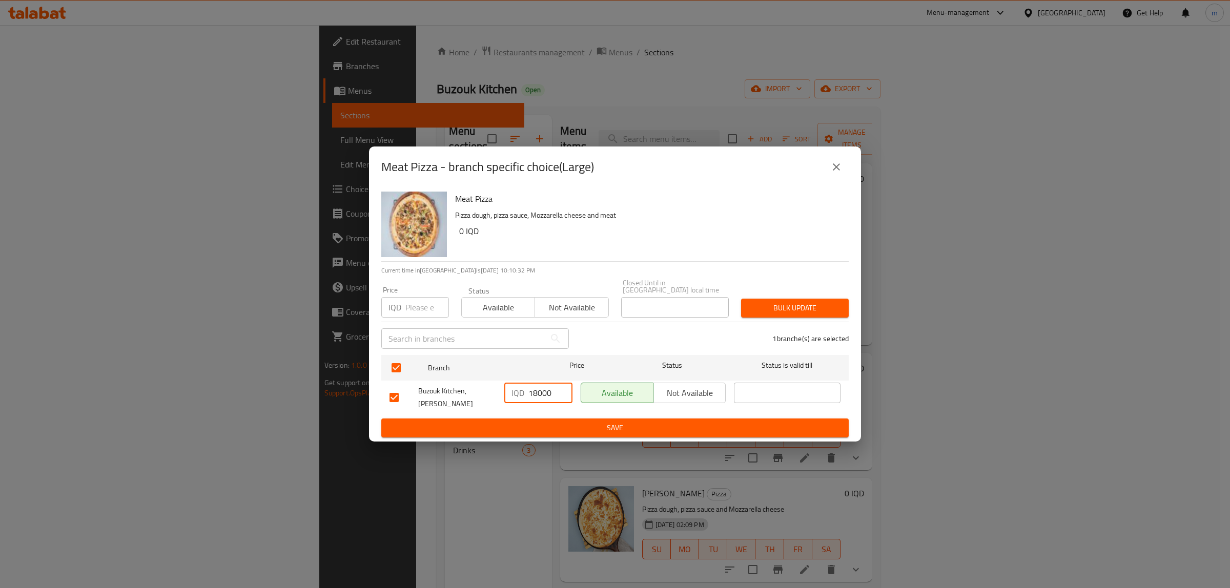
paste input "4"
type input "14000"
click at [531, 422] on span "Save" at bounding box center [615, 428] width 451 height 13
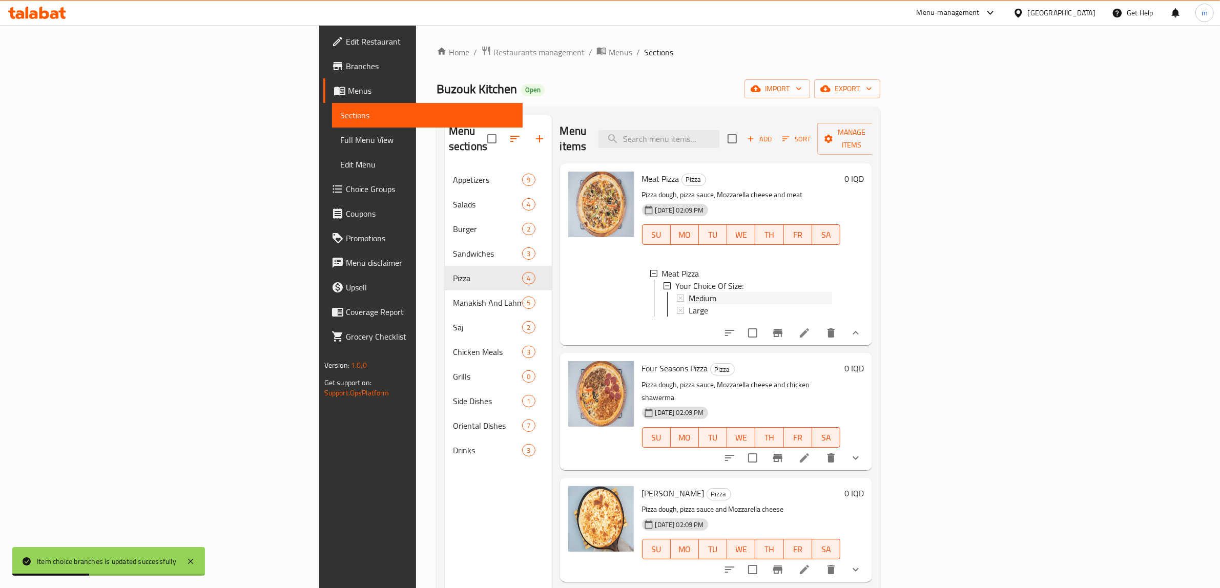
click at [689, 292] on div "Medium" at bounding box center [761, 298] width 144 height 12
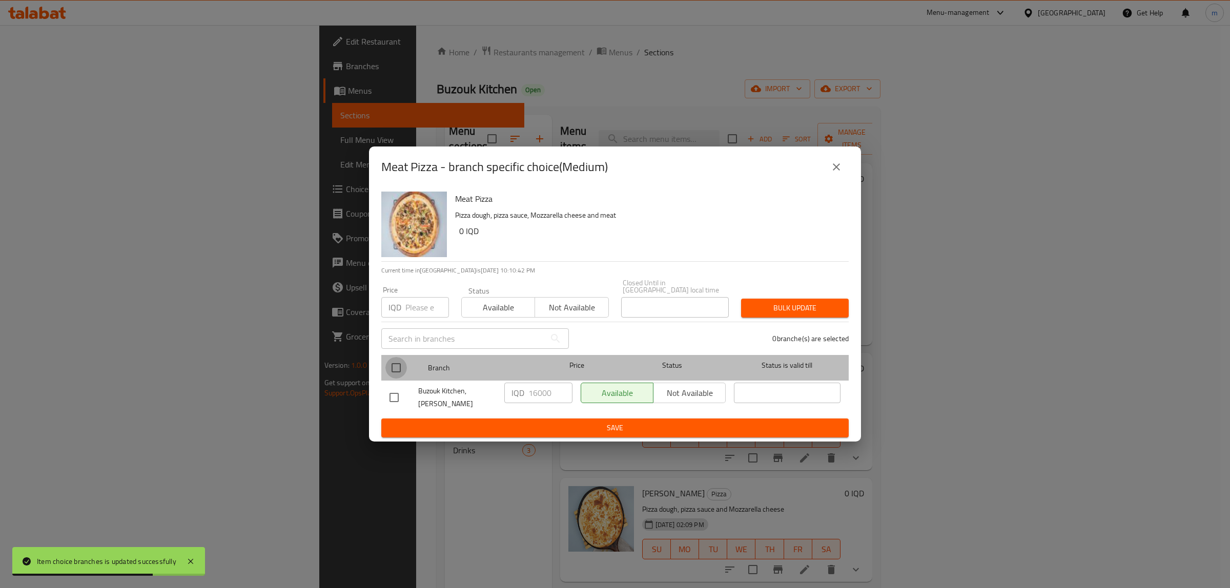
click at [395, 367] on input "checkbox" at bounding box center [396, 368] width 22 height 22
checkbox input "true"
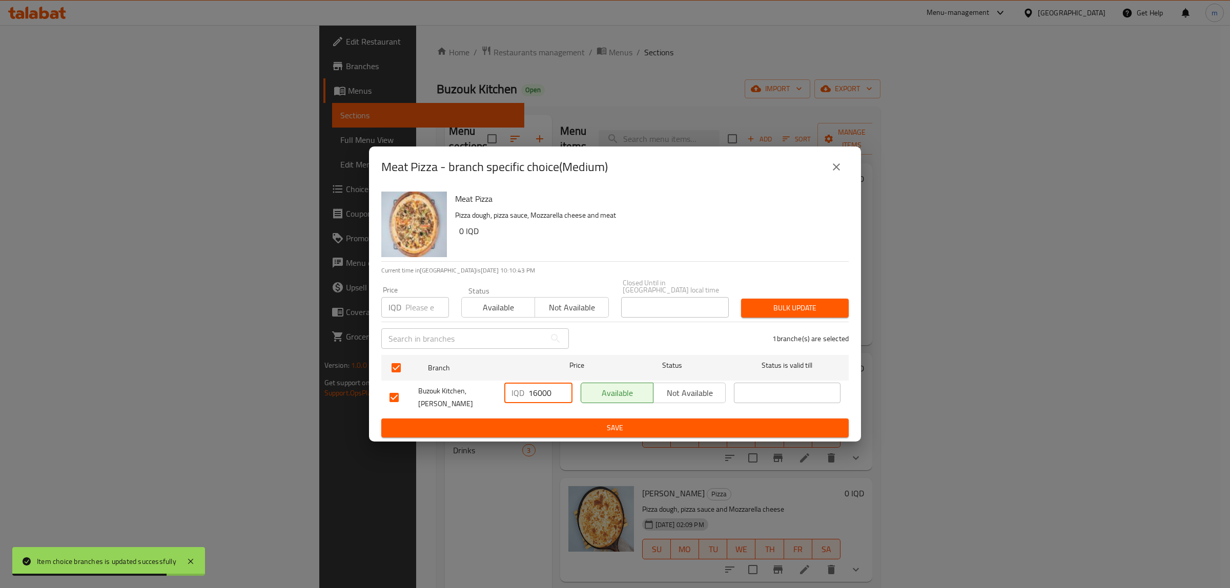
click at [531, 393] on input "16000" at bounding box center [550, 393] width 44 height 21
paste input "2"
type input "12000"
click at [537, 422] on span "Save" at bounding box center [615, 428] width 451 height 13
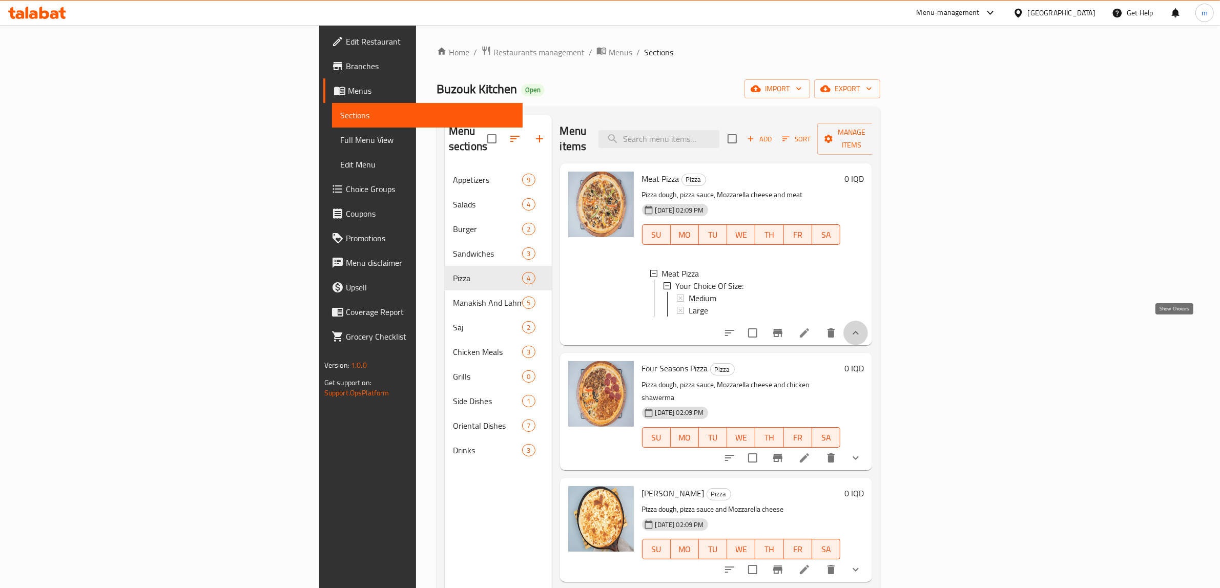
click at [862, 327] on icon "show more" at bounding box center [856, 333] width 12 height 12
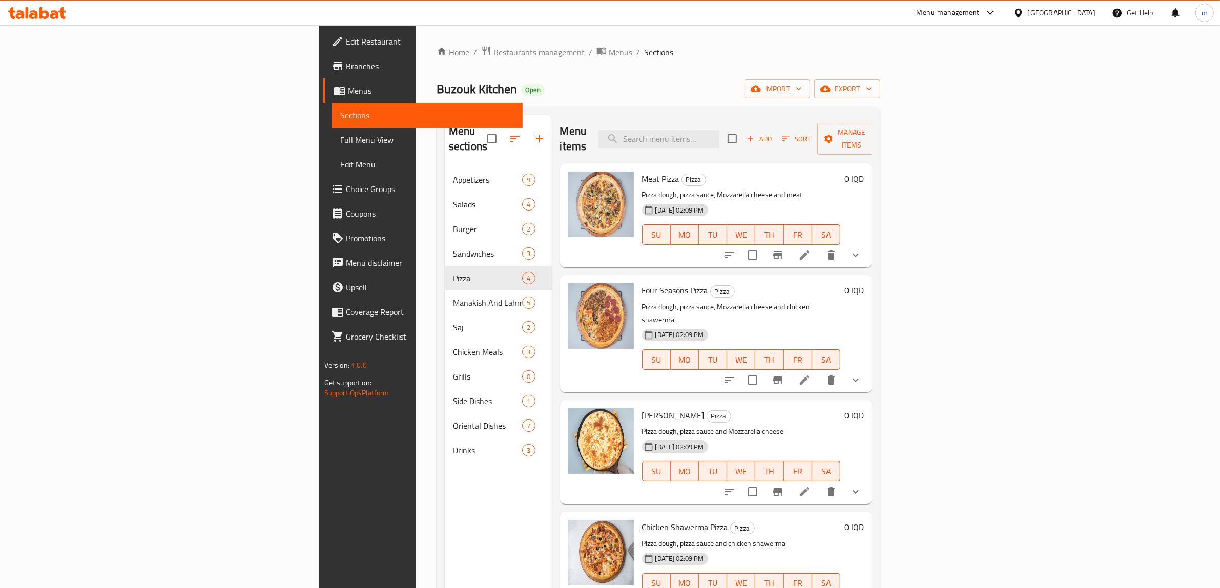
click at [642, 171] on span "Meat Pizza" at bounding box center [660, 178] width 37 height 15
copy span "Pizza"
click at [720, 134] on input "search" at bounding box center [659, 139] width 121 height 18
paste input "Pizza"
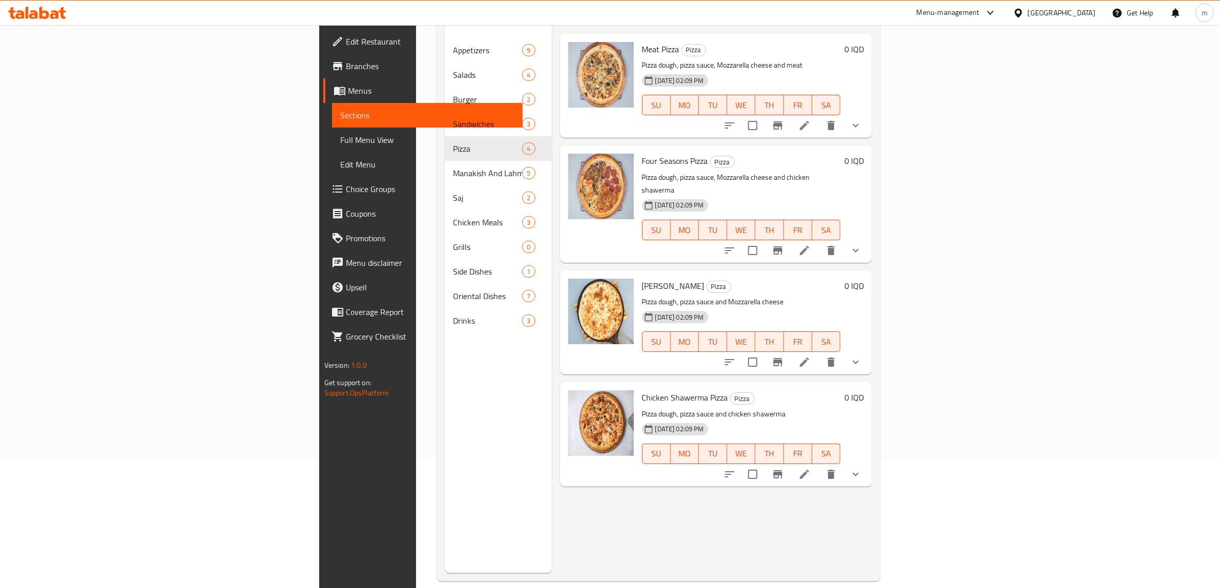
scroll to position [144, 0]
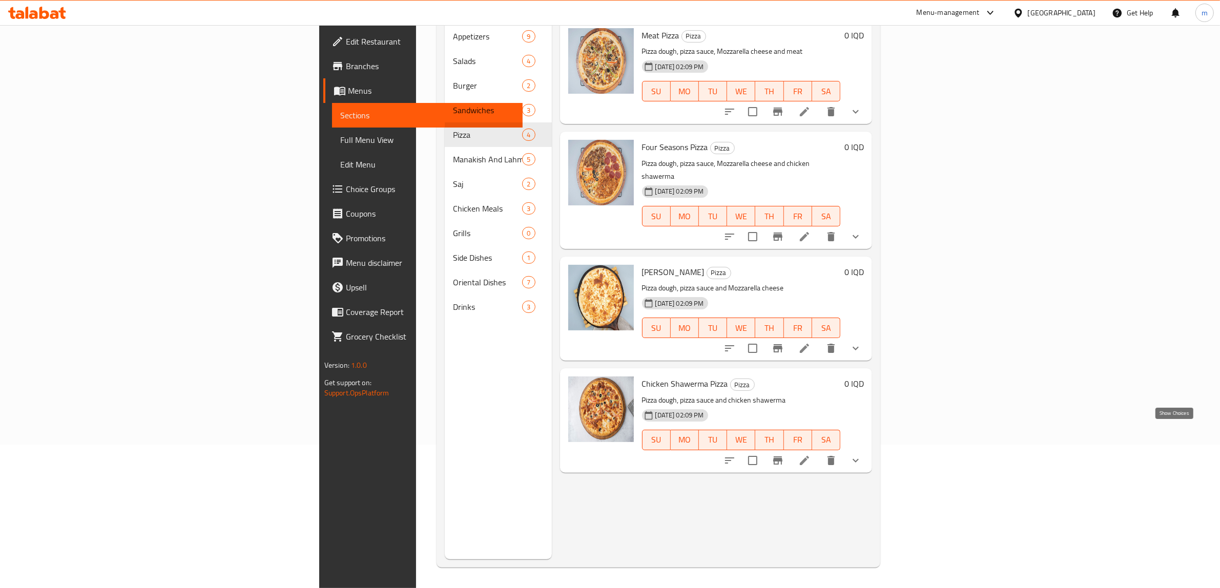
type input "Pizza"
click at [862, 455] on icon "show more" at bounding box center [856, 461] width 12 height 12
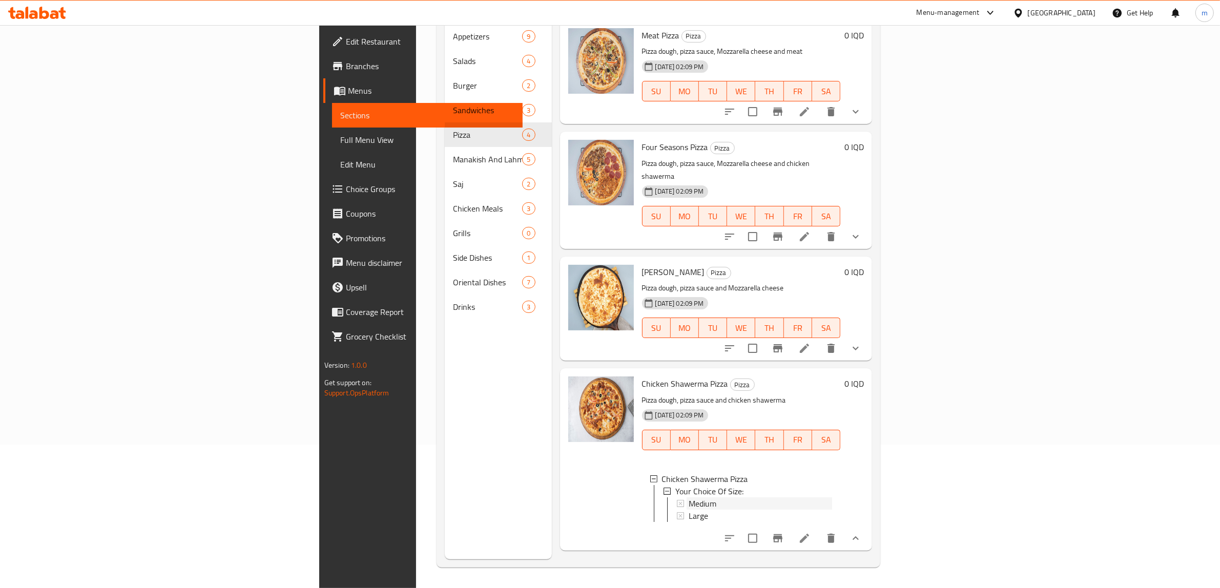
click at [689, 498] on span "Medium" at bounding box center [703, 504] width 28 height 12
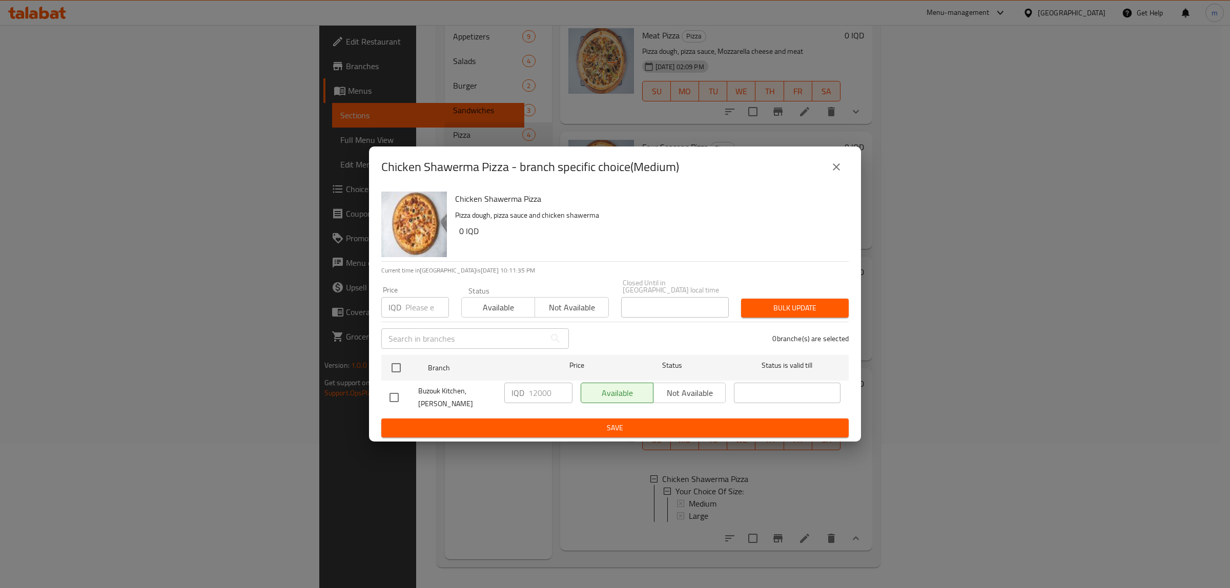
click at [851, 168] on div "Chicken Shawerma Pizza - branch specific choice(Medium)" at bounding box center [615, 167] width 492 height 41
click at [834, 171] on icon "close" at bounding box center [836, 166] width 7 height 7
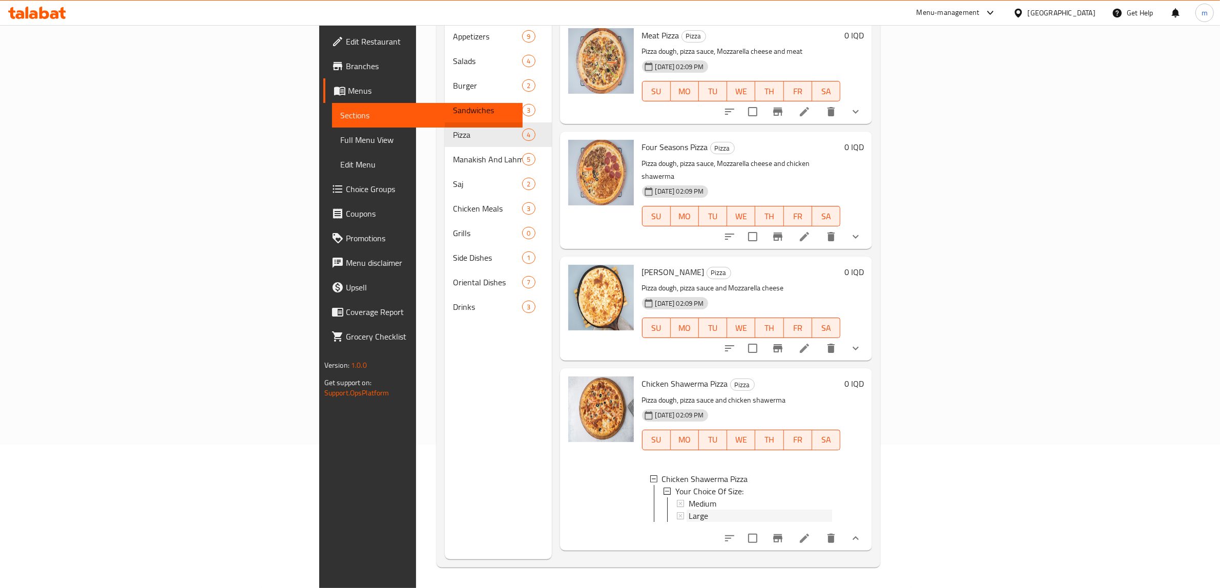
click at [689, 510] on div "Large" at bounding box center [761, 516] width 144 height 12
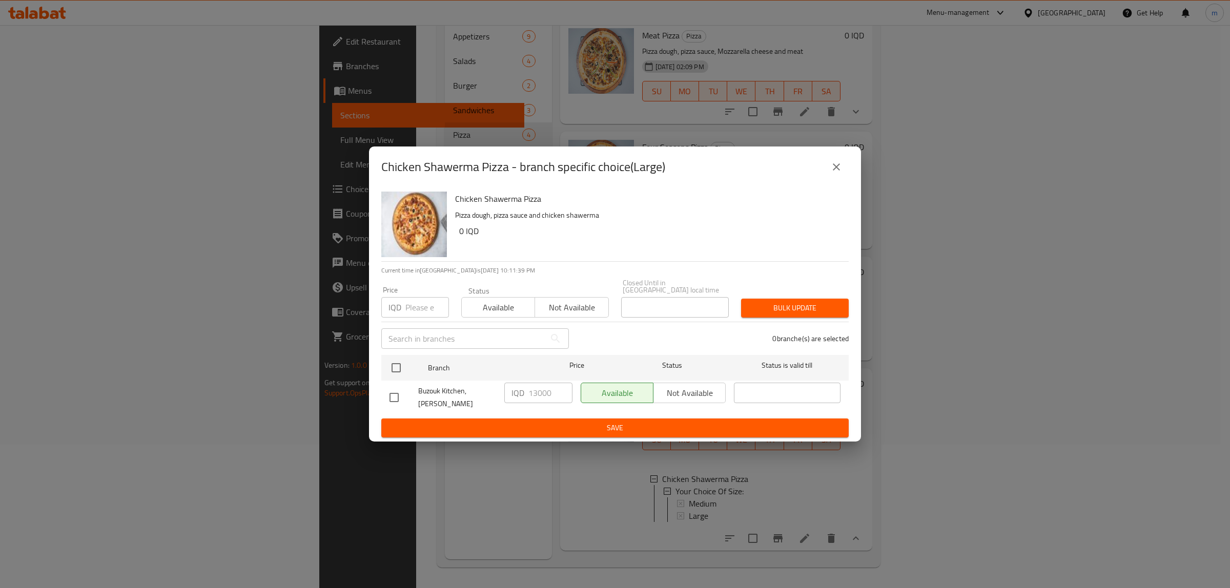
click at [846, 175] on button "close" at bounding box center [836, 167] width 25 height 25
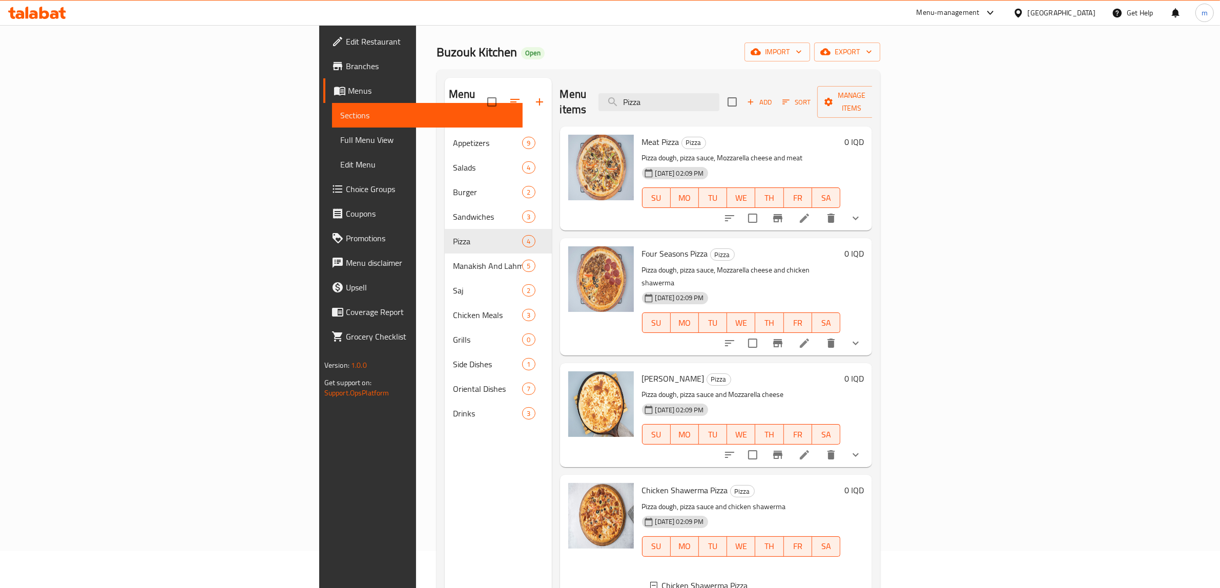
scroll to position [0, 0]
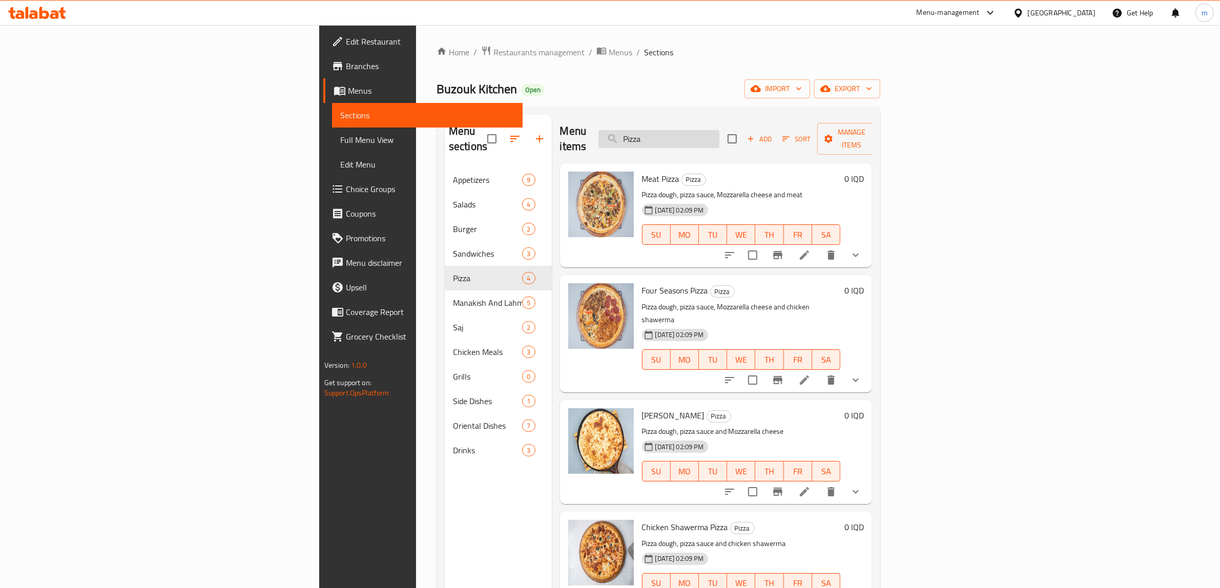
click at [720, 130] on input "Pizza" at bounding box center [659, 139] width 121 height 18
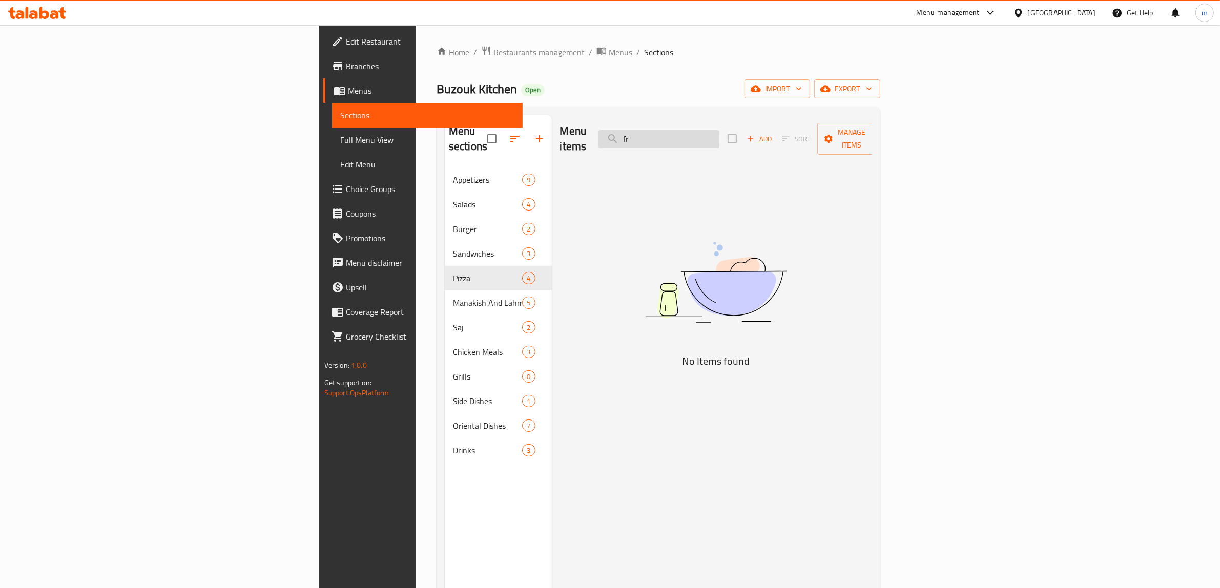
type input "f"
type input "m"
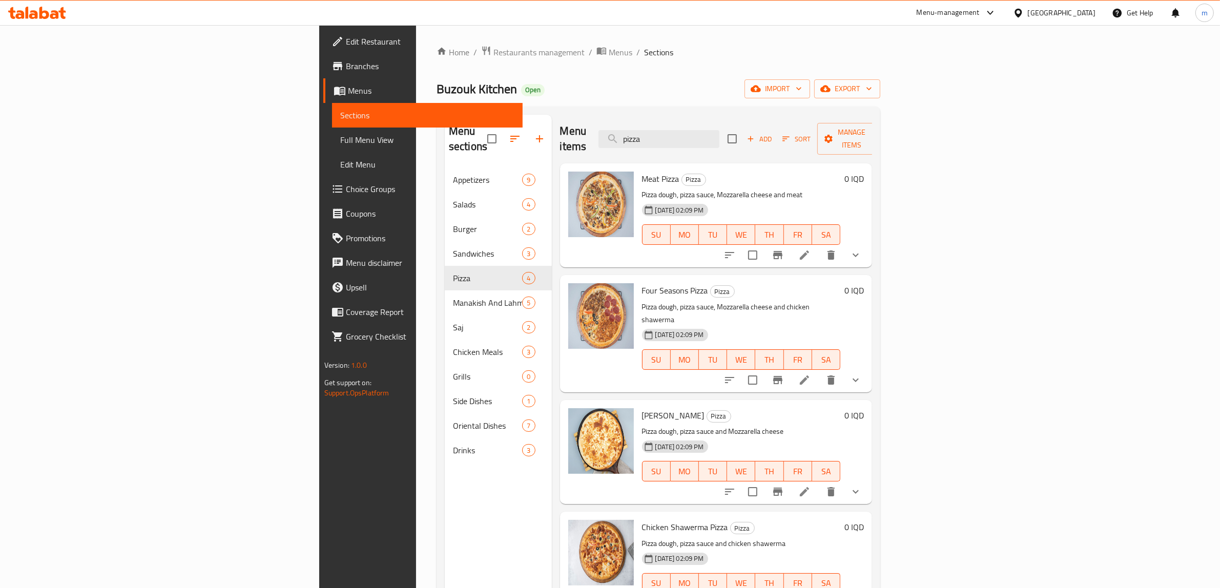
type input "pizza"
click at [720, 135] on input "pizza" at bounding box center [659, 139] width 121 height 18
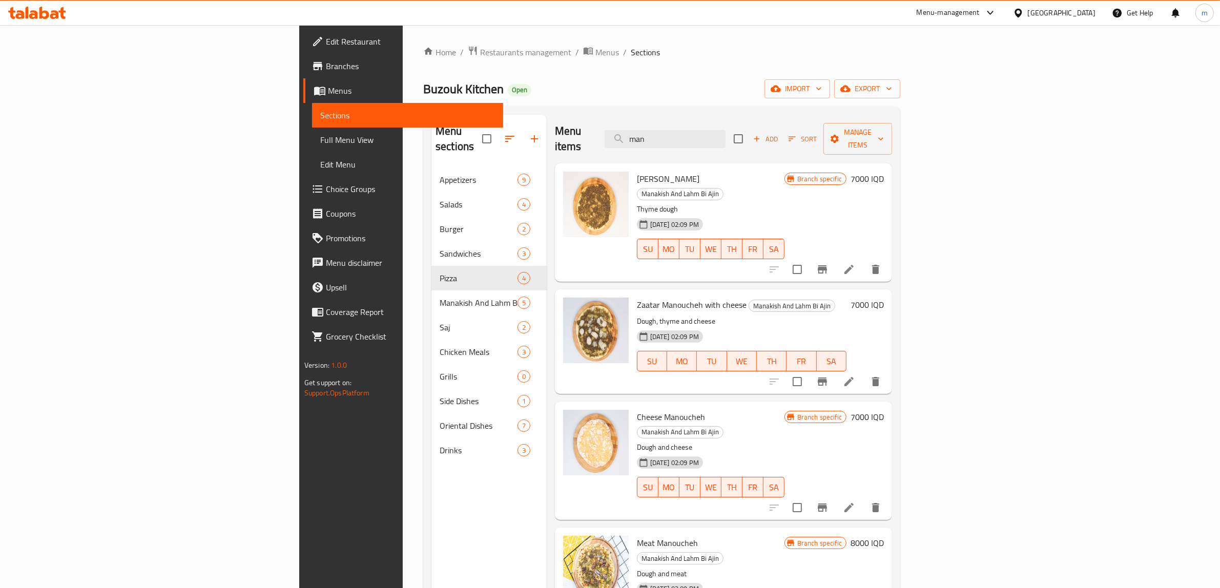
type input "man"
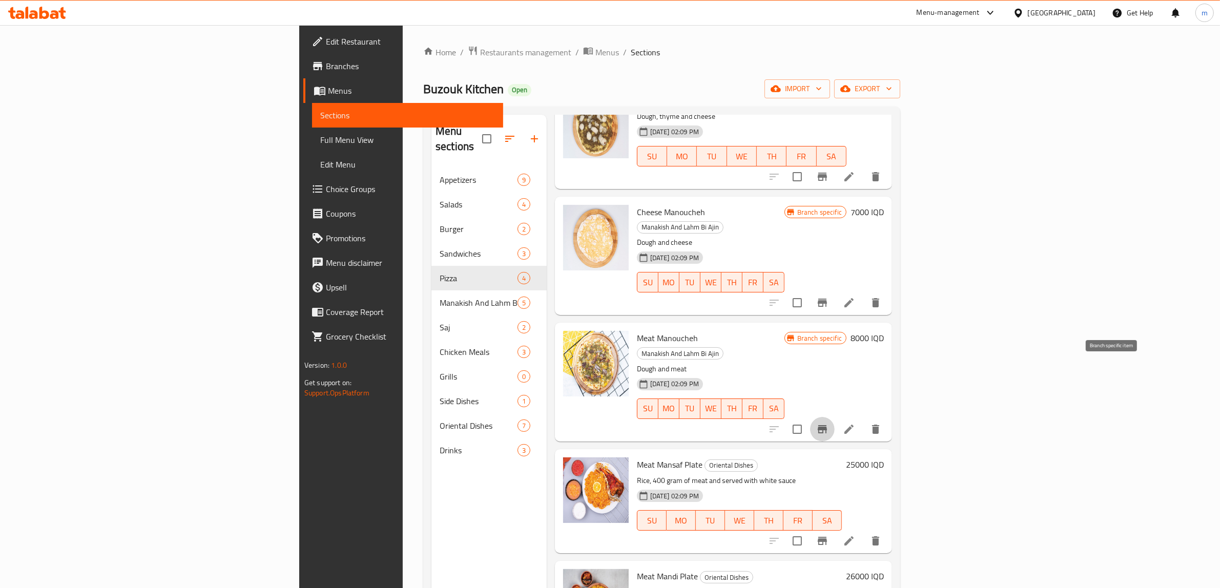
click at [829, 423] on icon "Branch-specific-item" at bounding box center [822, 429] width 12 height 12
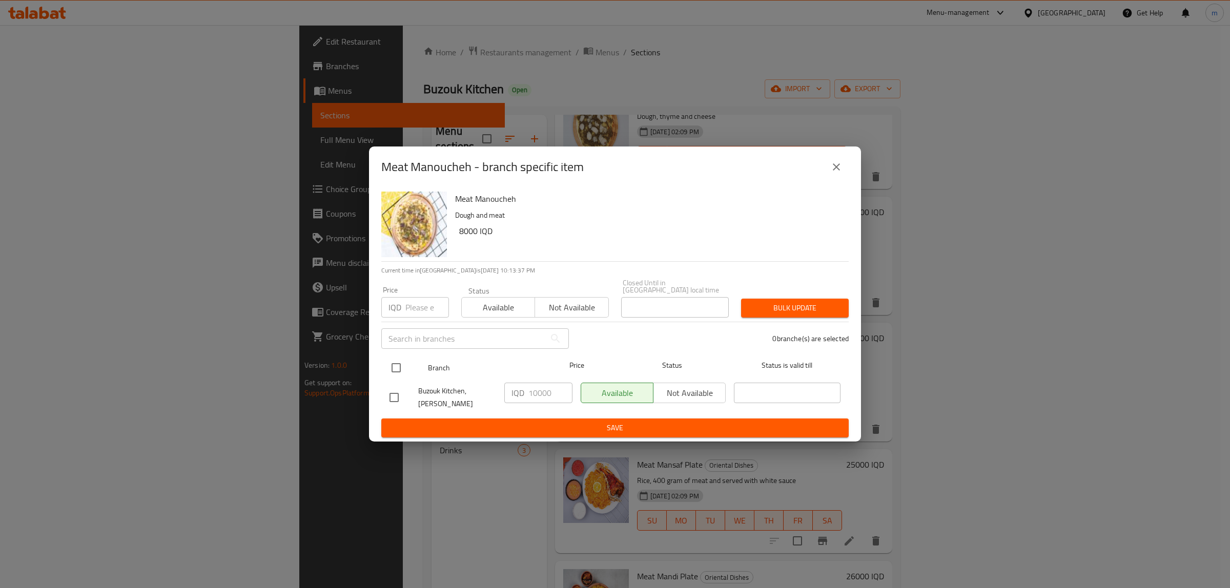
click at [400, 368] on input "checkbox" at bounding box center [396, 368] width 22 height 22
checkbox input "true"
click at [539, 391] on input "10000" at bounding box center [550, 393] width 44 height 21
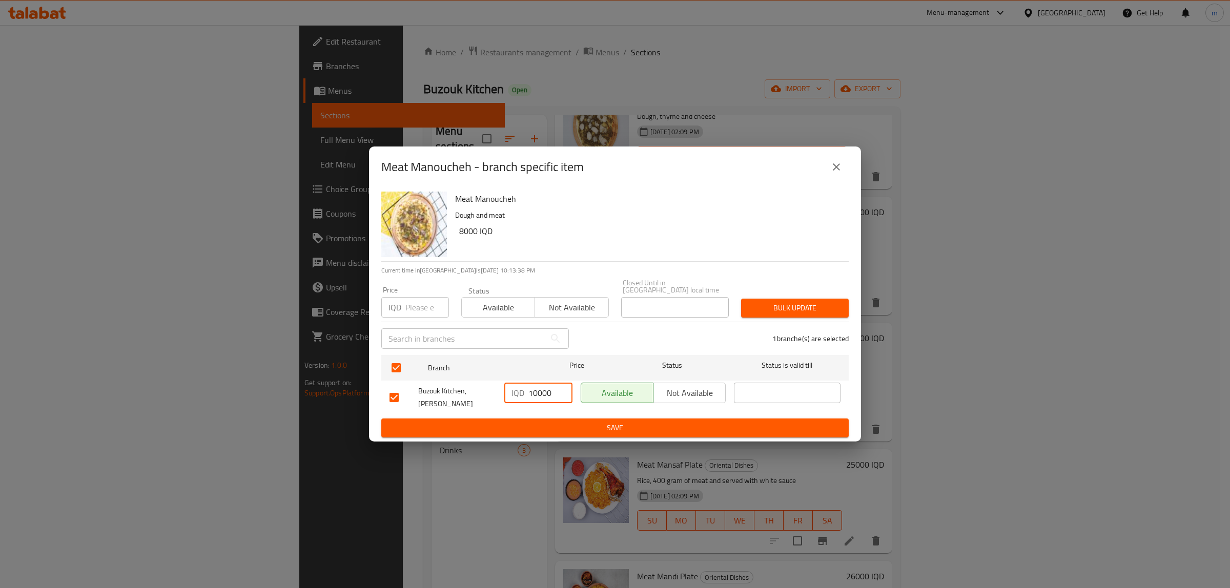
paste input "8"
type input "8000"
click at [523, 423] on span "Save" at bounding box center [615, 428] width 451 height 13
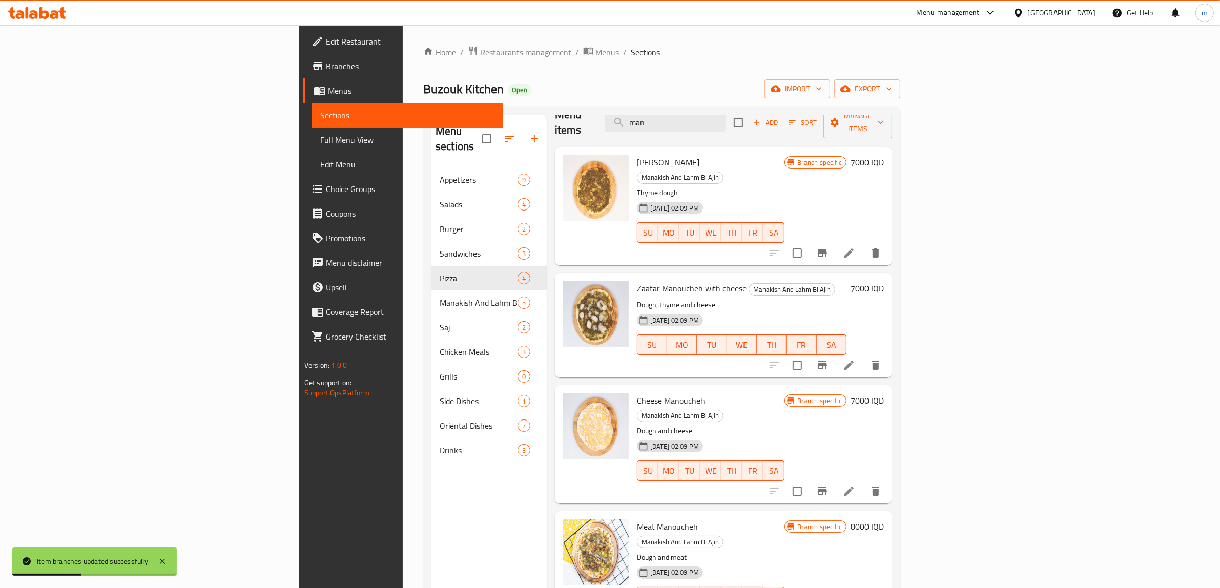
scroll to position [0, 0]
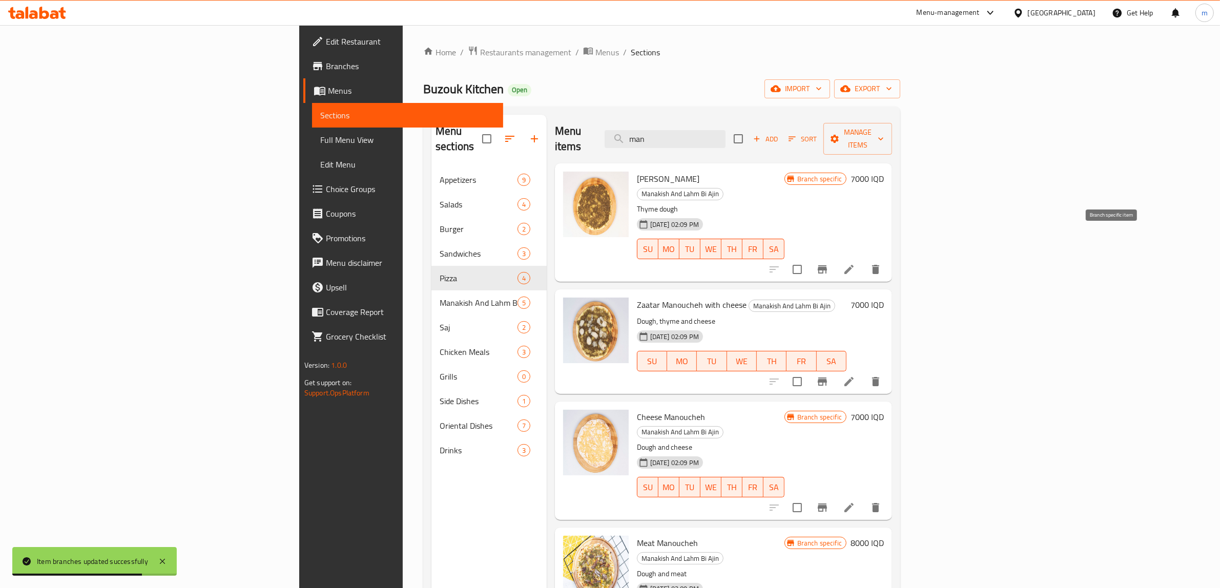
click at [827, 265] on icon "Branch-specific-item" at bounding box center [822, 269] width 9 height 8
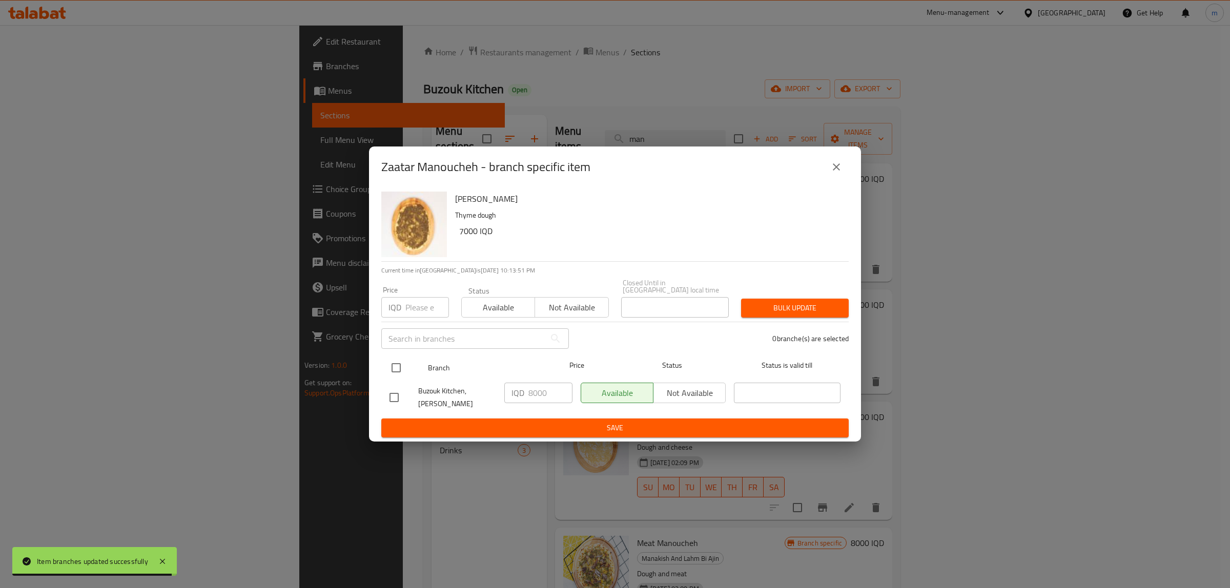
click at [382, 355] on div "Branch Price Status Status is valid till" at bounding box center [614, 368] width 467 height 26
click at [391, 364] on input "checkbox" at bounding box center [396, 368] width 22 height 22
checkbox input "true"
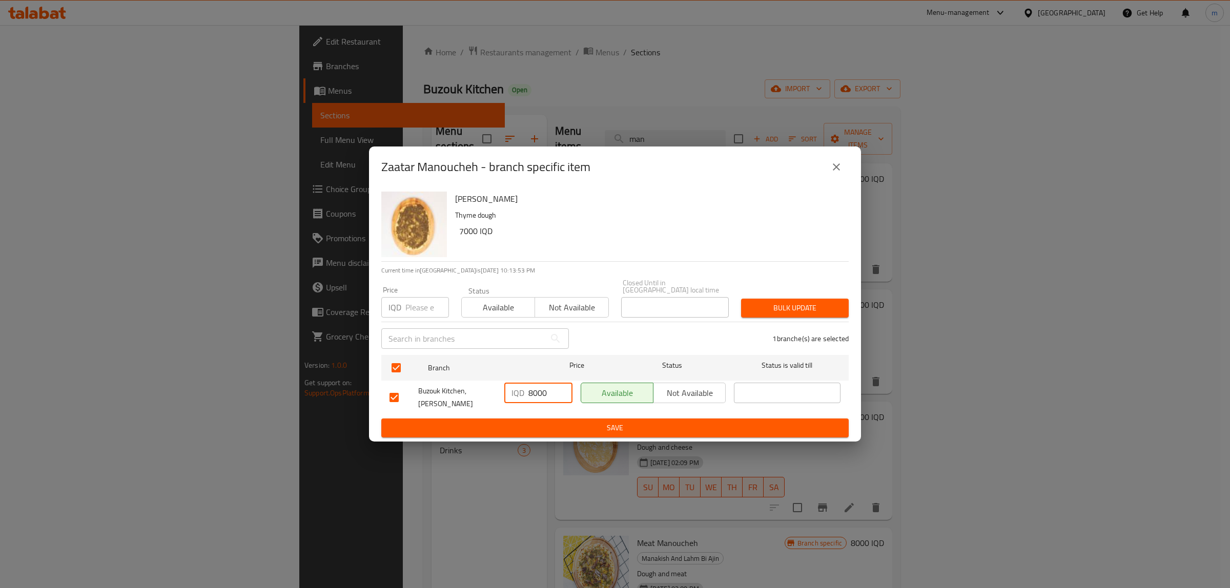
click at [543, 391] on input "8000" at bounding box center [550, 393] width 44 height 21
paste input "7"
type input "7000"
click at [536, 419] on button "Save" at bounding box center [614, 428] width 467 height 19
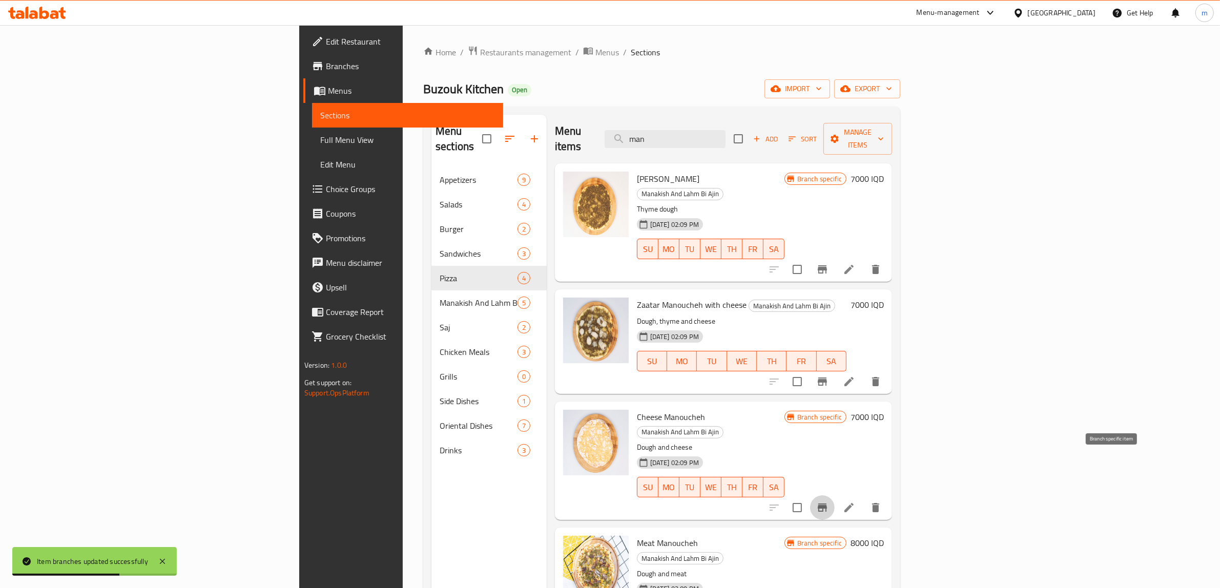
click at [829, 502] on icon "Branch-specific-item" at bounding box center [822, 508] width 12 height 12
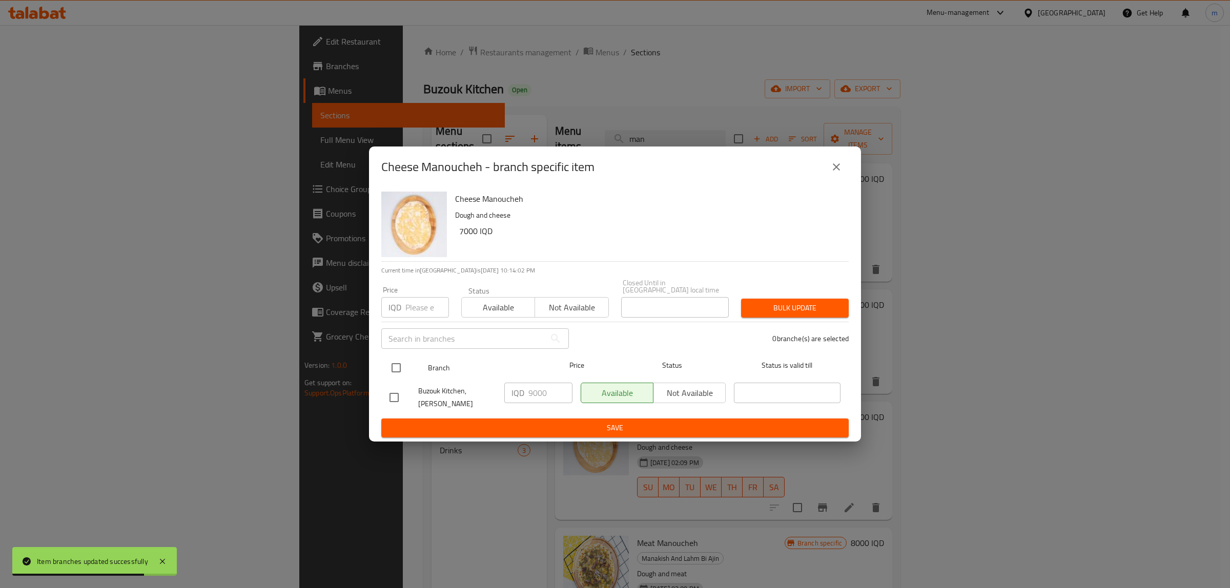
click at [391, 364] on input "checkbox" at bounding box center [396, 368] width 22 height 22
checkbox input "true"
click at [539, 393] on input "9000" at bounding box center [550, 393] width 44 height 21
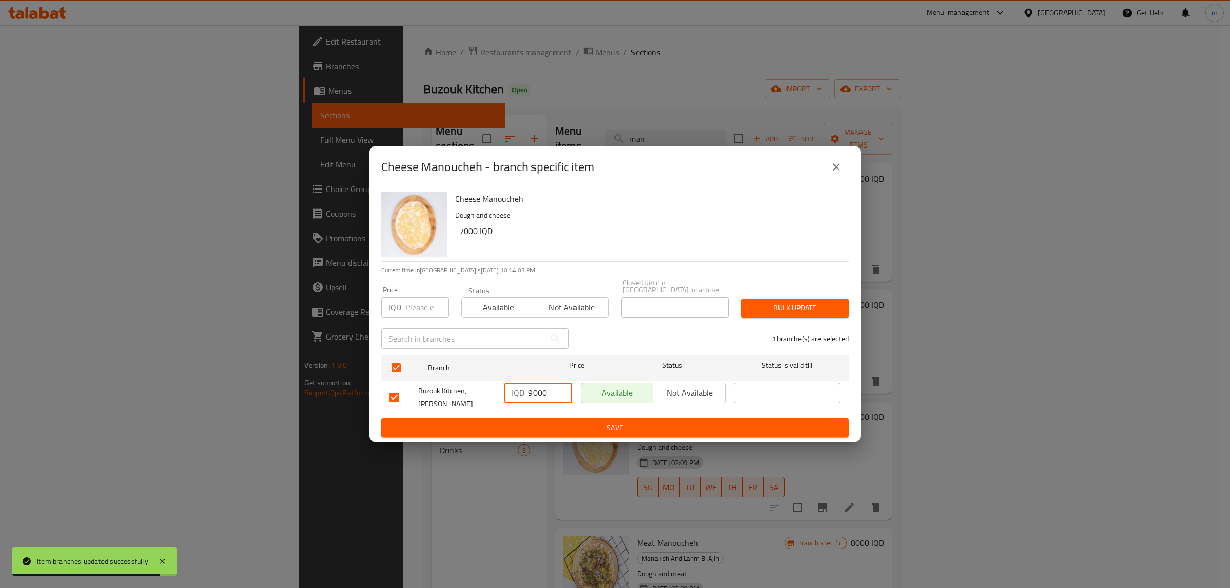
paste input "7"
type input "7000"
click at [528, 422] on span "Save" at bounding box center [615, 428] width 451 height 13
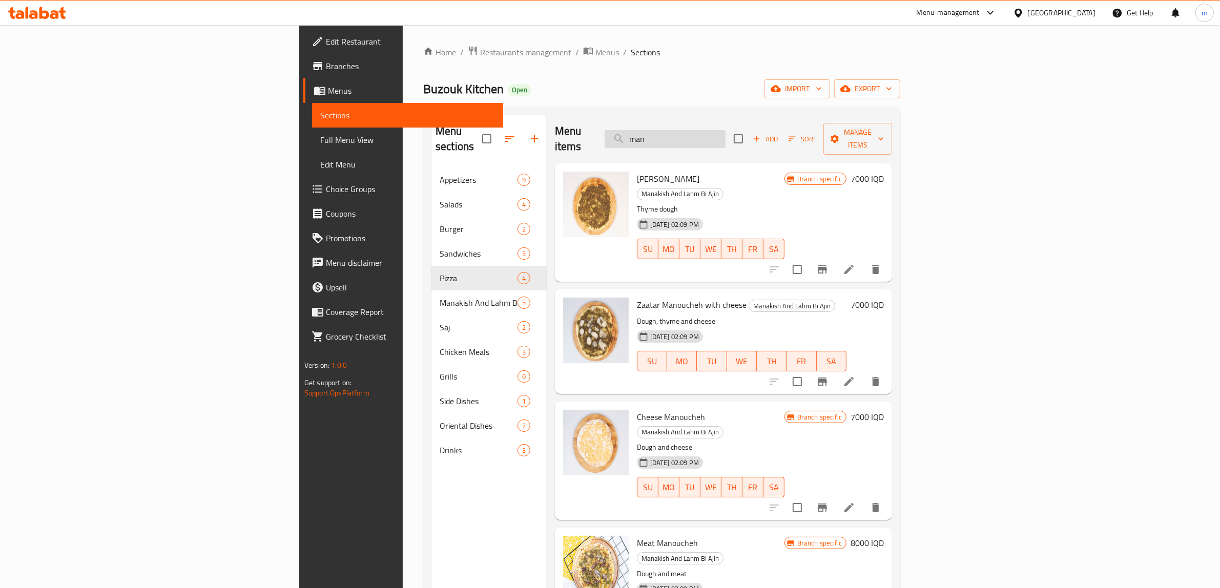
click at [726, 134] on input "man" at bounding box center [665, 139] width 121 height 18
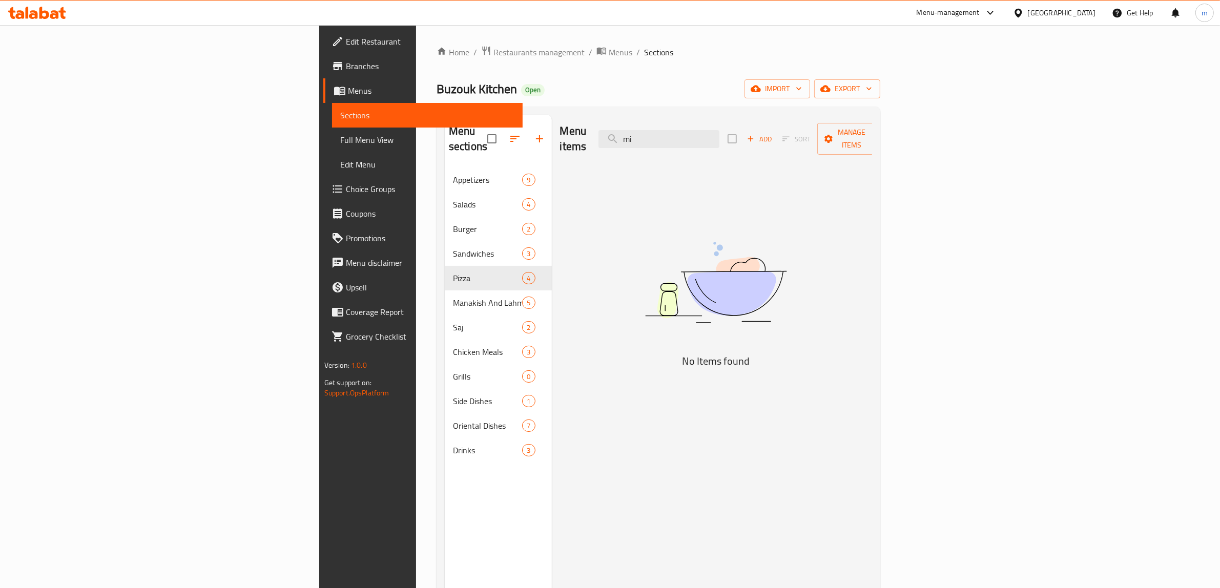
type input "m"
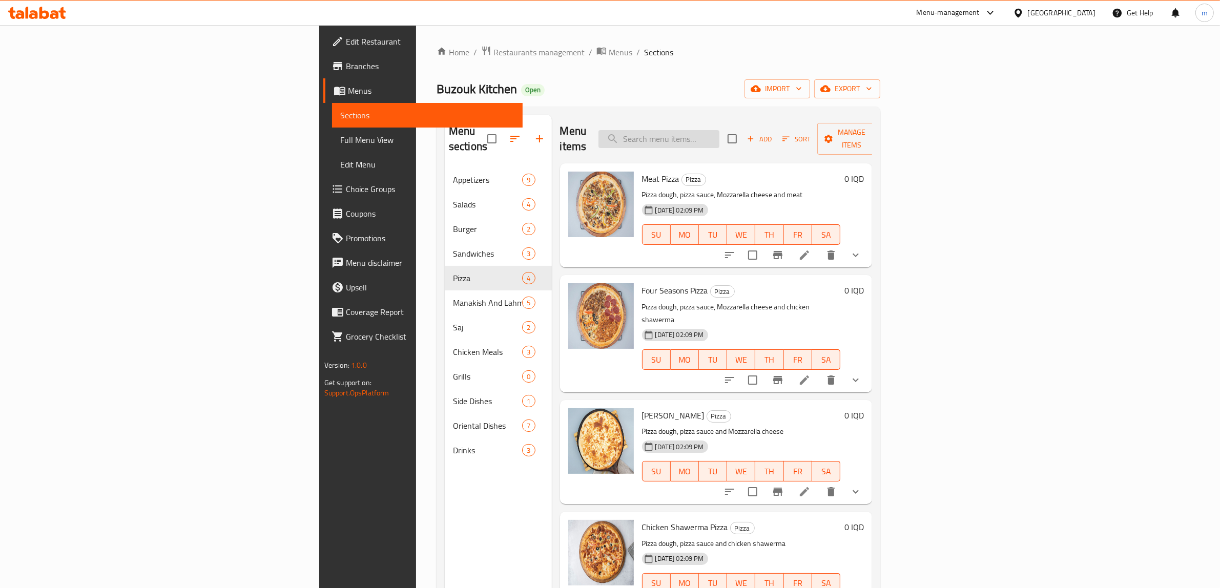
click at [720, 130] on input "search" at bounding box center [659, 139] width 121 height 18
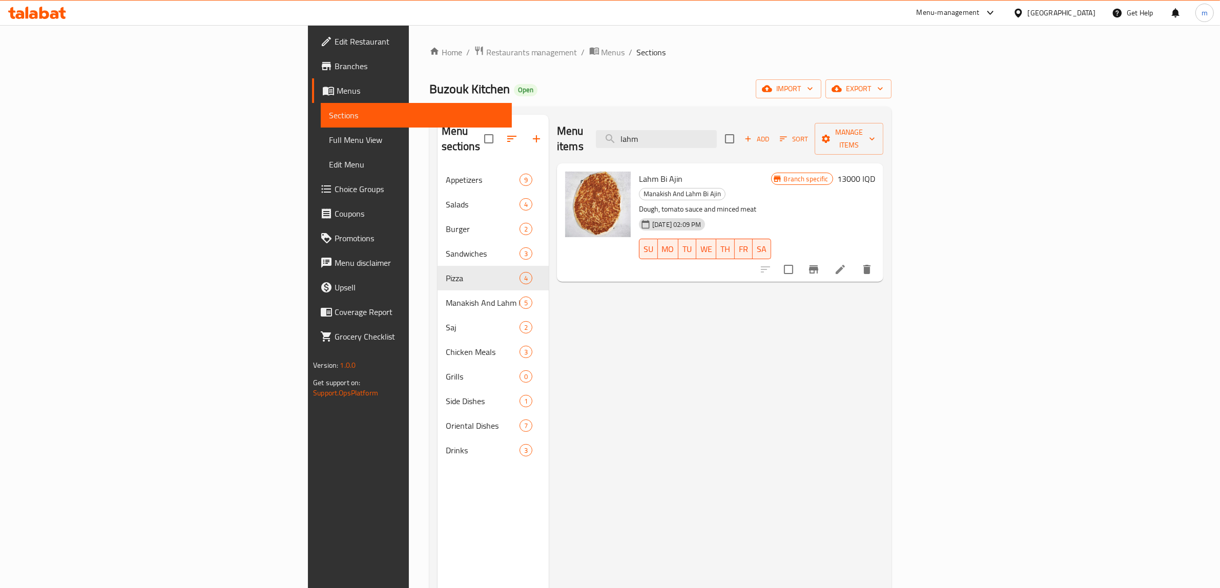
type input "lahm"
click at [820, 263] on icon "Branch-specific-item" at bounding box center [814, 269] width 12 height 12
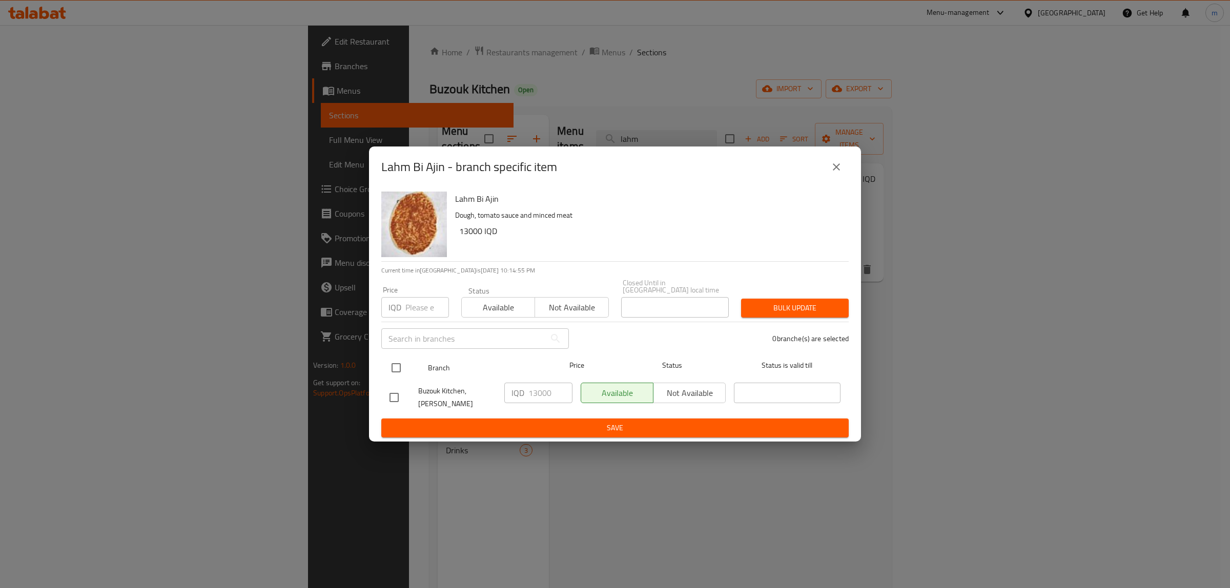
click at [396, 370] on input "checkbox" at bounding box center [396, 368] width 22 height 22
checkbox input "true"
click at [538, 393] on input "13000" at bounding box center [550, 393] width 44 height 21
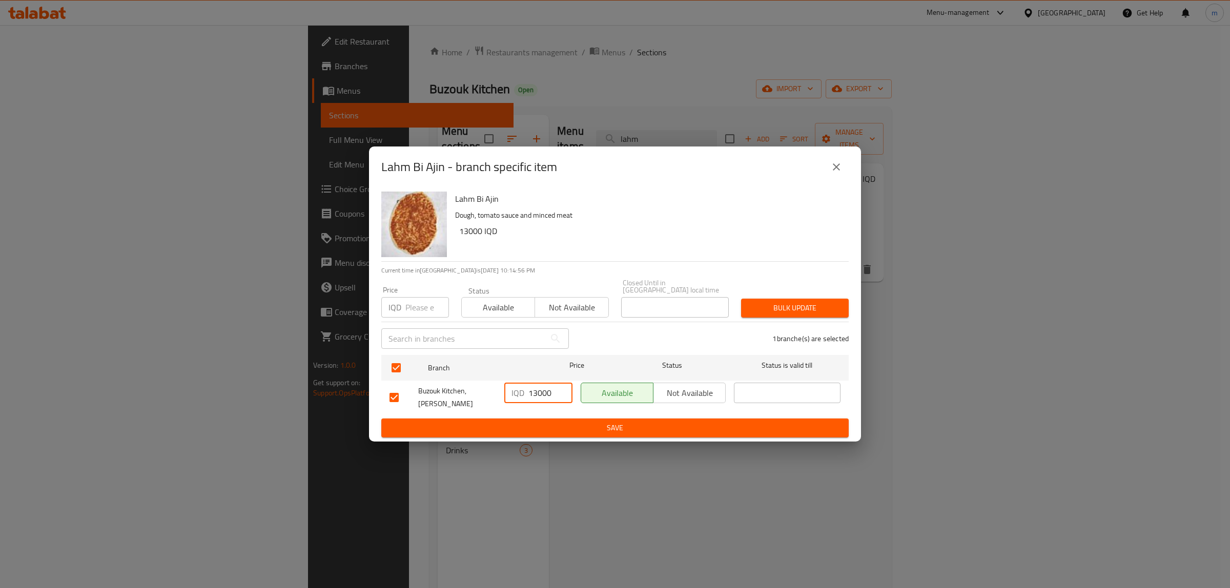
paste input "8"
type input "8000"
click at [534, 422] on span "Save" at bounding box center [615, 428] width 451 height 13
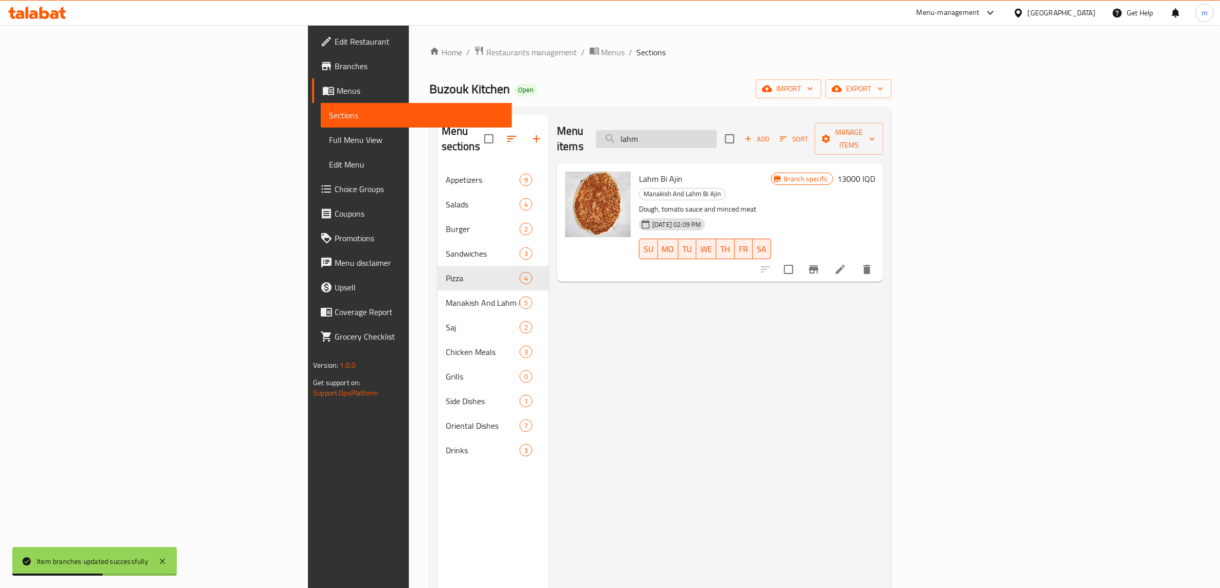
click at [717, 132] on input "lahm" at bounding box center [656, 139] width 121 height 18
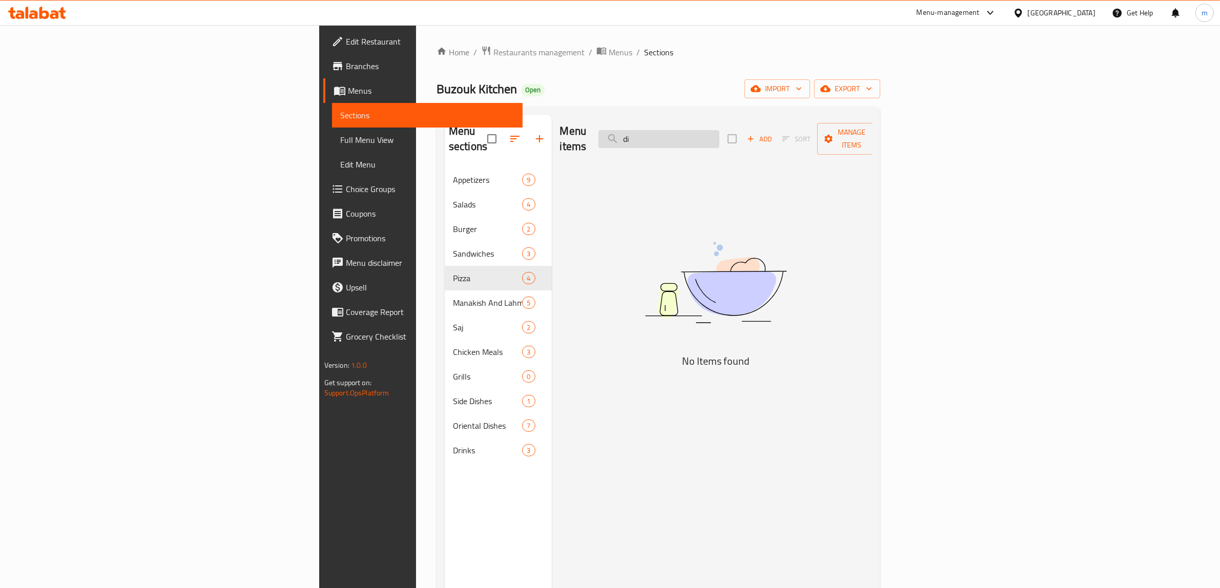
type input "d"
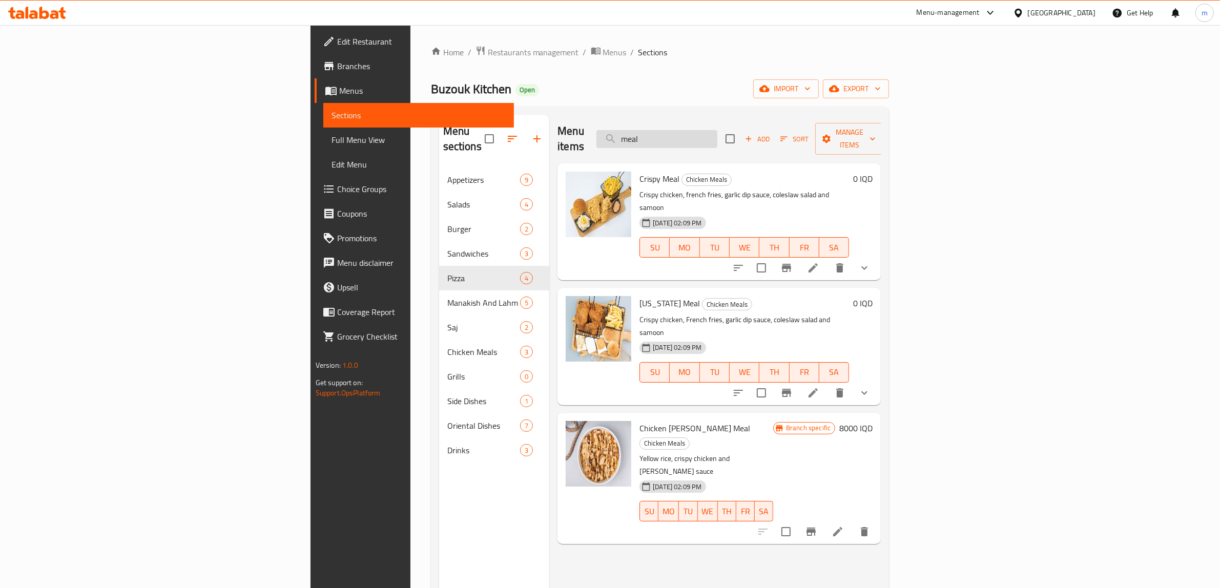
click at [718, 139] on input "meal" at bounding box center [657, 139] width 121 height 18
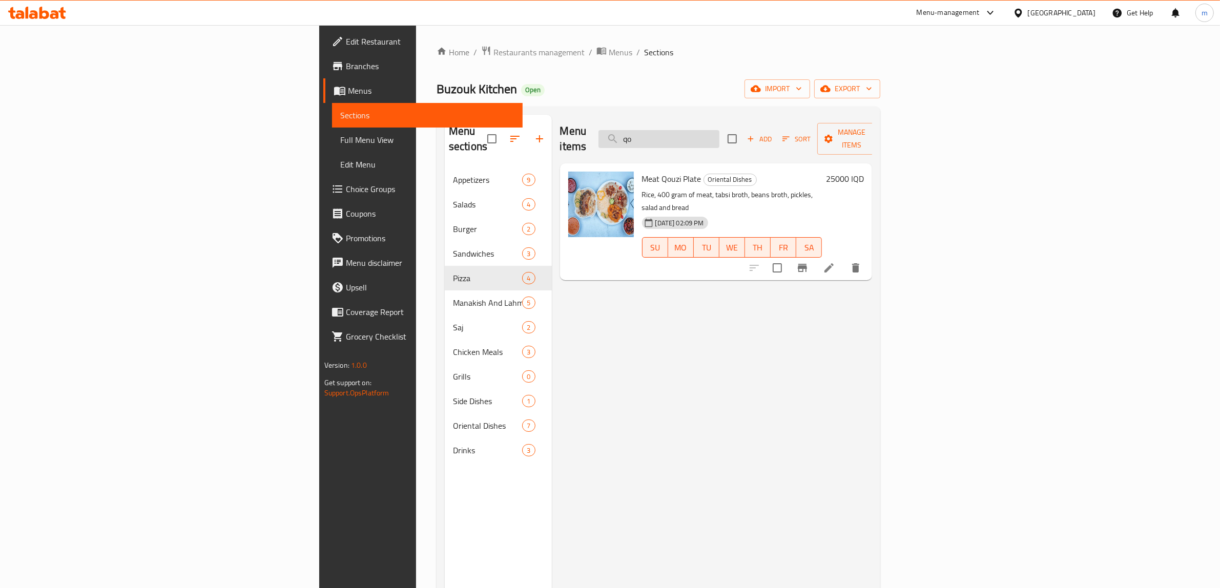
click at [720, 132] on input "qo" at bounding box center [659, 139] width 121 height 18
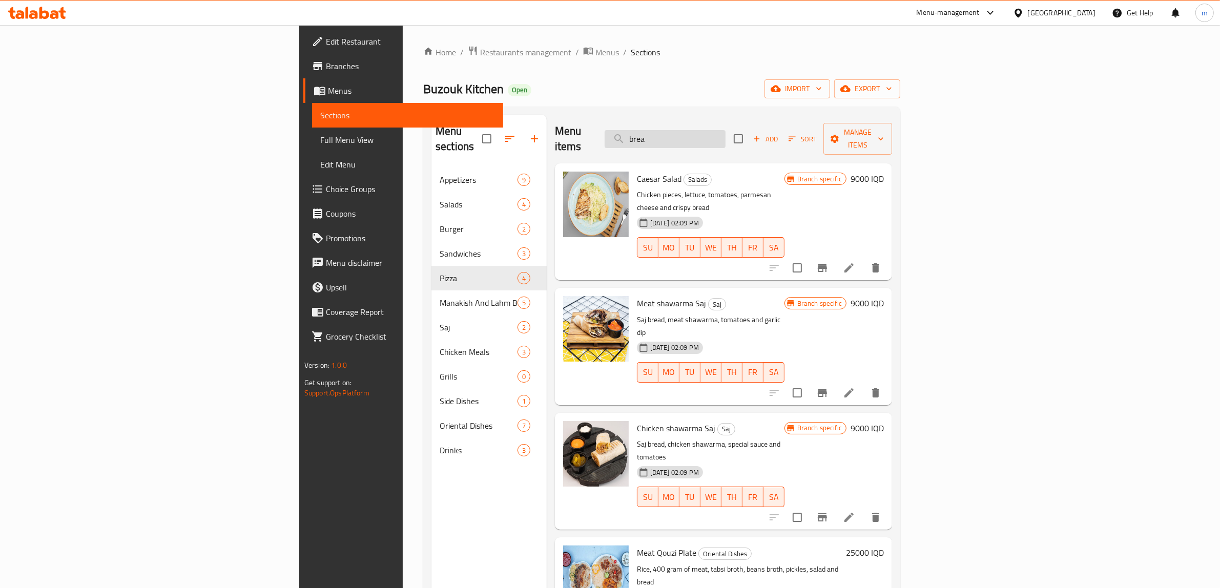
click at [726, 130] on input "brea" at bounding box center [665, 139] width 121 height 18
paste input "برياني"
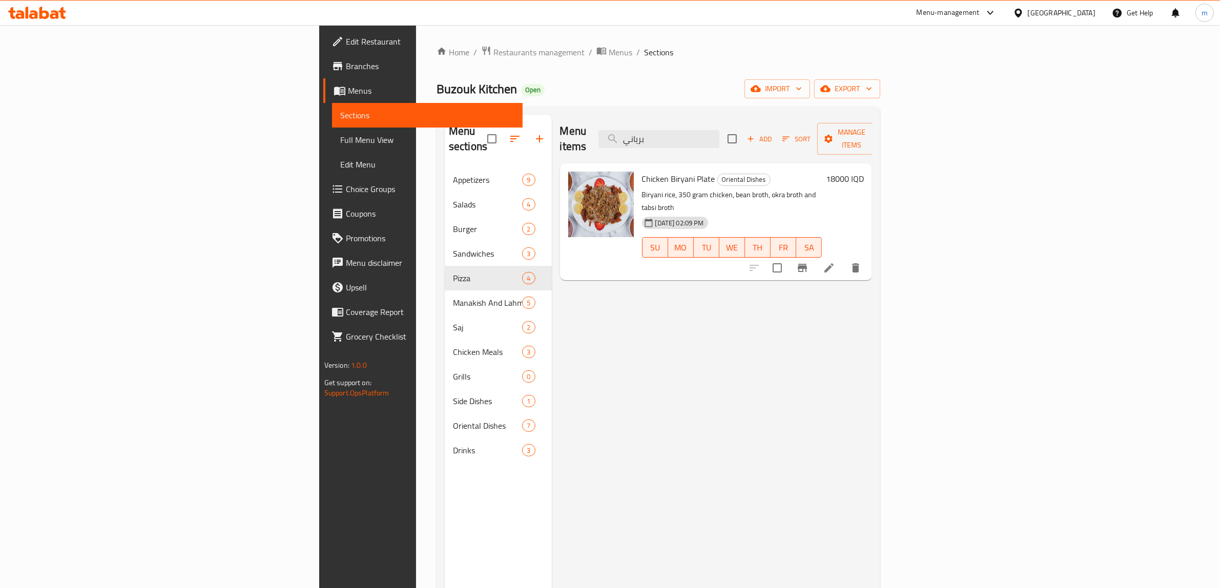
click at [642, 171] on span "Chicken Biryani Plate" at bounding box center [678, 178] width 73 height 15
drag, startPoint x: 602, startPoint y: 166, endPoint x: 596, endPoint y: 165, distance: 6.7
click at [642, 171] on span "Chicken Biryani Plate" at bounding box center [678, 178] width 73 height 15
copy span "Biryani"
click at [720, 130] on input "برياني" at bounding box center [659, 139] width 121 height 18
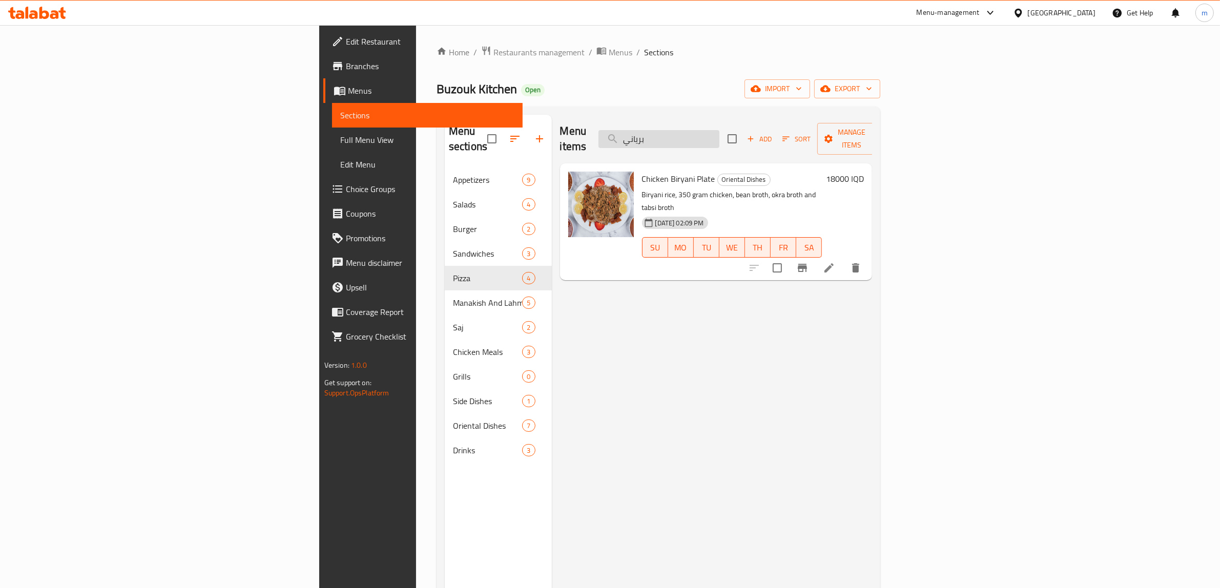
click at [720, 130] on input "برياني" at bounding box center [659, 139] width 121 height 18
paste input "Biryani"
click at [720, 130] on input "Biryani" at bounding box center [659, 139] width 121 height 18
paste input "مقلوبة"
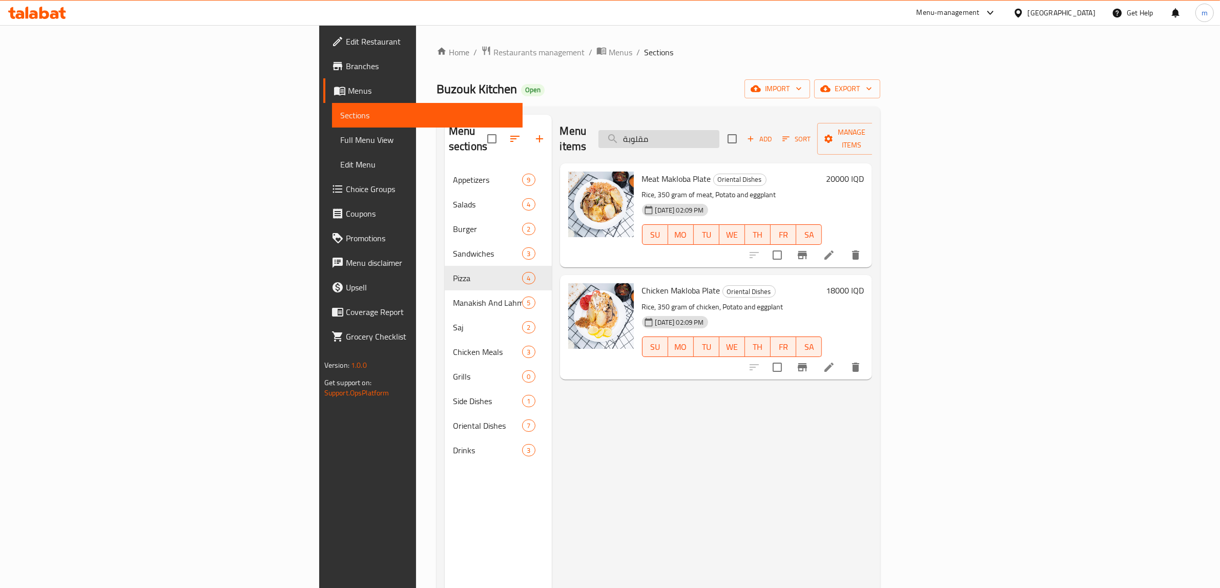
click at [720, 130] on input "مقلوبة" at bounding box center [659, 139] width 121 height 18
paste input "سف"
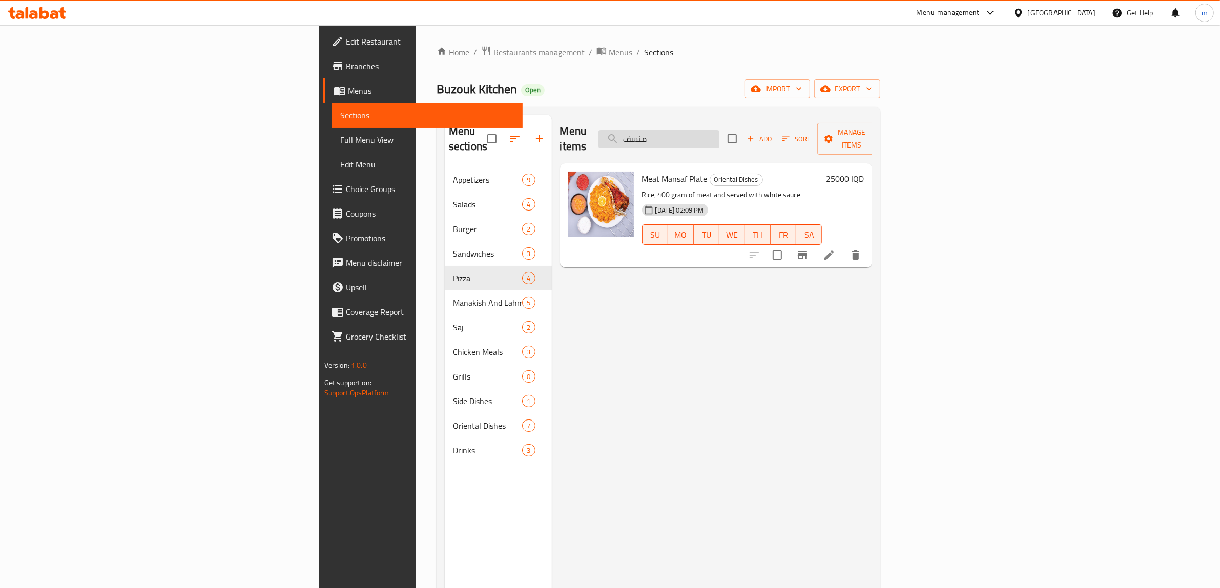
click at [720, 130] on input "منسف" at bounding box center [659, 139] width 121 height 18
paste input "طبق روبيان"
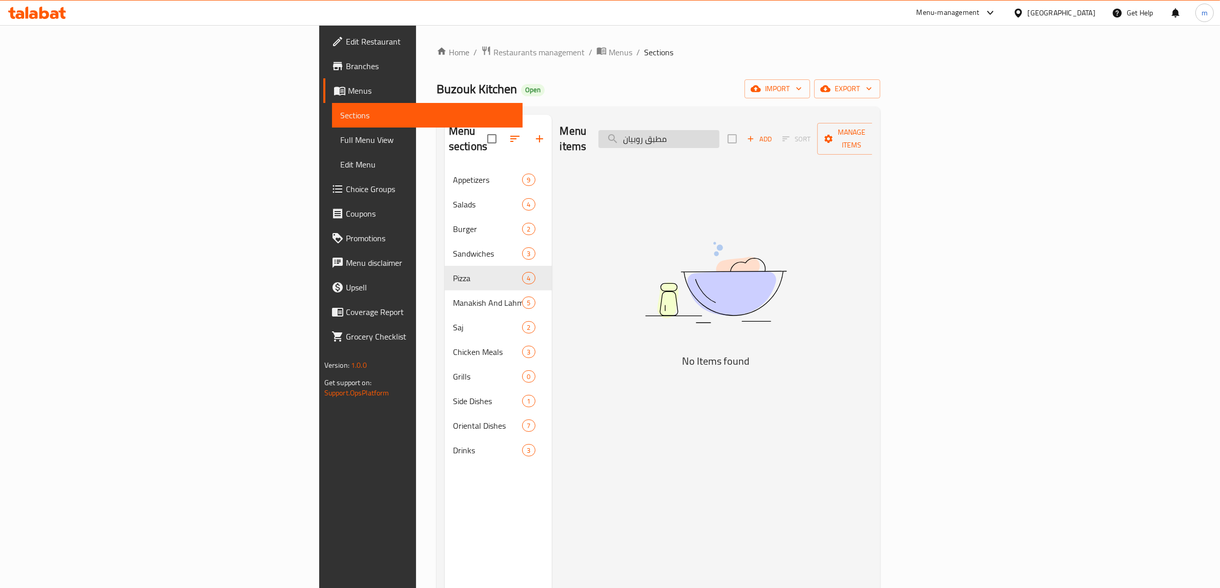
click at [720, 136] on input "مطبق روبيان" at bounding box center [659, 139] width 121 height 18
type input "مطبق"
click at [720, 130] on input "مطبق" at bounding box center [659, 139] width 121 height 18
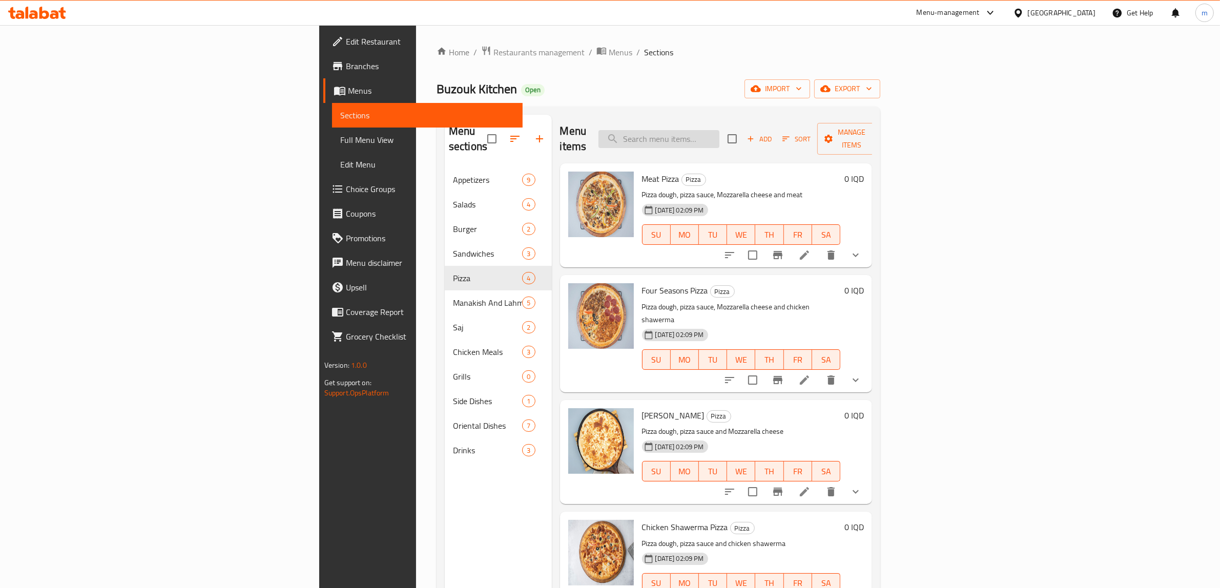
paste input "مطبق روبيان"
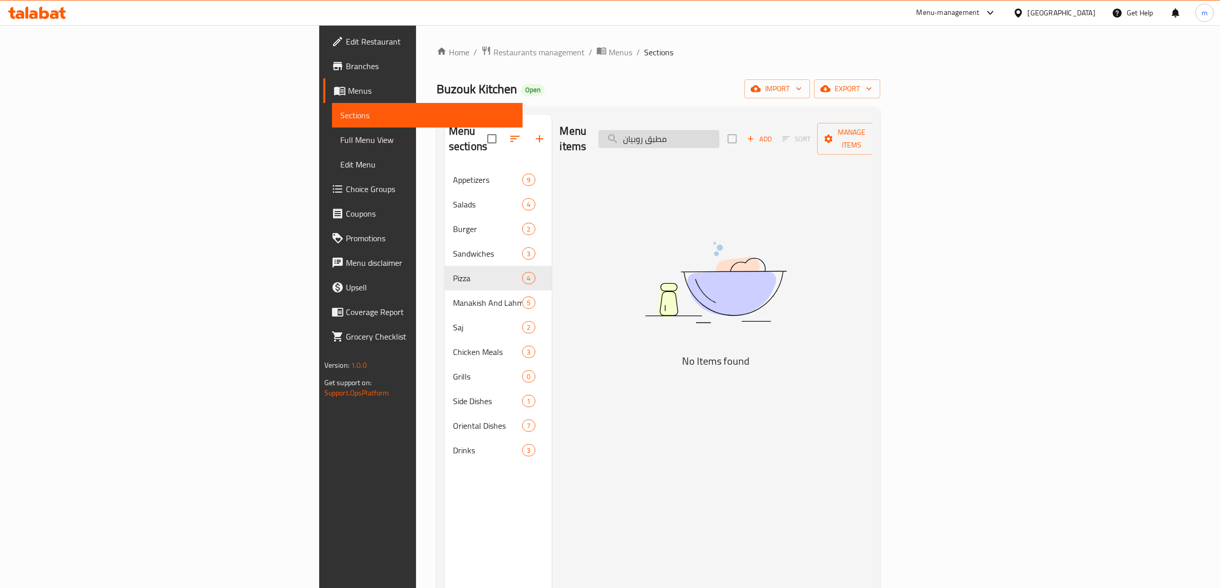
type input "روبيان"
type input "s"
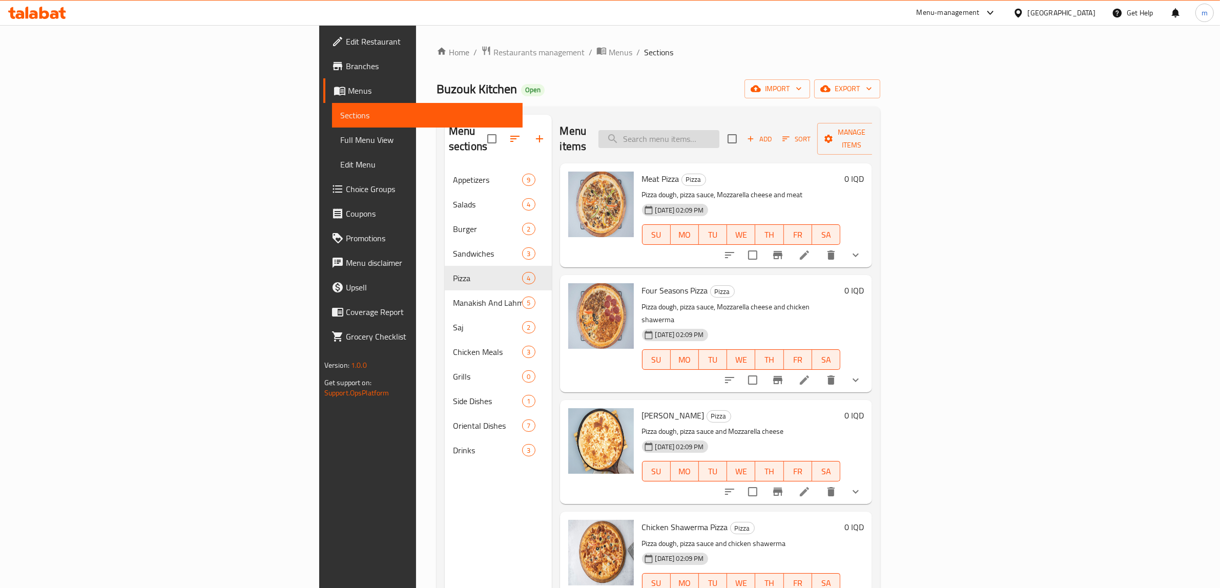
click at [720, 130] on input "search" at bounding box center [659, 139] width 121 height 18
paste input "مندي"
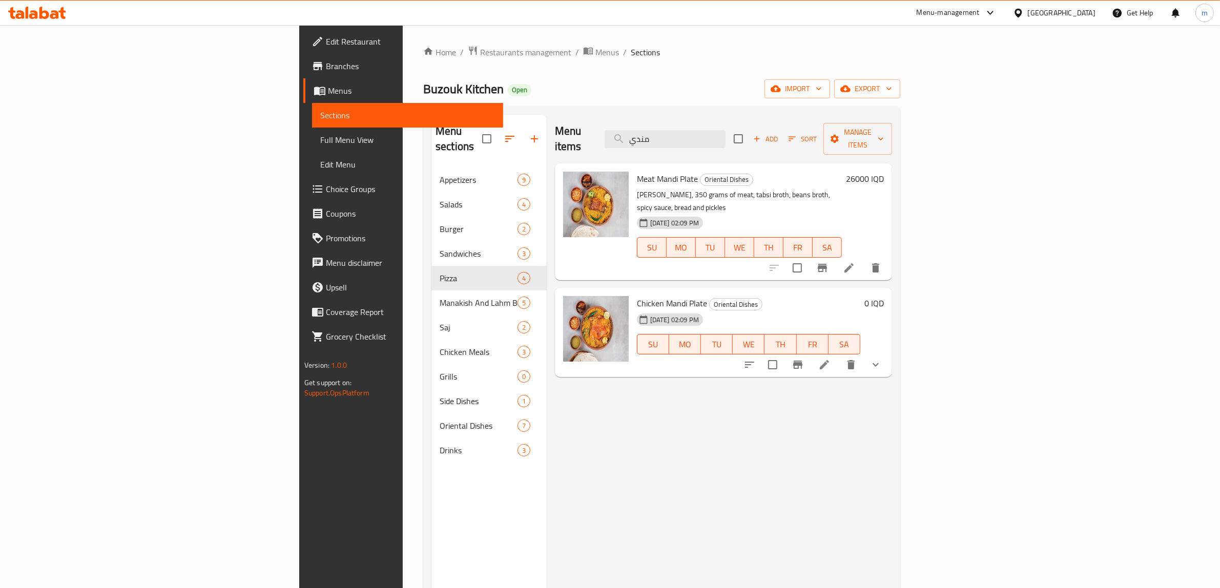
type input "مندي"
click at [888, 353] on button "show more" at bounding box center [876, 365] width 25 height 25
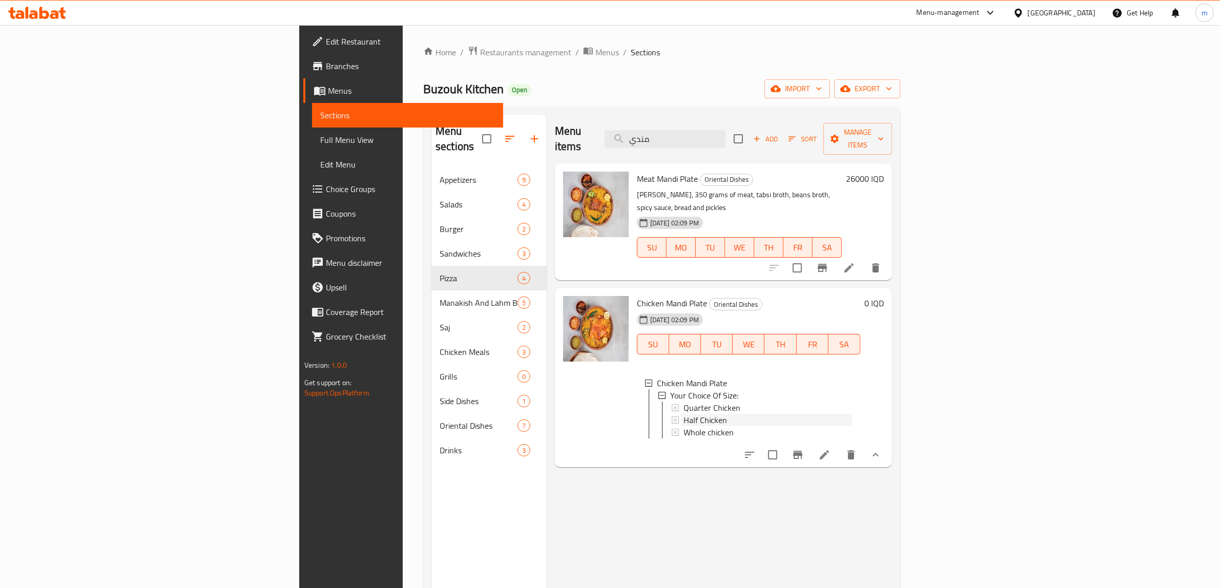
click at [684, 414] on span "Half Chicken" at bounding box center [706, 420] width 44 height 12
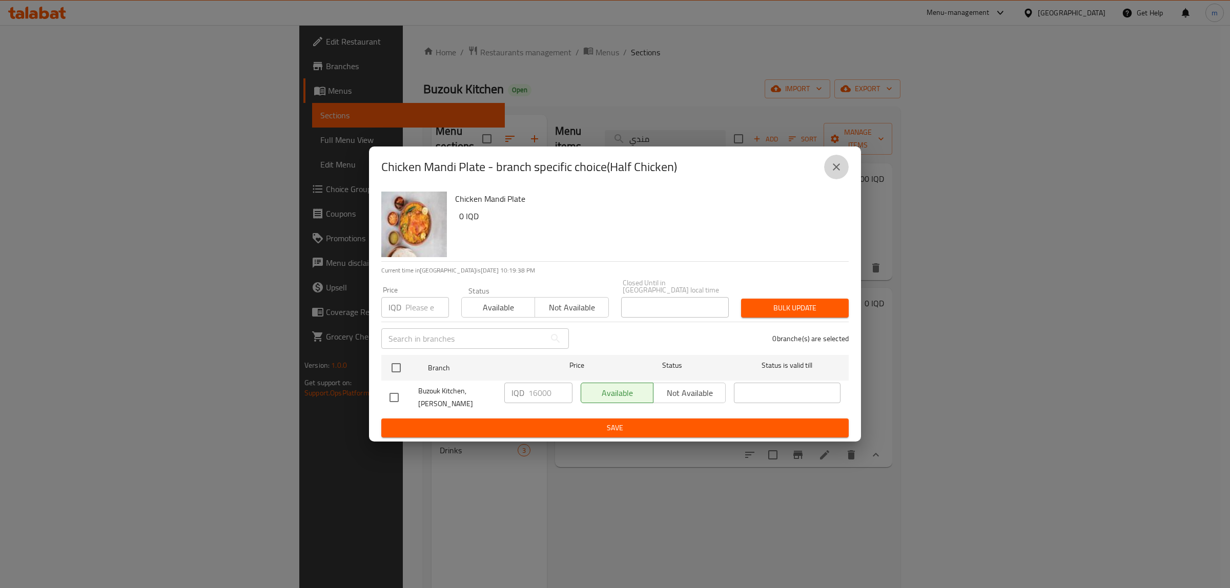
click at [833, 173] on icon "close" at bounding box center [836, 167] width 12 height 12
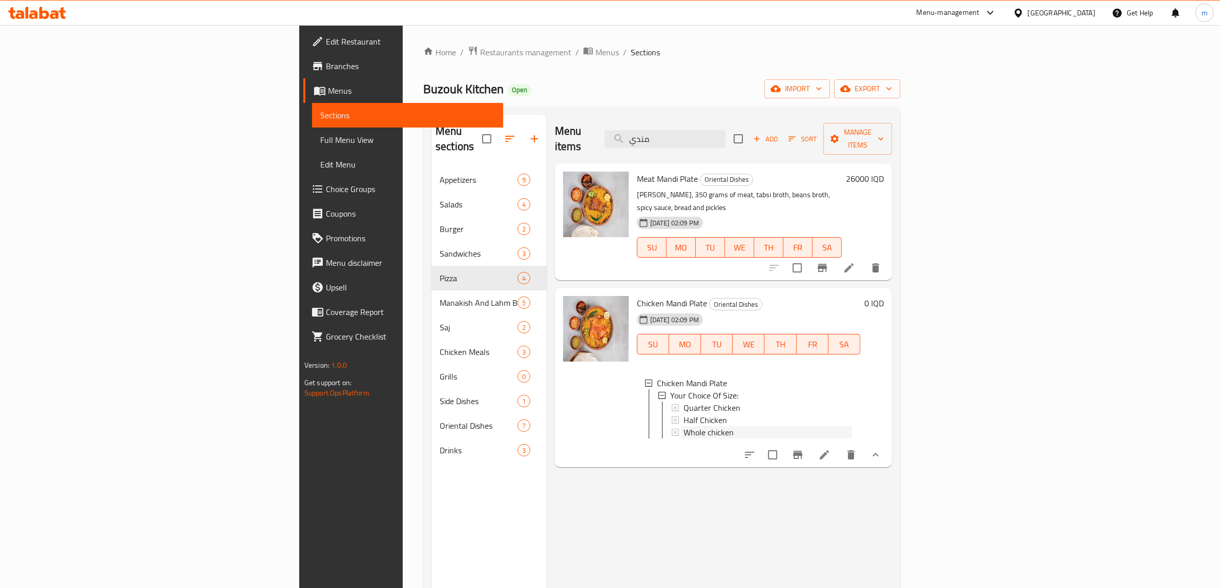
click at [684, 426] on span "Whole chicken" at bounding box center [709, 432] width 50 height 12
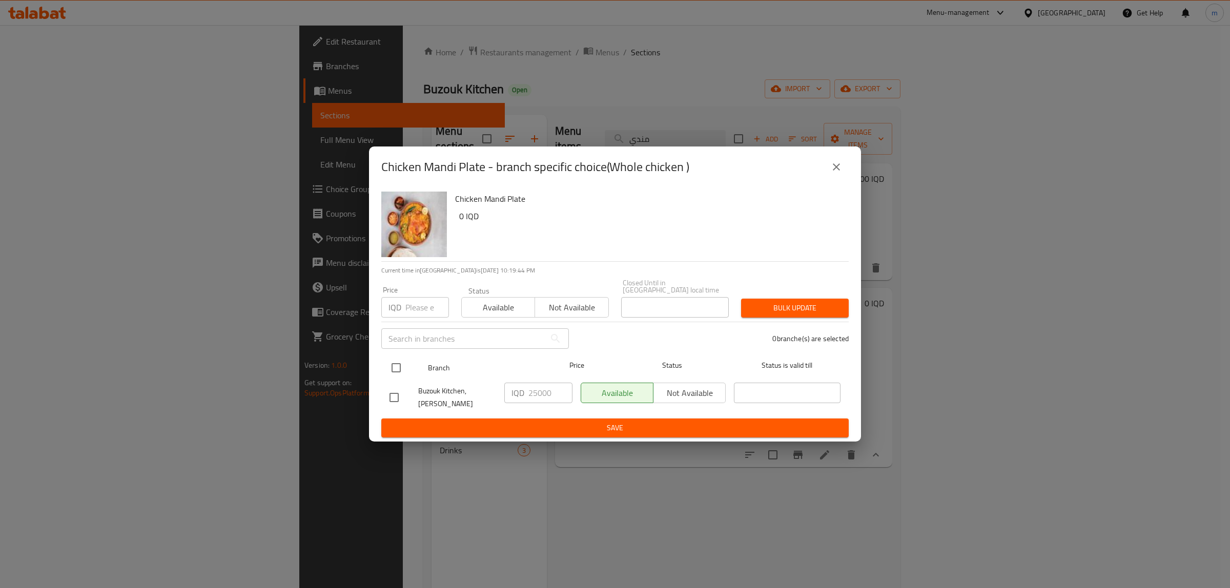
click at [400, 365] on input "checkbox" at bounding box center [396, 368] width 22 height 22
checkbox input "true"
click at [529, 390] on input "25000" at bounding box center [550, 393] width 44 height 21
click at [530, 390] on input "25000" at bounding box center [550, 393] width 44 height 21
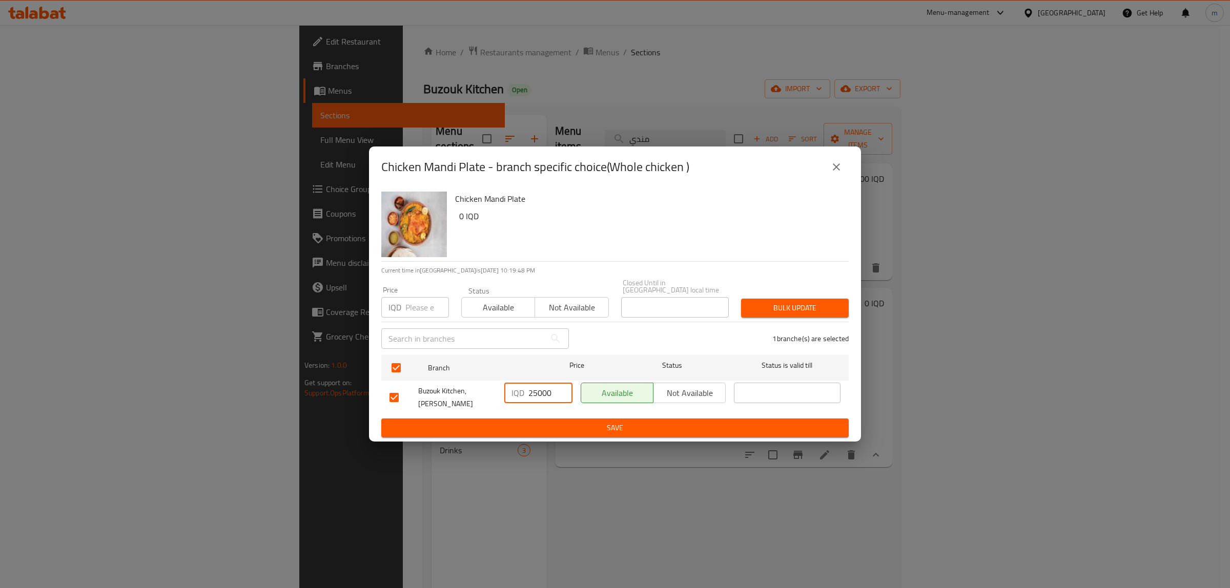
paste input "6"
type input "26000"
click at [547, 419] on button "Save" at bounding box center [614, 428] width 467 height 19
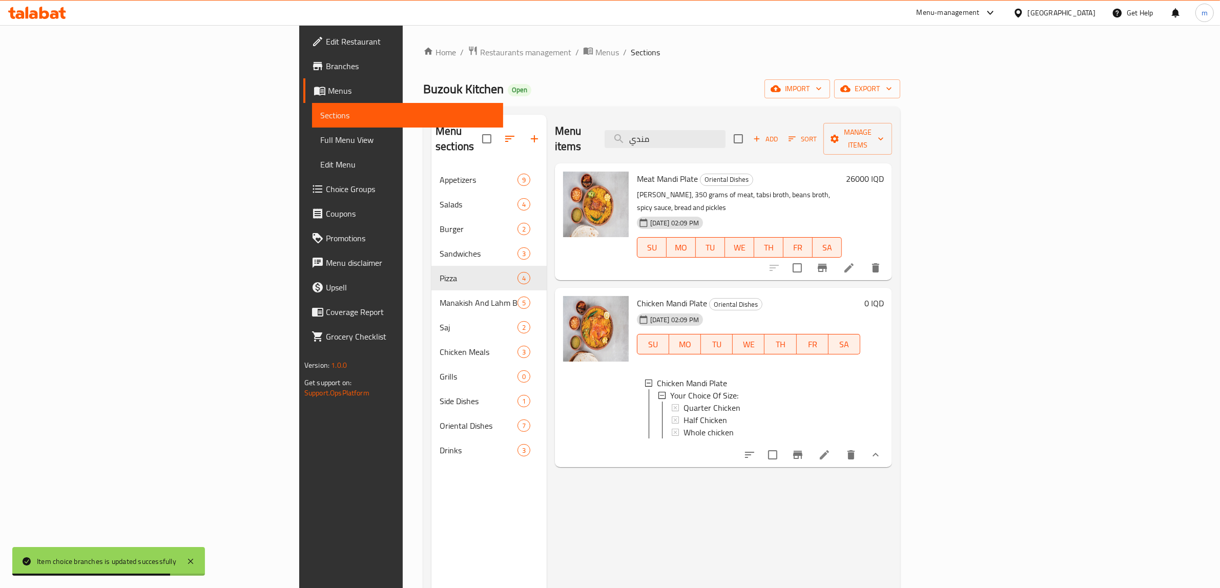
click at [320, 135] on span "Full Menu View" at bounding box center [407, 140] width 175 height 12
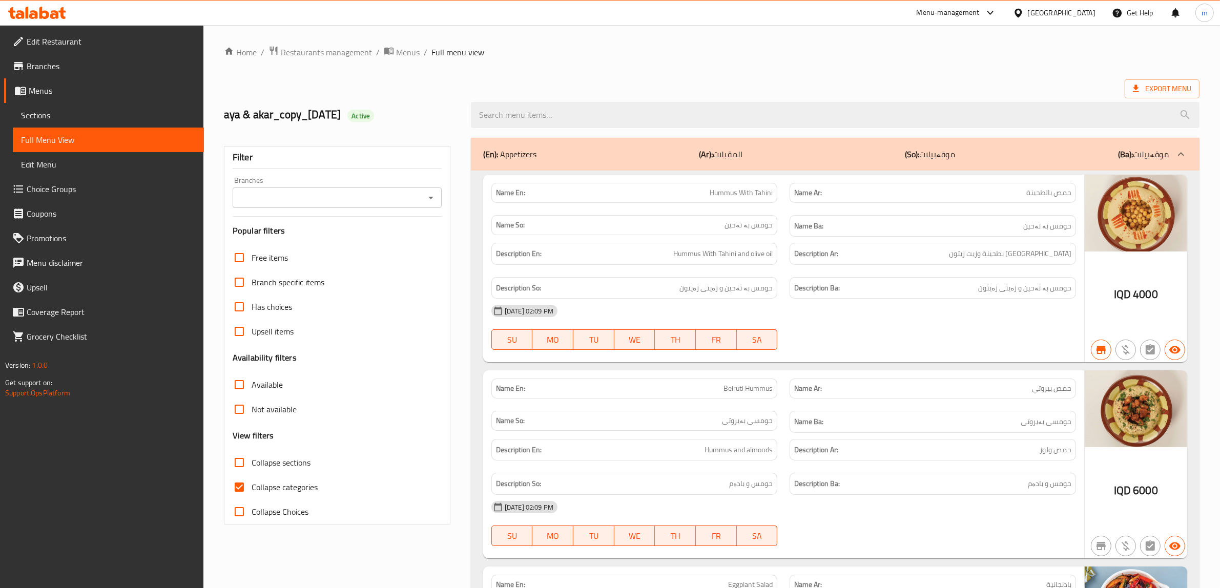
click at [431, 198] on icon "Open" at bounding box center [430, 198] width 5 height 3
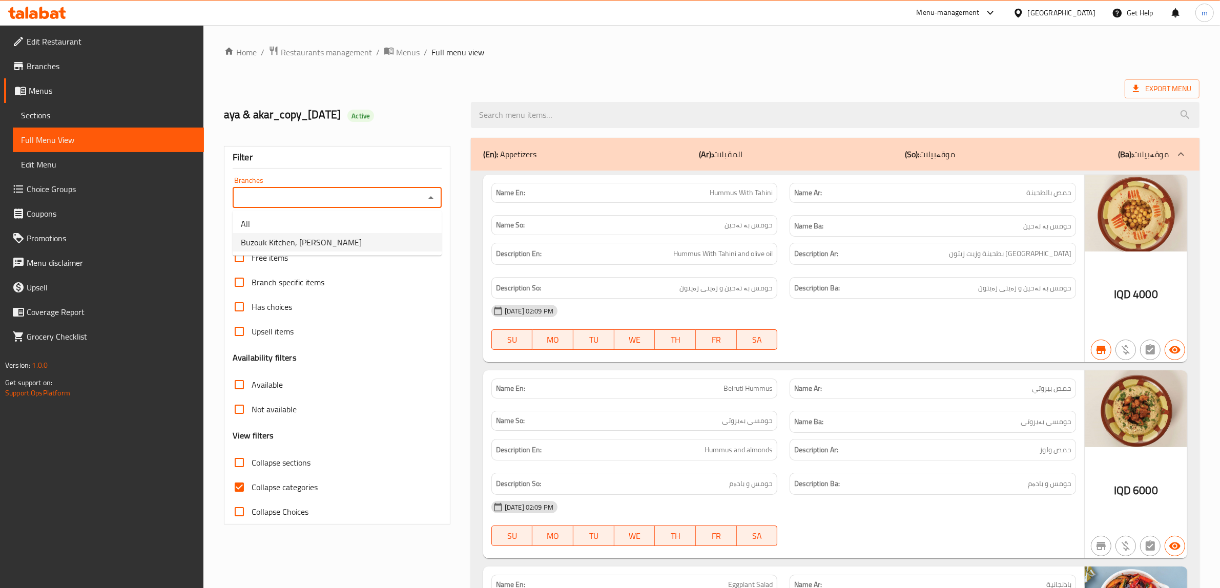
click at [363, 244] on li "Buzouk Kitchen, [PERSON_NAME]" at bounding box center [337, 242] width 209 height 18
type input "Buzouk Kitchen, [PERSON_NAME]"
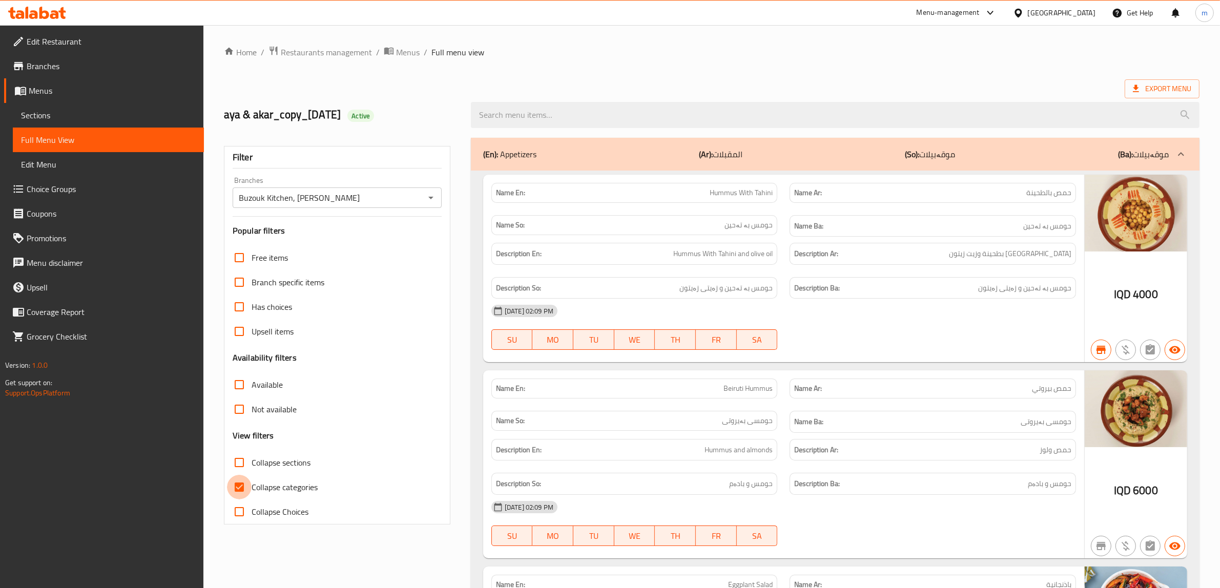
click at [242, 488] on input "Collapse categories" at bounding box center [239, 487] width 25 height 25
checkbox input "false"
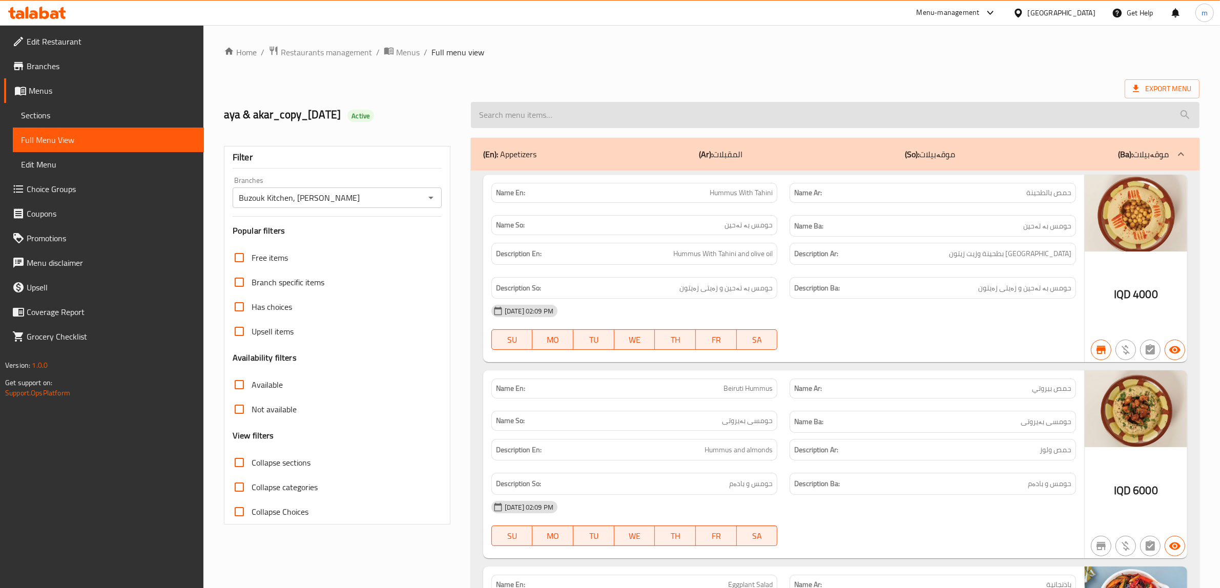
click at [542, 103] on input "search" at bounding box center [835, 115] width 729 height 26
click at [659, 109] on input "search" at bounding box center [835, 115] width 729 height 26
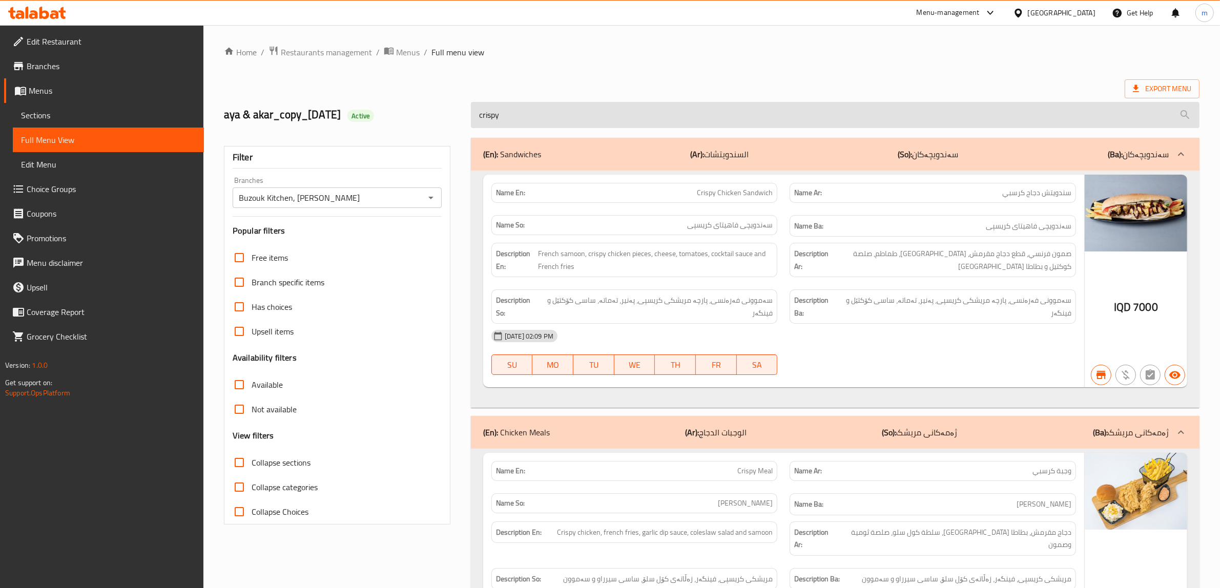
click at [560, 120] on input "crispy" at bounding box center [835, 115] width 729 height 26
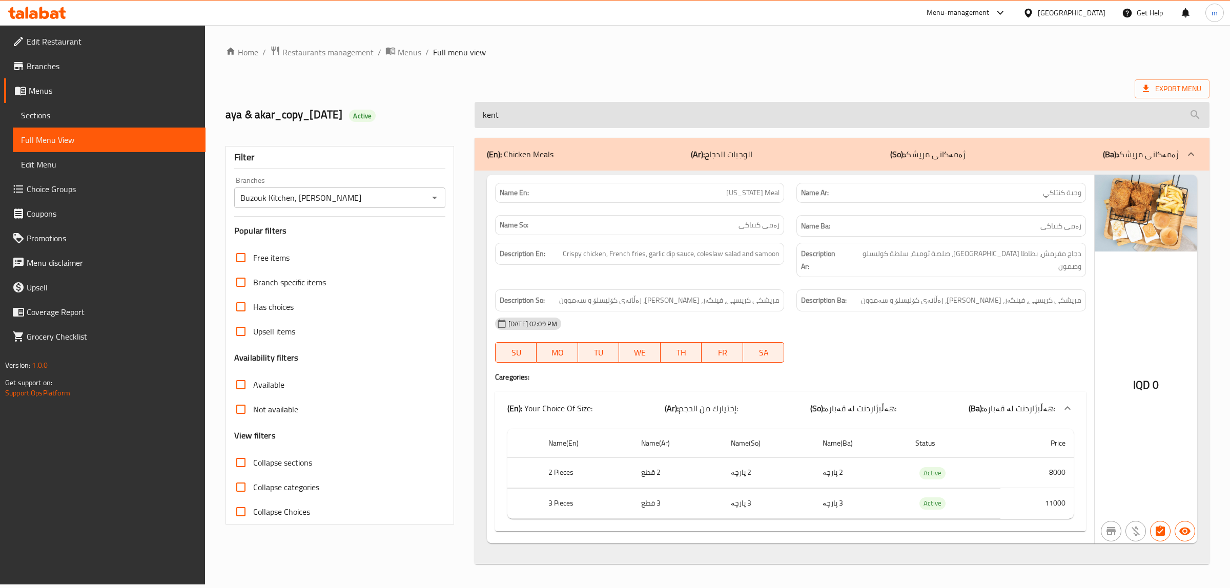
click at [619, 120] on input "kent" at bounding box center [842, 115] width 735 height 26
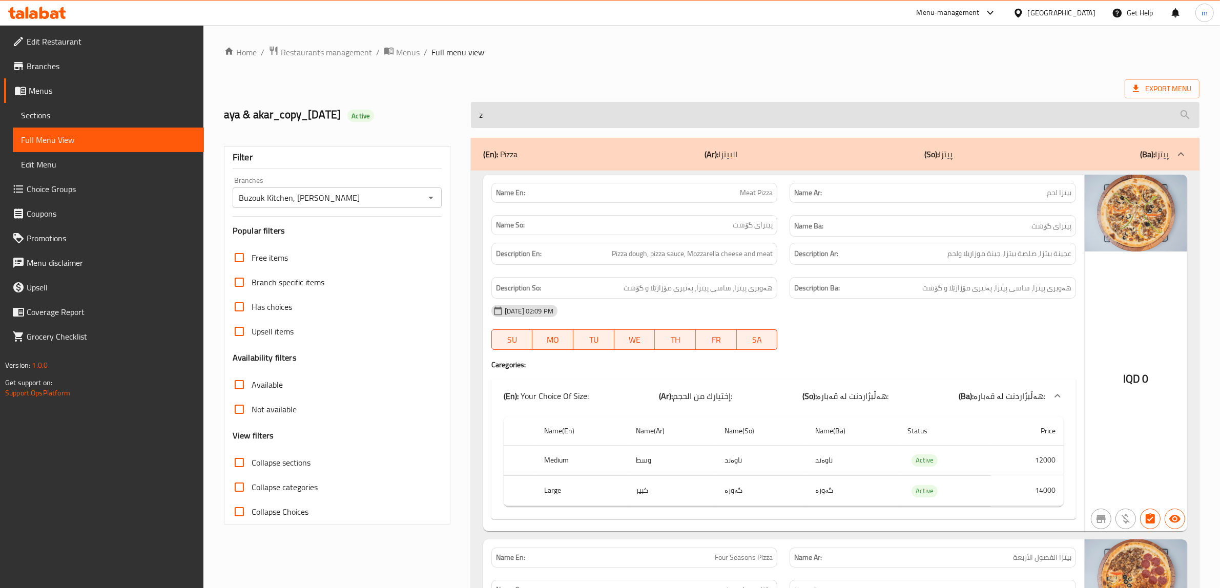
type input "z"
click at [504, 120] on input "z" at bounding box center [835, 115] width 729 height 26
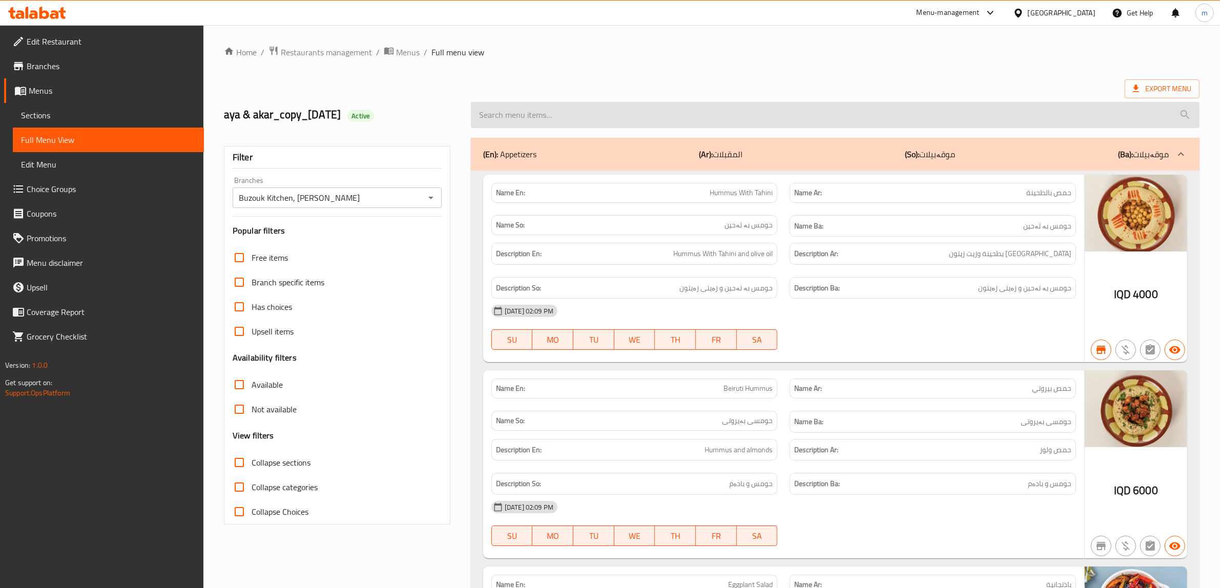
click at [608, 111] on input "search" at bounding box center [835, 115] width 729 height 26
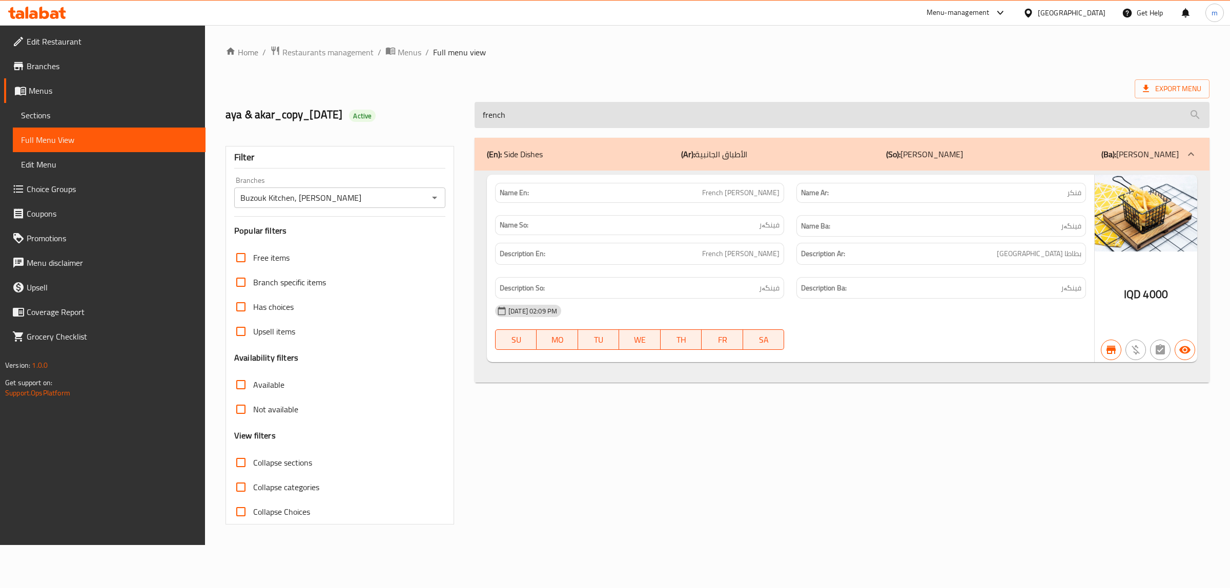
click at [585, 109] on input "french" at bounding box center [842, 115] width 735 height 26
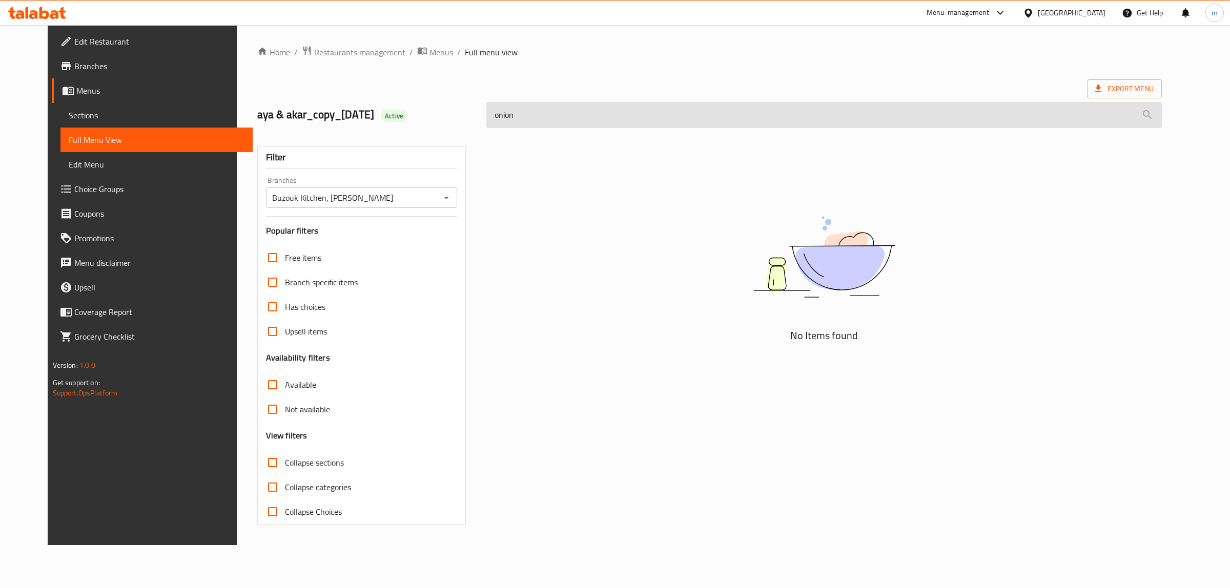
type input "onio"
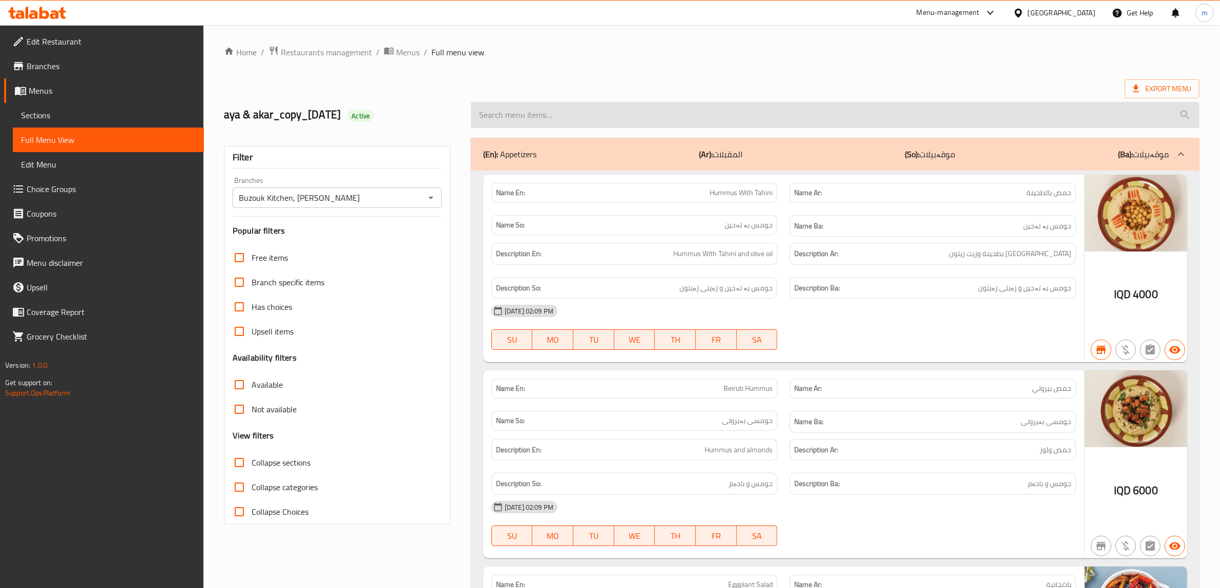
click at [603, 114] on input "search" at bounding box center [835, 115] width 729 height 26
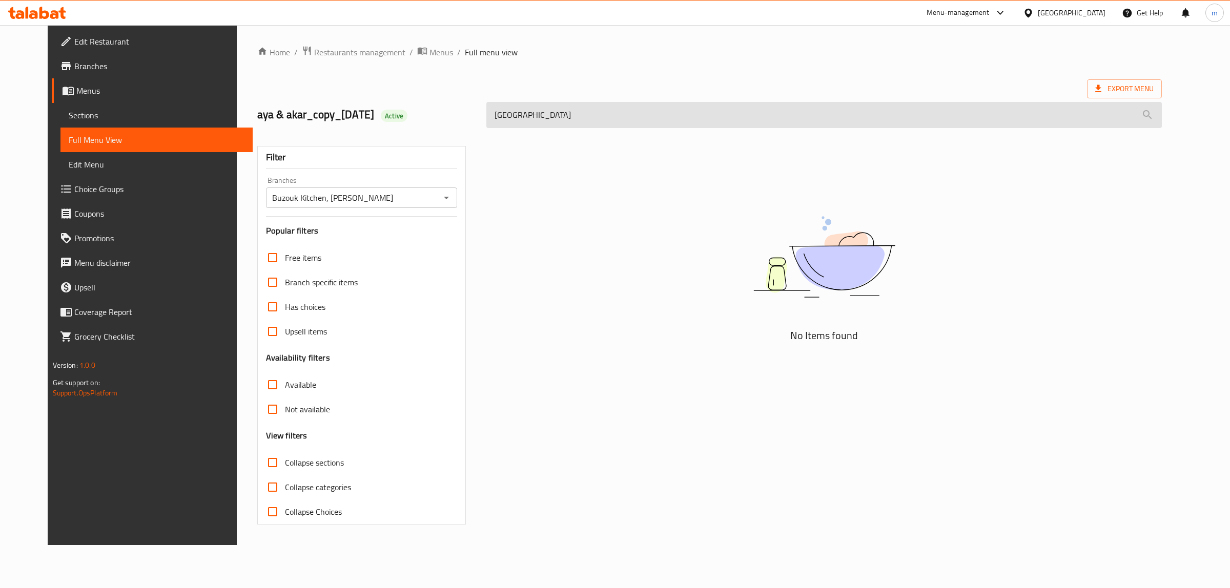
type input "italian"
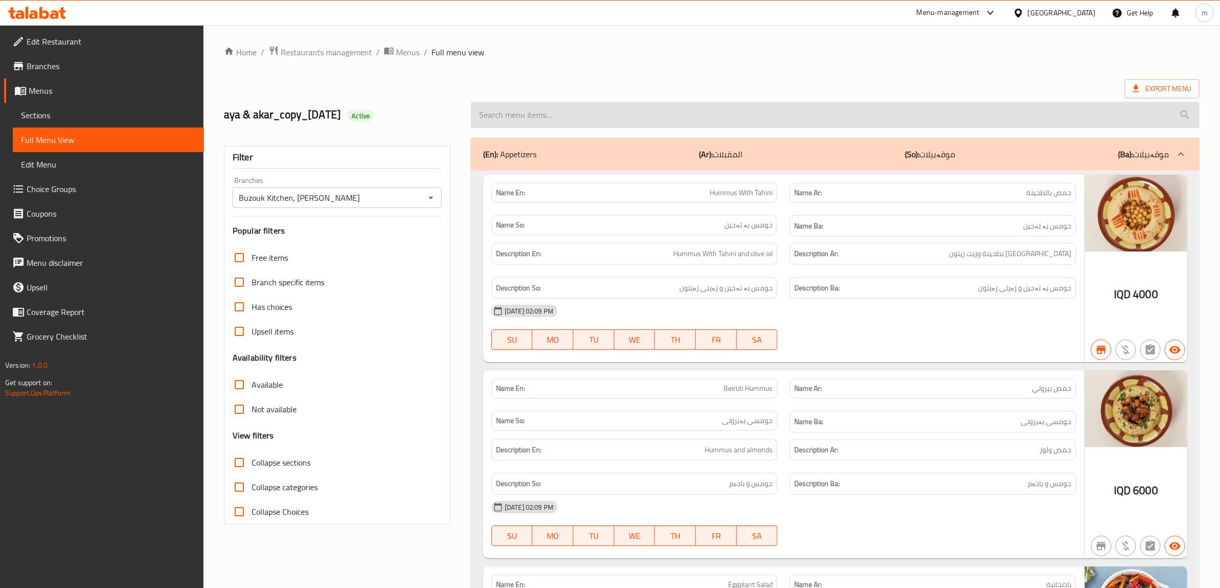
click at [575, 106] on input "search" at bounding box center [835, 115] width 729 height 26
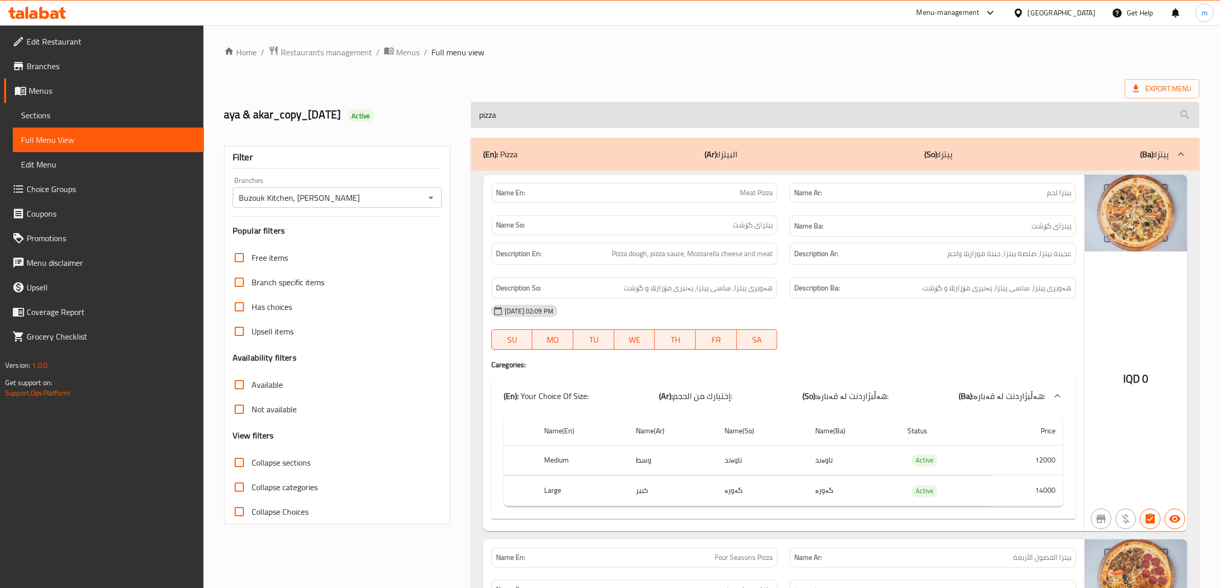
click at [550, 119] on input "pizza" at bounding box center [835, 115] width 729 height 26
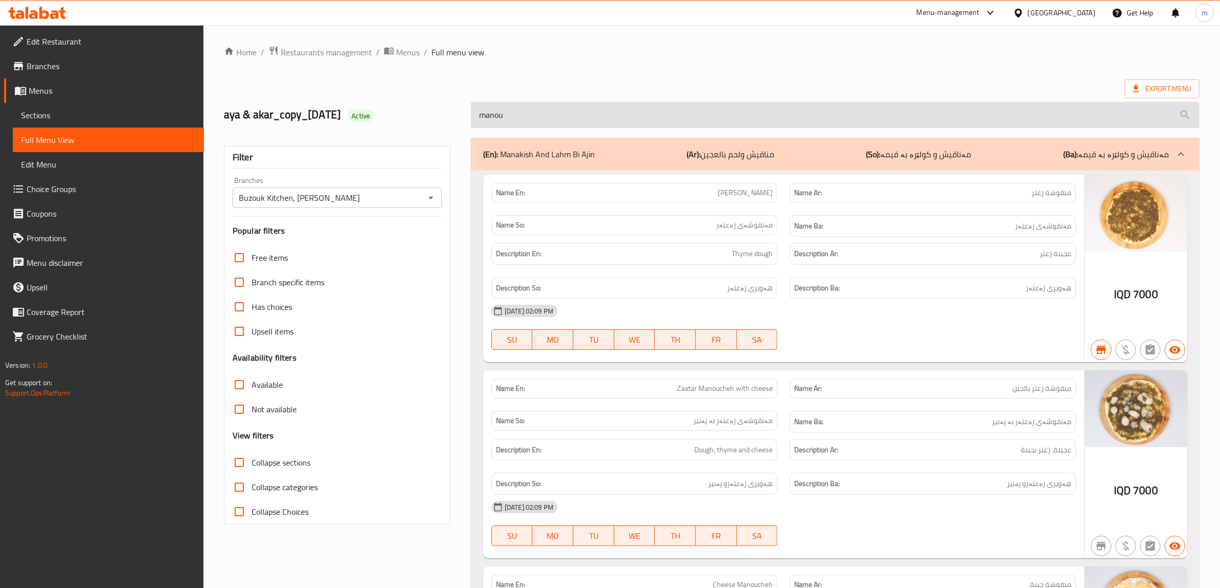
click at [531, 127] on input "manou" at bounding box center [835, 115] width 729 height 26
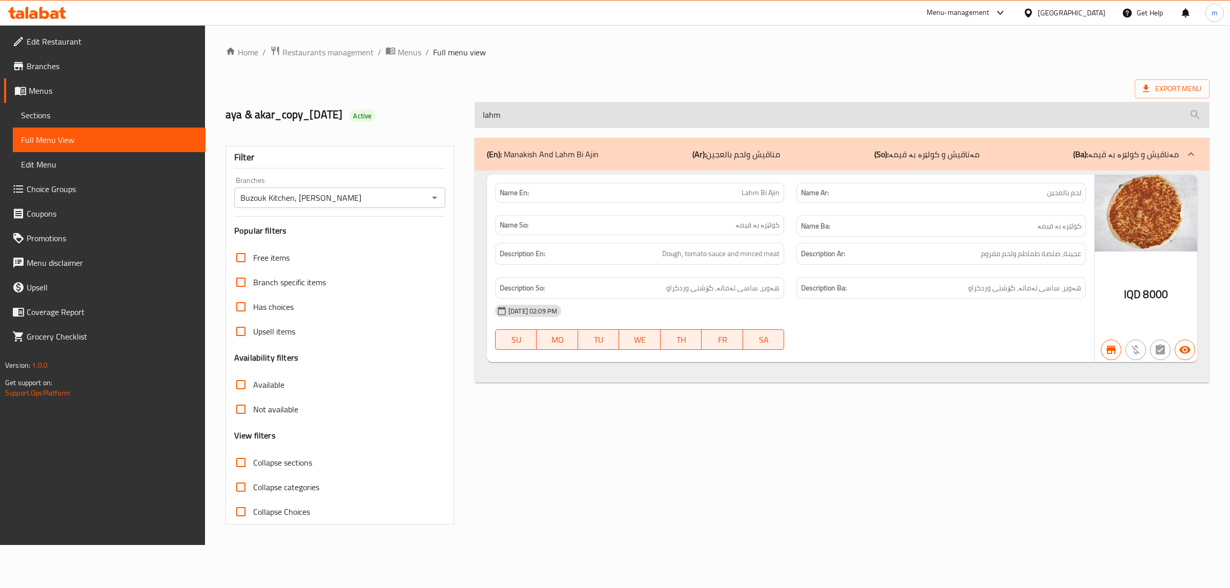
click at [510, 113] on input "lahm" at bounding box center [842, 115] width 735 height 26
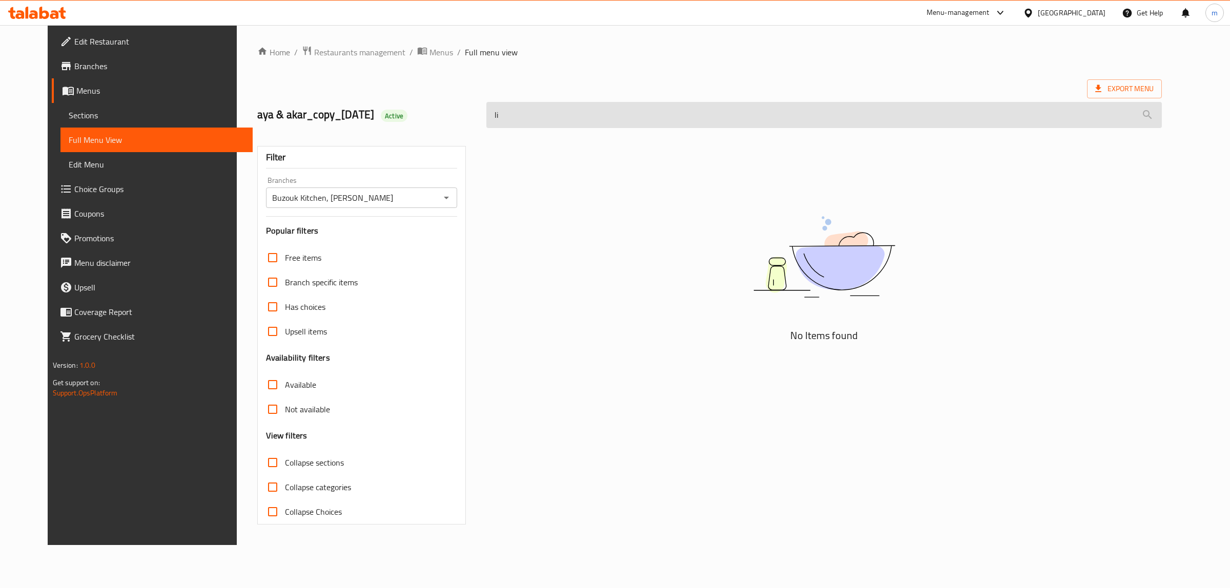
type input "l"
click at [549, 117] on input "diet" at bounding box center [823, 115] width 675 height 26
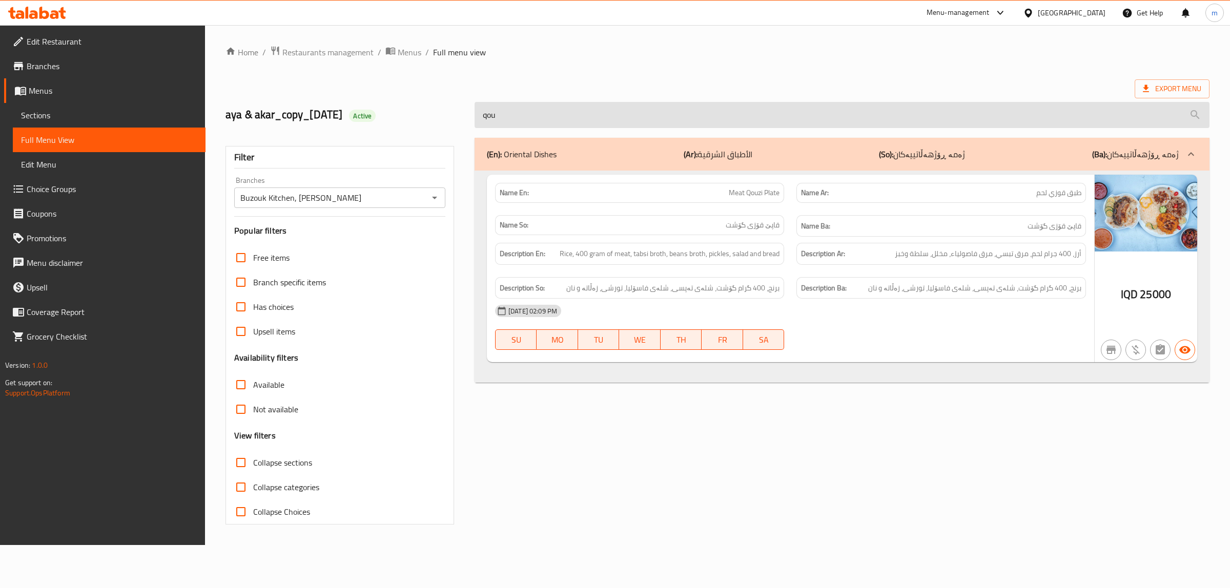
click at [585, 114] on input "qou" at bounding box center [842, 115] width 735 height 26
click at [582, 114] on input "qou" at bounding box center [842, 115] width 735 height 26
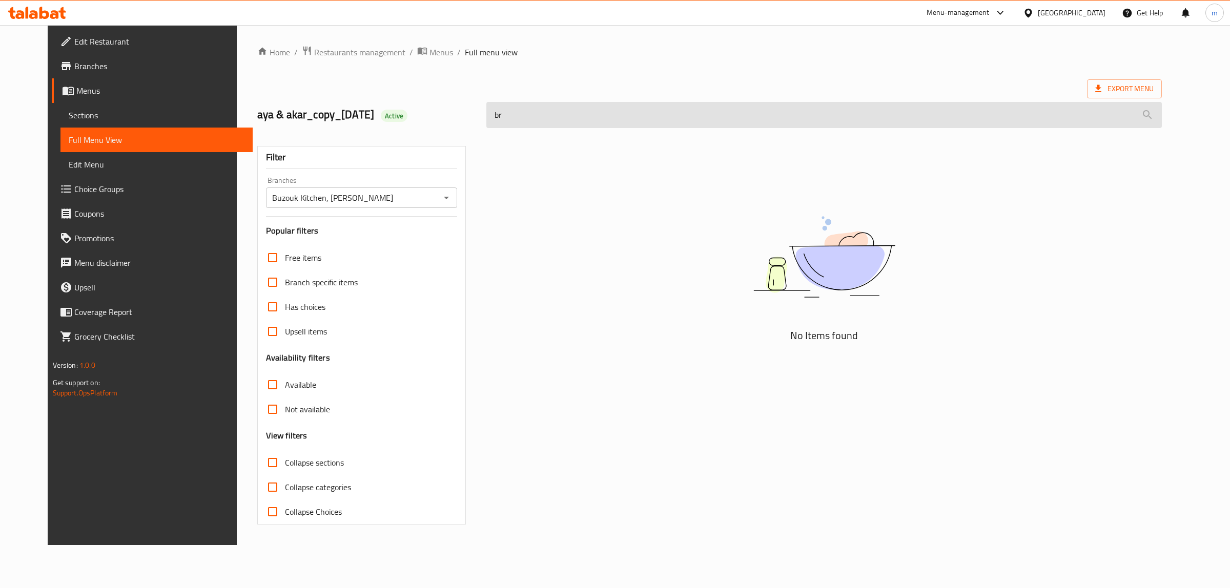
type input "b"
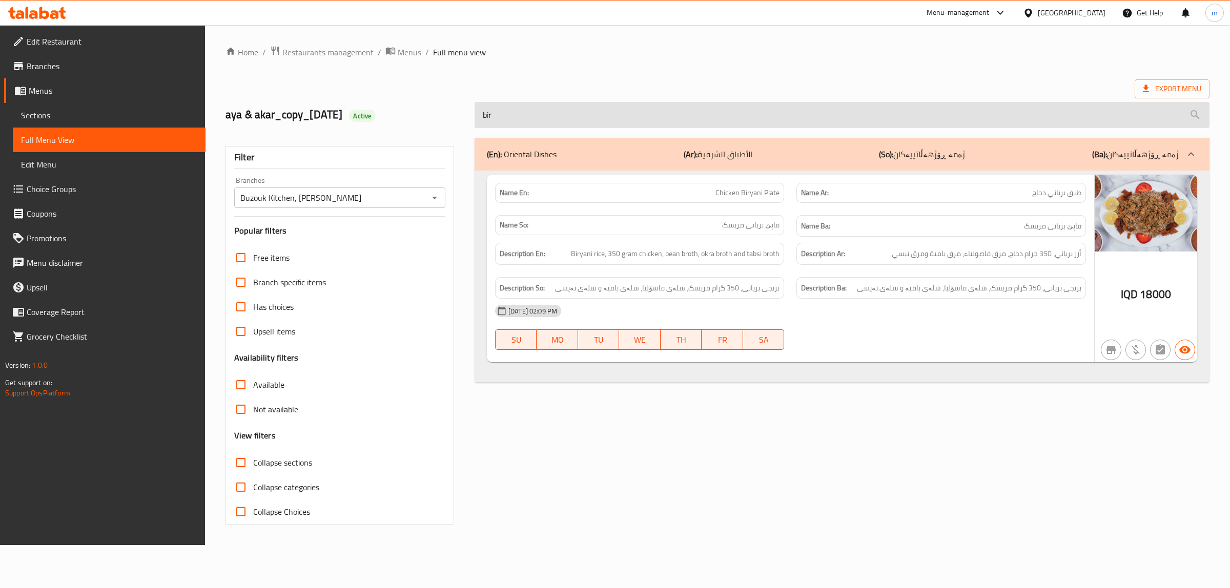
click at [505, 114] on input "bir" at bounding box center [842, 115] width 735 height 26
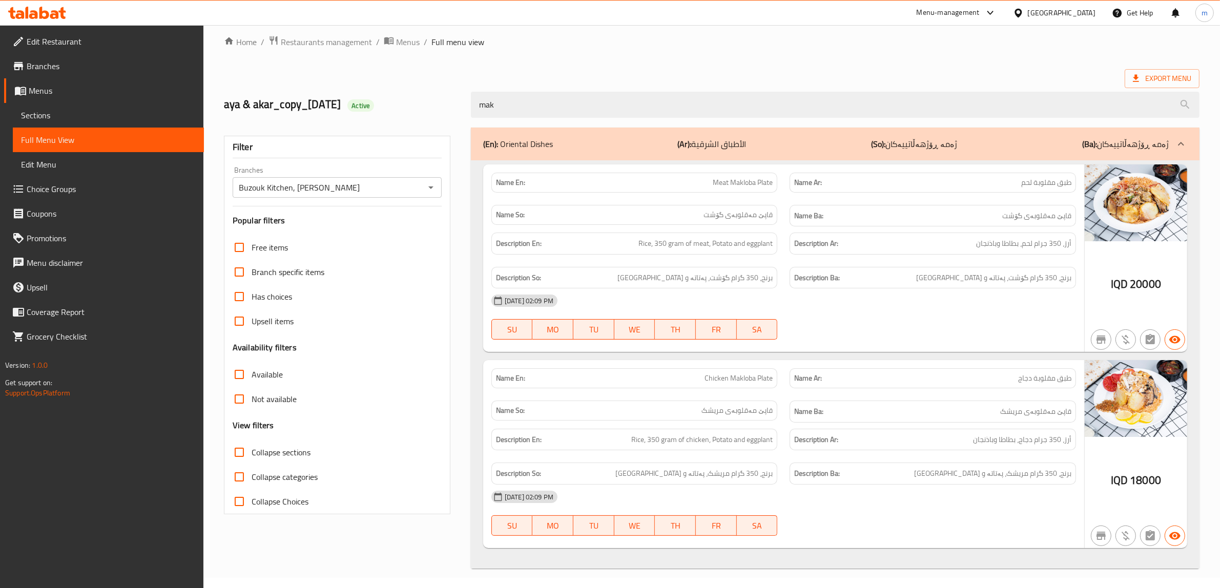
scroll to position [13, 0]
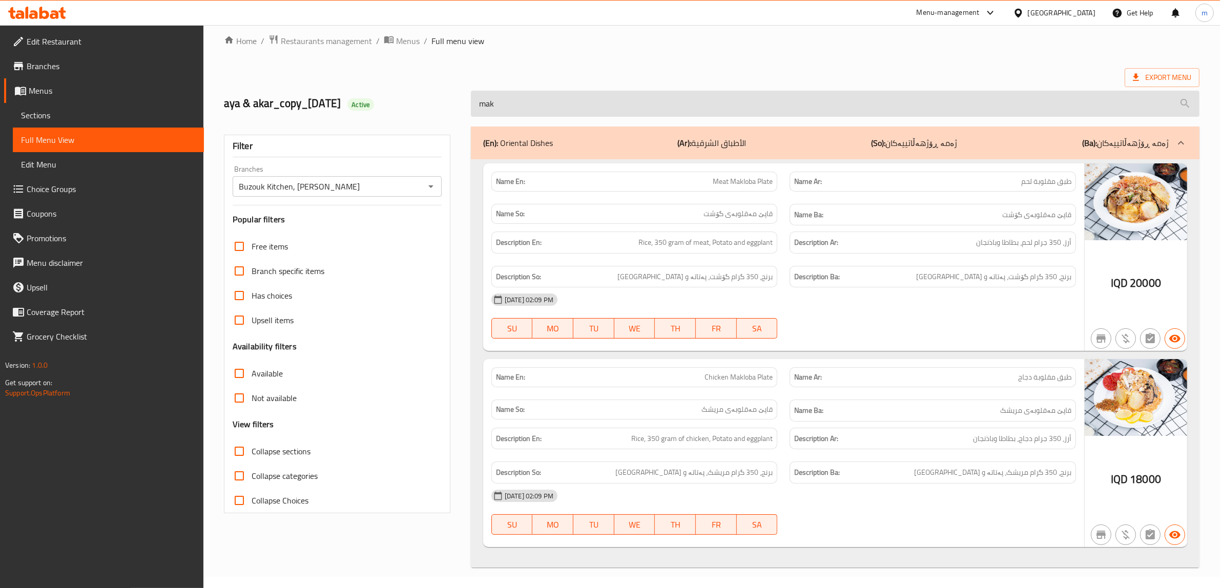
click at [515, 98] on input "mak" at bounding box center [835, 104] width 729 height 26
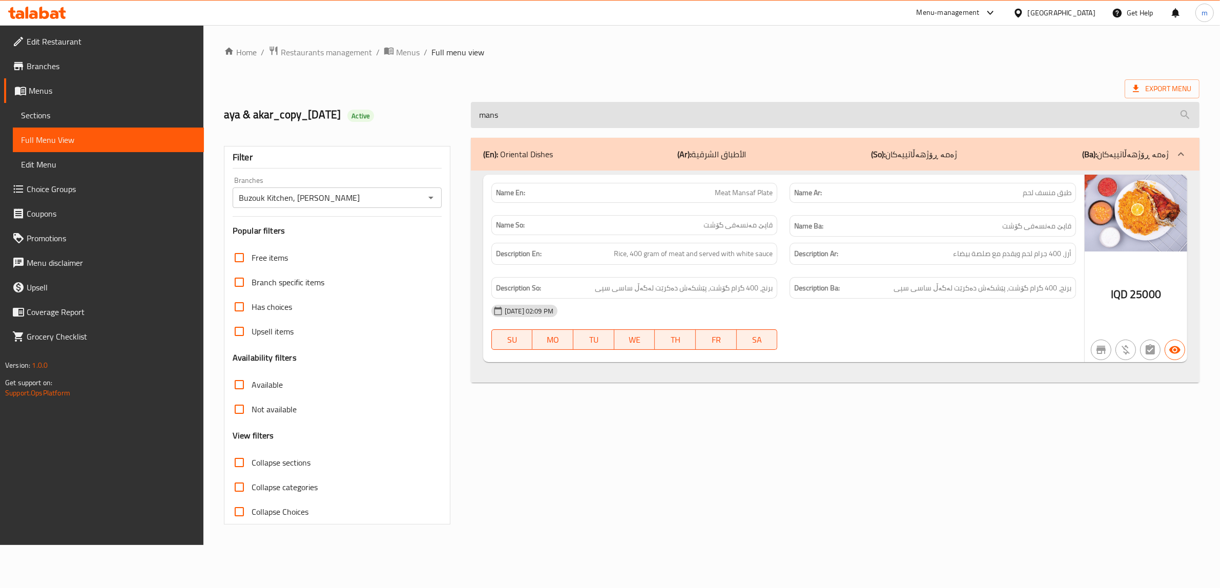
scroll to position [0, 0]
click at [514, 112] on input "mansa" at bounding box center [842, 115] width 735 height 26
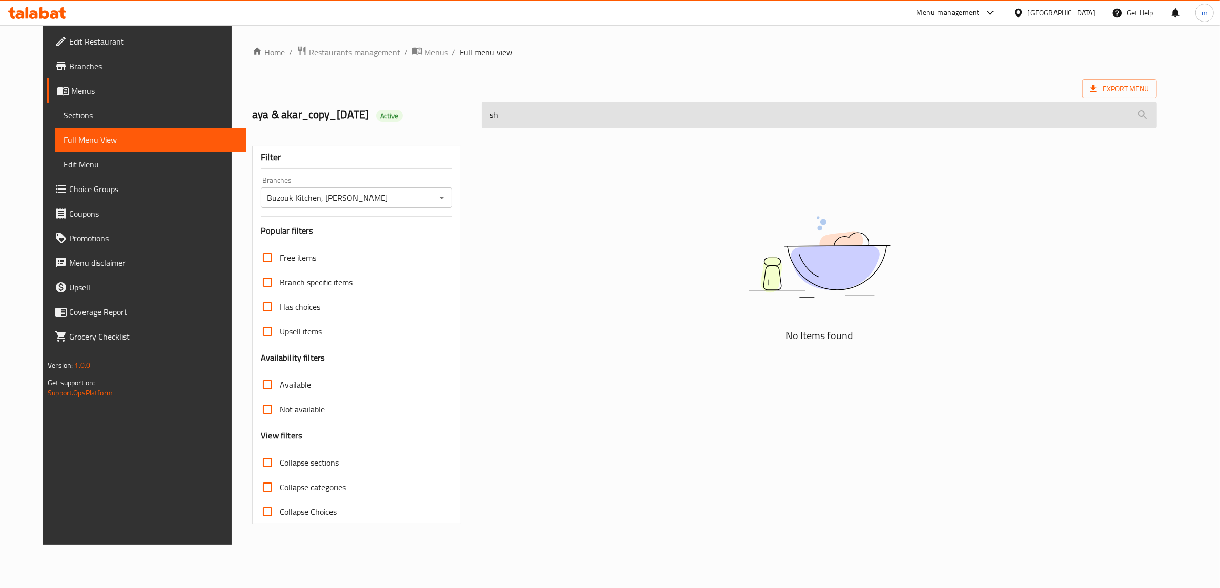
type input "s"
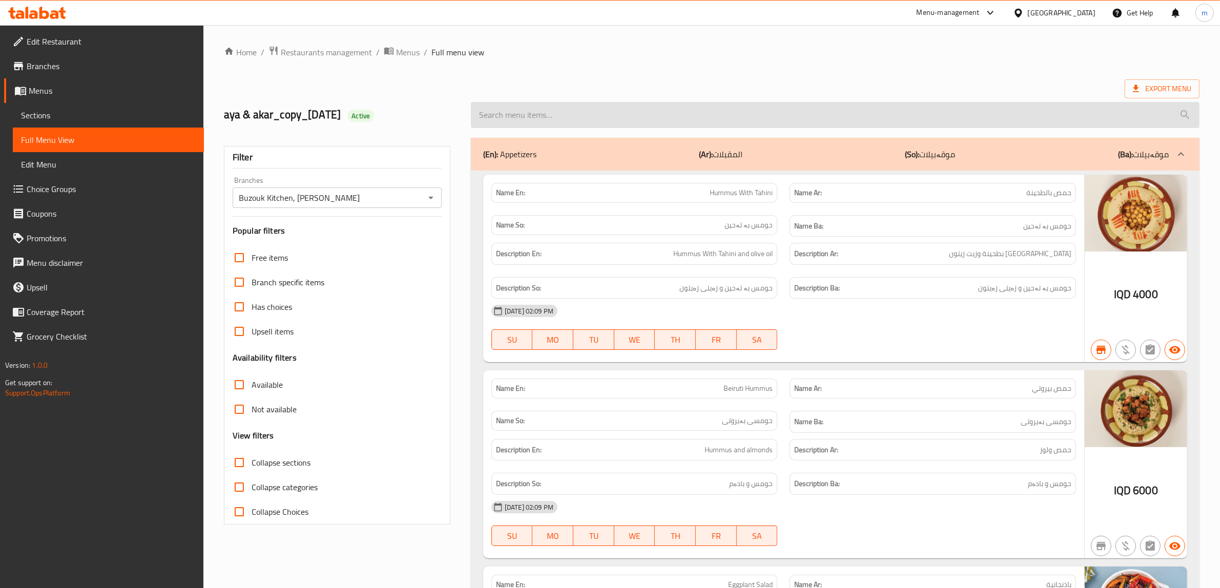
click at [502, 113] on input "search" at bounding box center [835, 115] width 729 height 26
click at [533, 111] on input "search" at bounding box center [835, 115] width 729 height 26
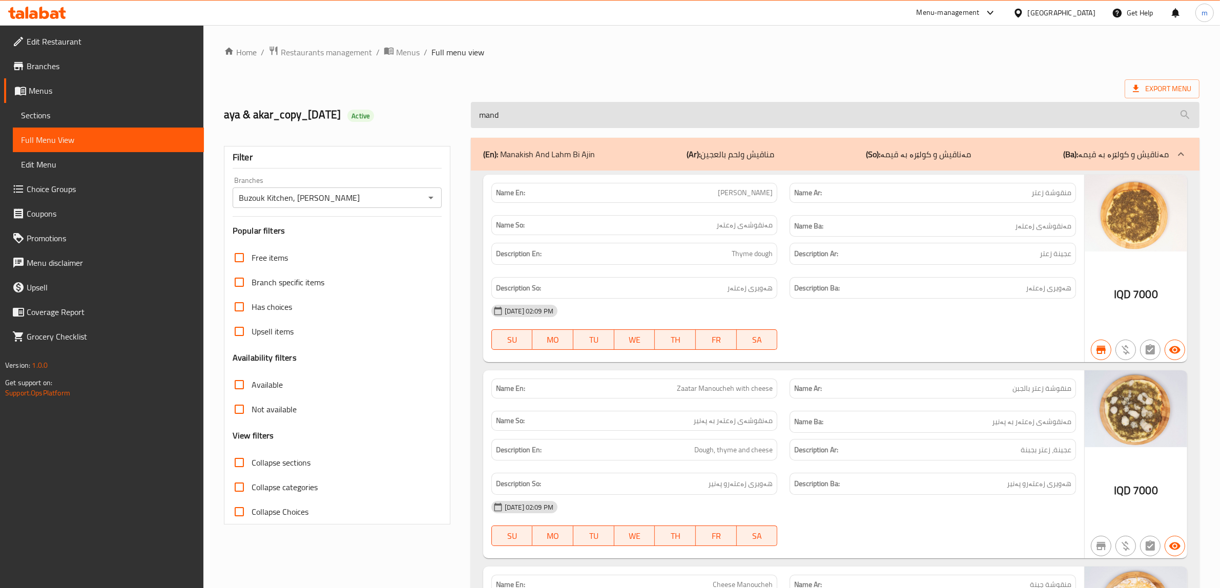
type input "mandi"
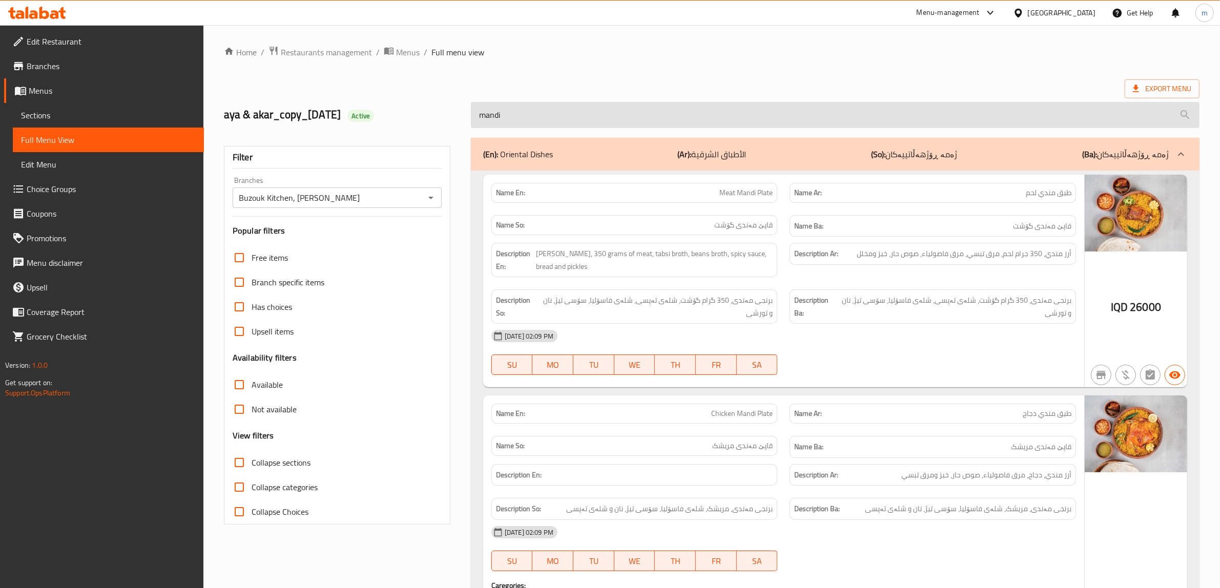
click at [519, 114] on input "mandi" at bounding box center [835, 115] width 729 height 26
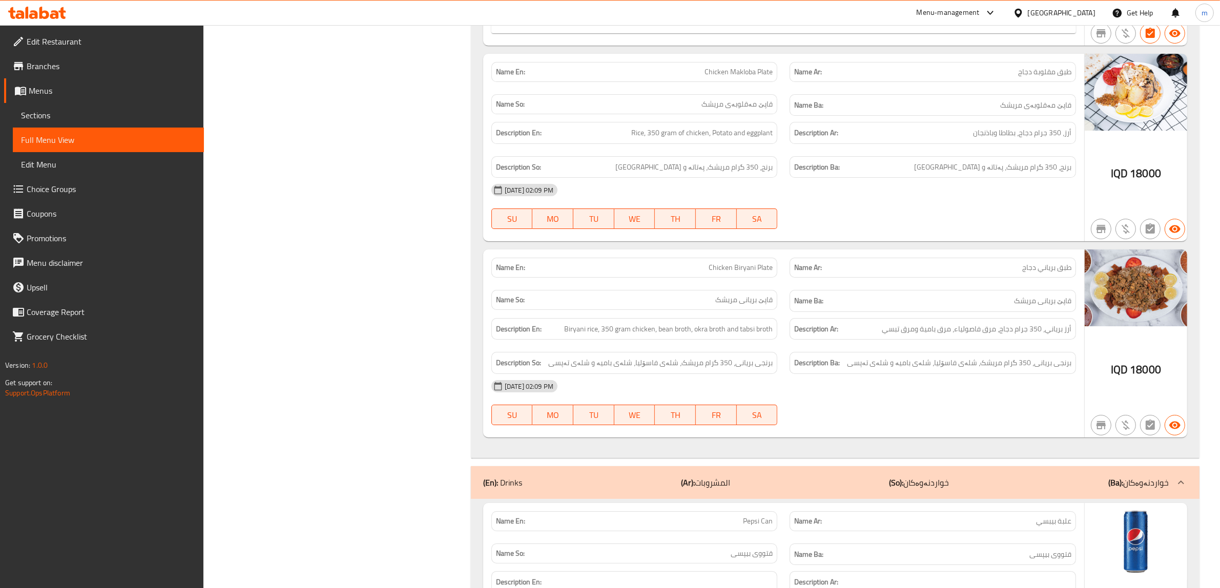
scroll to position [10014, 0]
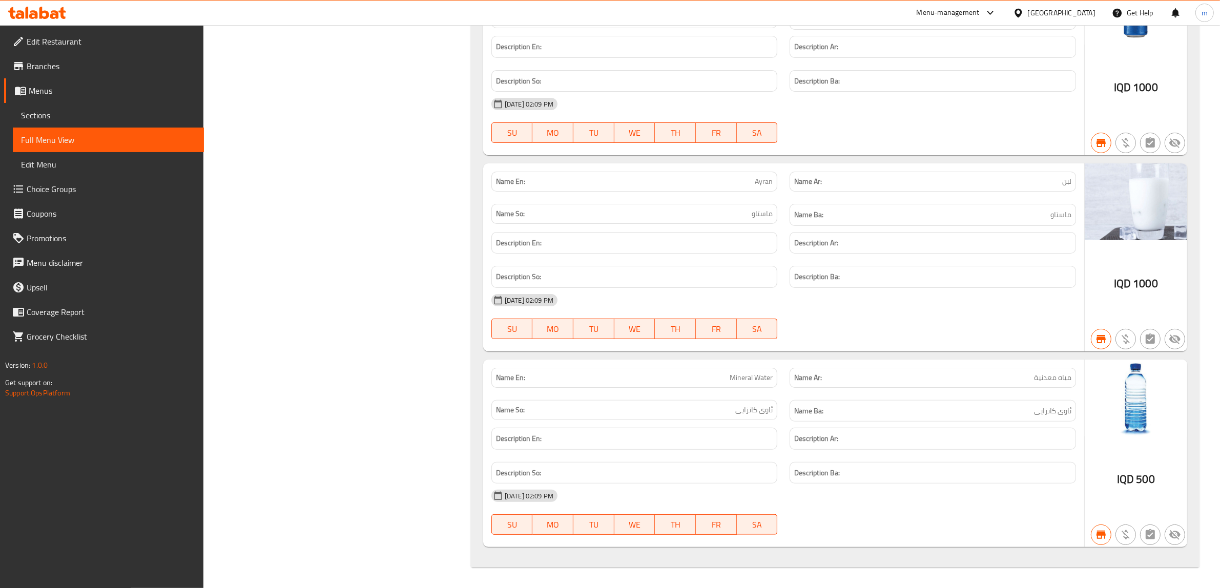
drag, startPoint x: 462, startPoint y: 428, endPoint x: 464, endPoint y: 397, distance: 30.8
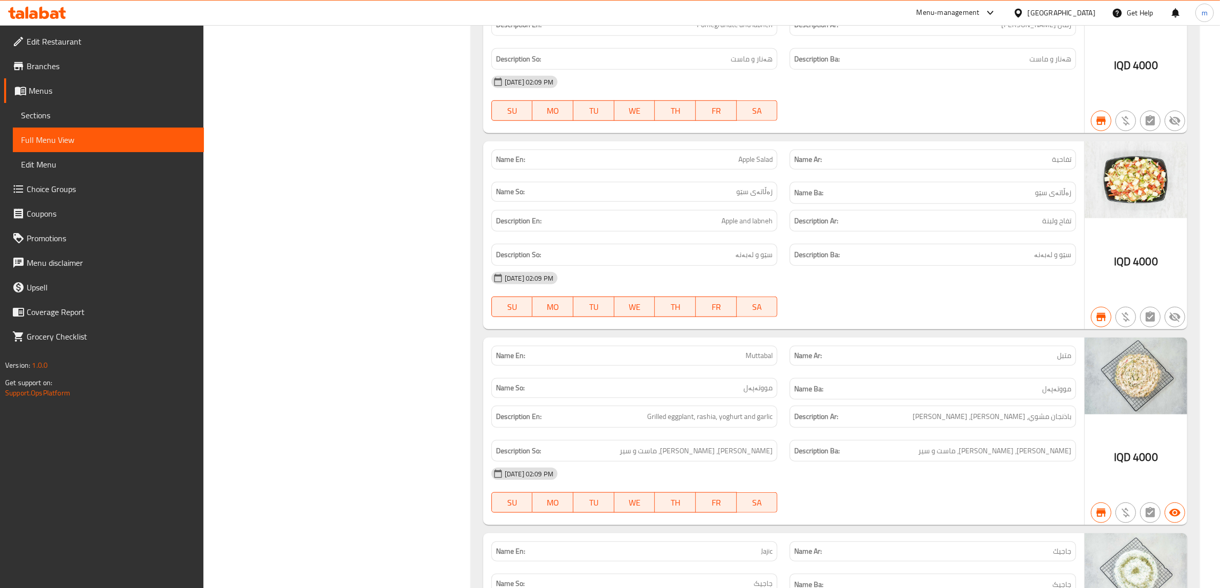
scroll to position [0, 0]
